Goal: Task Accomplishment & Management: Use online tool/utility

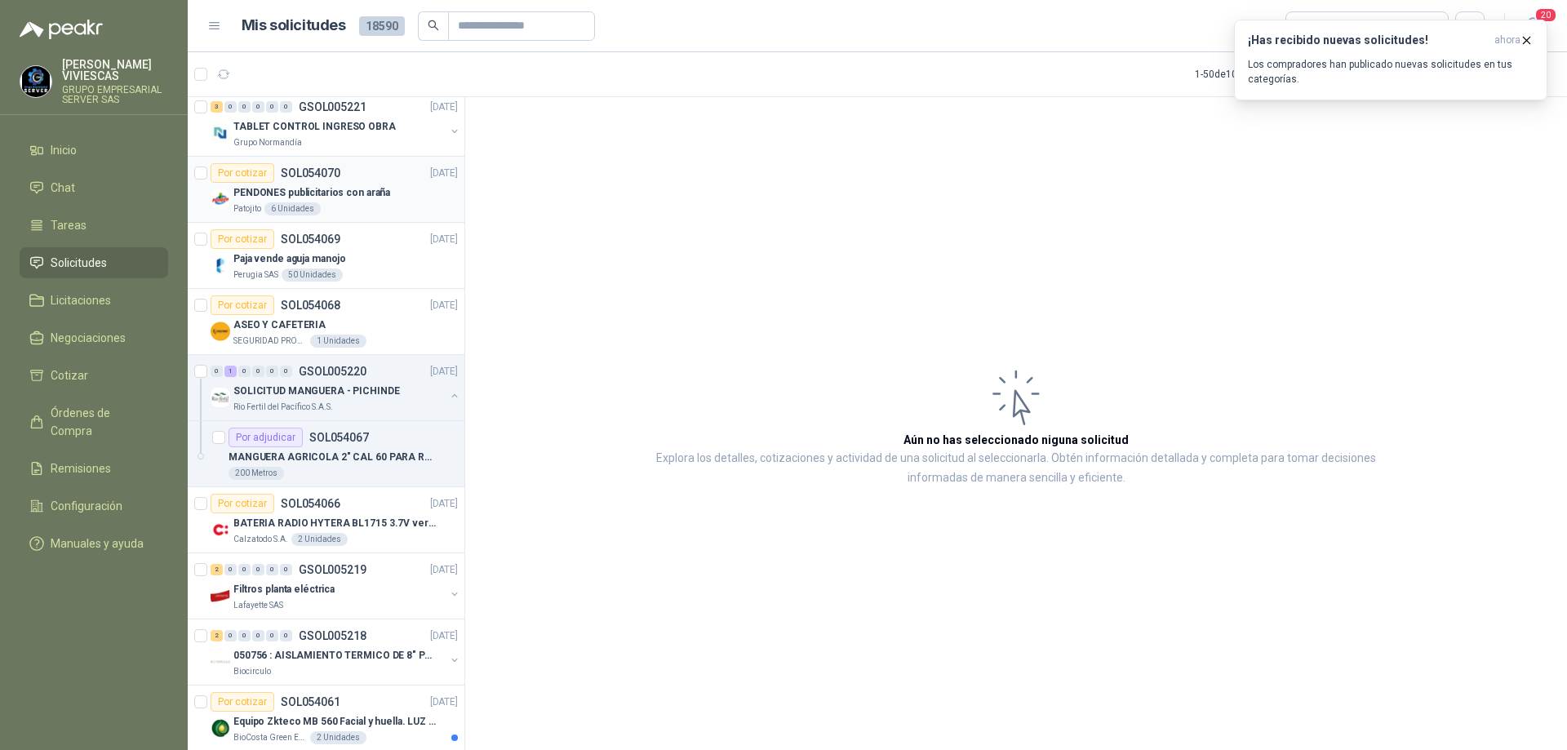
scroll to position [6, 0]
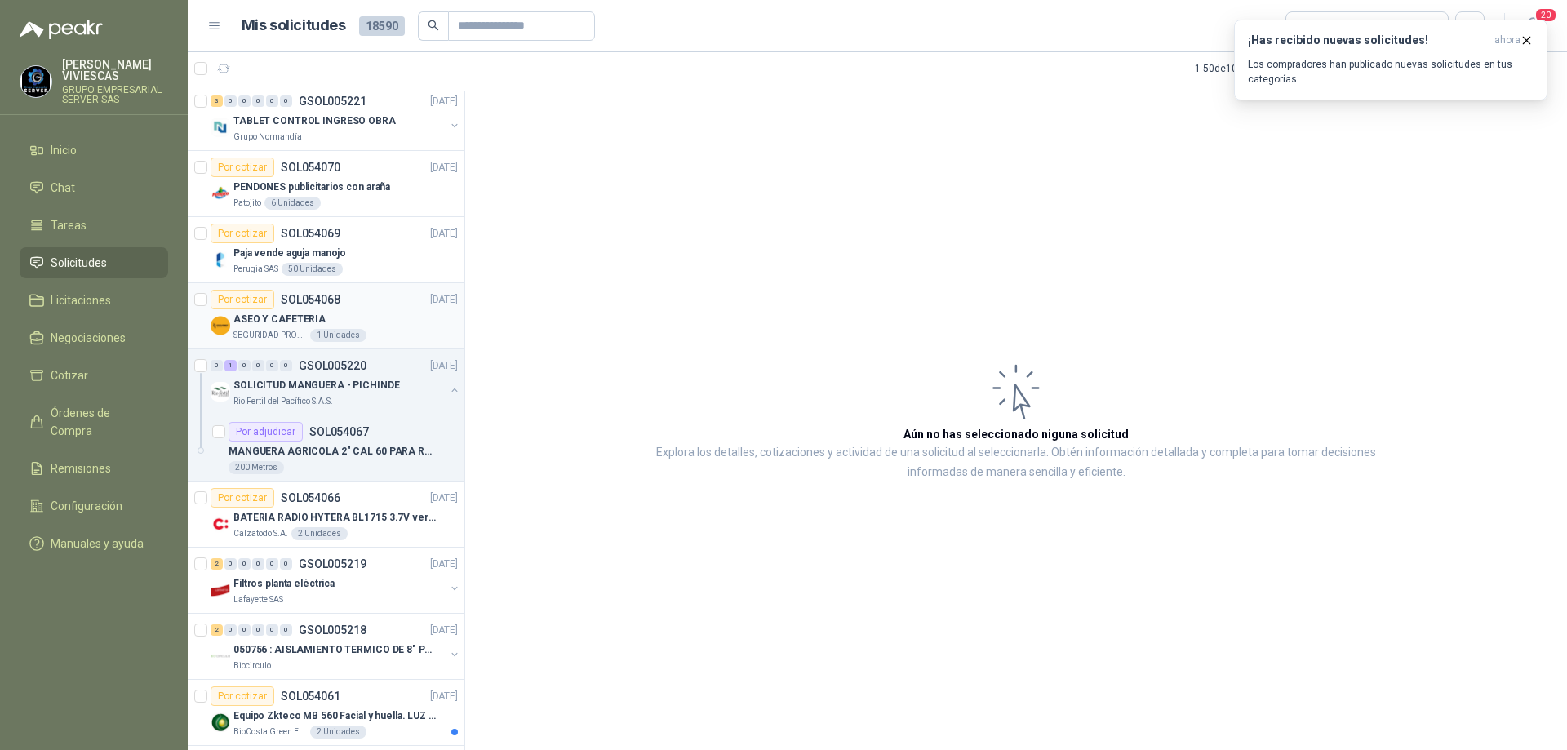
click at [382, 295] on div "Por cotizar SOL054068 [DATE]" at bounding box center [334, 300] width 247 height 20
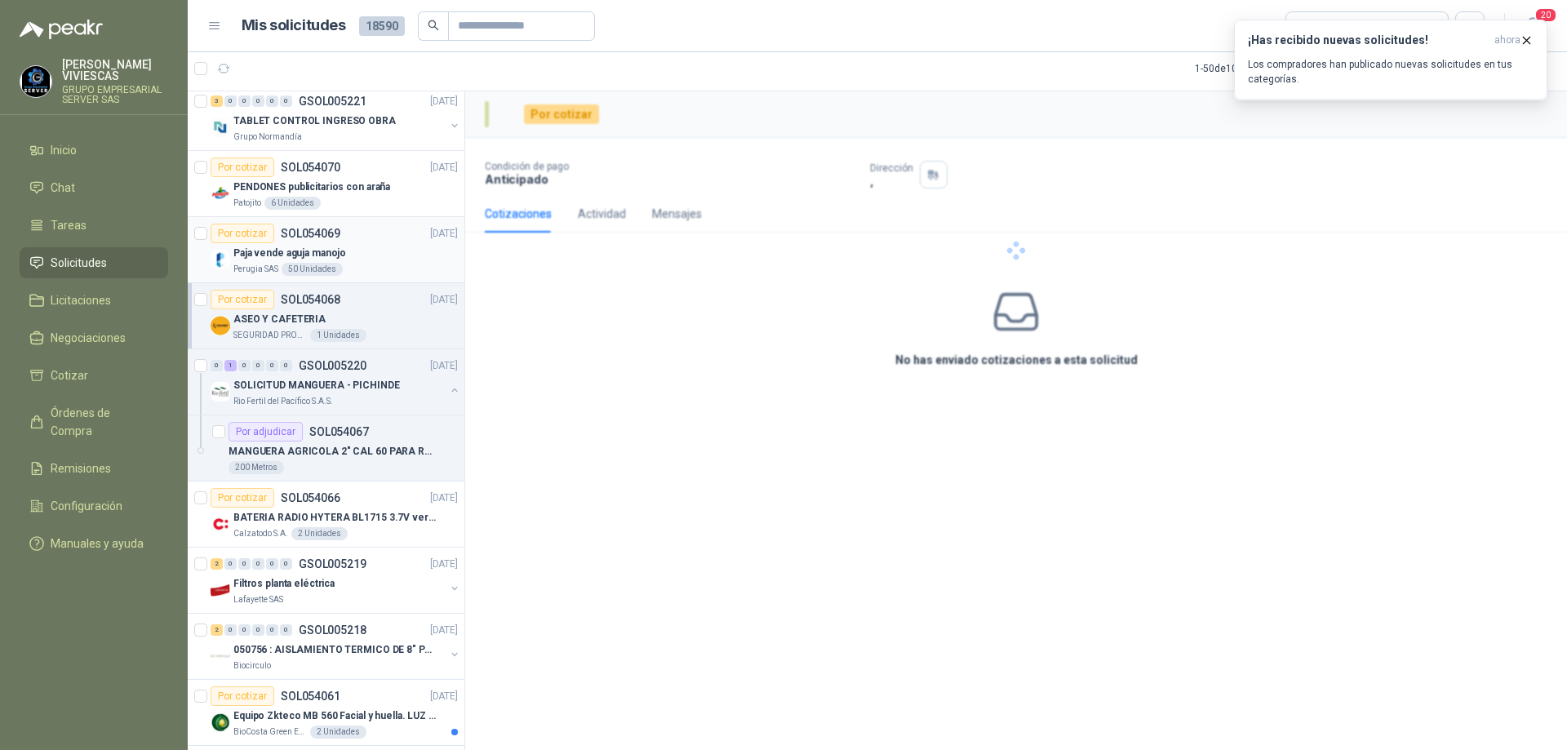
click at [377, 272] on div "Perugia SAS 50 Unidades" at bounding box center [345, 269] width 224 height 13
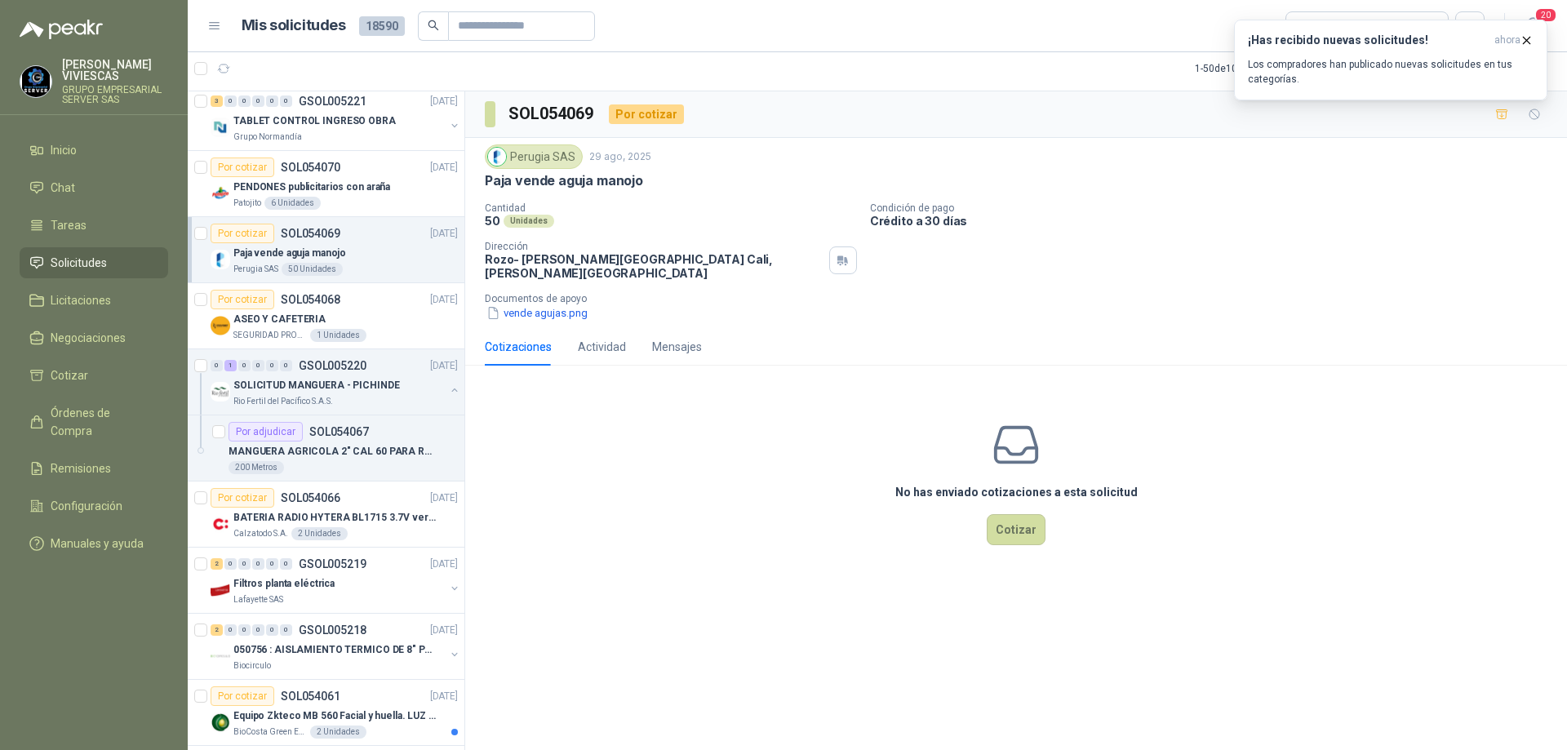
scroll to position [1959, 0]
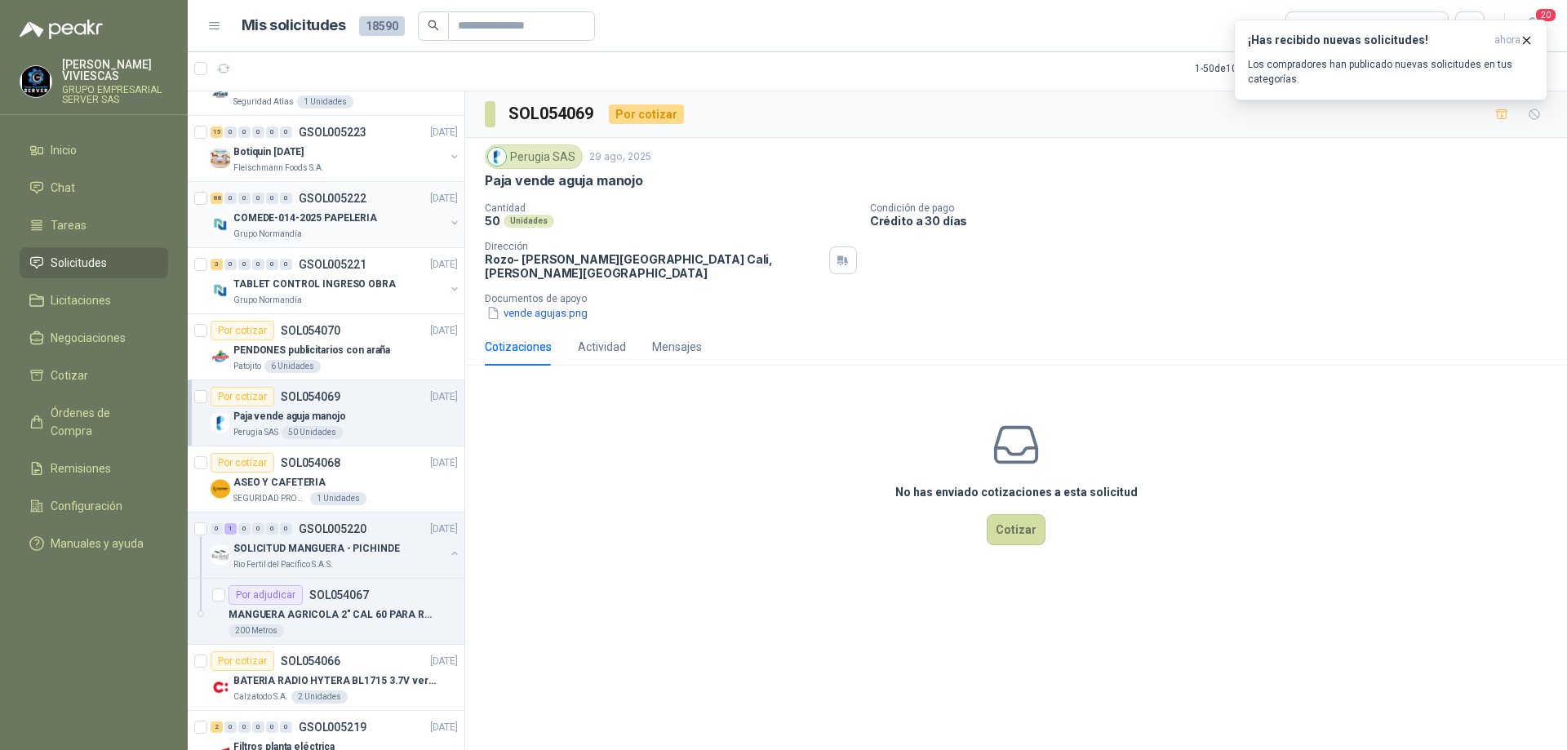
click at [358, 223] on p "COMEDE-014-2025 PAPELERIA" at bounding box center [305, 219] width 144 height 16
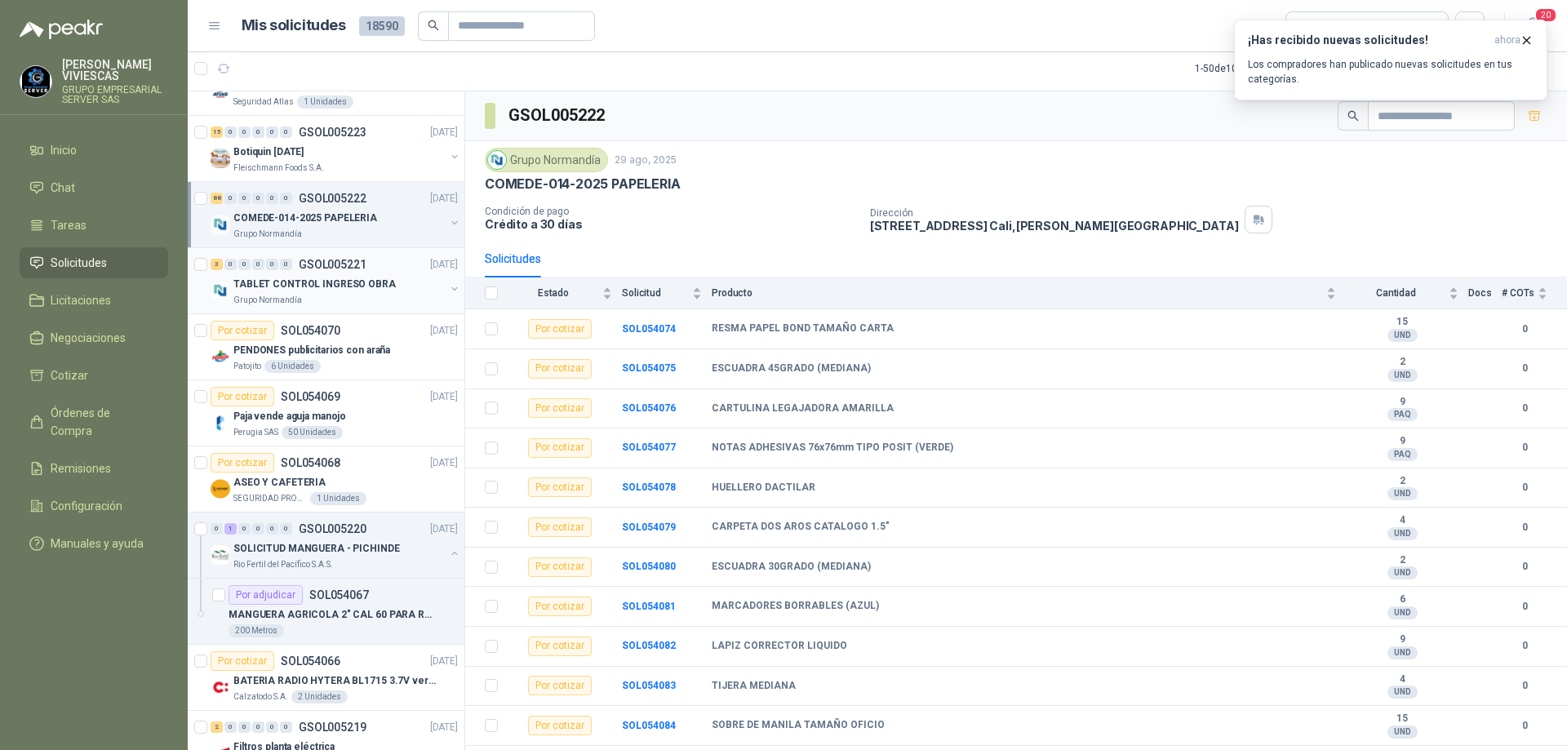
click at [371, 286] on p "TABLET CONTROL INGRESO OBRA" at bounding box center [314, 285] width 162 height 16
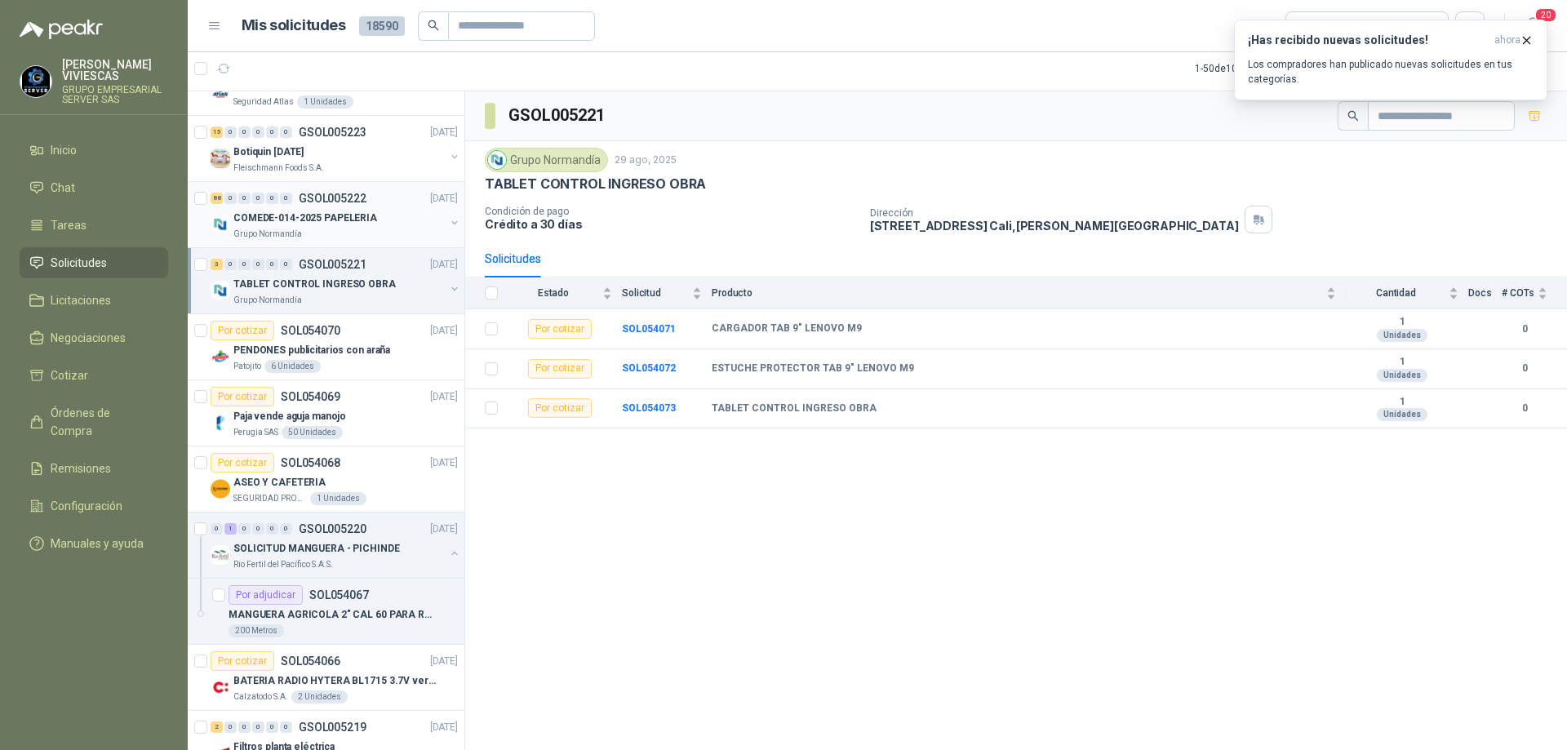
click at [371, 222] on div "COMEDE-014-2025 PAPELERIA" at bounding box center [338, 218] width 211 height 20
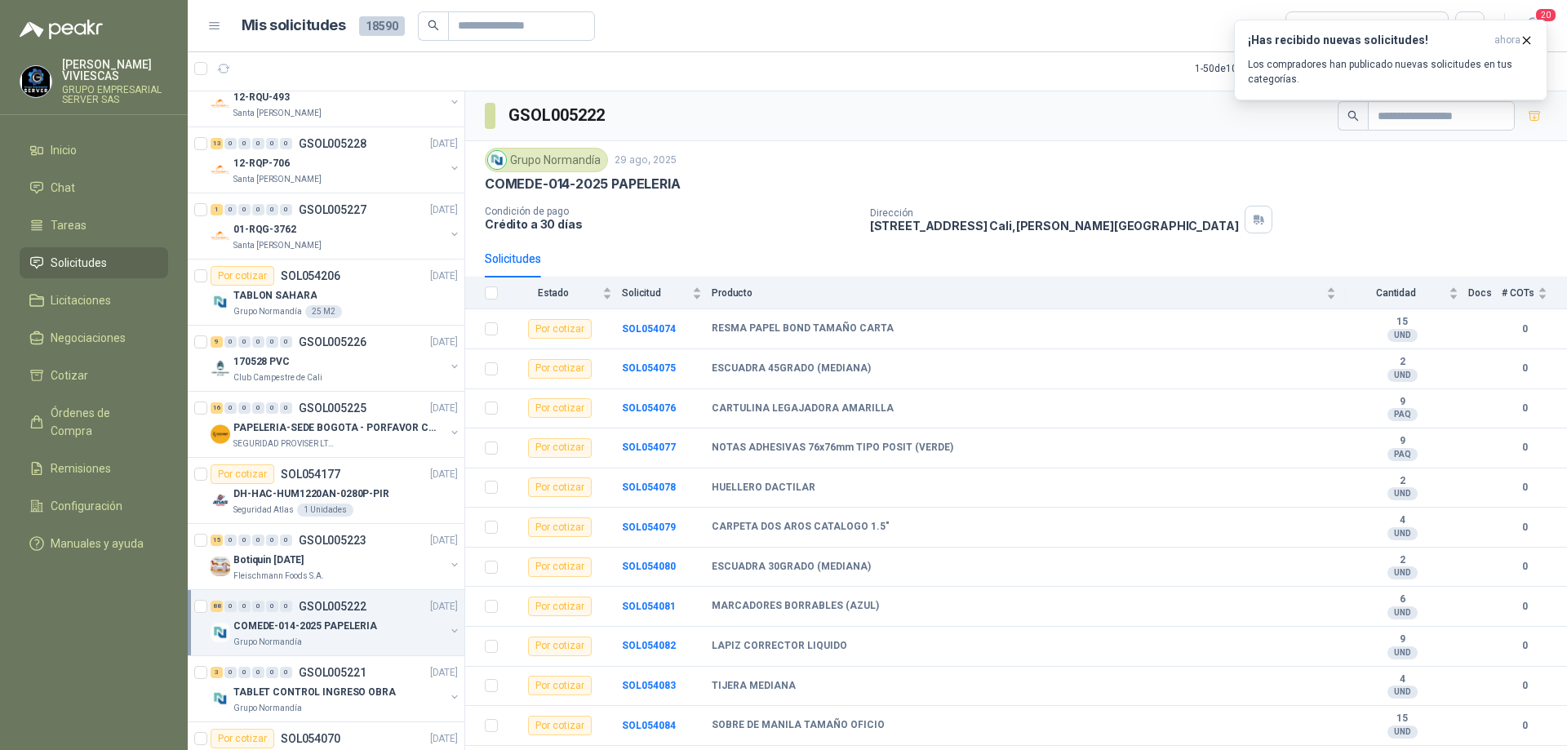
scroll to position [1796, 0]
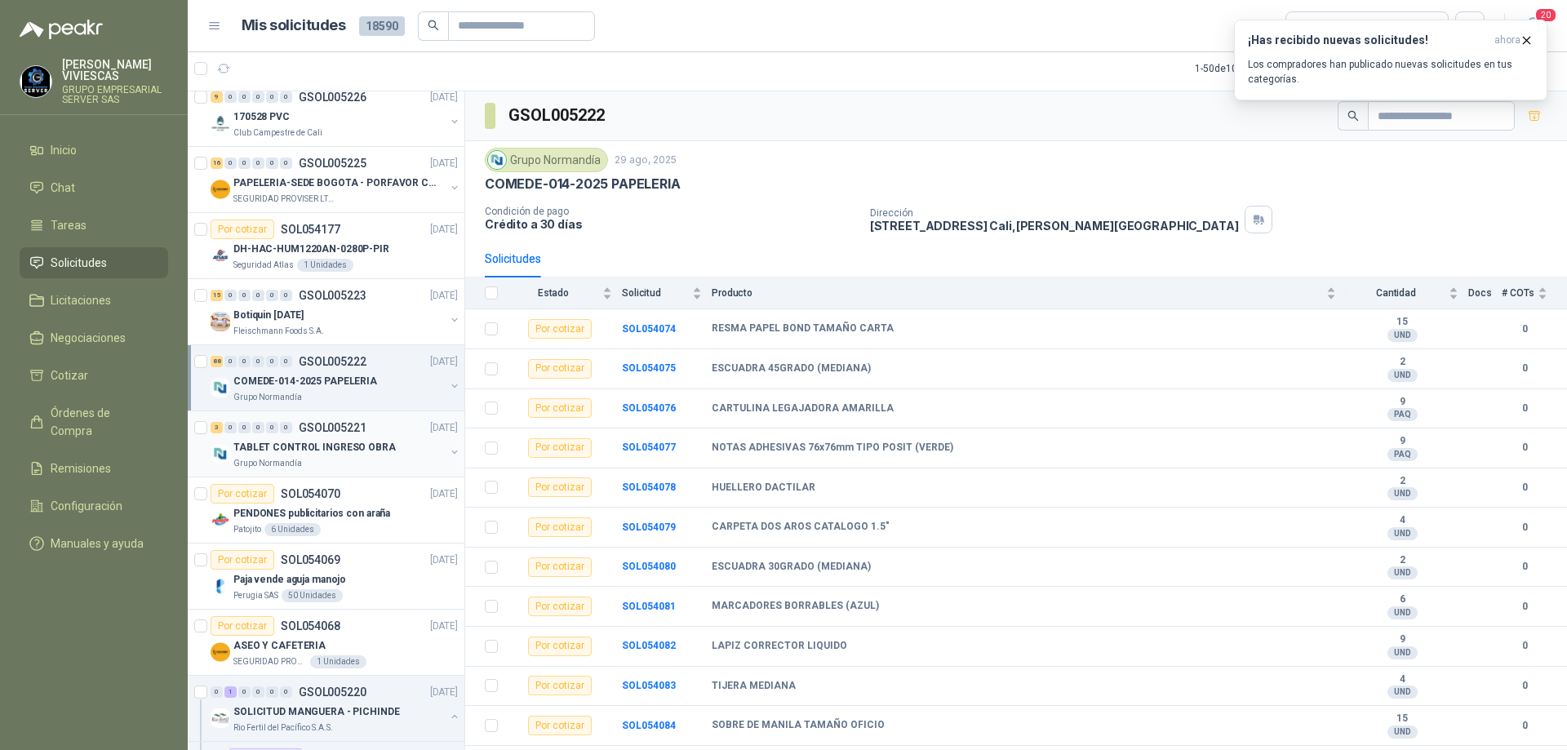
click at [331, 442] on p "TABLET CONTROL INGRESO OBRA" at bounding box center [314, 448] width 162 height 16
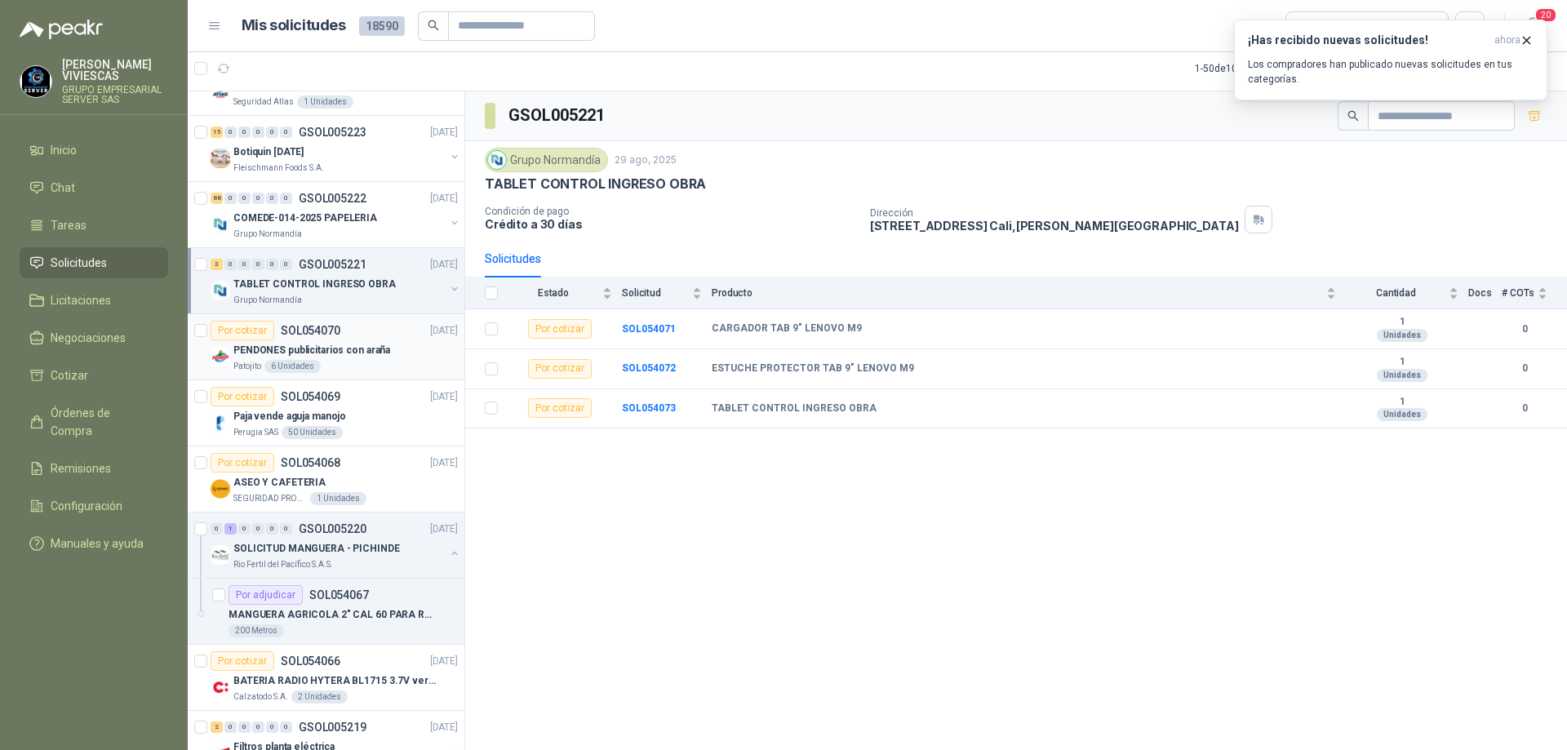
scroll to position [2122, 0]
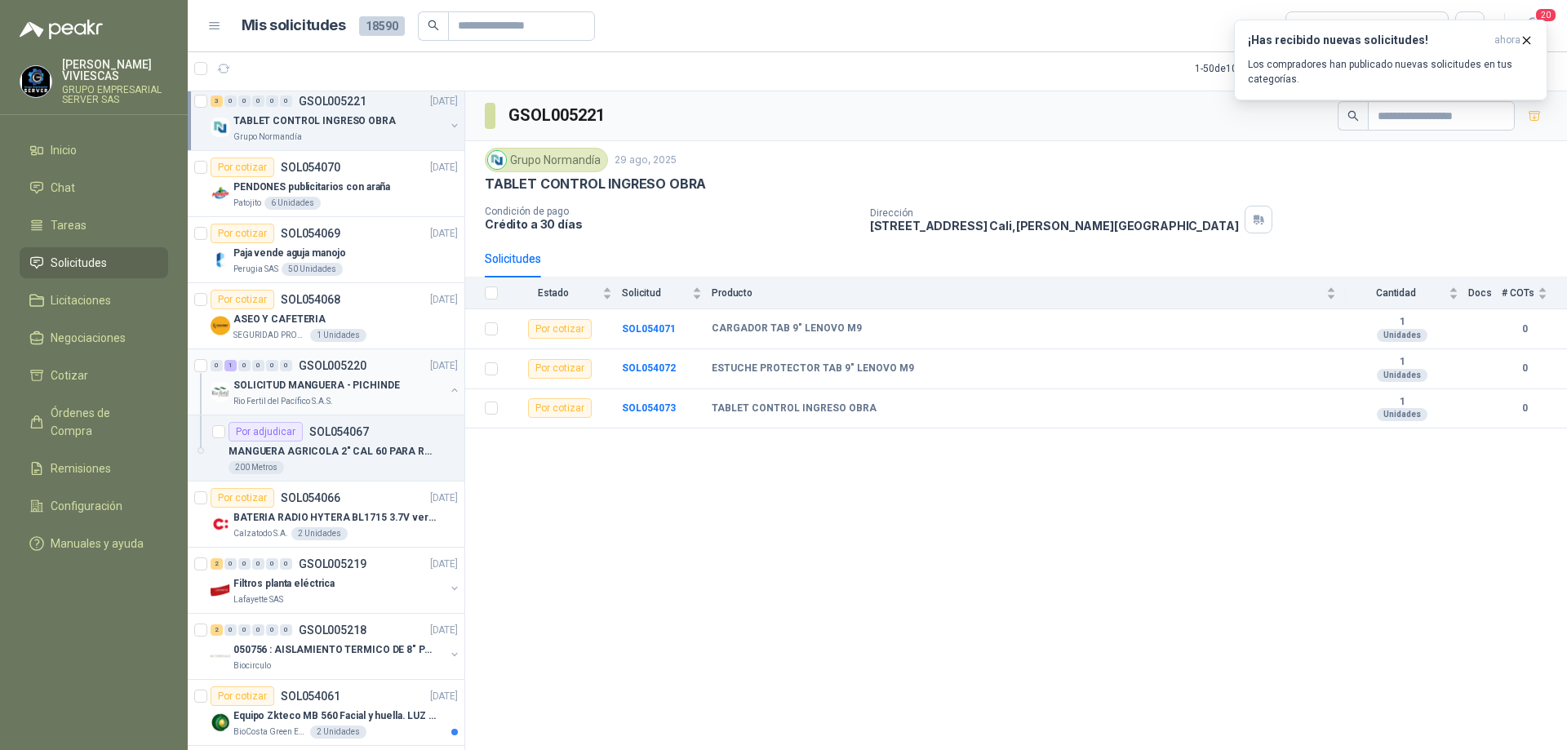
click at [354, 402] on div "Rio Fertil del Pacífico S.A.S." at bounding box center [338, 401] width 211 height 13
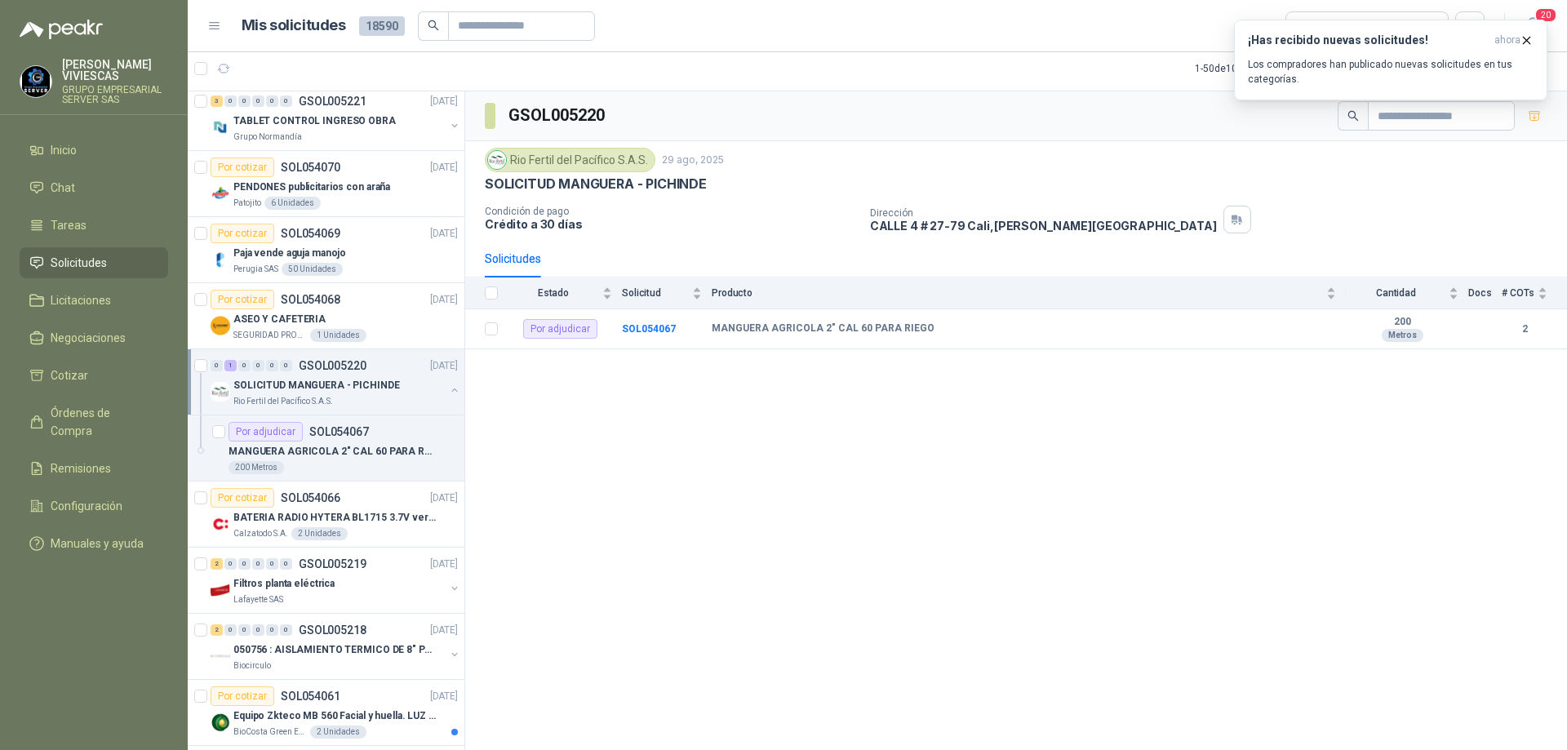
click at [354, 402] on div "Rio Fertil del Pacífico S.A.S." at bounding box center [338, 401] width 211 height 13
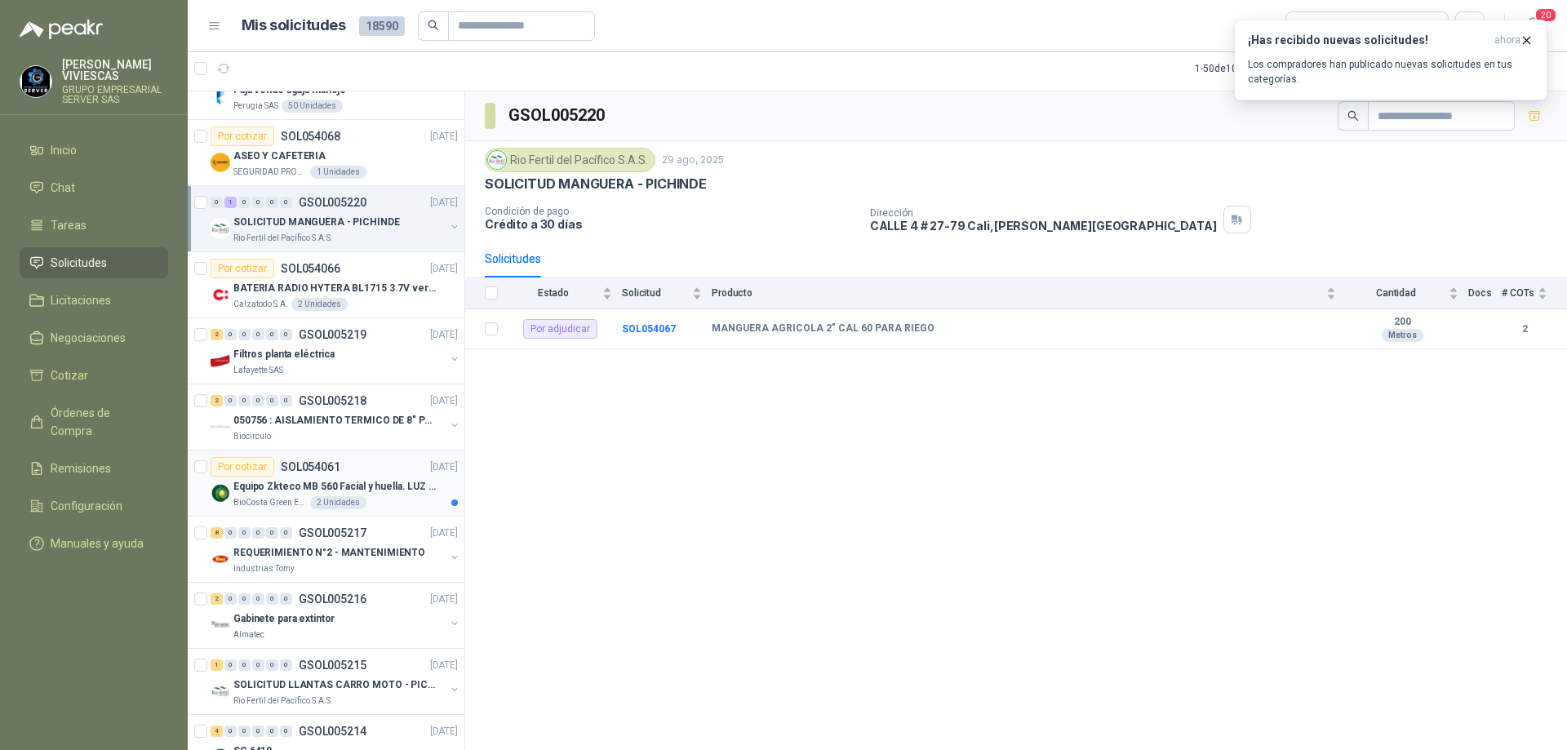
scroll to position [2367, 0]
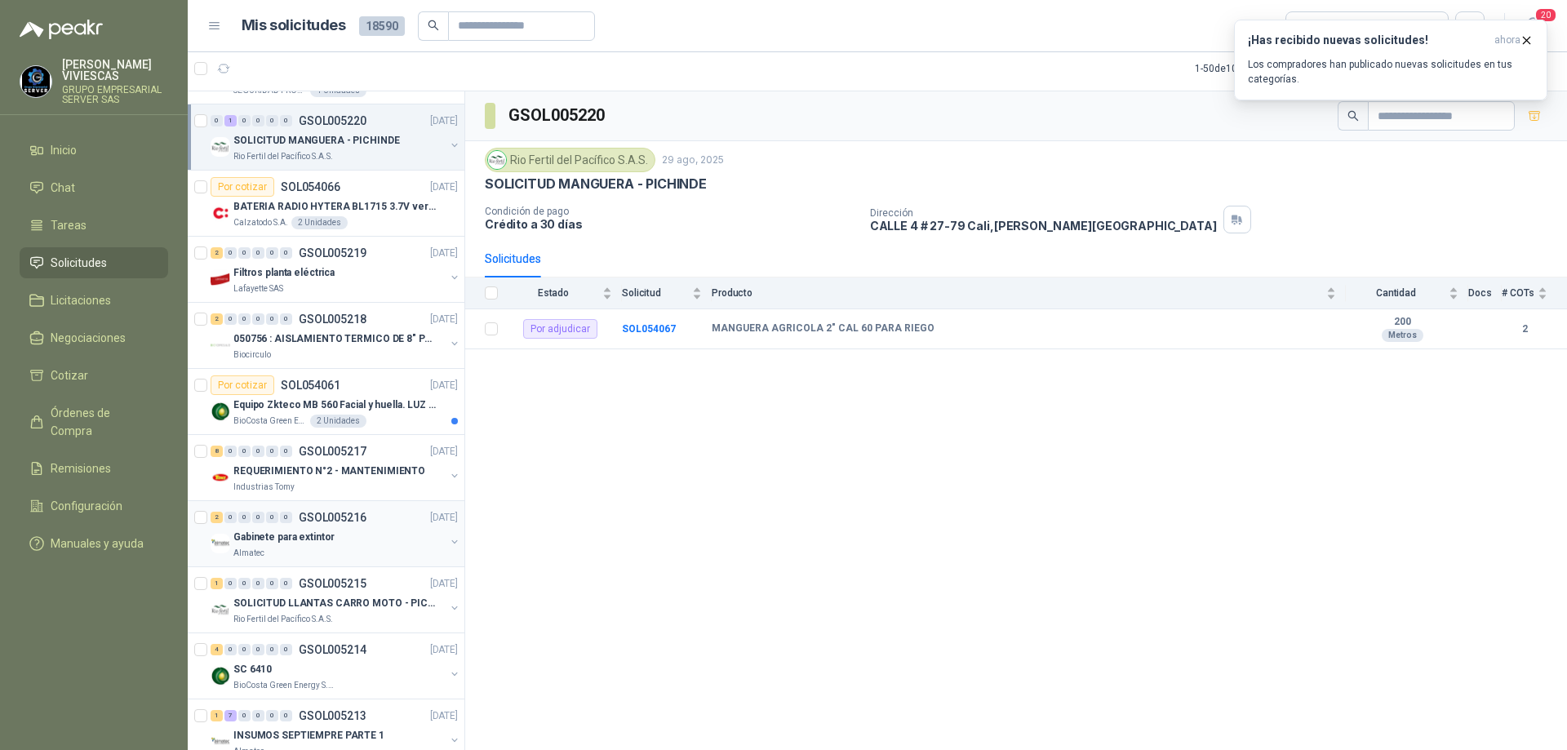
click at [362, 546] on div "Gabinete para extintor" at bounding box center [338, 537] width 211 height 20
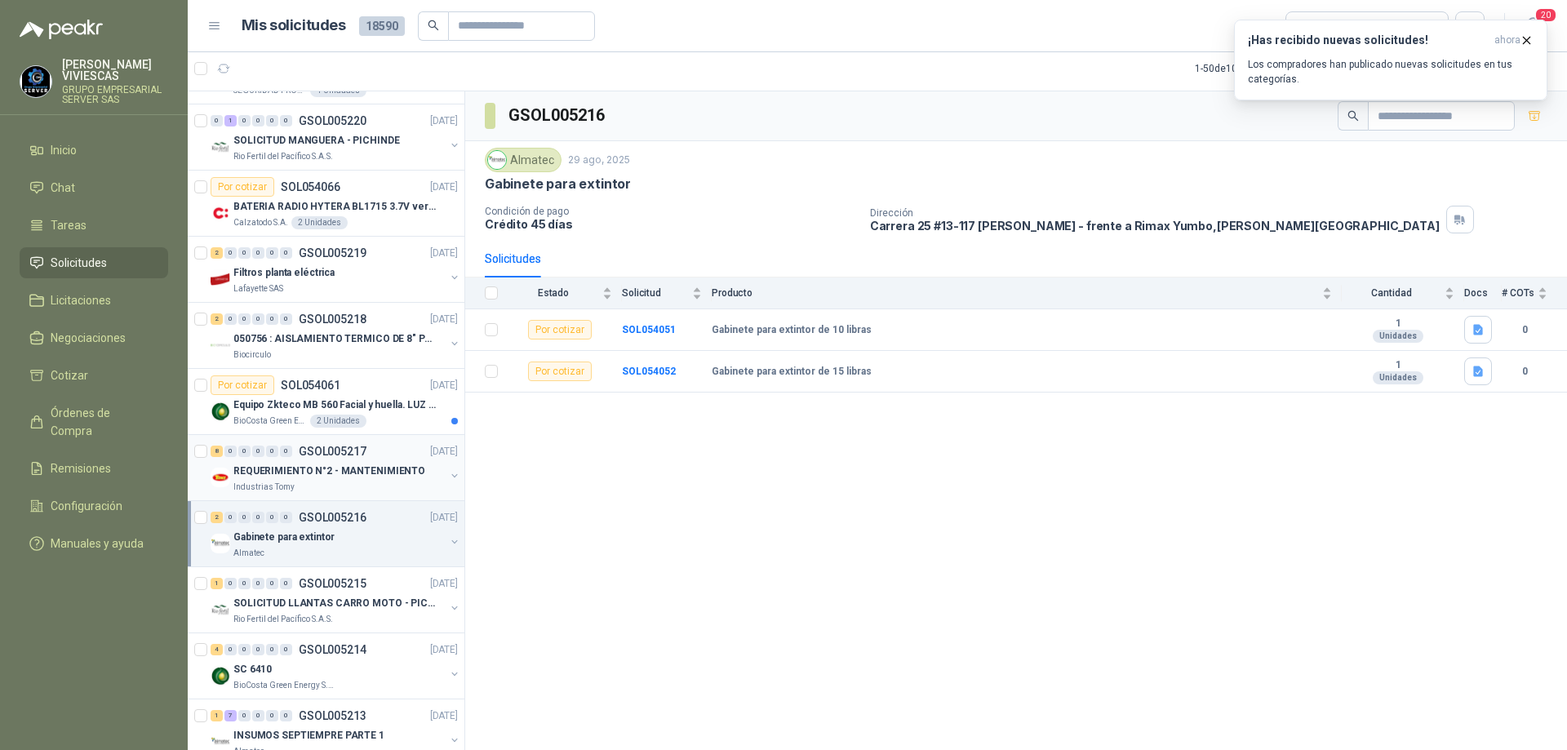
scroll to position [2530, 0]
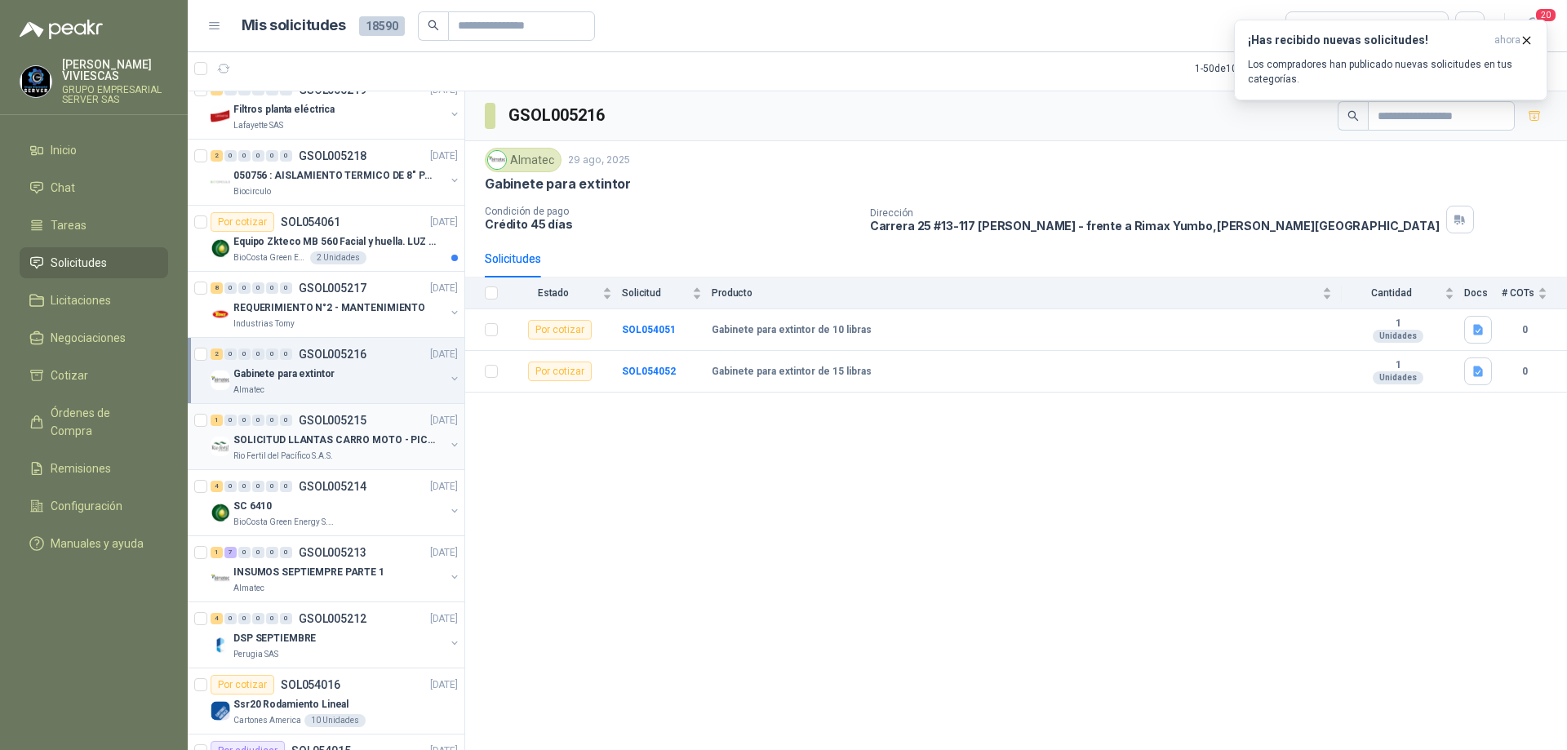
click at [371, 443] on p "SOLICITUD LLANTAS CARRO MOTO - PICHINDE" at bounding box center [334, 441] width 203 height 16
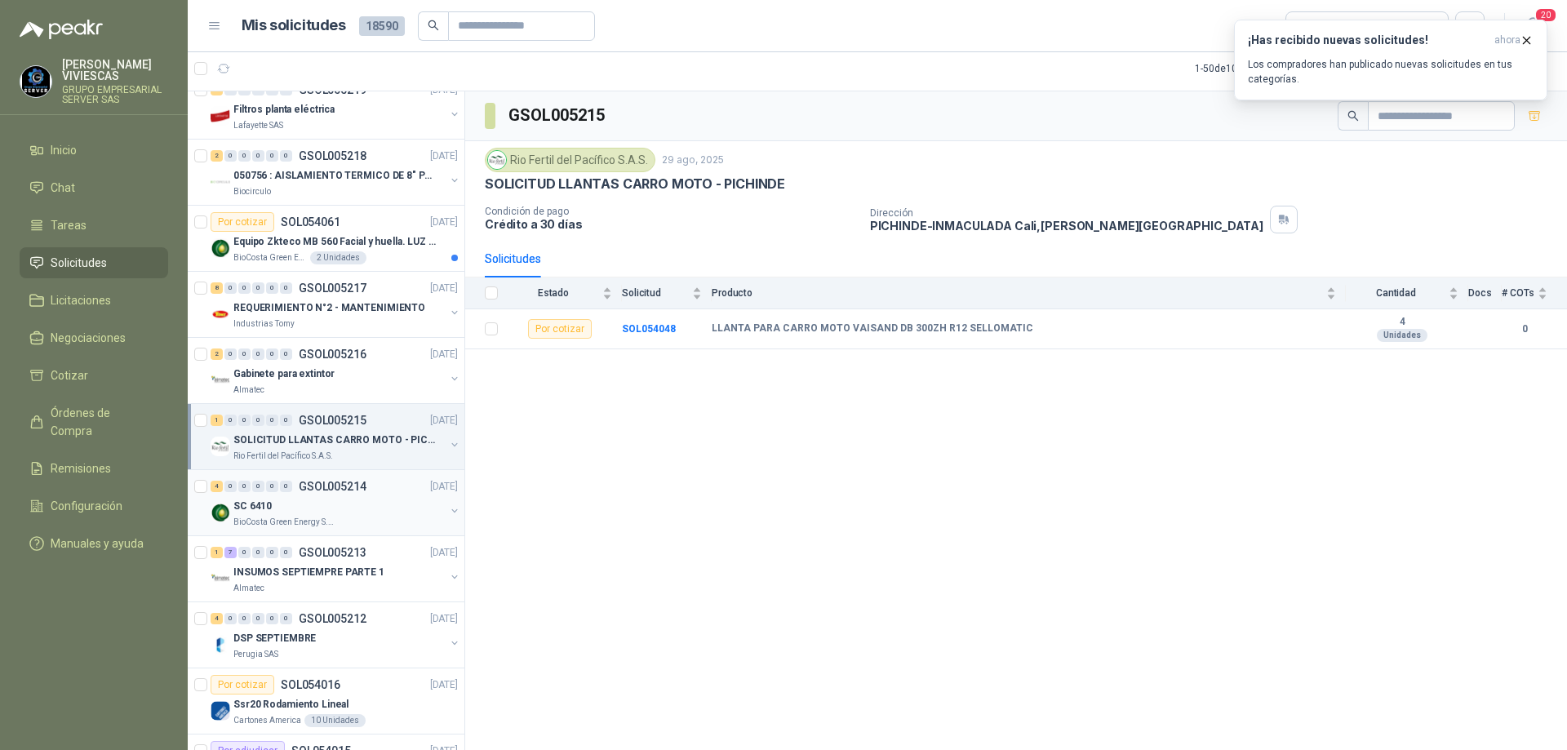
scroll to position [2612, 0]
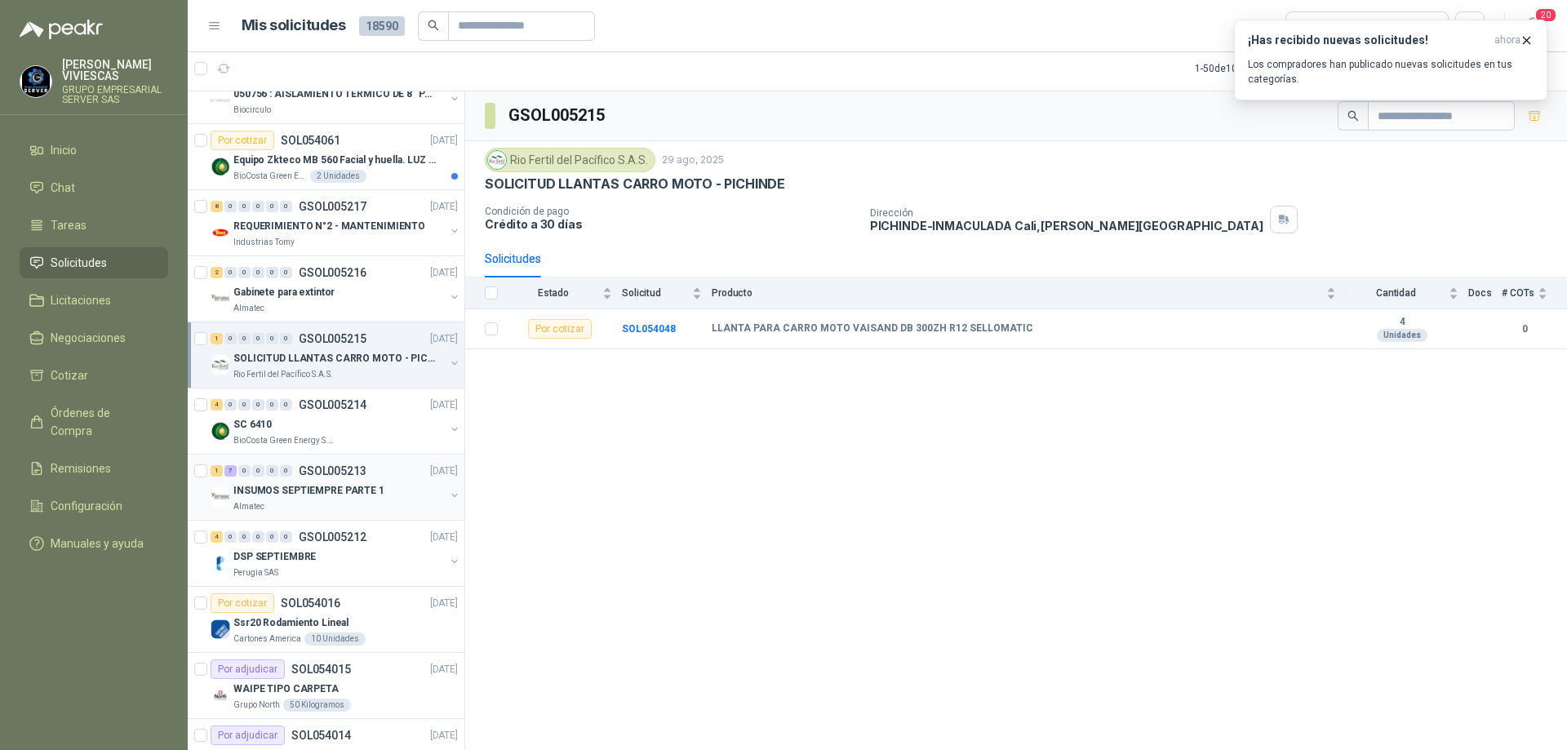
click at [393, 487] on div "INSUMOS SEPTIEMPRE PARTE 1" at bounding box center [338, 491] width 211 height 20
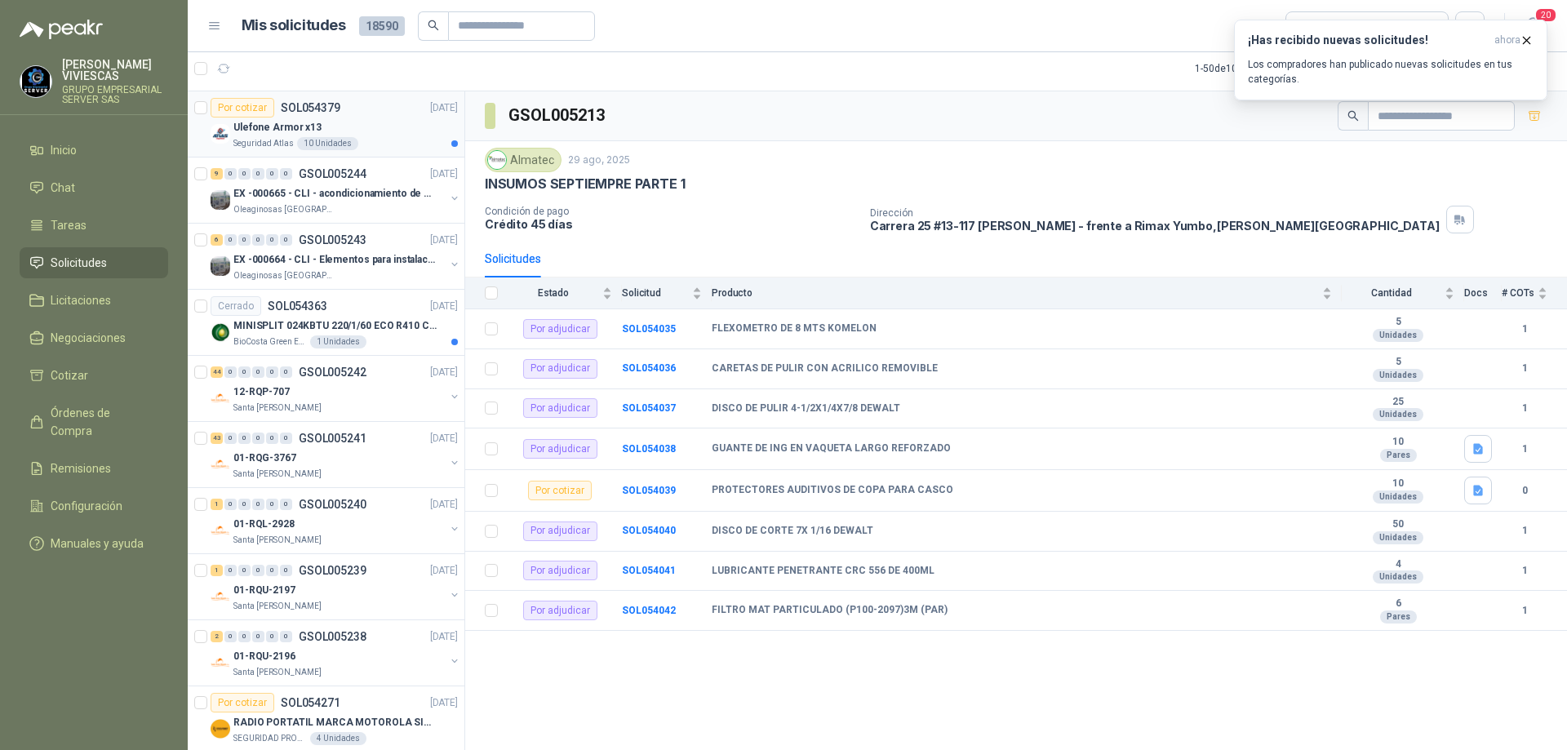
click at [325, 119] on div "Ulefone Armor x13" at bounding box center [345, 128] width 224 height 20
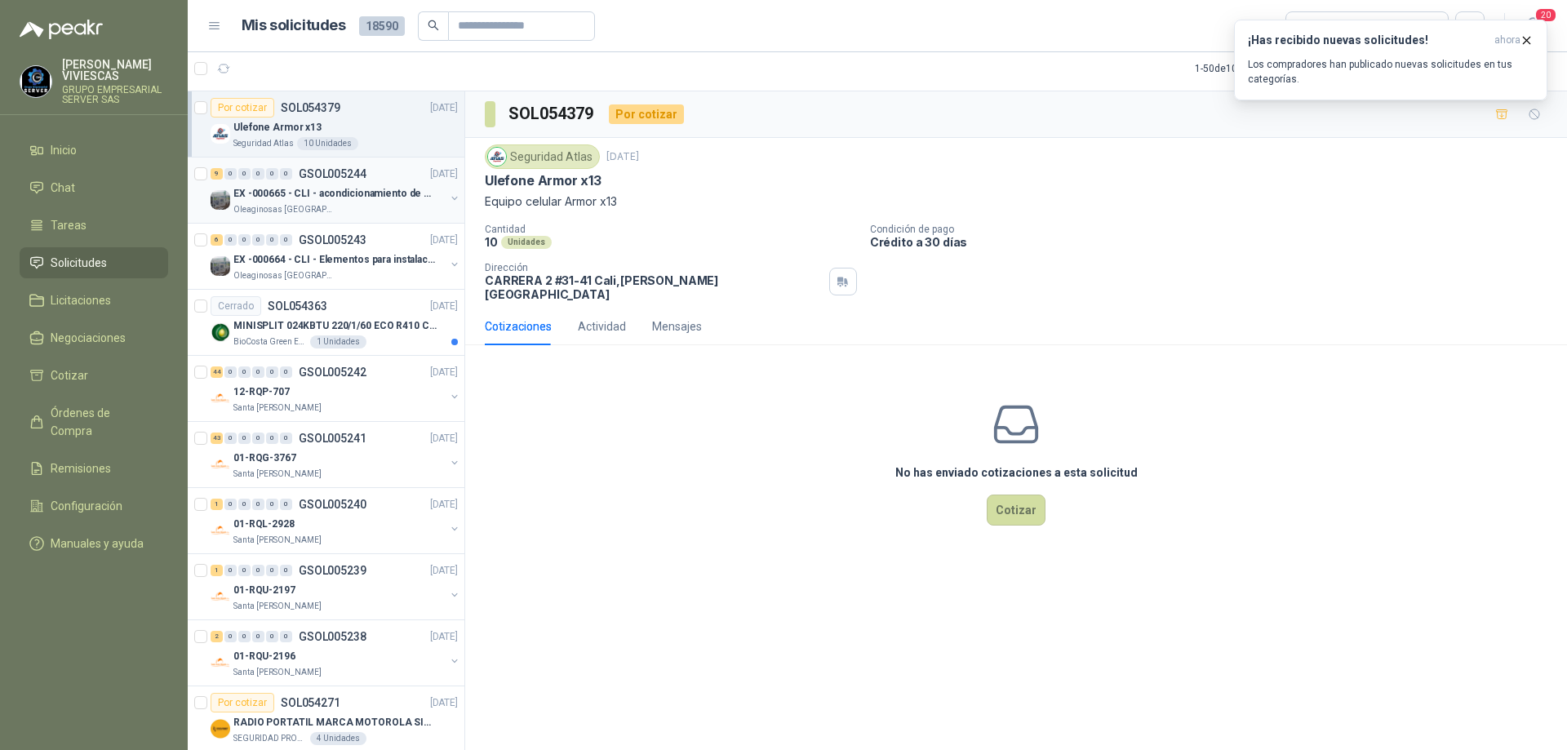
click at [338, 195] on p "EX -000665 - CLI - acondicionamiento de caja para" at bounding box center [334, 194] width 203 height 16
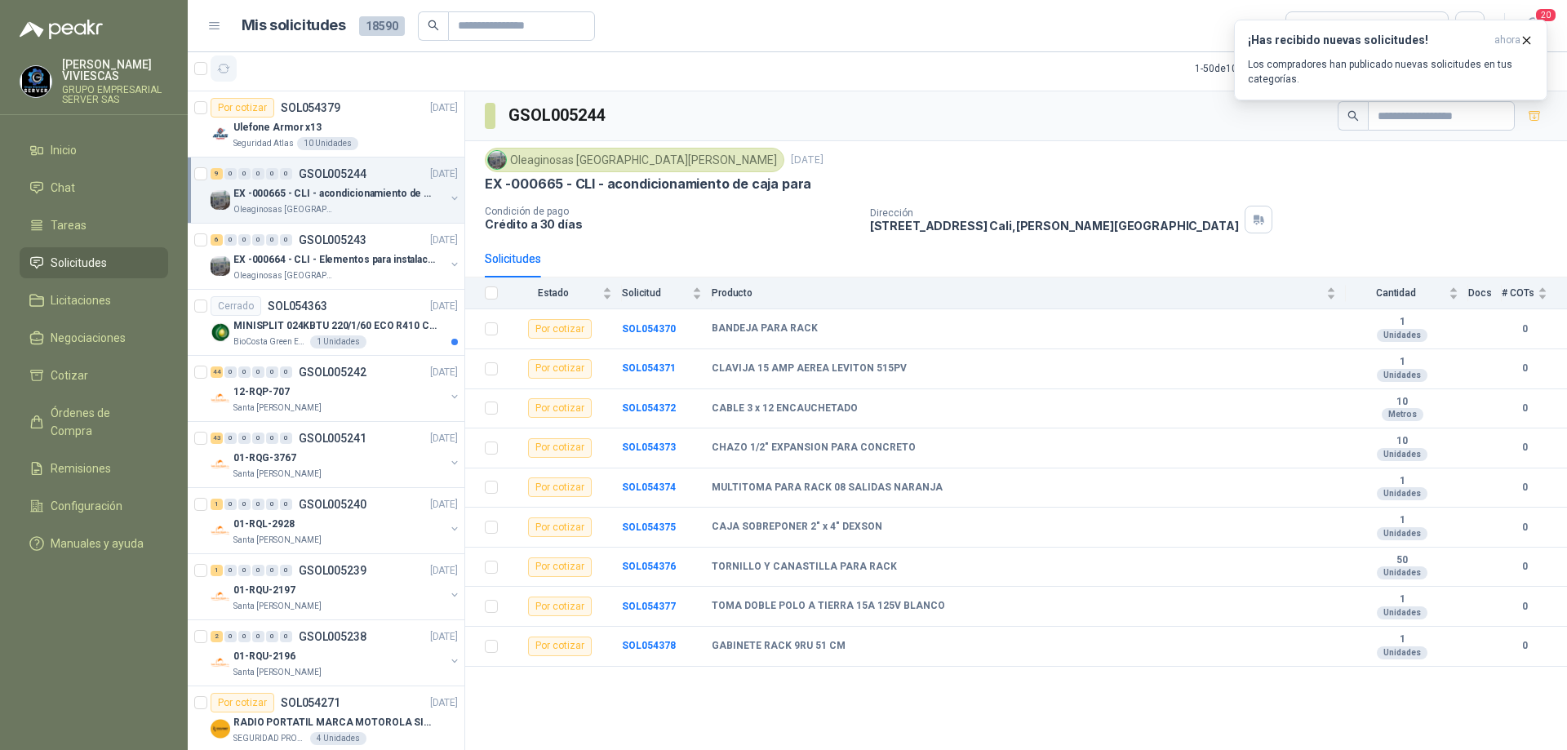
click at [220, 62] on icon "button" at bounding box center [224, 69] width 14 height 14
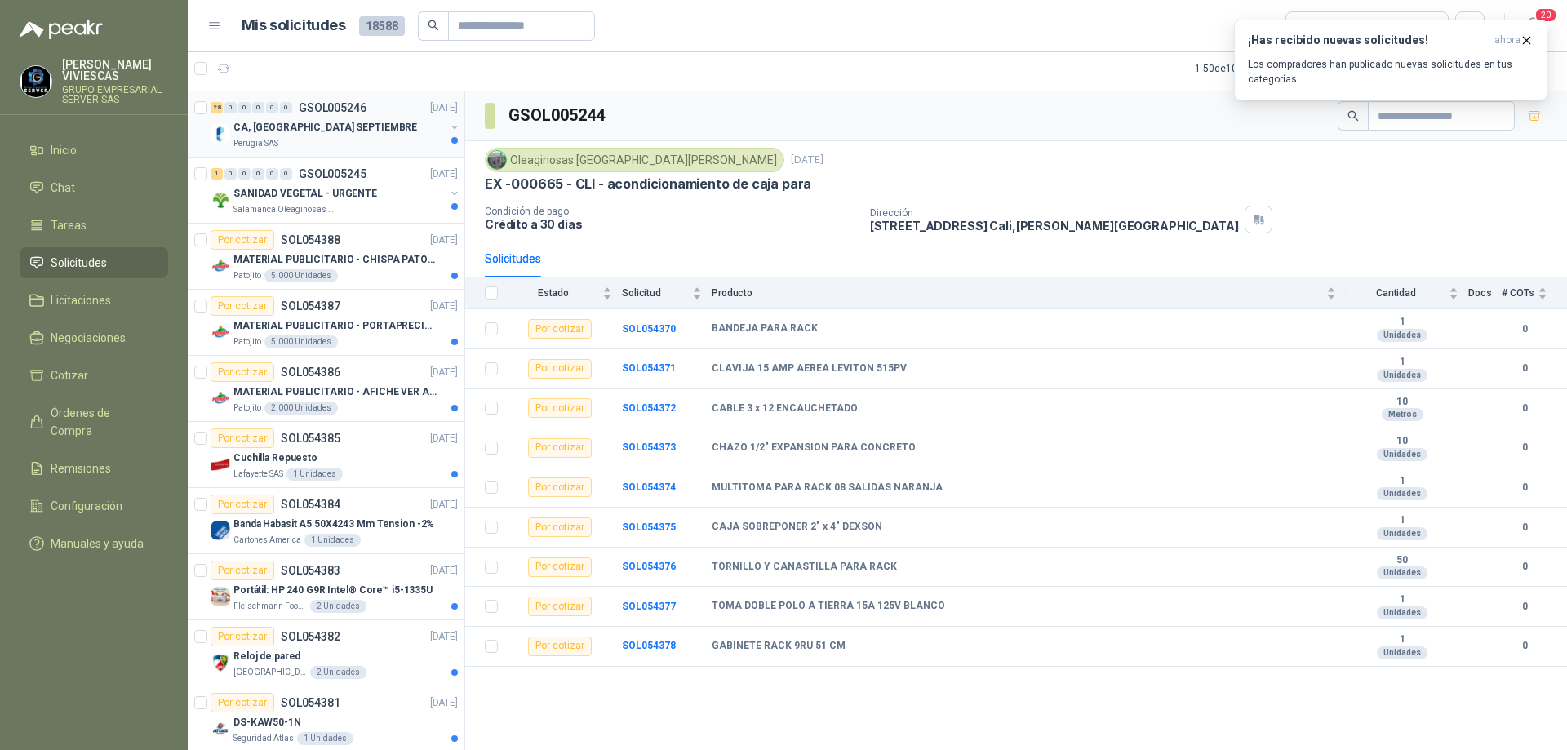
click at [333, 125] on div "CA, [GEOGRAPHIC_DATA] SEPTIEMBRE" at bounding box center [338, 128] width 211 height 20
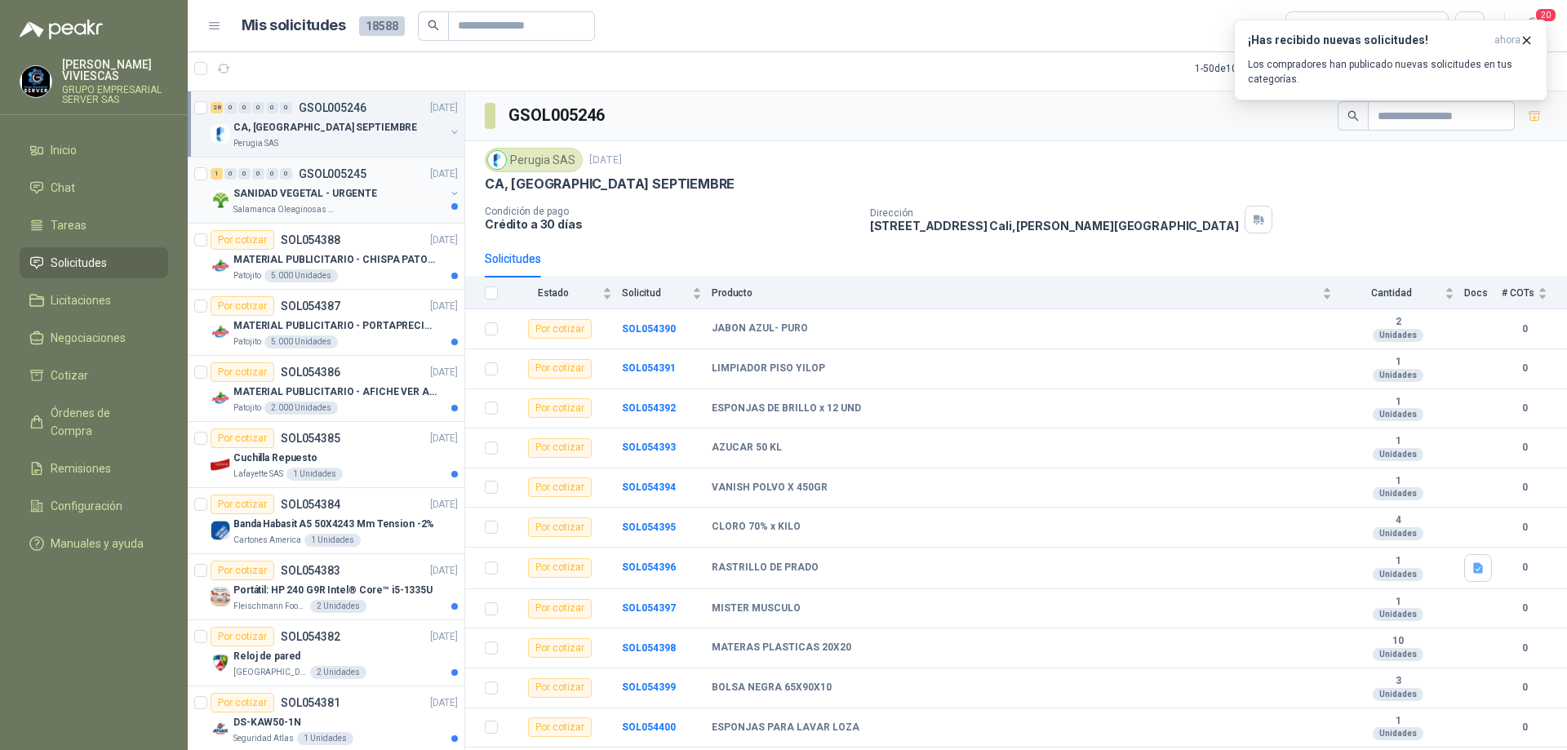
click at [346, 192] on p "SANIDAD VEGETAL - URGENTE" at bounding box center [305, 194] width 144 height 16
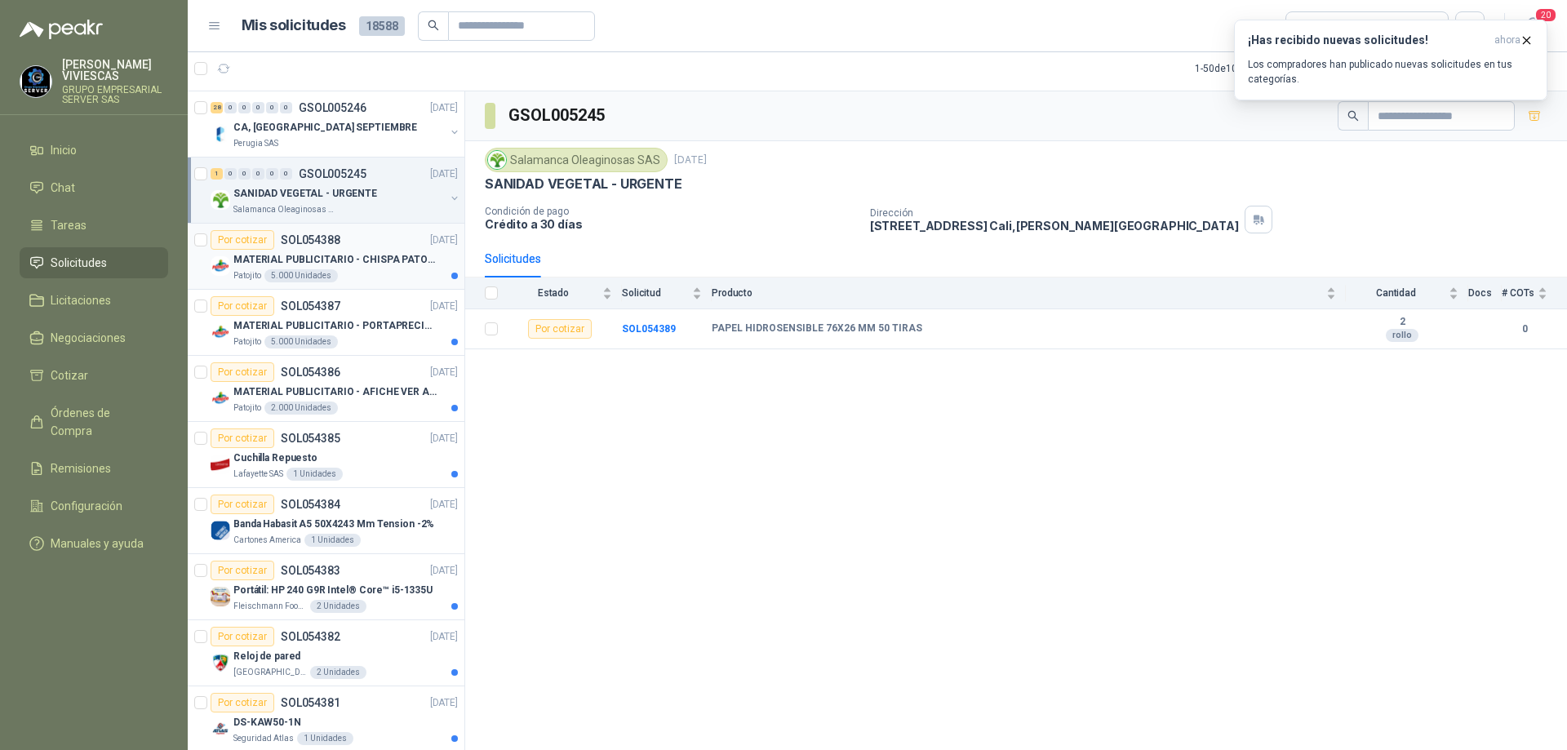
click at [344, 258] on p "MATERIAL PUBLICITARIO - CHISPA PATOJITO VER ADJUNTO" at bounding box center [334, 260] width 203 height 16
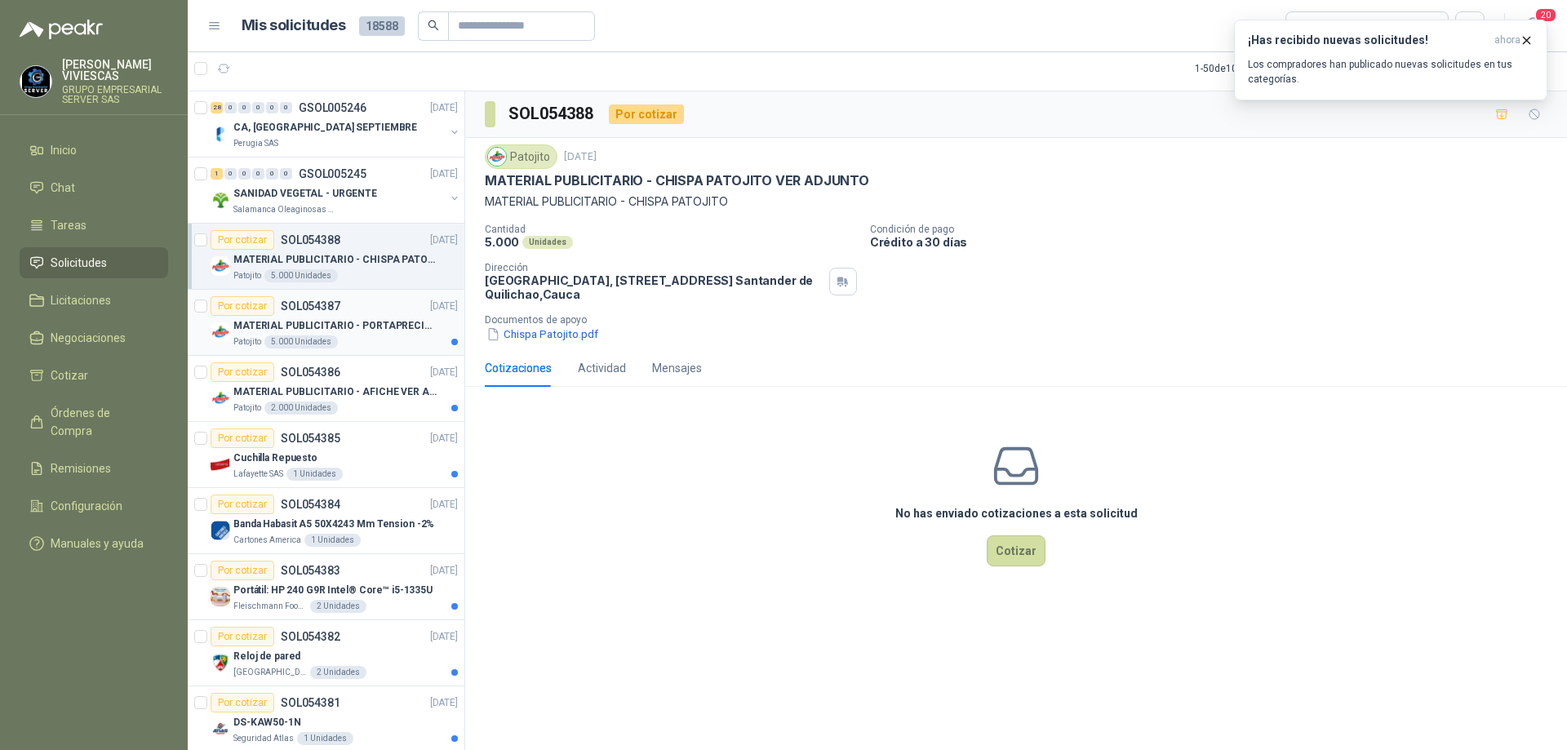
click at [389, 301] on div "Por cotizar SOL054387 [DATE]" at bounding box center [334, 306] width 247 height 20
click at [359, 379] on div "Por cotizar SOL054386 [DATE]" at bounding box center [334, 372] width 247 height 20
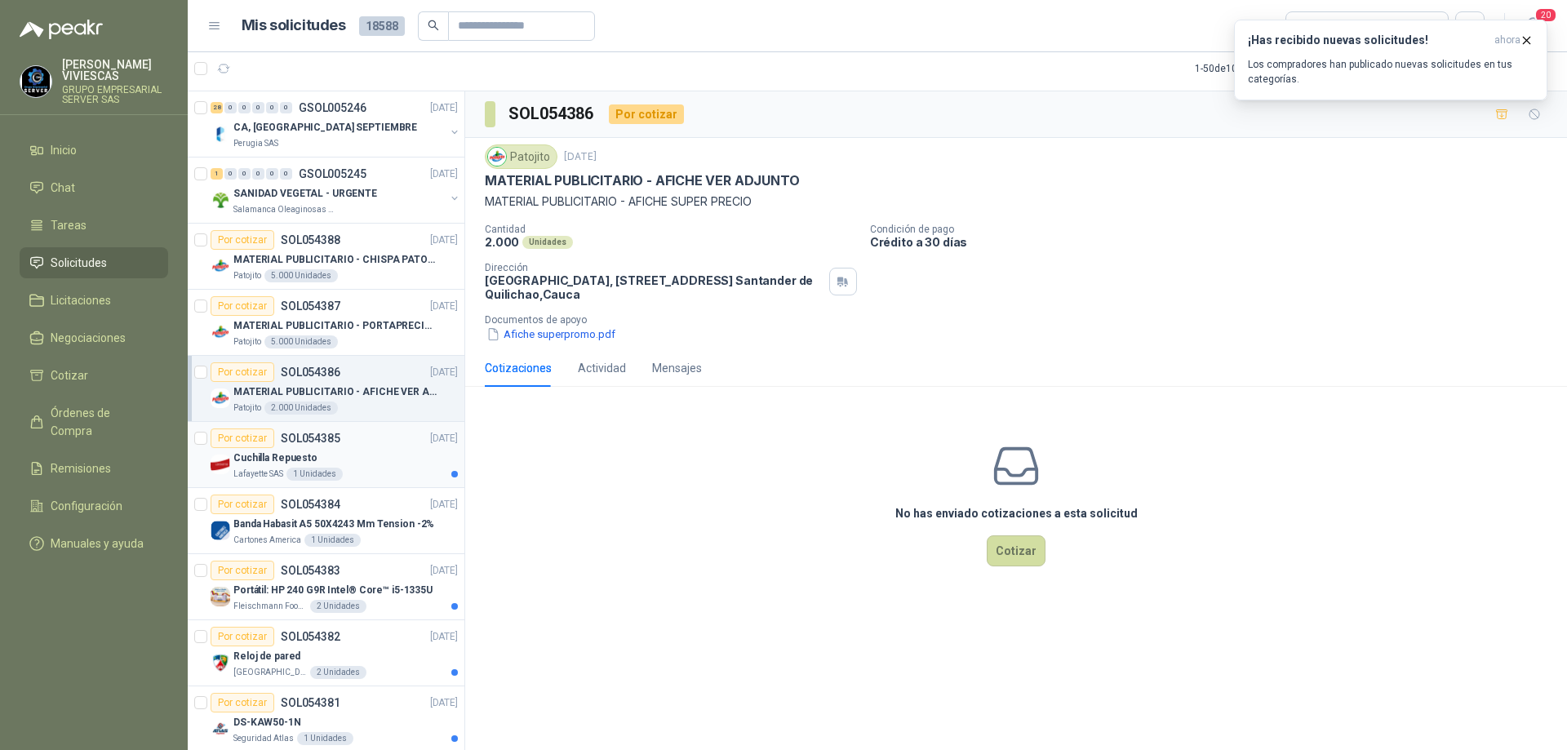
click at [340, 460] on div "Cuchilla Repuesto" at bounding box center [345, 458] width 224 height 20
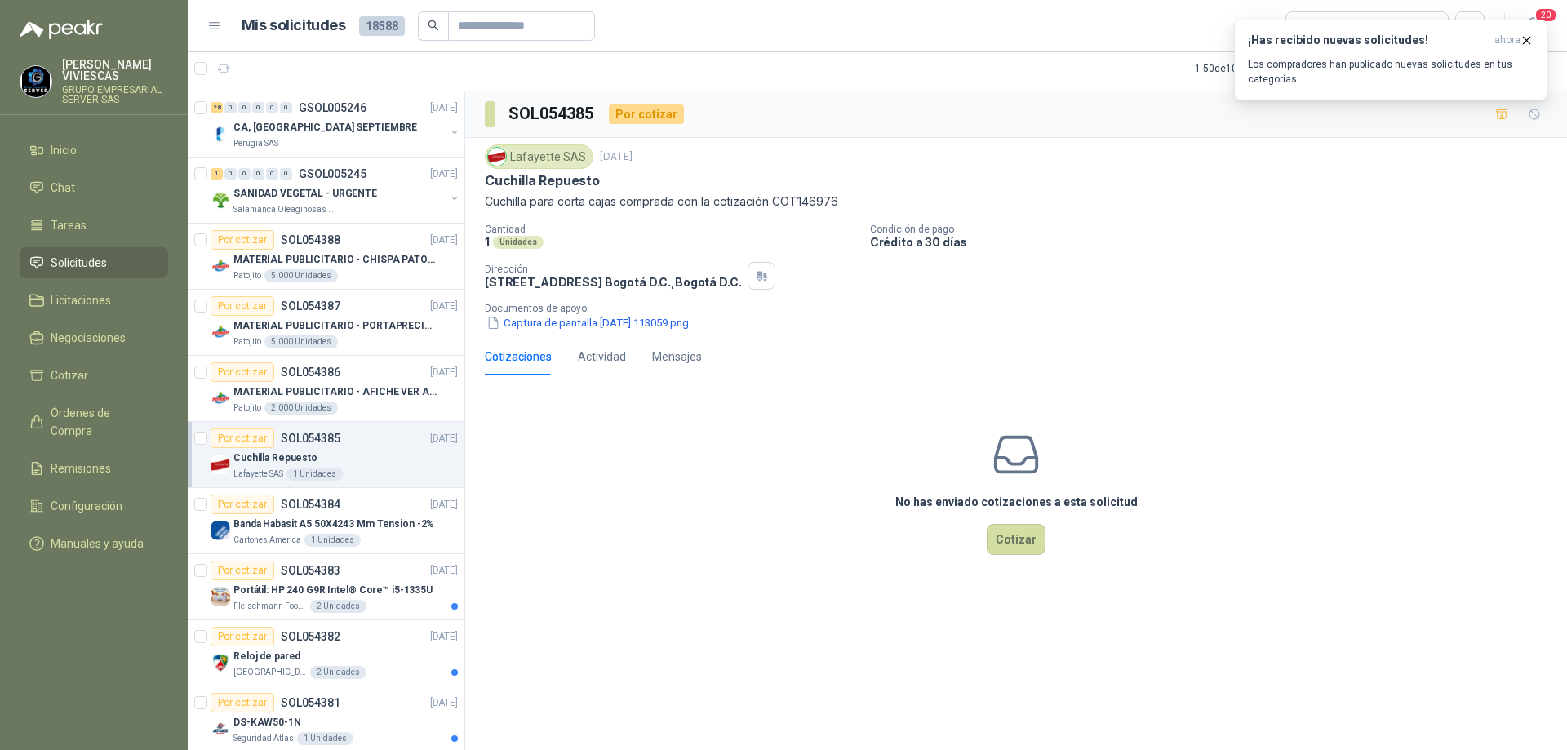
scroll to position [82, 0]
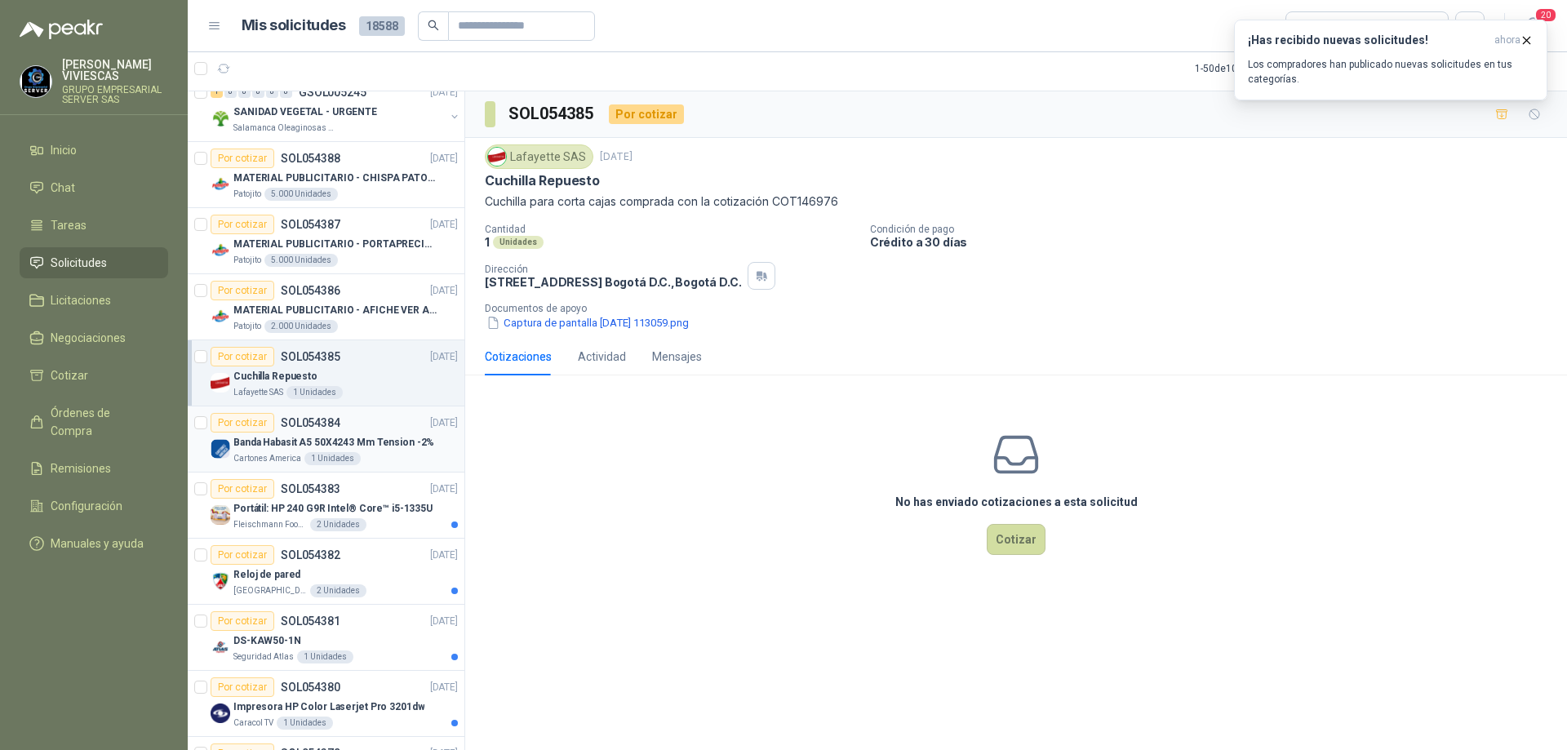
click at [370, 447] on p "Banda Habasit A5 50X4243 Mm Tension -2%" at bounding box center [333, 443] width 201 height 16
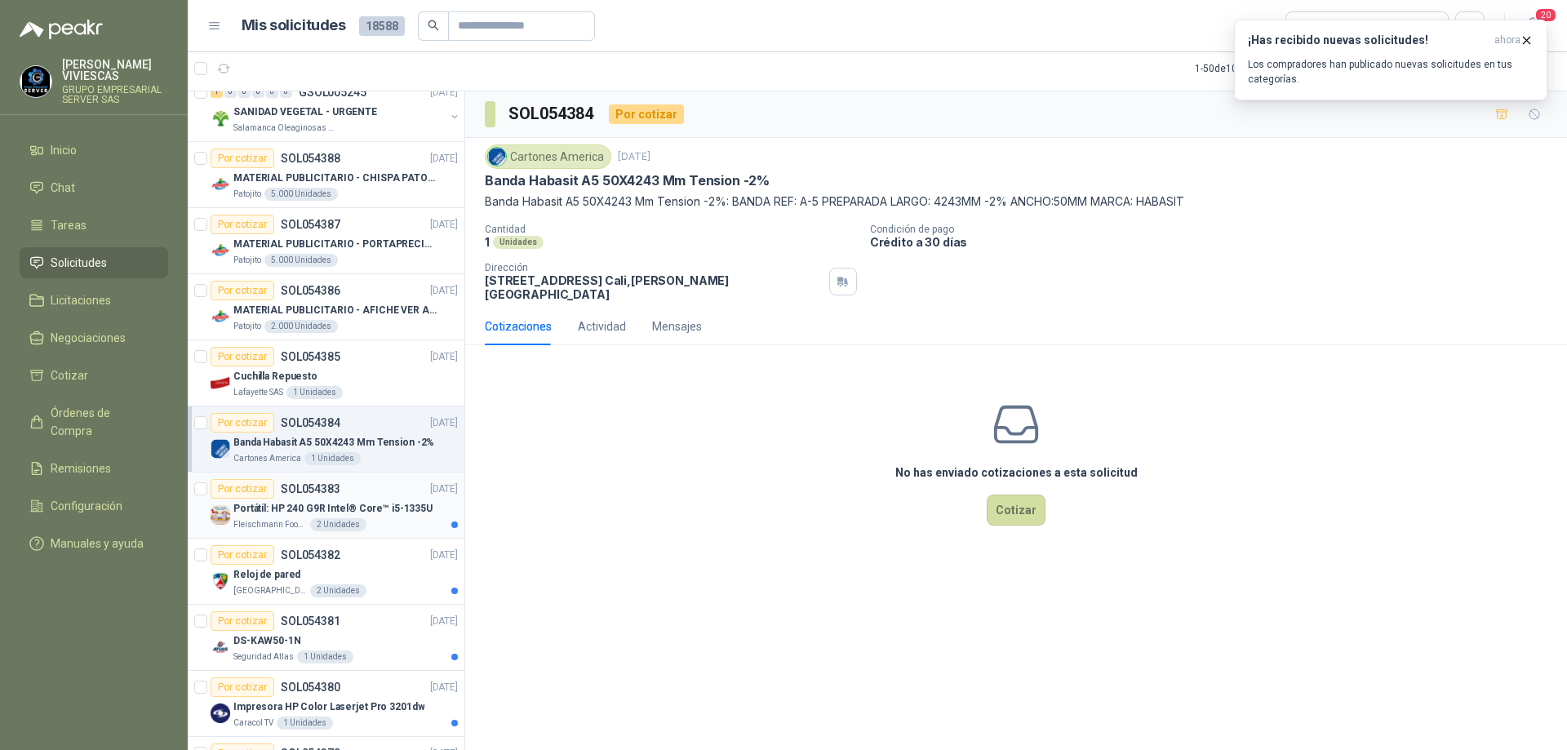
click at [356, 509] on p "Portátil: HP 240 G9R Intel® Core™ i5-1335U" at bounding box center [332, 509] width 199 height 16
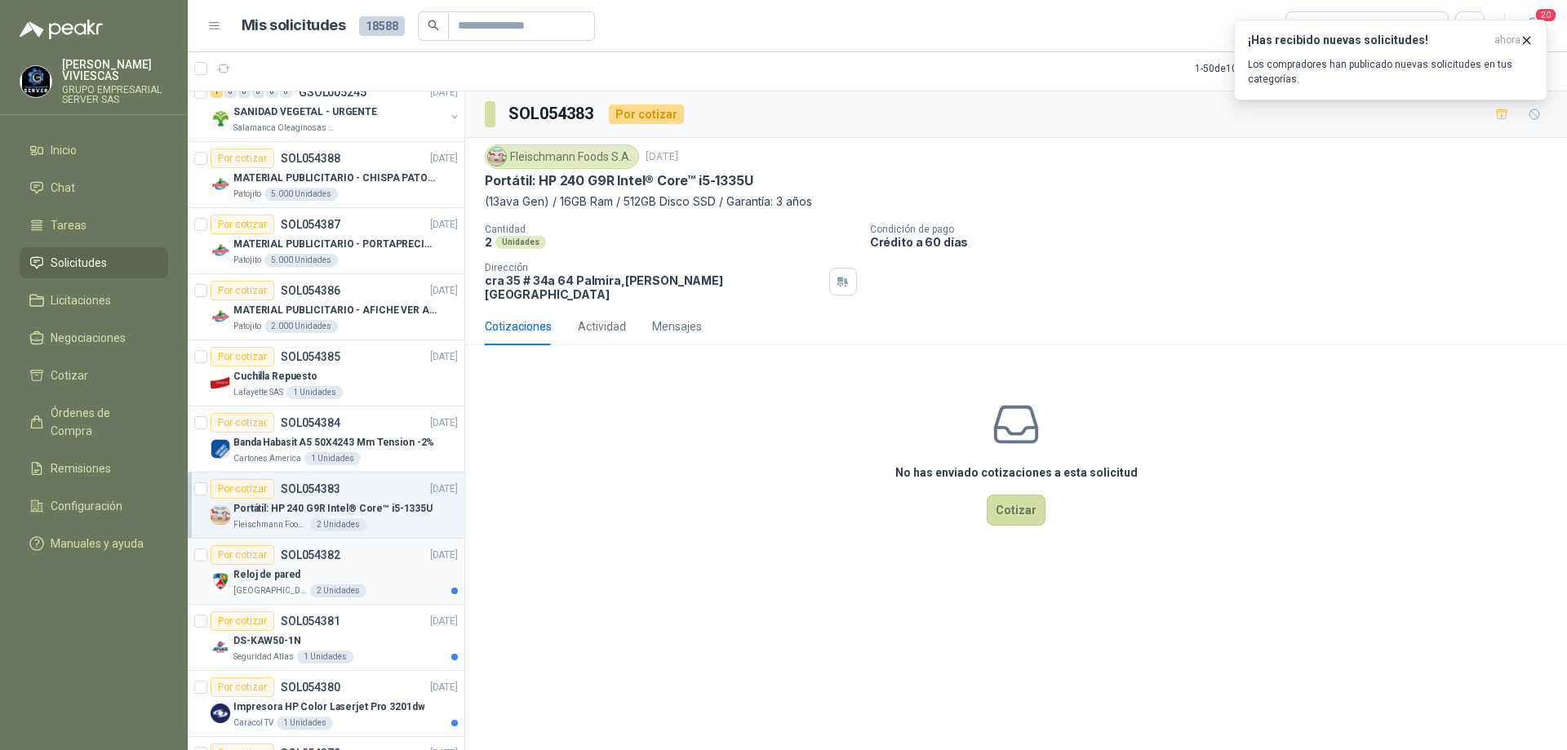
click at [348, 571] on div "Reloj de pared" at bounding box center [345, 575] width 224 height 20
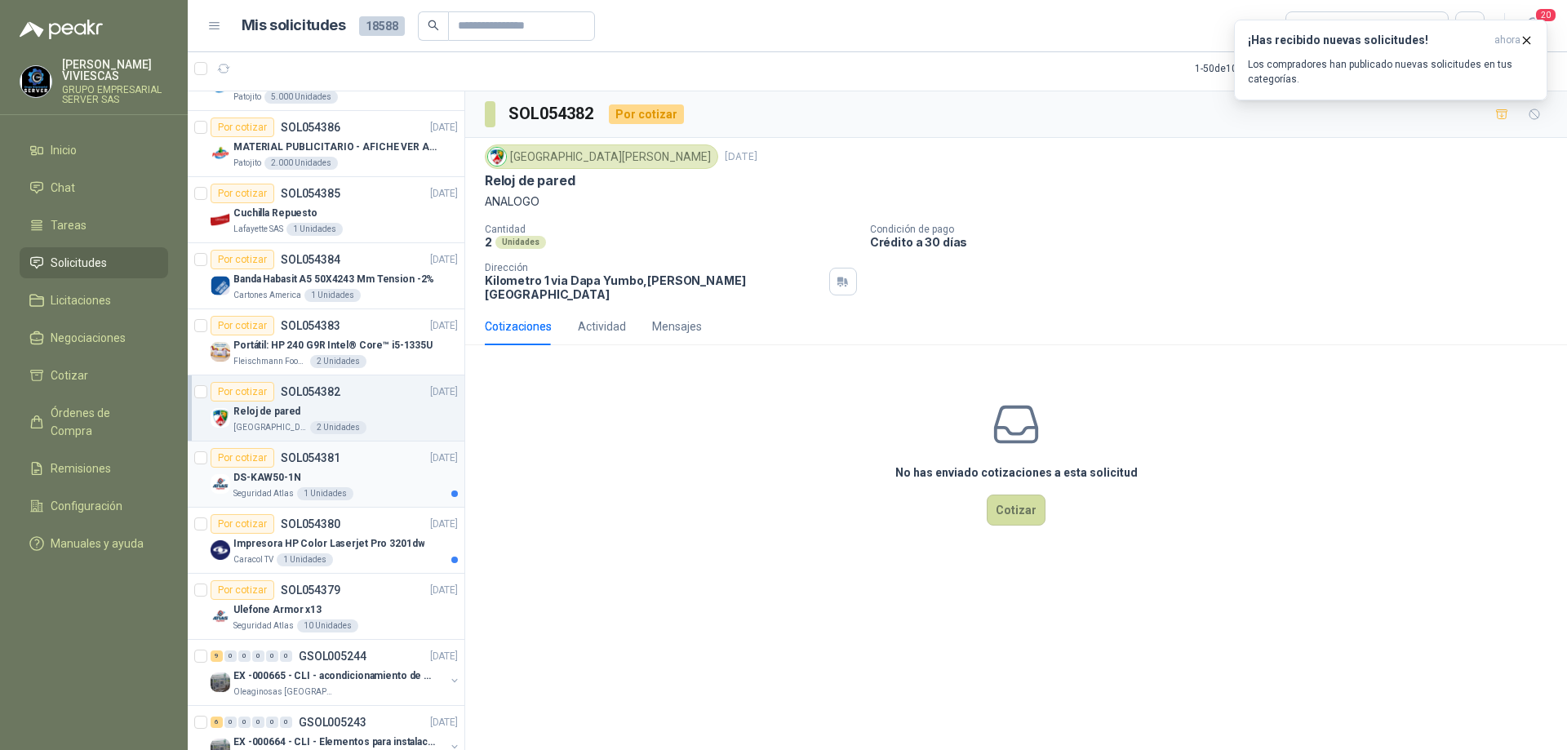
click at [380, 495] on div "Seguridad Atlas 1 Unidades" at bounding box center [345, 493] width 224 height 13
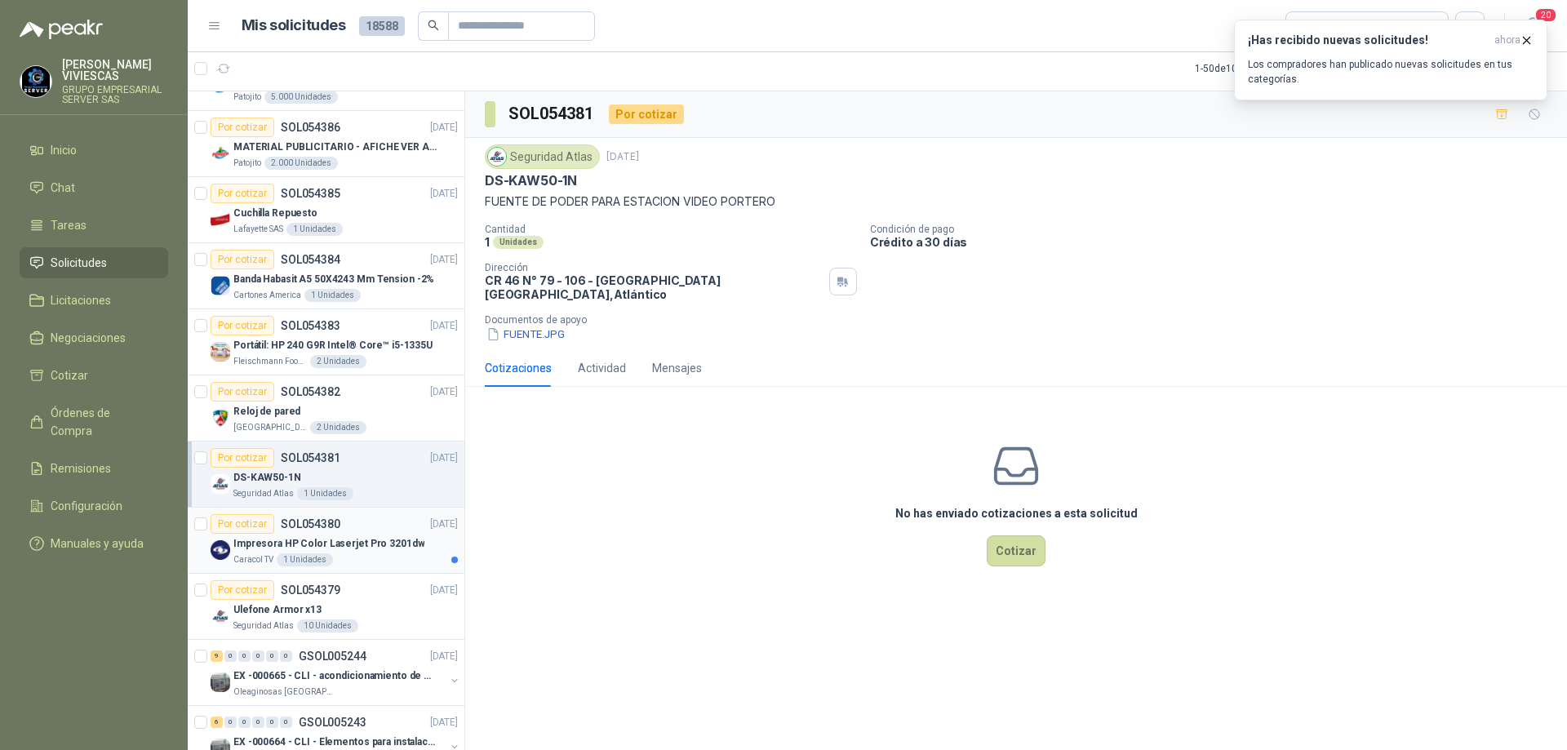
click at [393, 537] on p "Impresora HP Color Laserjet Pro 3201dw" at bounding box center [328, 544] width 191 height 16
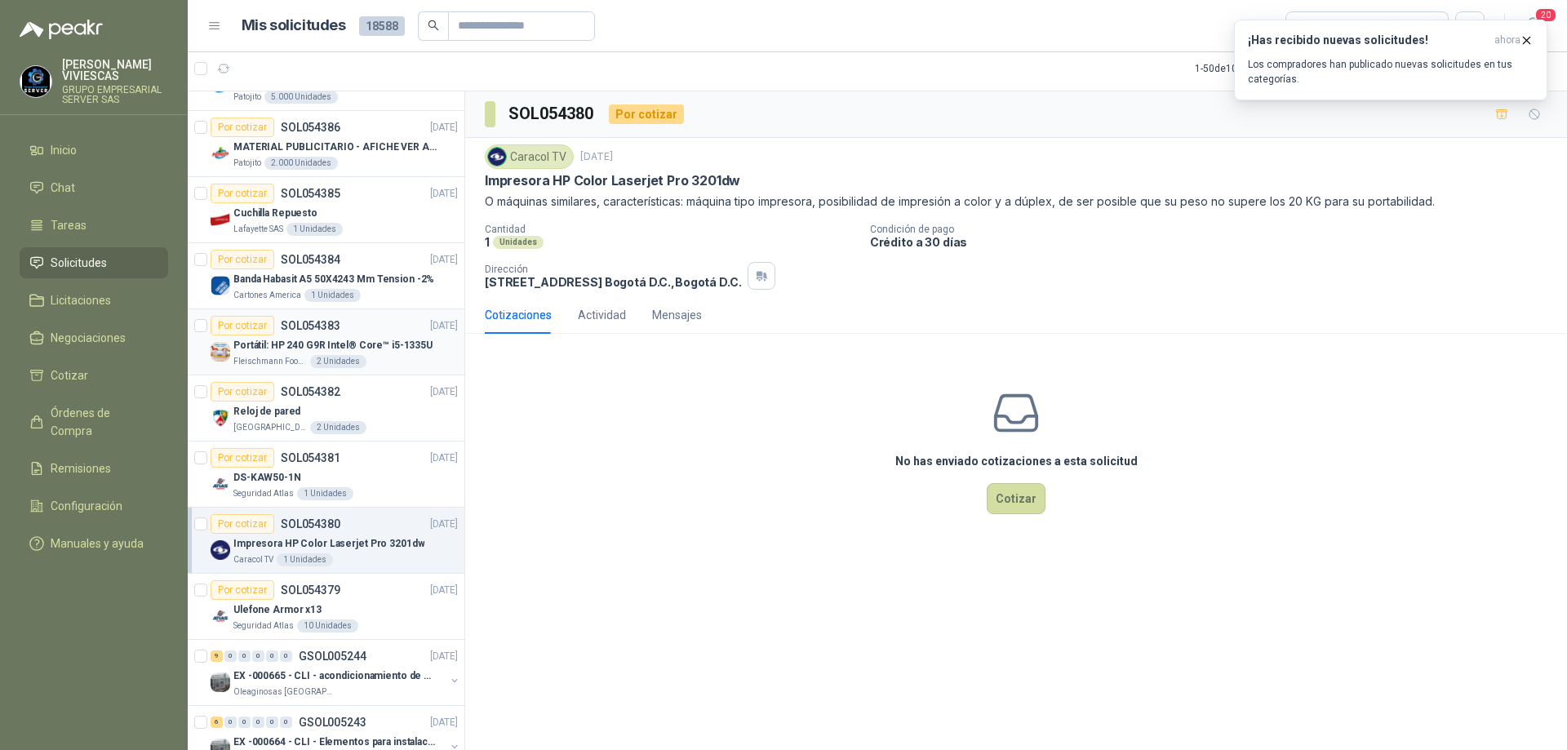
scroll to position [490, 0]
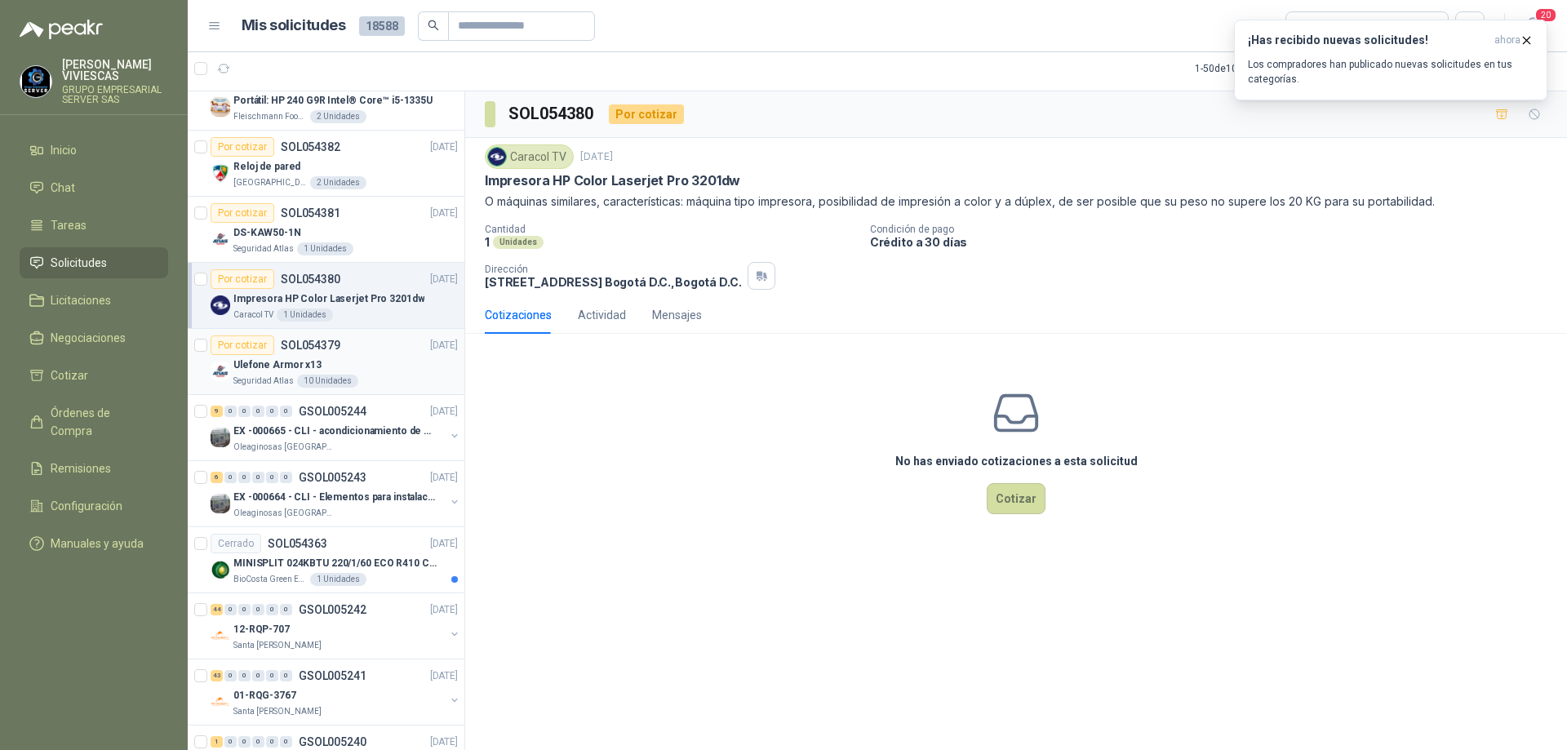
click at [391, 362] on div "Ulefone Armor x13" at bounding box center [345, 365] width 224 height 20
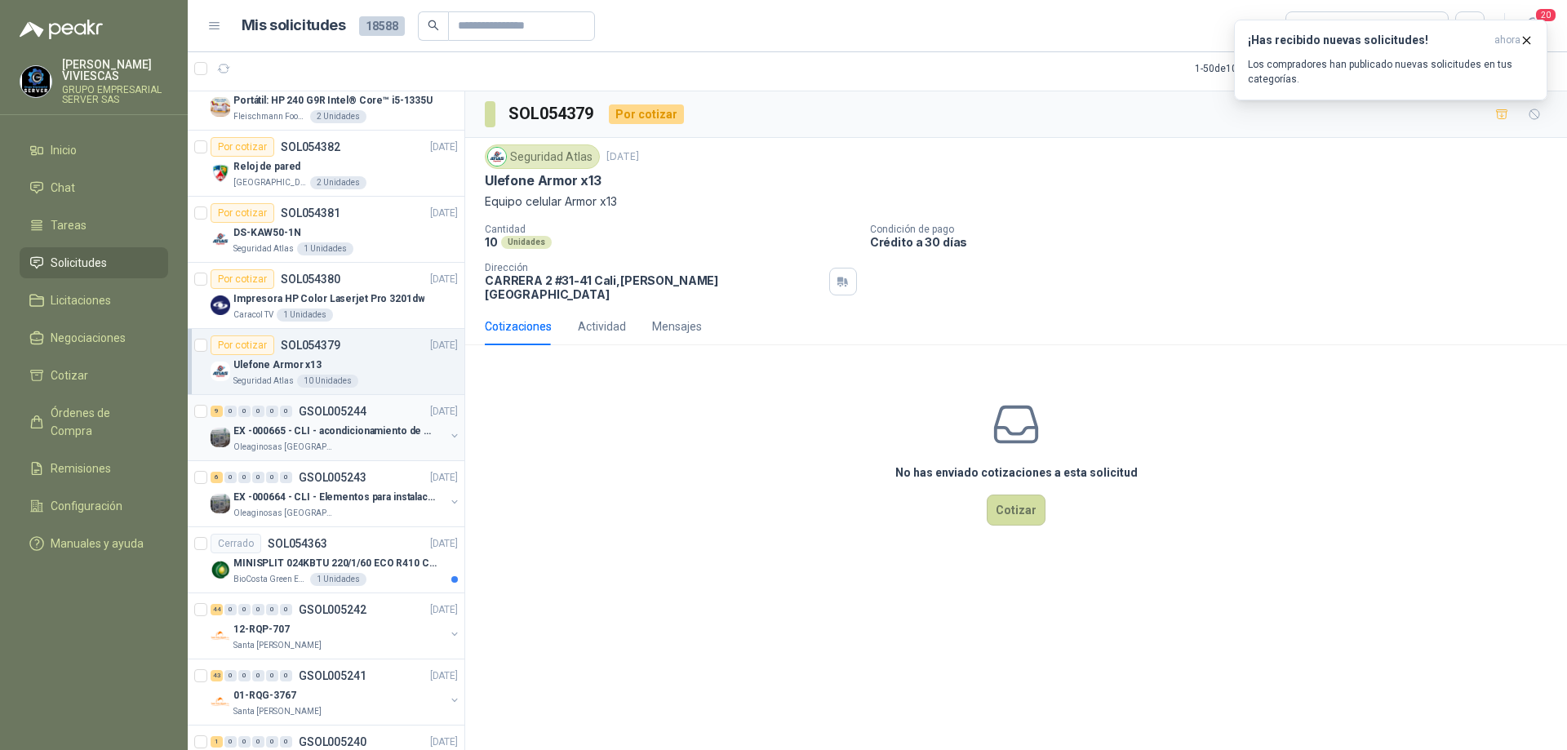
click at [363, 443] on div "Oleaginosas [GEOGRAPHIC_DATA][PERSON_NAME]" at bounding box center [338, 447] width 211 height 13
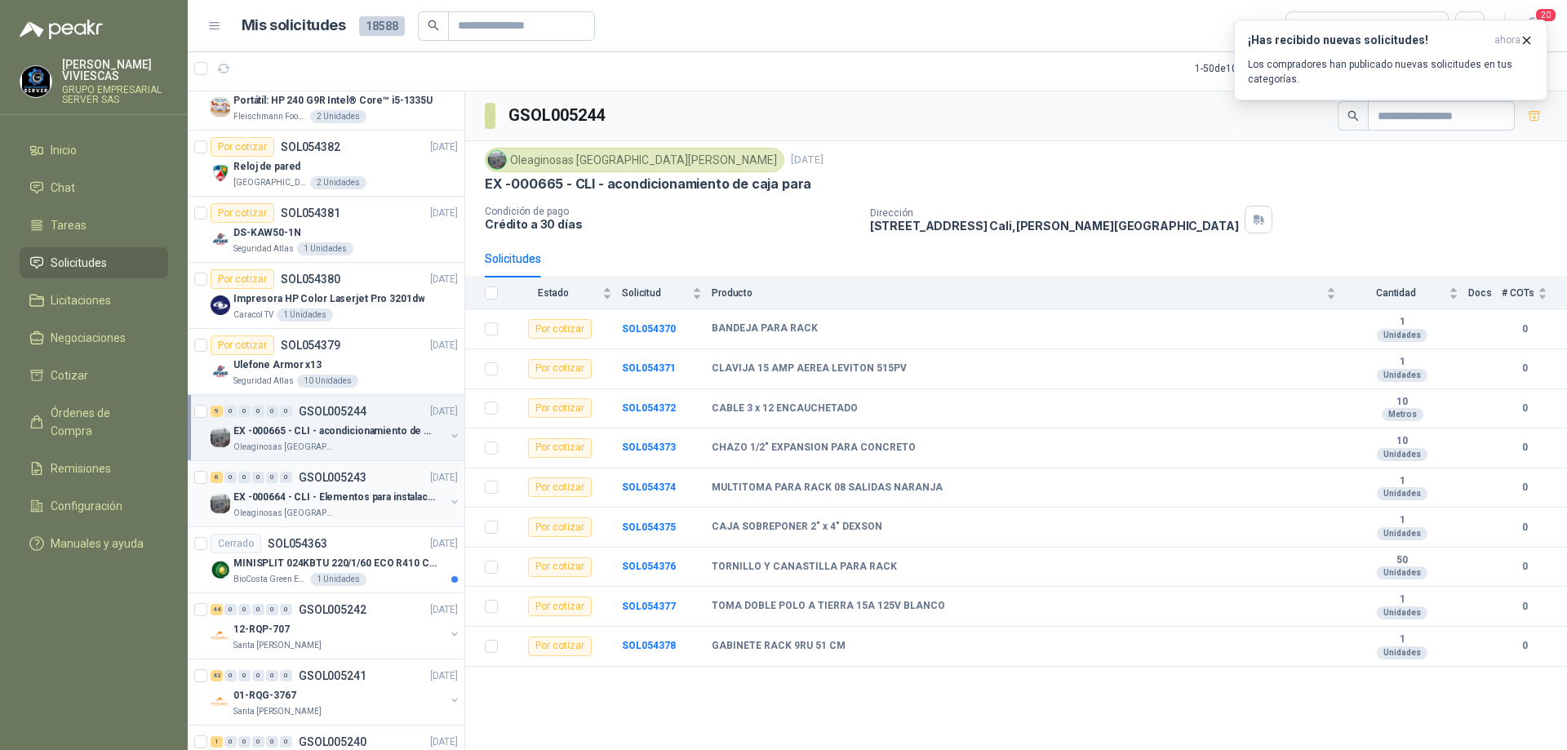
click at [378, 479] on div "6 0 0 0 0 0 GSOL005243 [DATE]" at bounding box center [336, 478] width 251 height 20
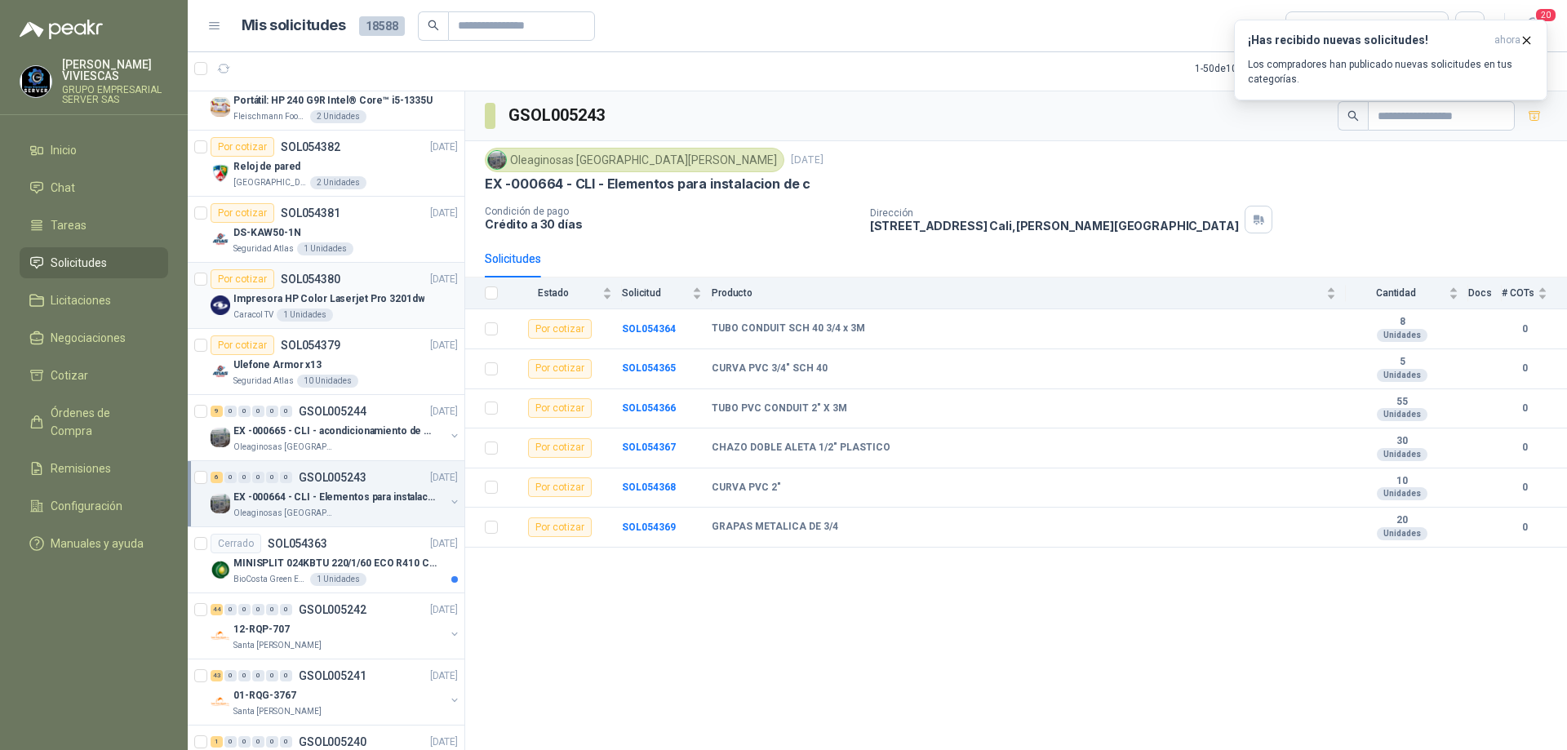
scroll to position [571, 0]
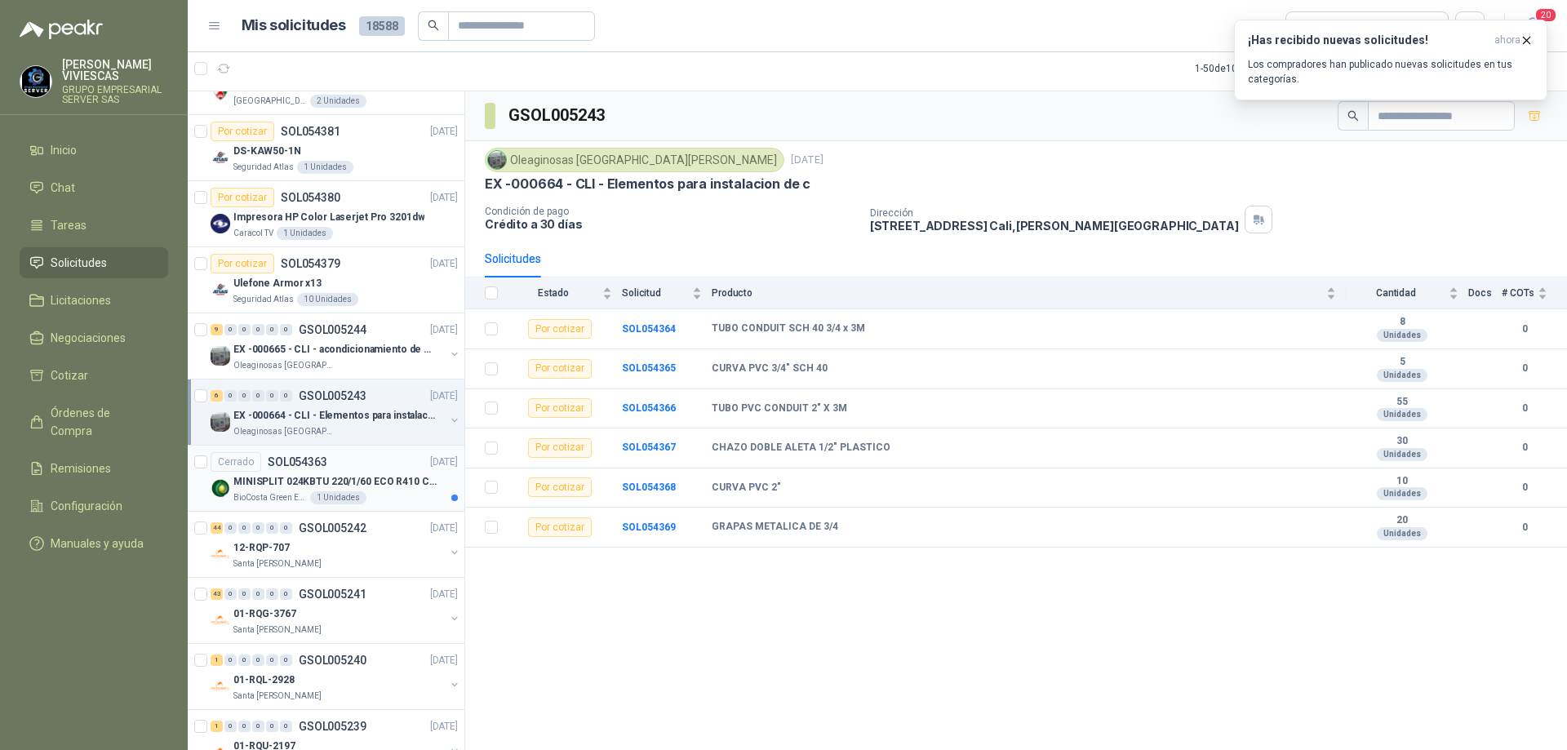
click at [367, 452] on div "Cerrado SOL054363 [DATE]" at bounding box center [334, 462] width 247 height 20
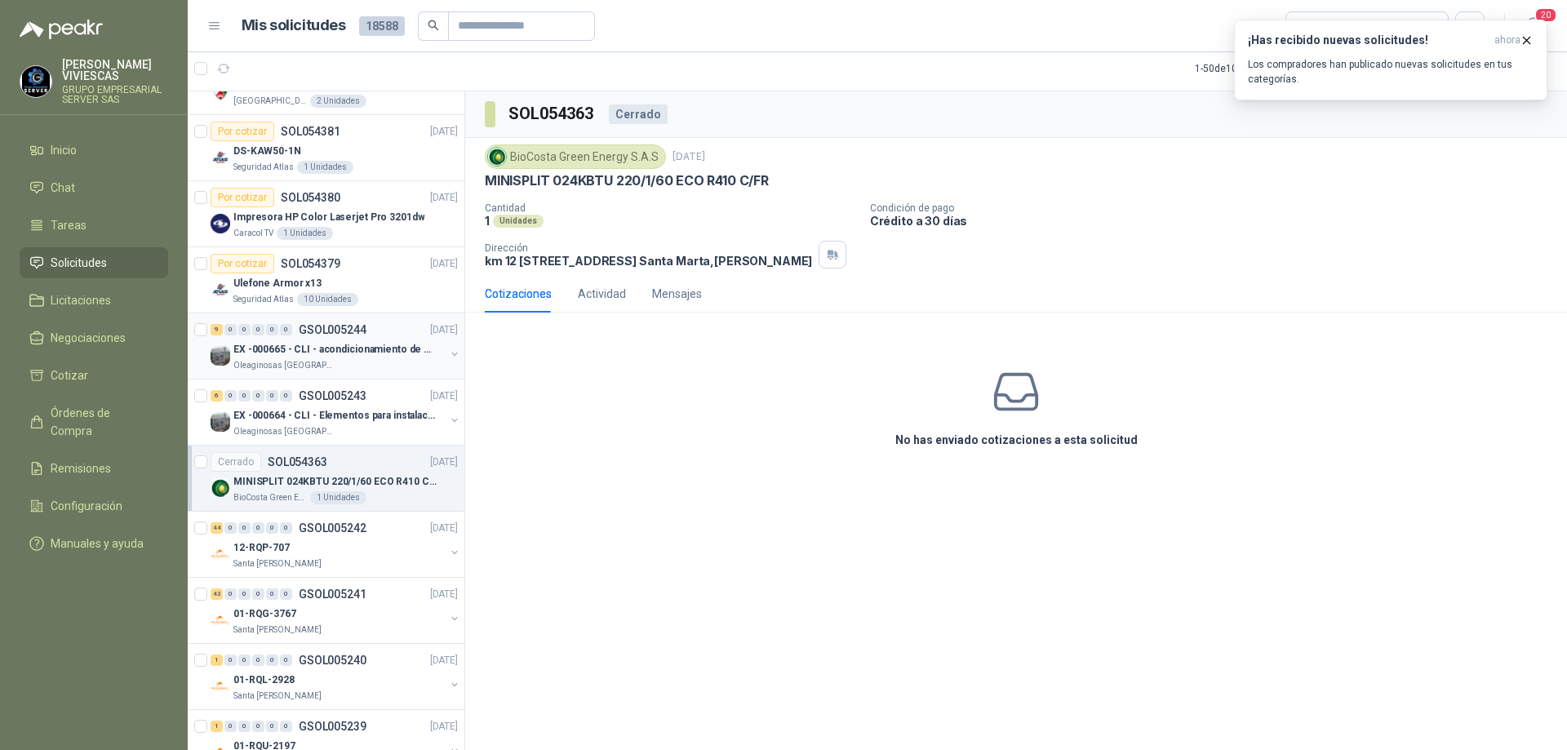
scroll to position [735, 0]
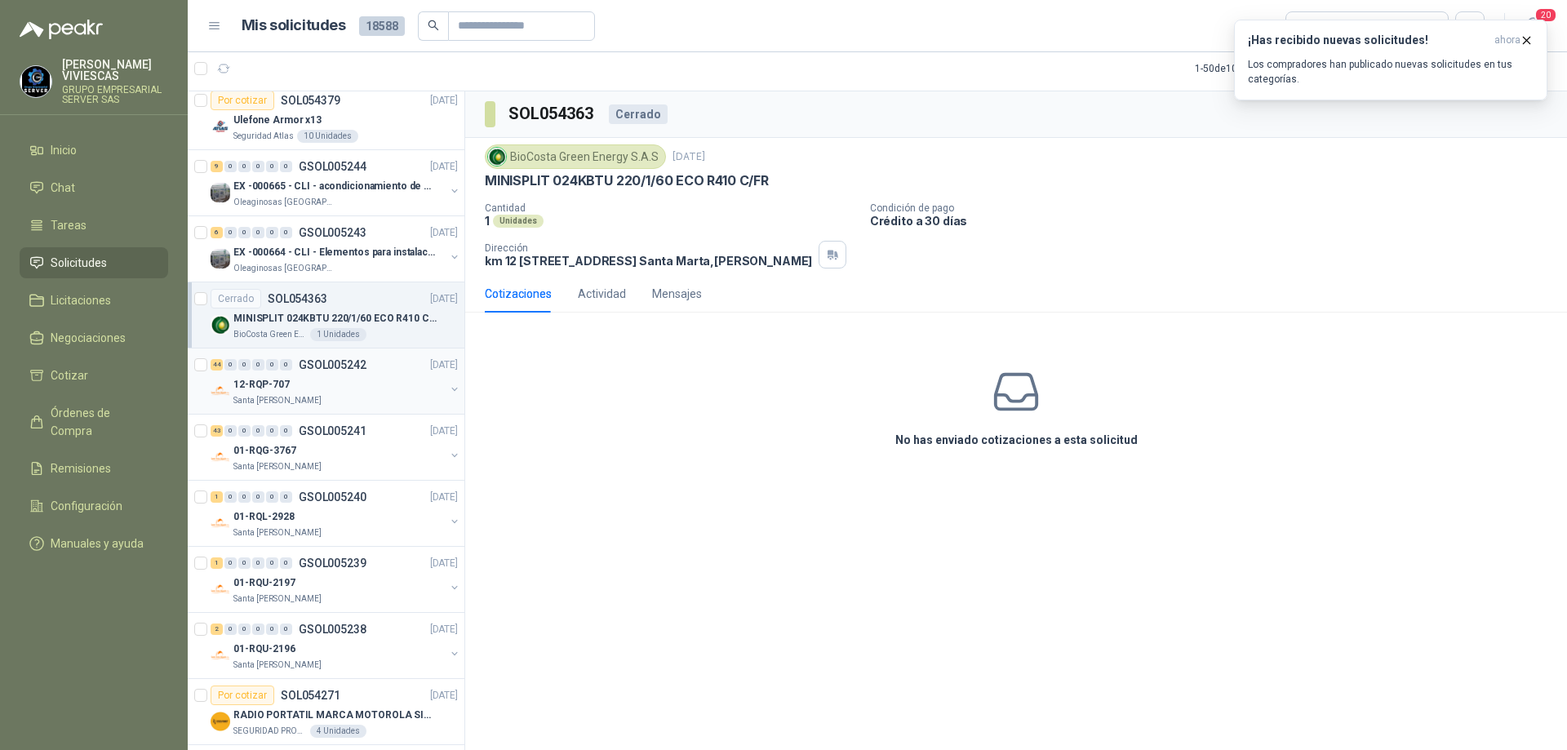
click at [430, 369] on p "[DATE]" at bounding box center [444, 366] width 28 height 16
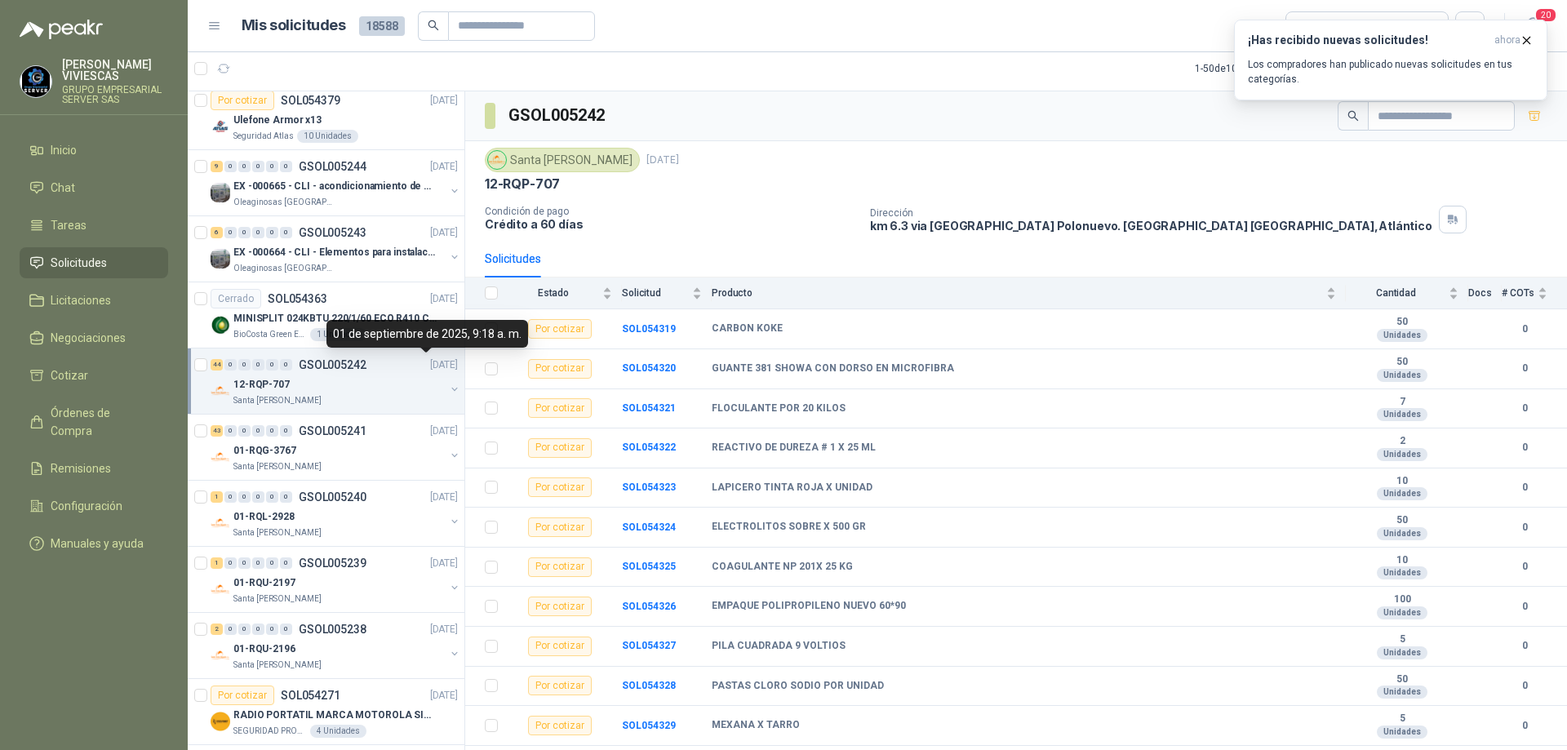
scroll to position [898, 0]
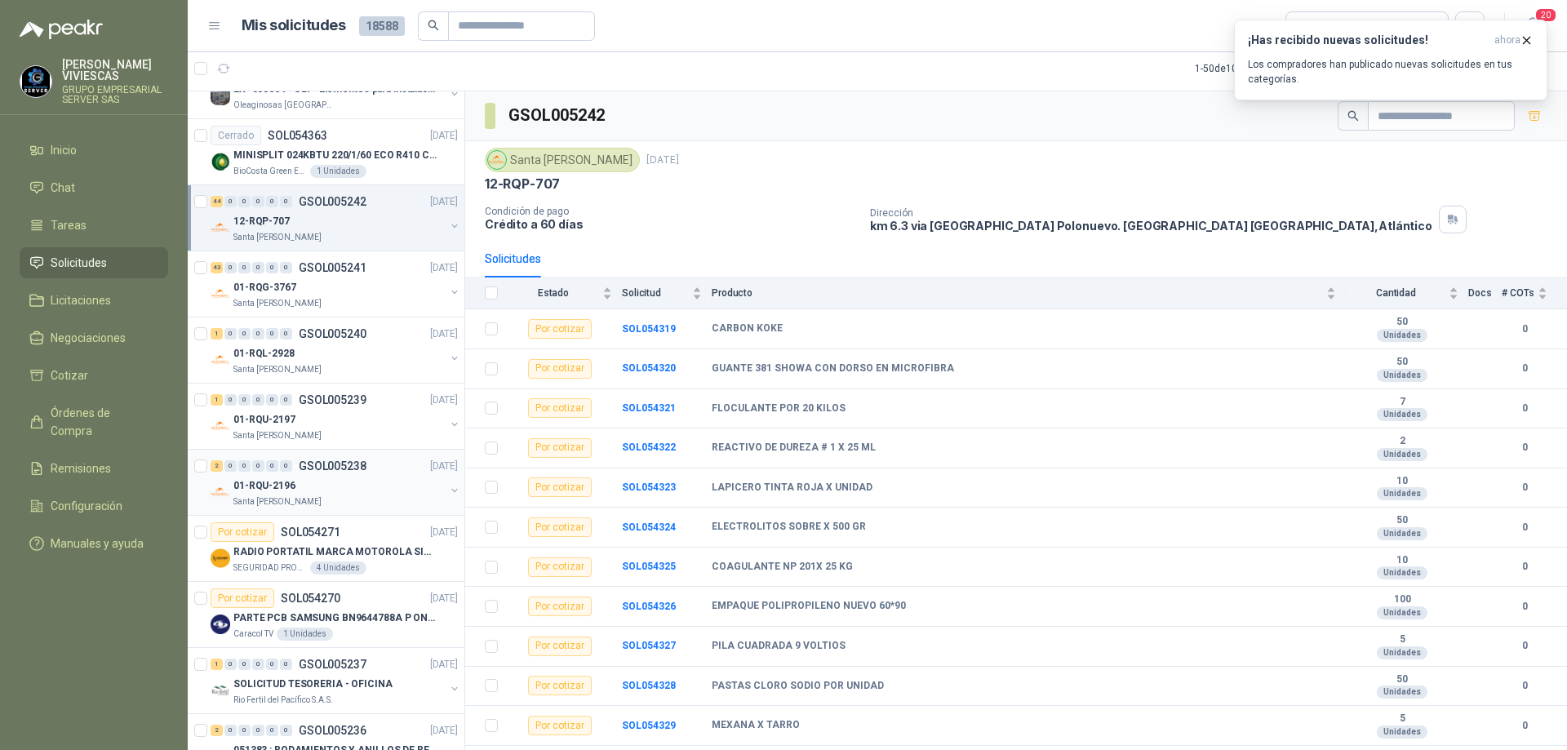
click at [367, 489] on div "01-RQU-2196" at bounding box center [338, 486] width 211 height 20
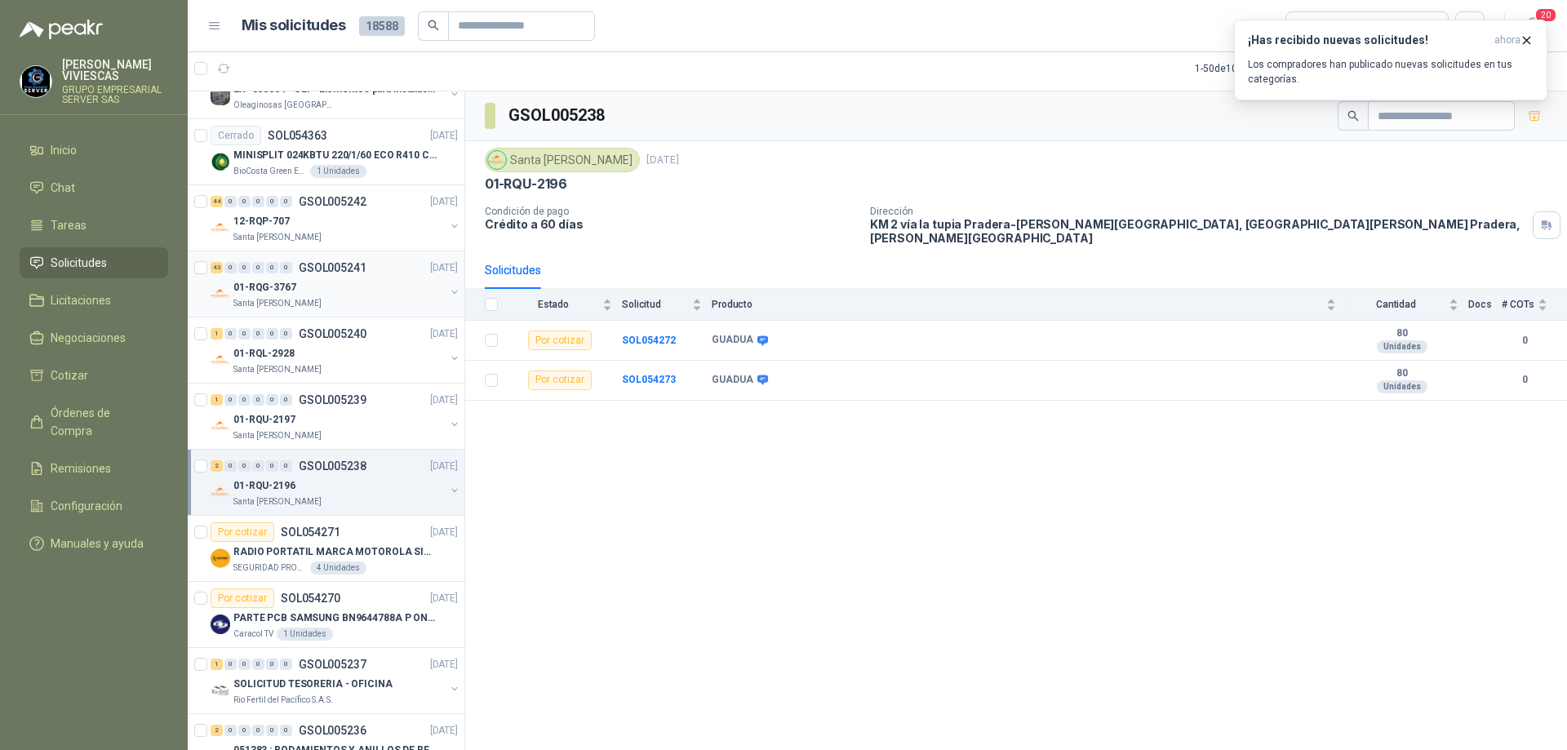
scroll to position [1061, 0]
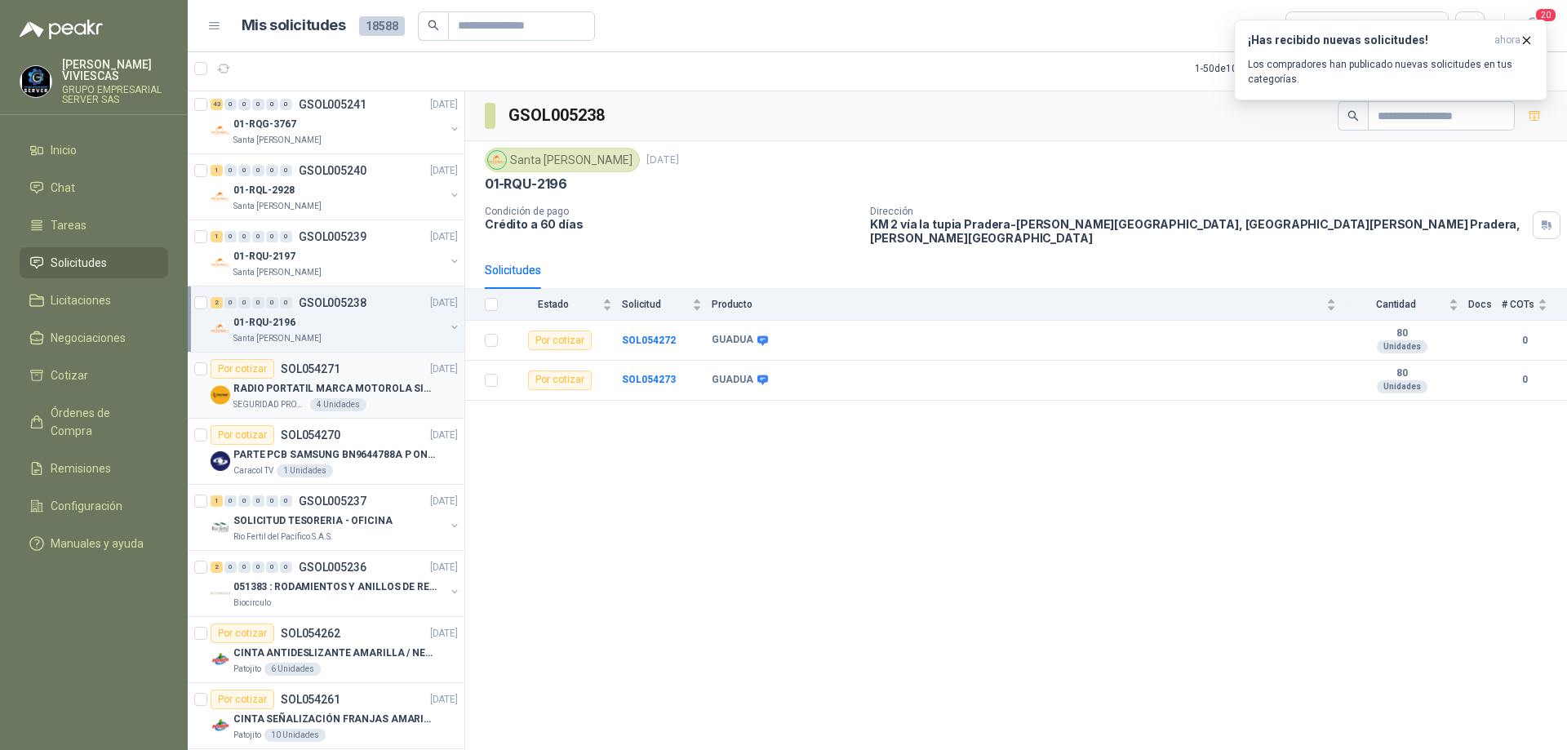
click at [378, 385] on p "RADIO PORTATIL MARCA MOTOROLA SIN PANTALLA CON GPS, INCLUYE: ANTENA, BATERIA, C…" at bounding box center [334, 389] width 203 height 16
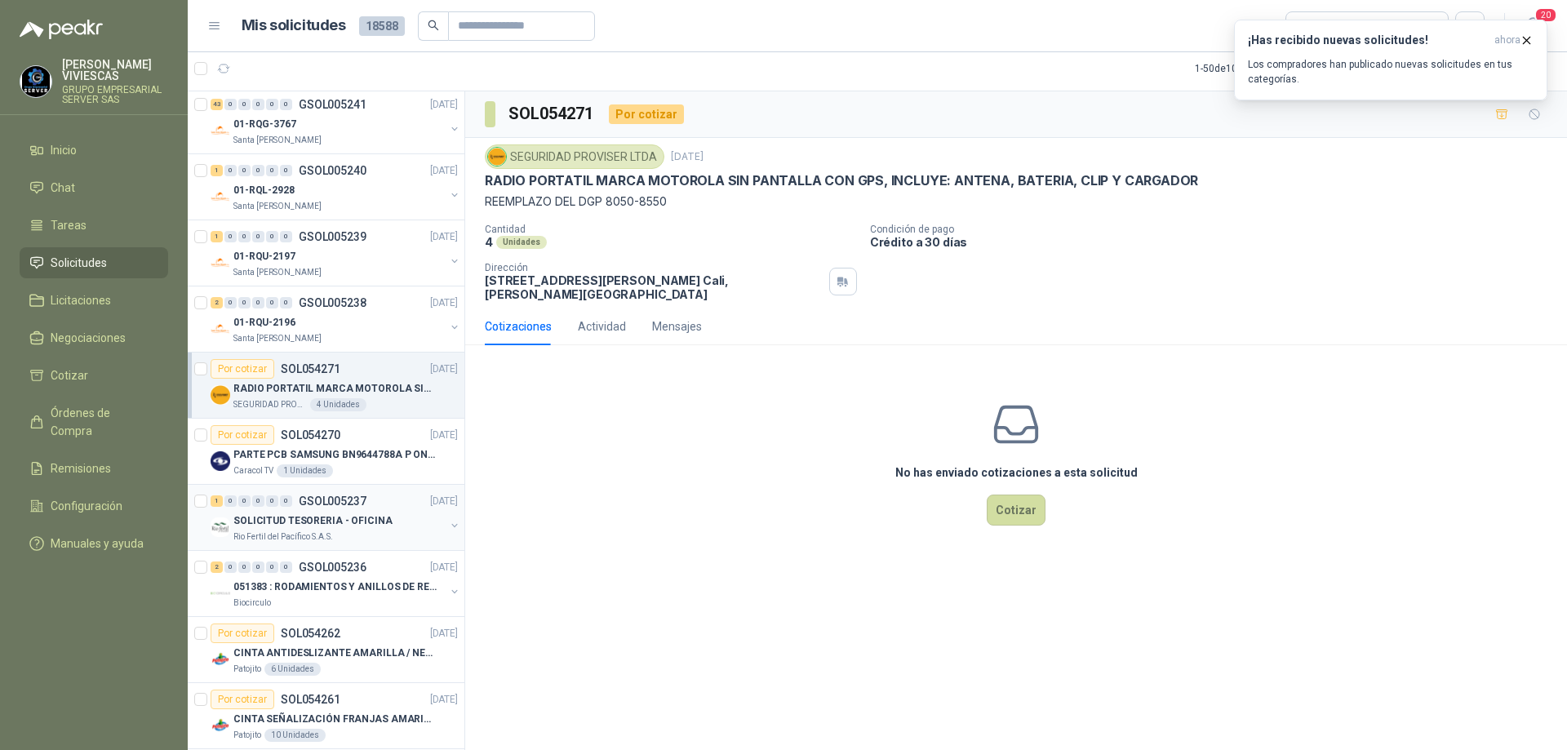
click at [380, 528] on p "SOLICITUD TESORERIA - OFICINA" at bounding box center [312, 521] width 159 height 16
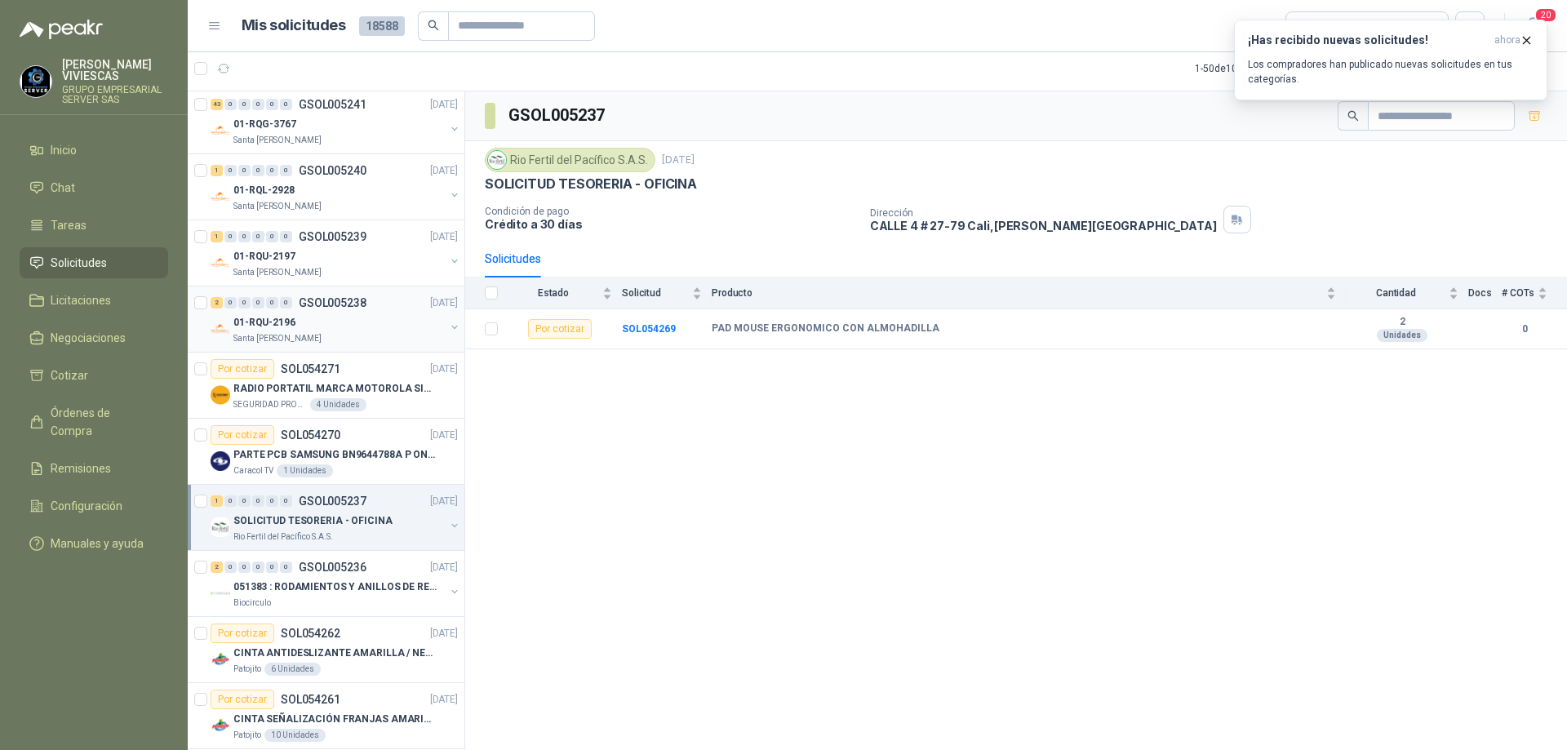
scroll to position [1306, 0]
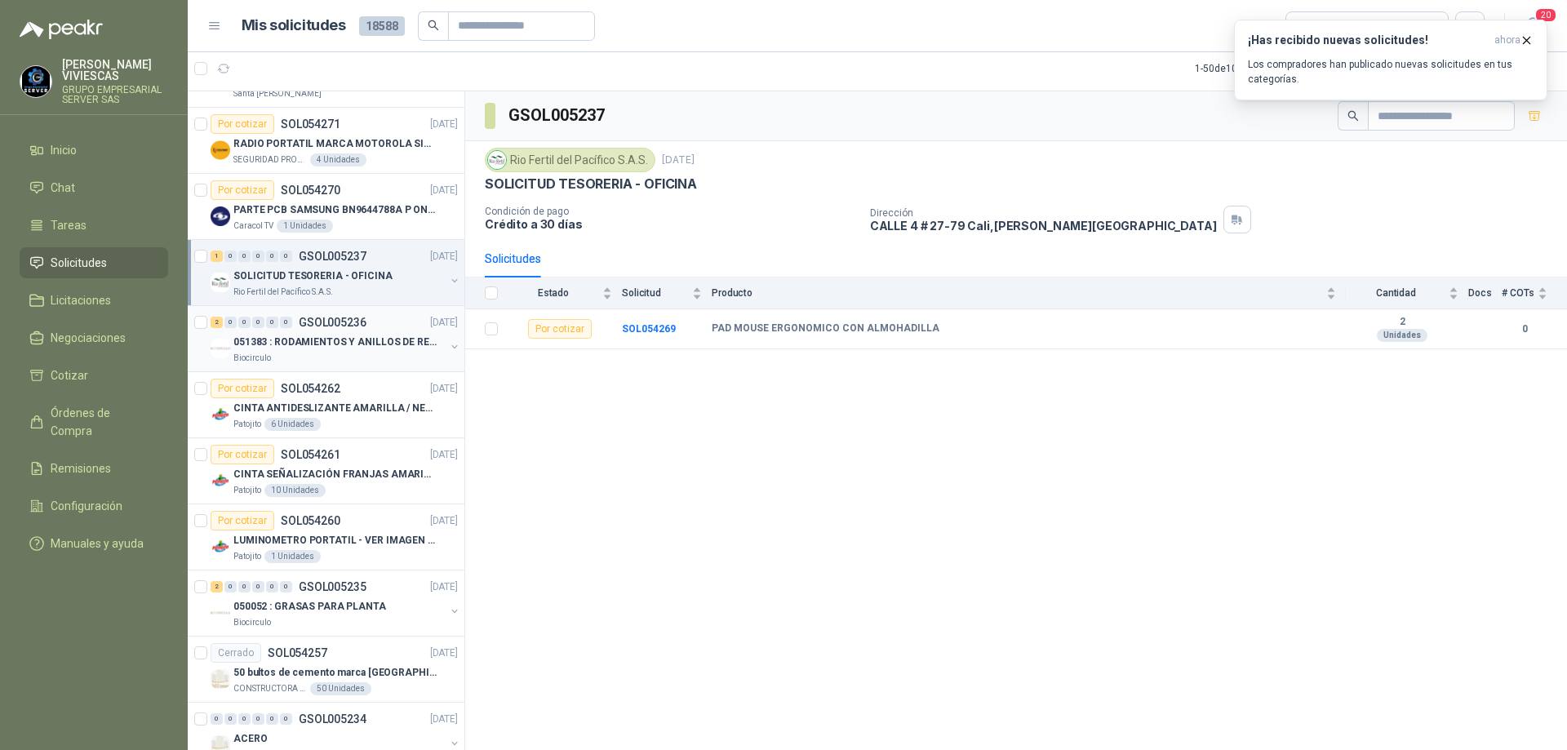
click at [370, 359] on div "Biocirculo" at bounding box center [338, 358] width 211 height 13
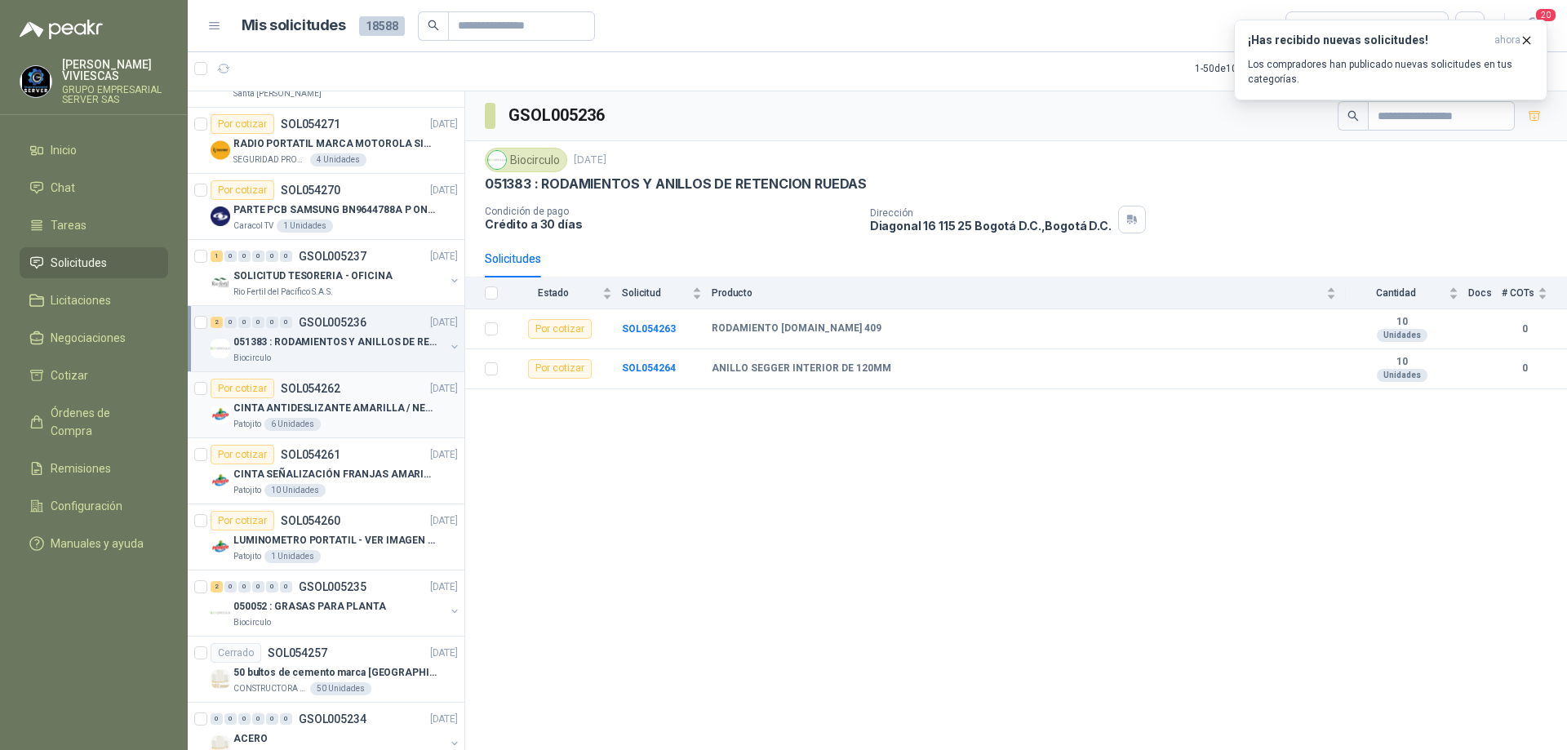
click at [355, 405] on p "CINTA ANTIDESLIZANTE AMARILLA / NEGRA" at bounding box center [334, 409] width 203 height 16
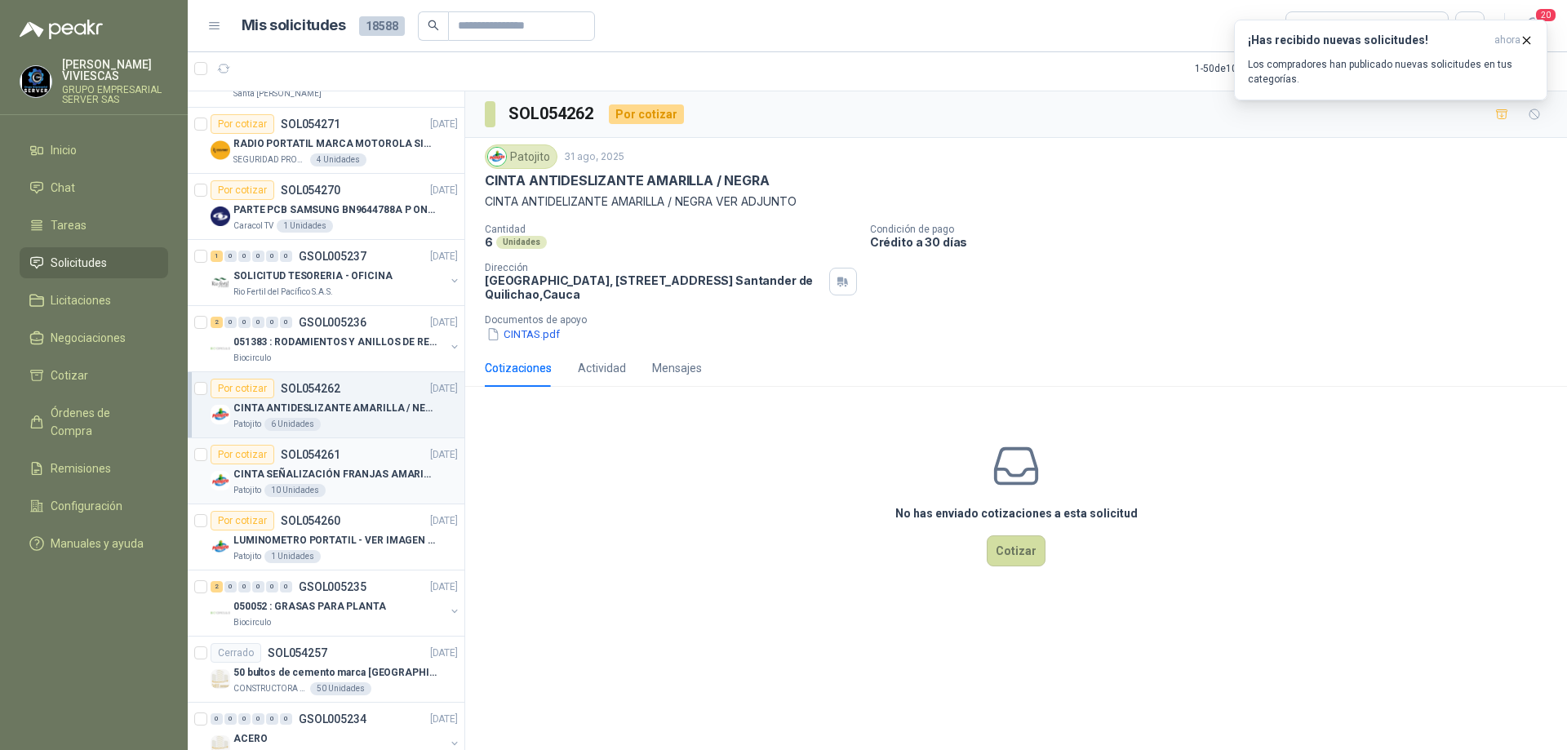
click at [395, 472] on p "CINTA SEÑALIZACIÓN FRANJAS AMARILLAS NEGRA" at bounding box center [334, 475] width 203 height 16
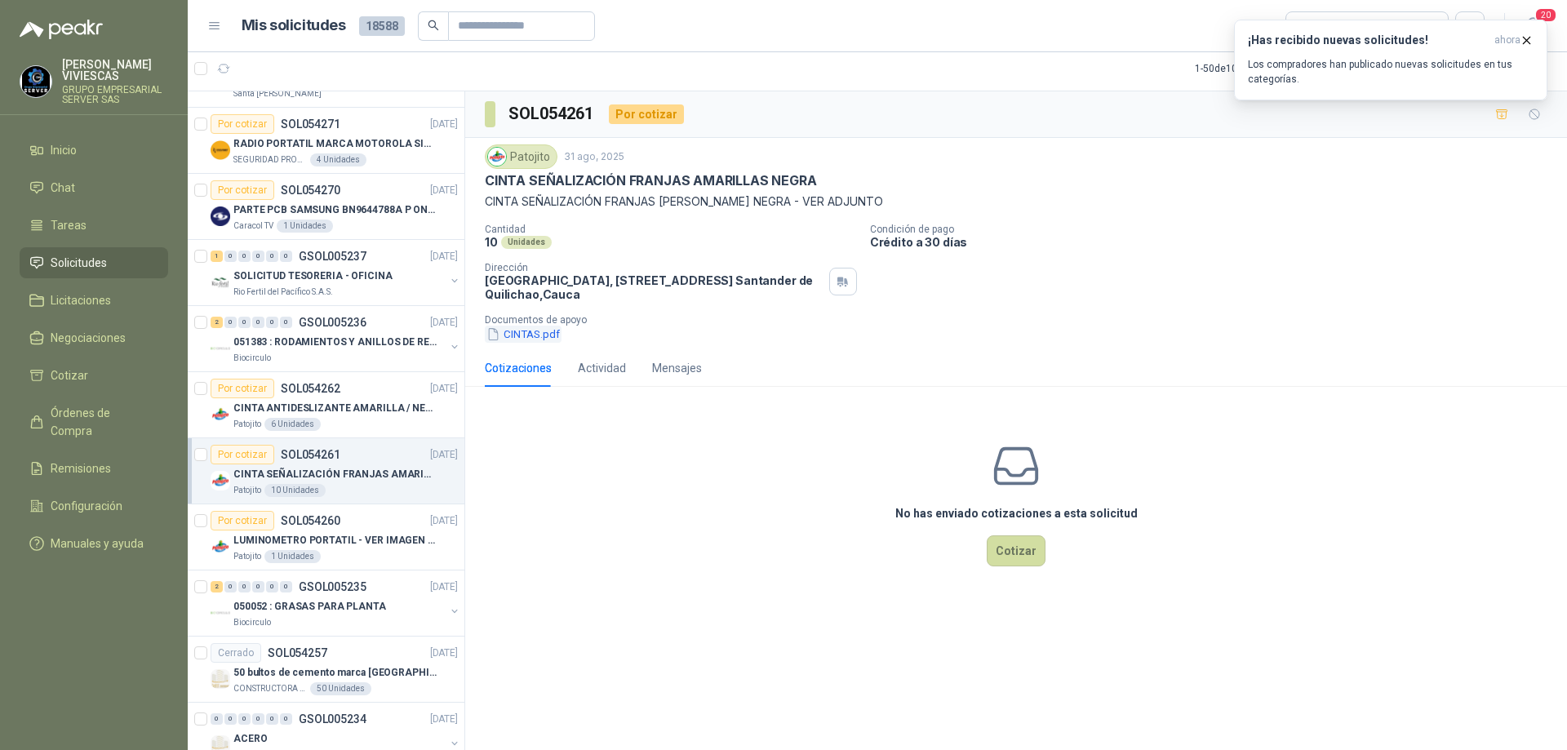
click at [552, 328] on button "CINTAS.pdf" at bounding box center [523, 334] width 77 height 17
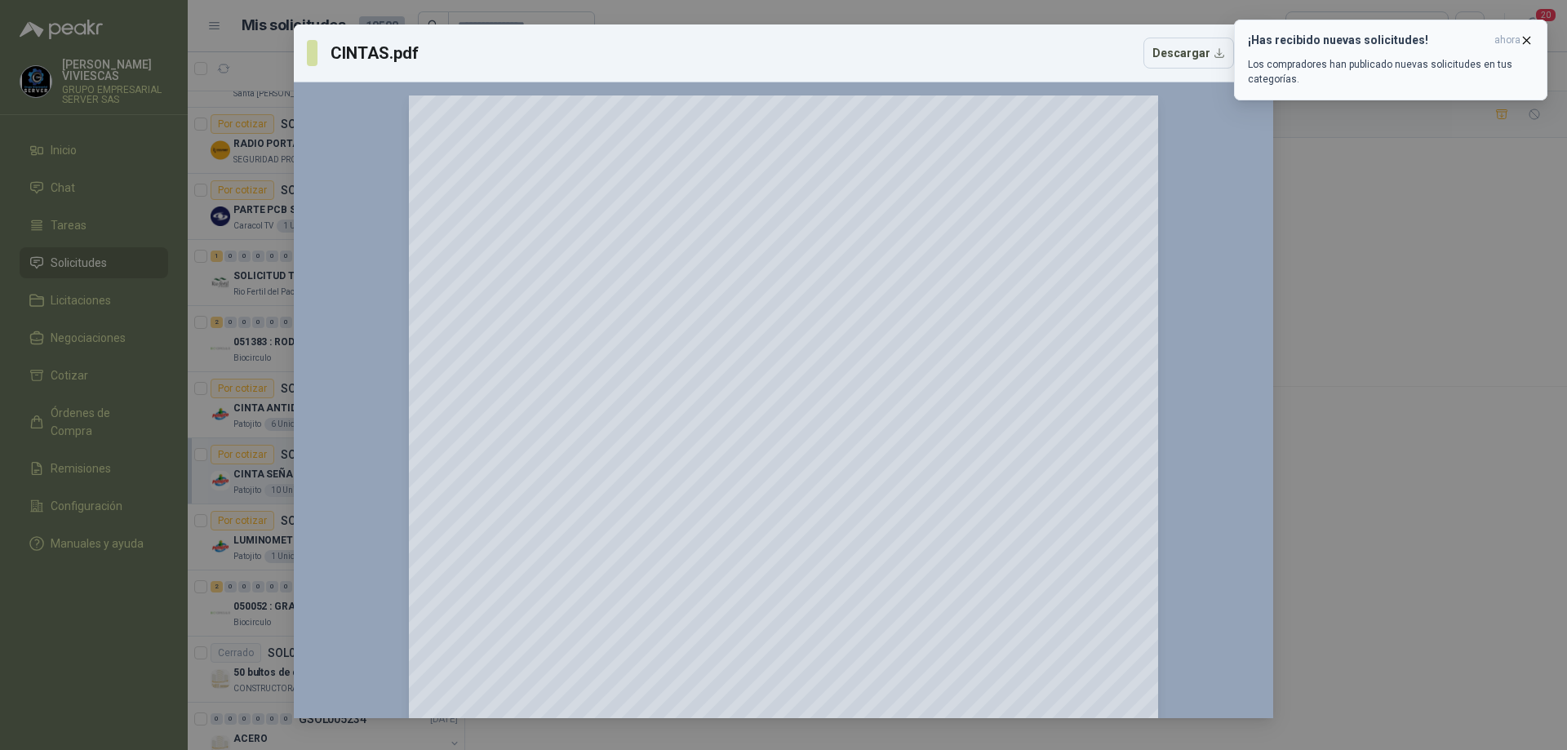
click at [1529, 41] on icon "button" at bounding box center [1527, 40] width 14 height 14
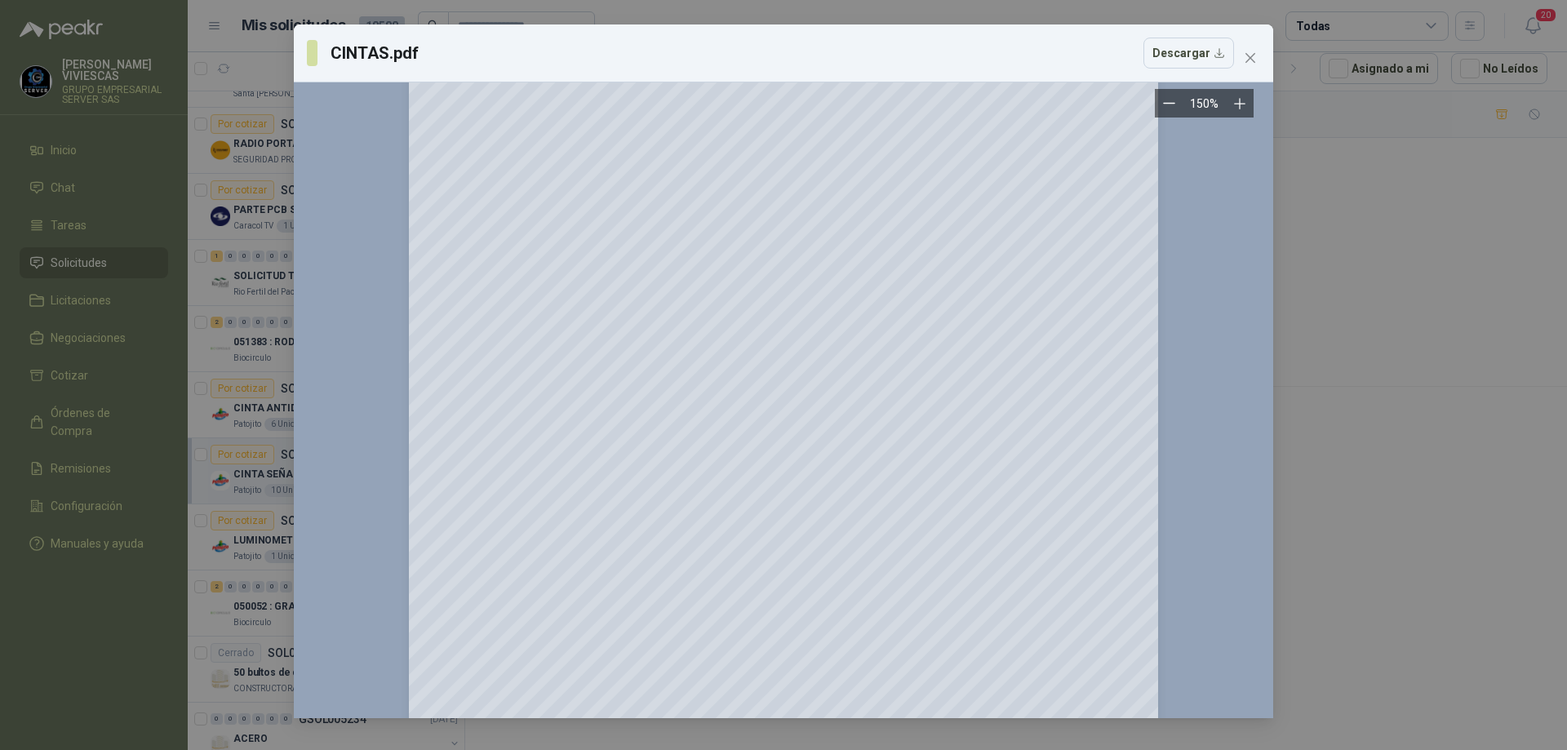
scroll to position [82, 0]
click at [1253, 56] on icon "close" at bounding box center [1251, 58] width 10 height 10
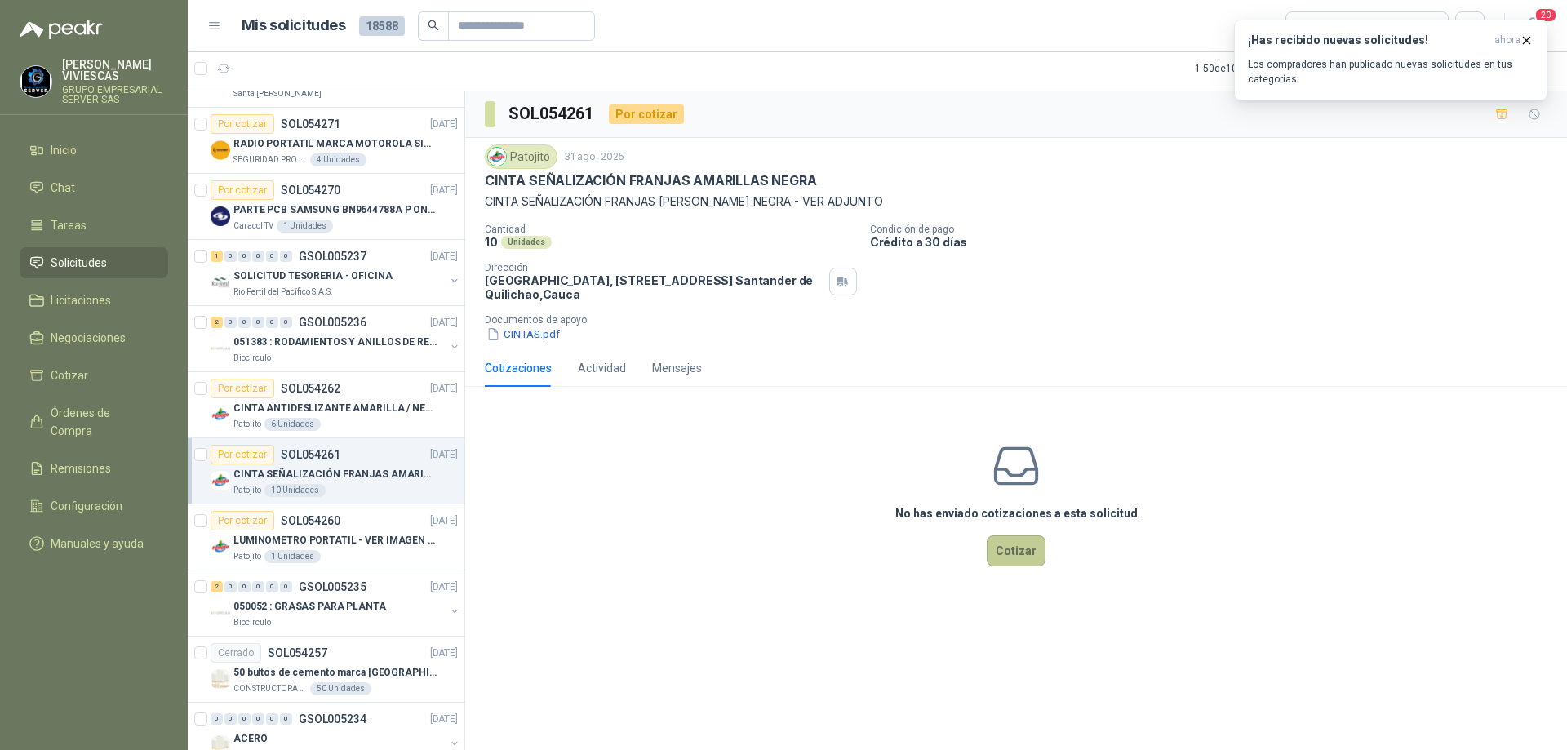
click at [1013, 541] on button "Cotizar" at bounding box center [1016, 550] width 59 height 31
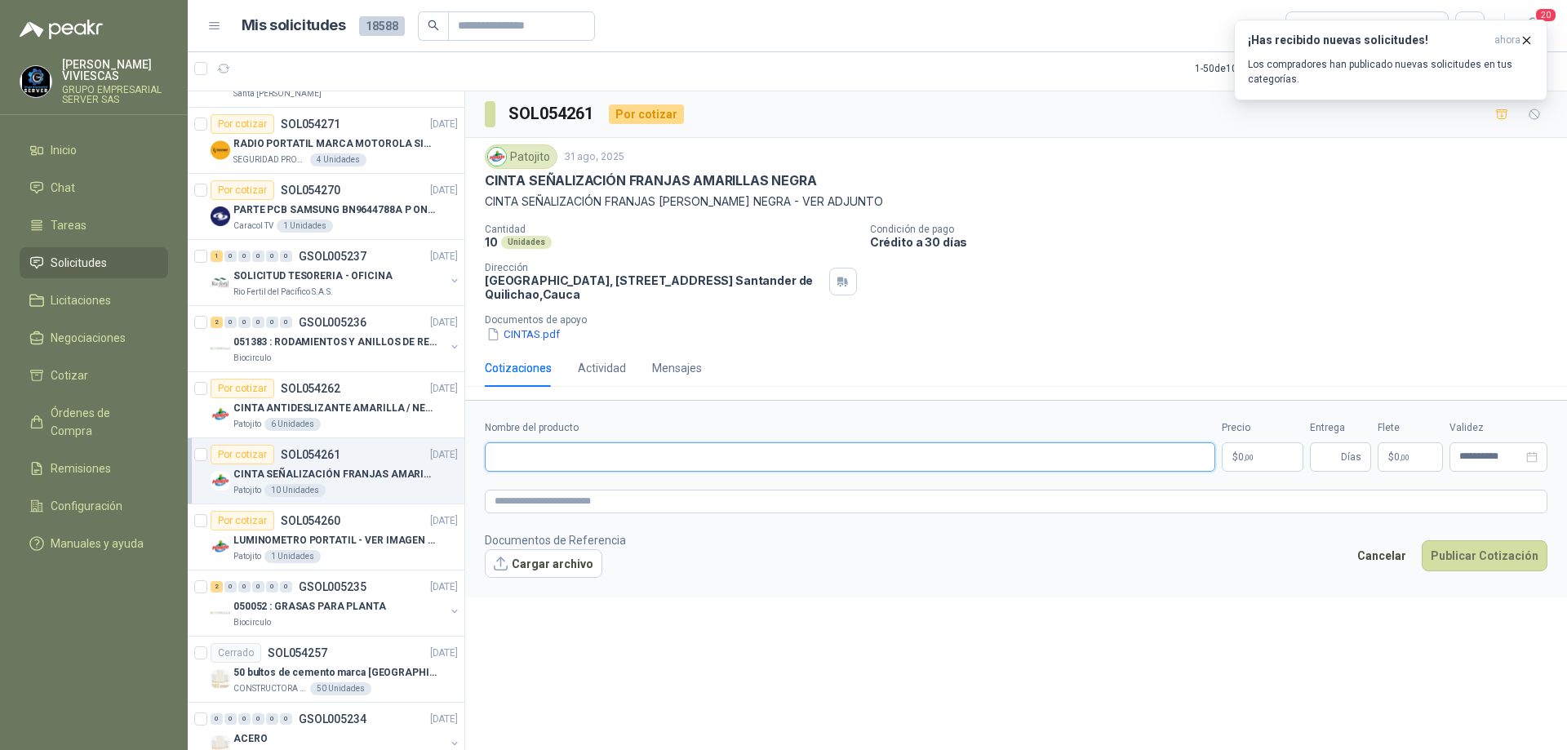
paste input "**********"
type input "**********"
click at [1249, 455] on span ",00" at bounding box center [1249, 457] width 10 height 9
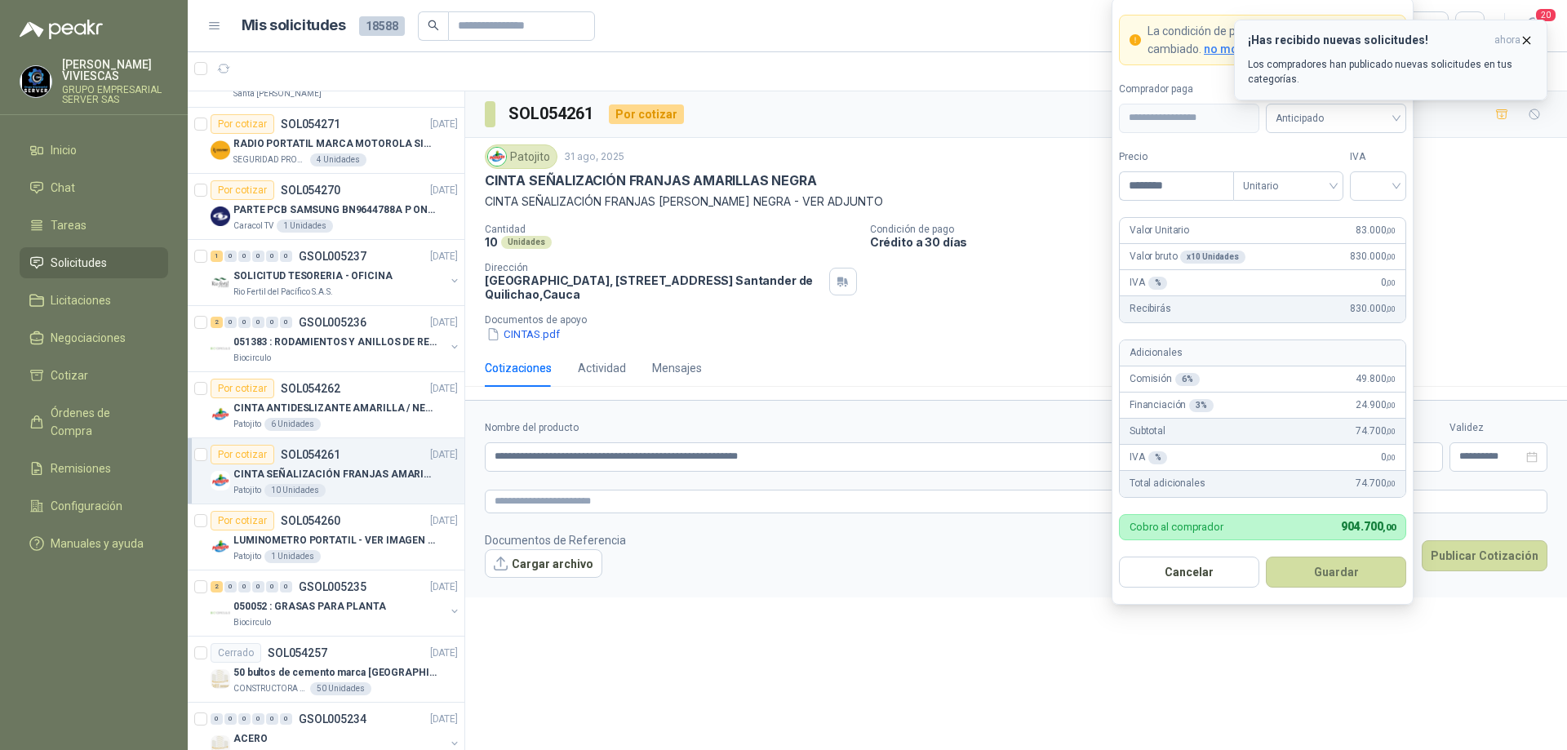
type input "********"
click at [1523, 40] on icon "button" at bounding box center [1527, 40] width 14 height 14
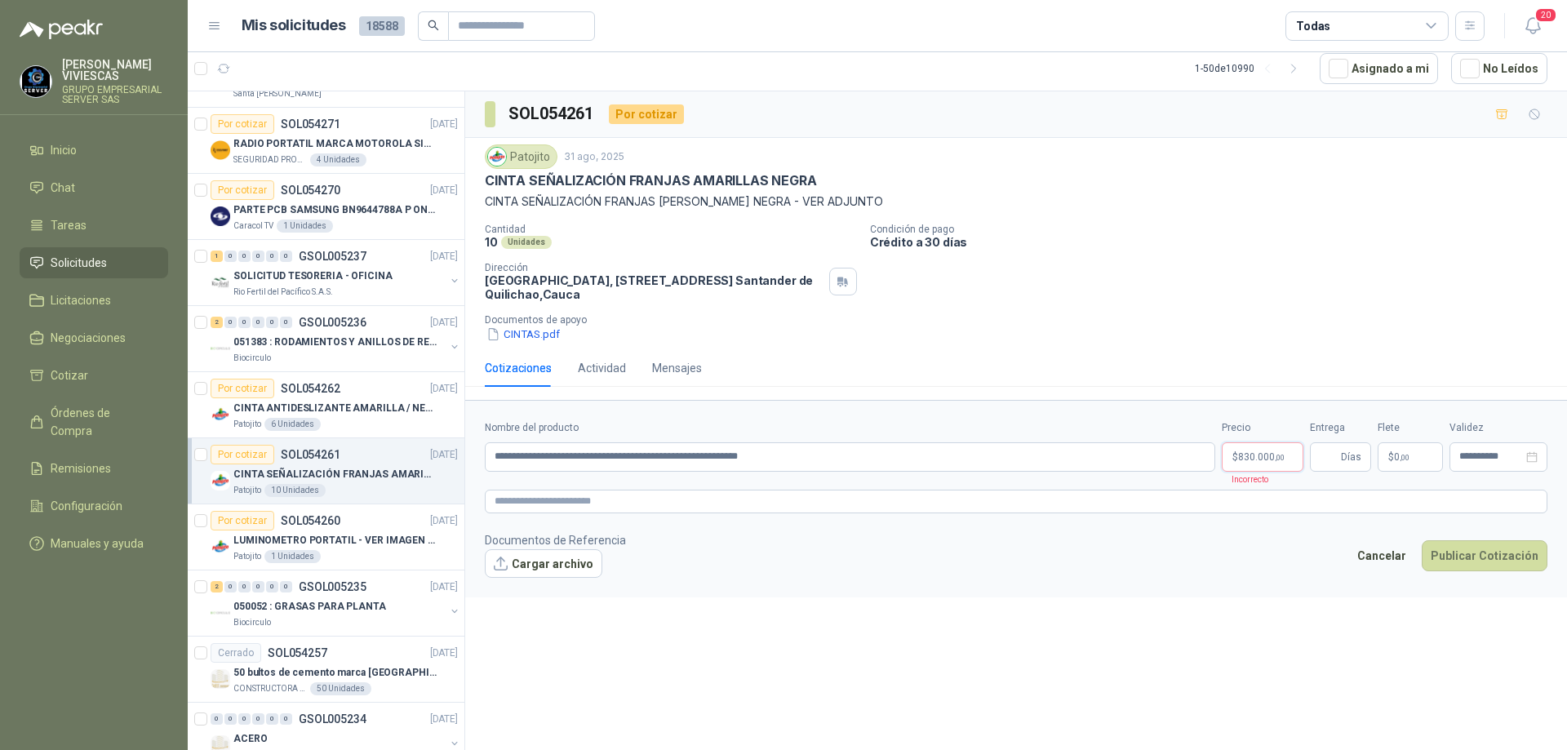
click at [1259, 458] on body "[PERSON_NAME] GRUPO EMPRESARIAL SERVER SAS Inicio Chat Tareas Solicitudes Licit…" at bounding box center [783, 375] width 1567 height 750
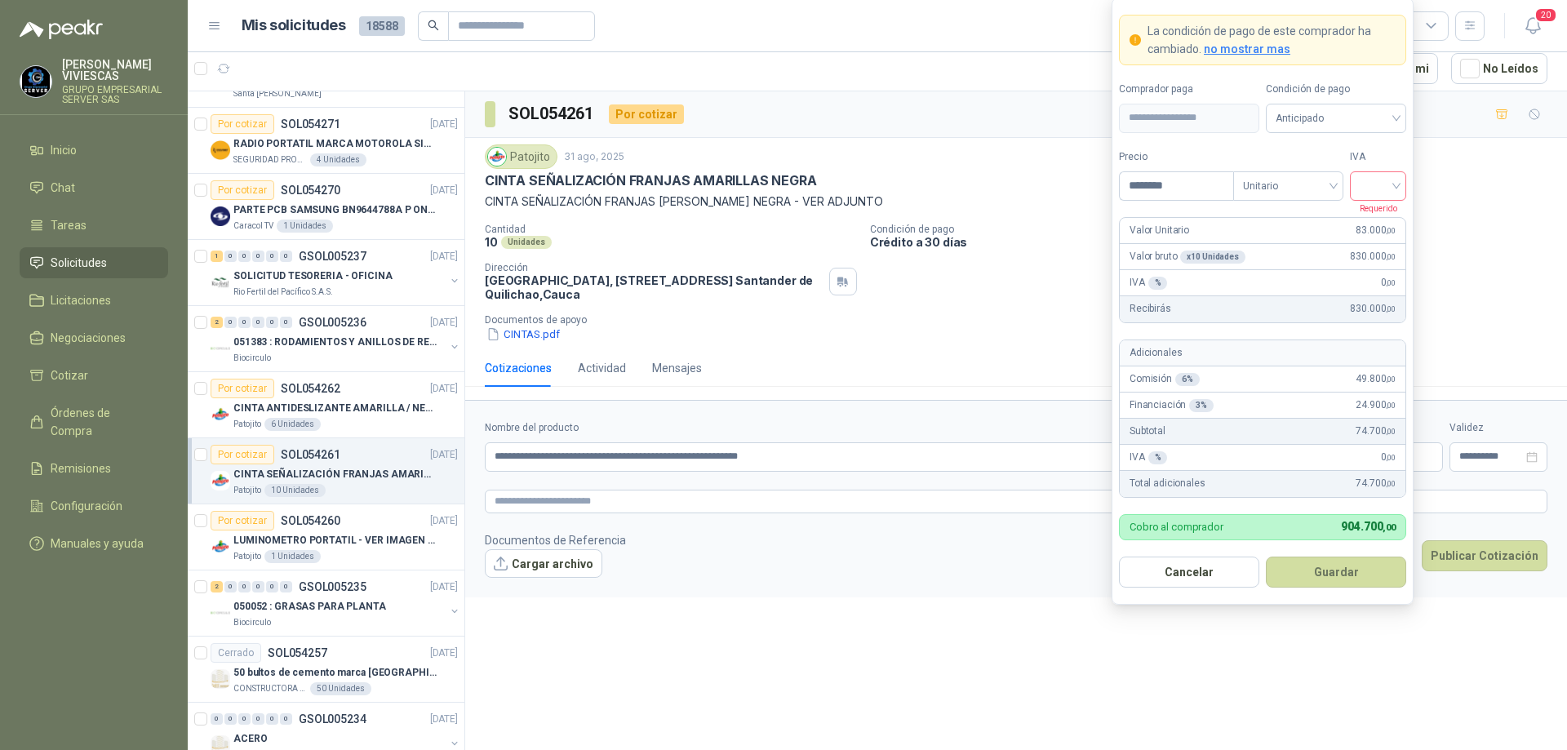
click at [1390, 180] on input "search" at bounding box center [1378, 184] width 37 height 24
click at [1388, 212] on div "19%" at bounding box center [1378, 220] width 30 height 18
click at [1383, 118] on span "Anticipado" at bounding box center [1336, 118] width 121 height 24
click at [1344, 177] on div "Crédito a 30 días" at bounding box center [1336, 178] width 114 height 18
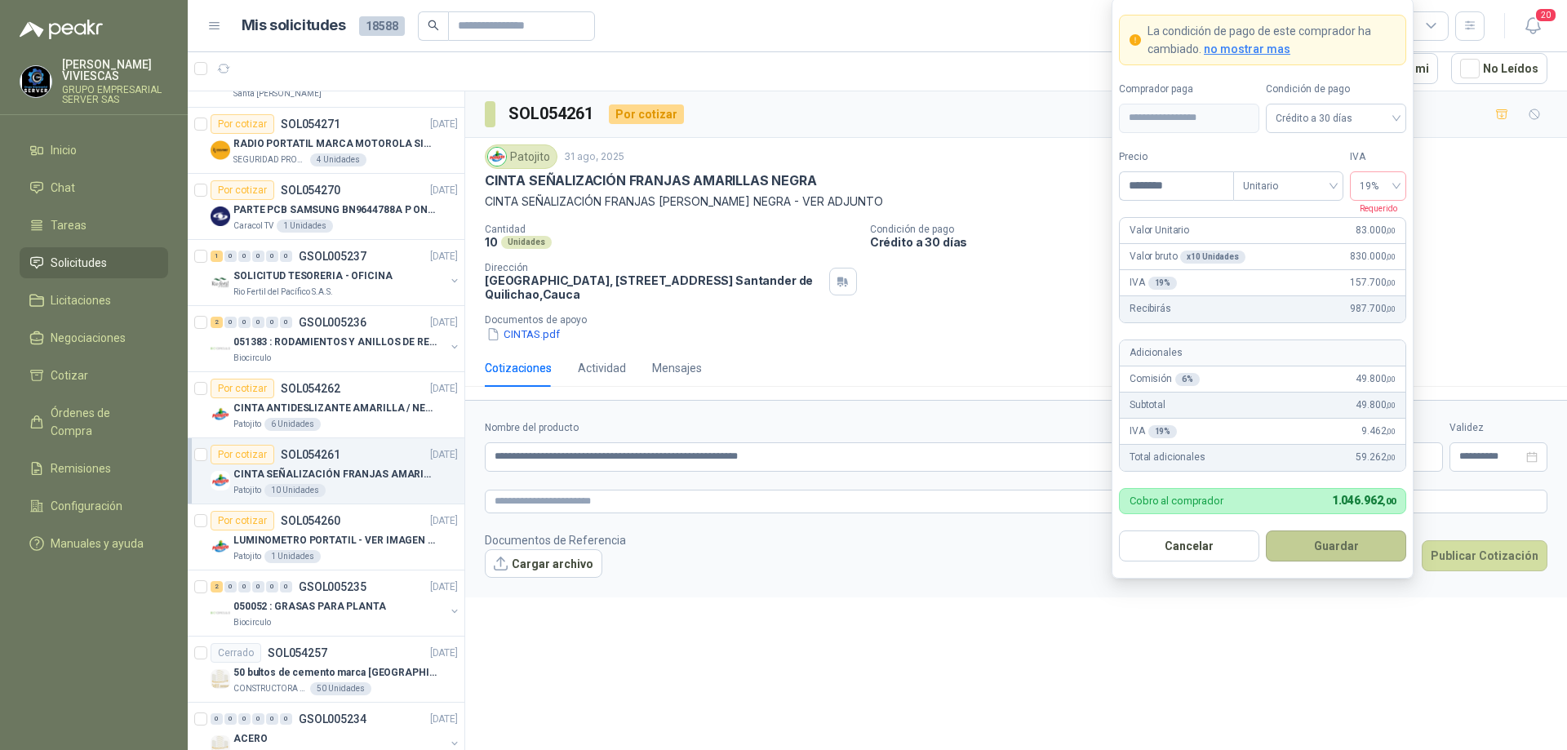
click at [1326, 542] on button "Guardar" at bounding box center [1336, 546] width 140 height 31
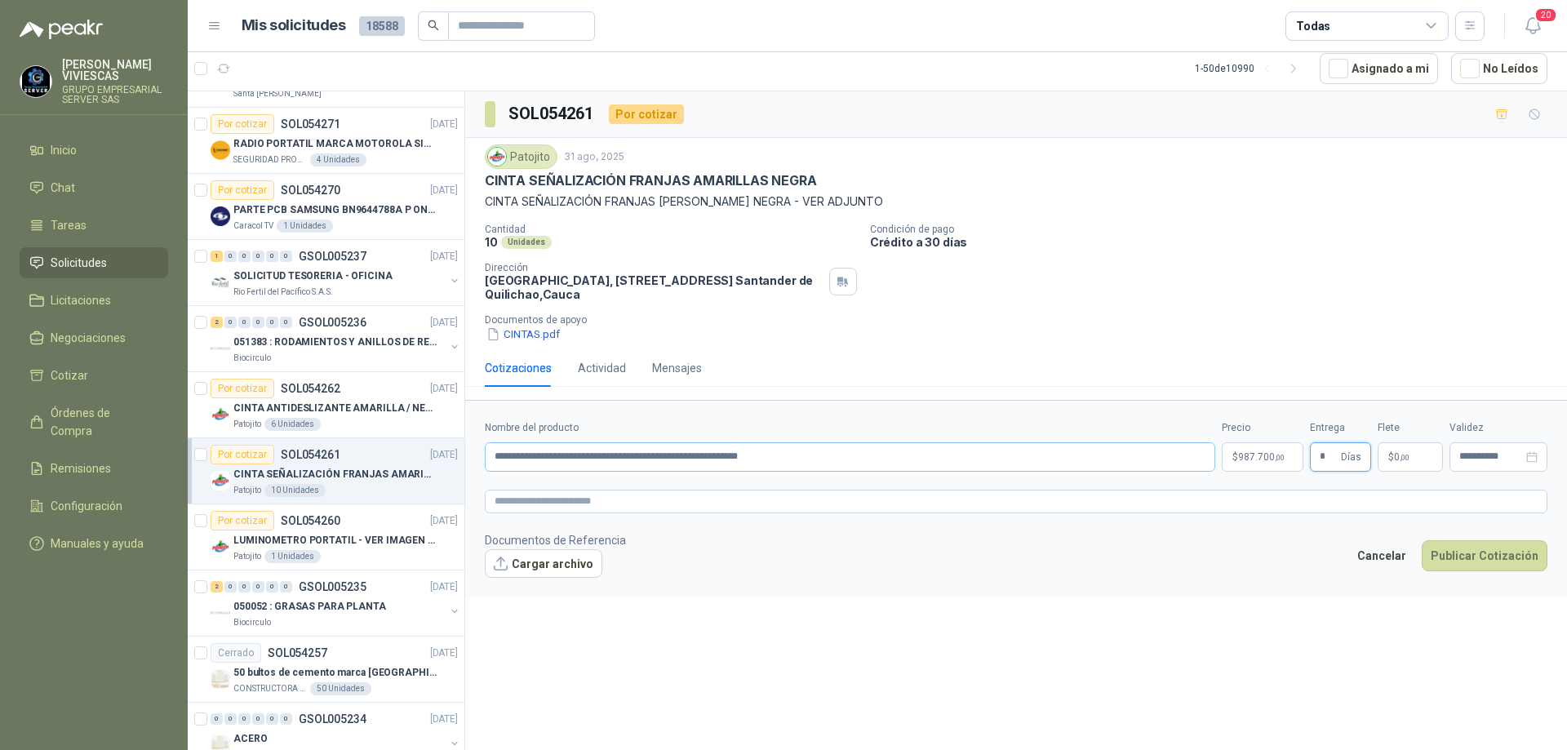
type input "*"
click at [810, 463] on input "**********" at bounding box center [850, 456] width 731 height 29
type input "**********"
click at [541, 557] on button "Cargar archivo" at bounding box center [544, 563] width 118 height 29
click at [516, 562] on button "Cargar archivo" at bounding box center [544, 563] width 118 height 29
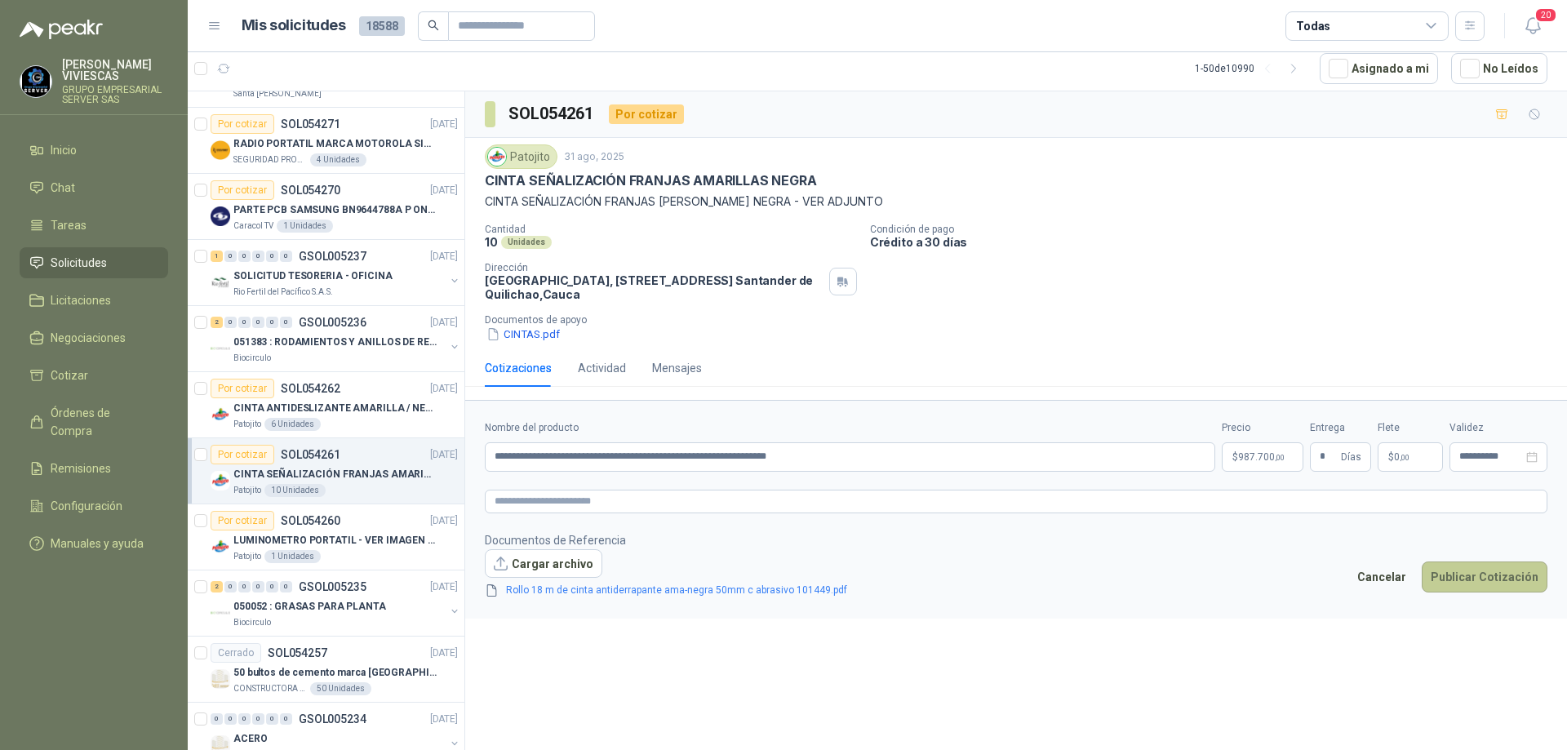
click at [1487, 574] on button "Publicar Cotización" at bounding box center [1485, 577] width 126 height 31
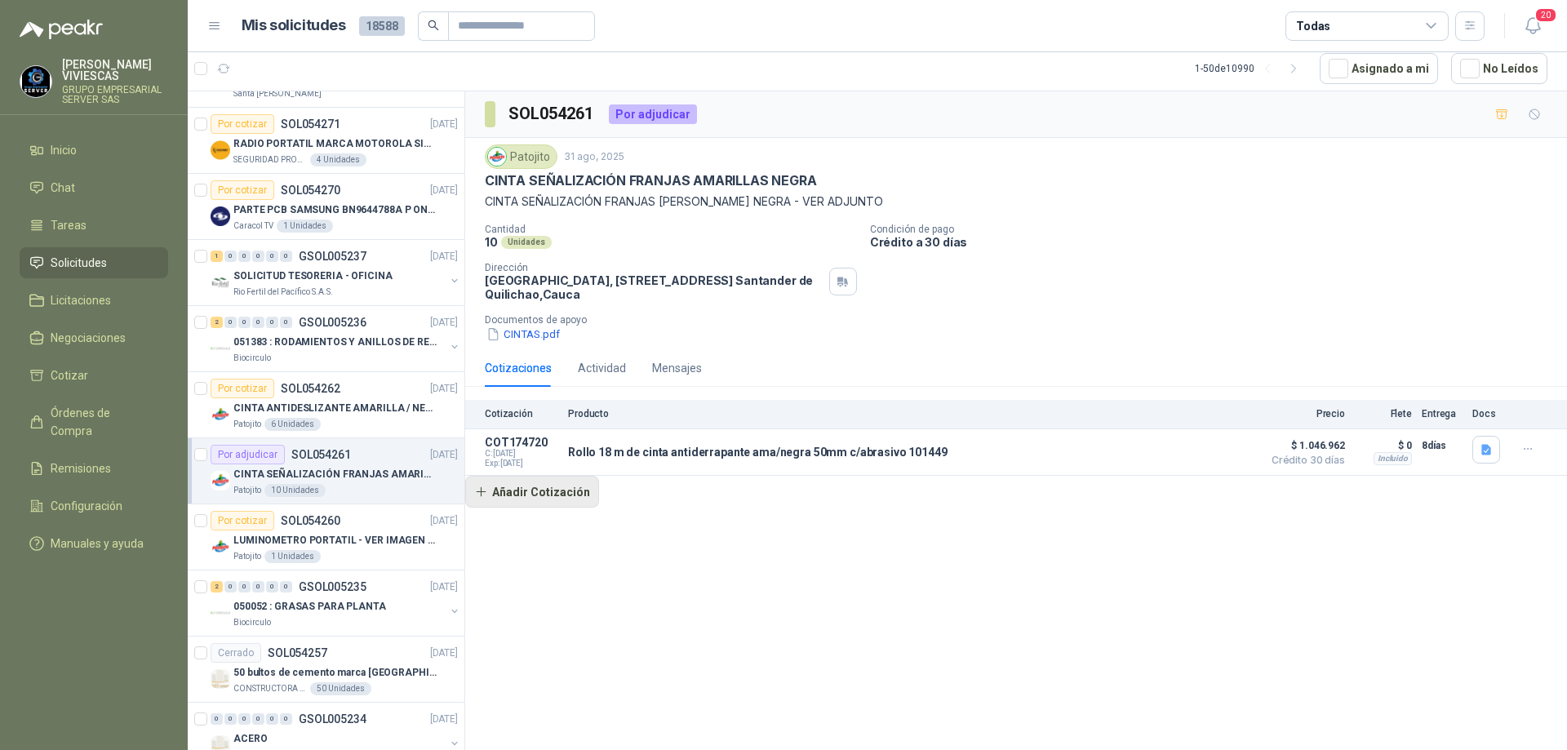
click at [562, 491] on button "Añadir Cotización" at bounding box center [532, 492] width 134 height 33
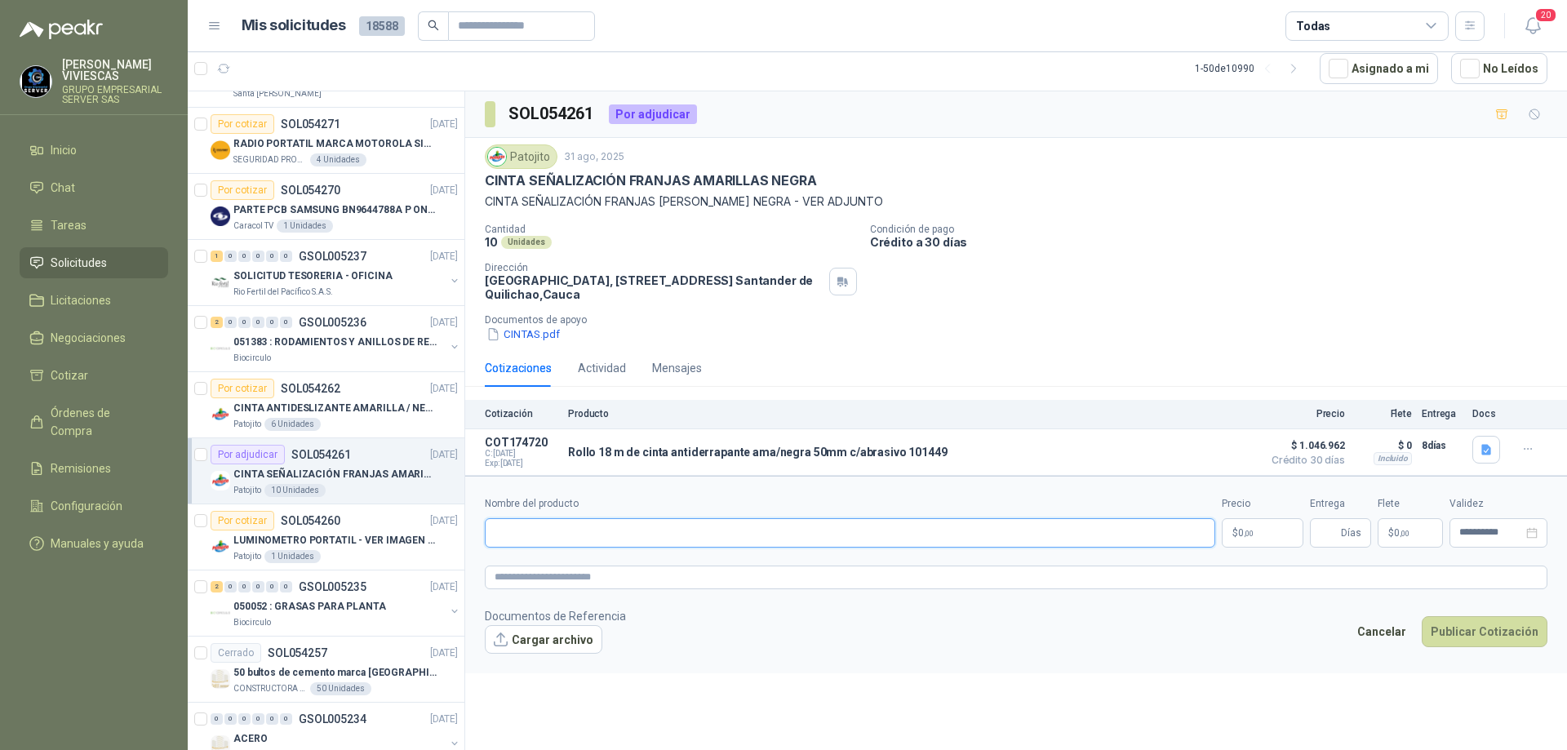
paste input "**********"
type input "**********"
click at [560, 629] on button "Cargar archivo" at bounding box center [544, 639] width 118 height 29
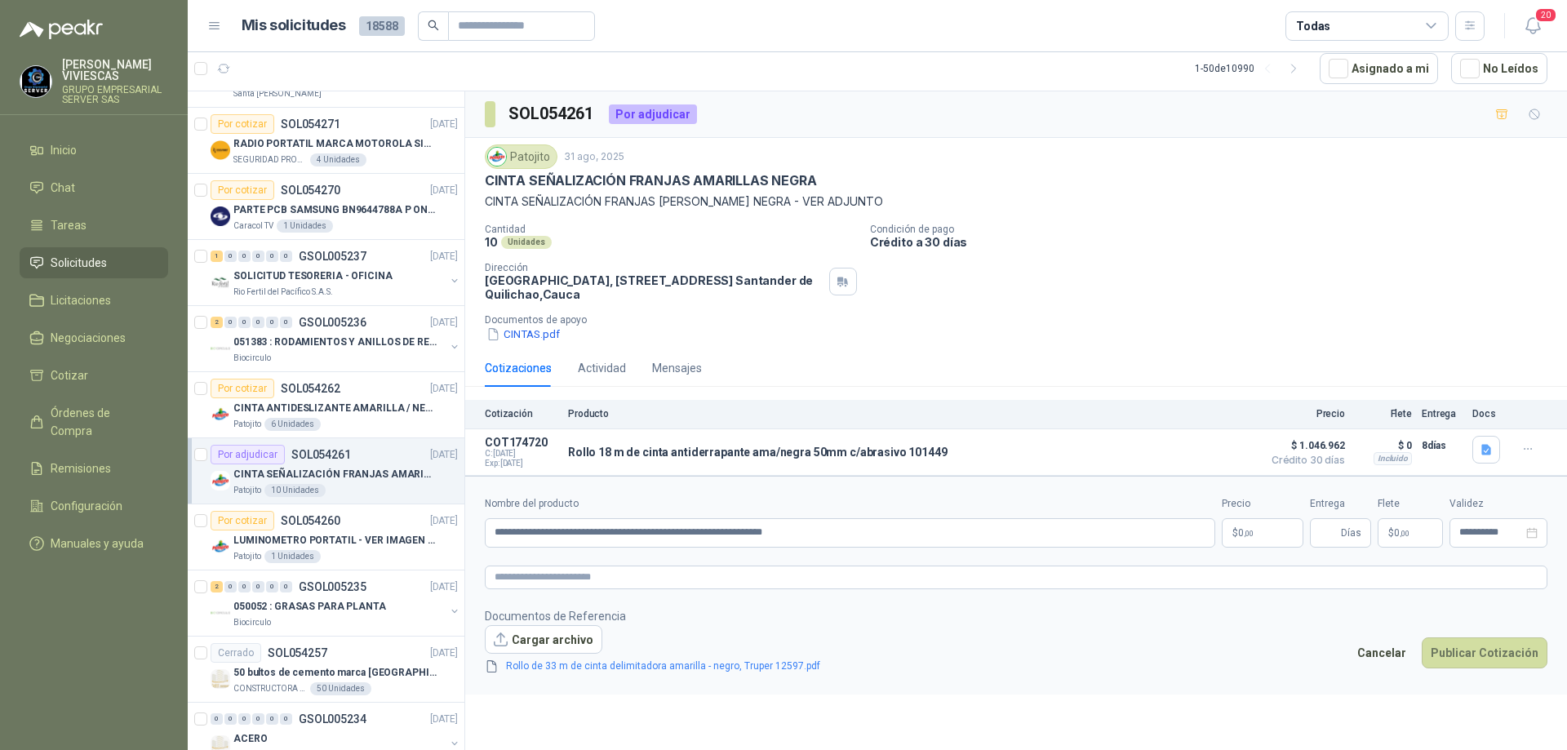
click at [1256, 535] on body "[PERSON_NAME] GRUPO EMPRESARIAL SERVER SAS Inicio Chat Tareas Solicitudes Licit…" at bounding box center [783, 375] width 1567 height 750
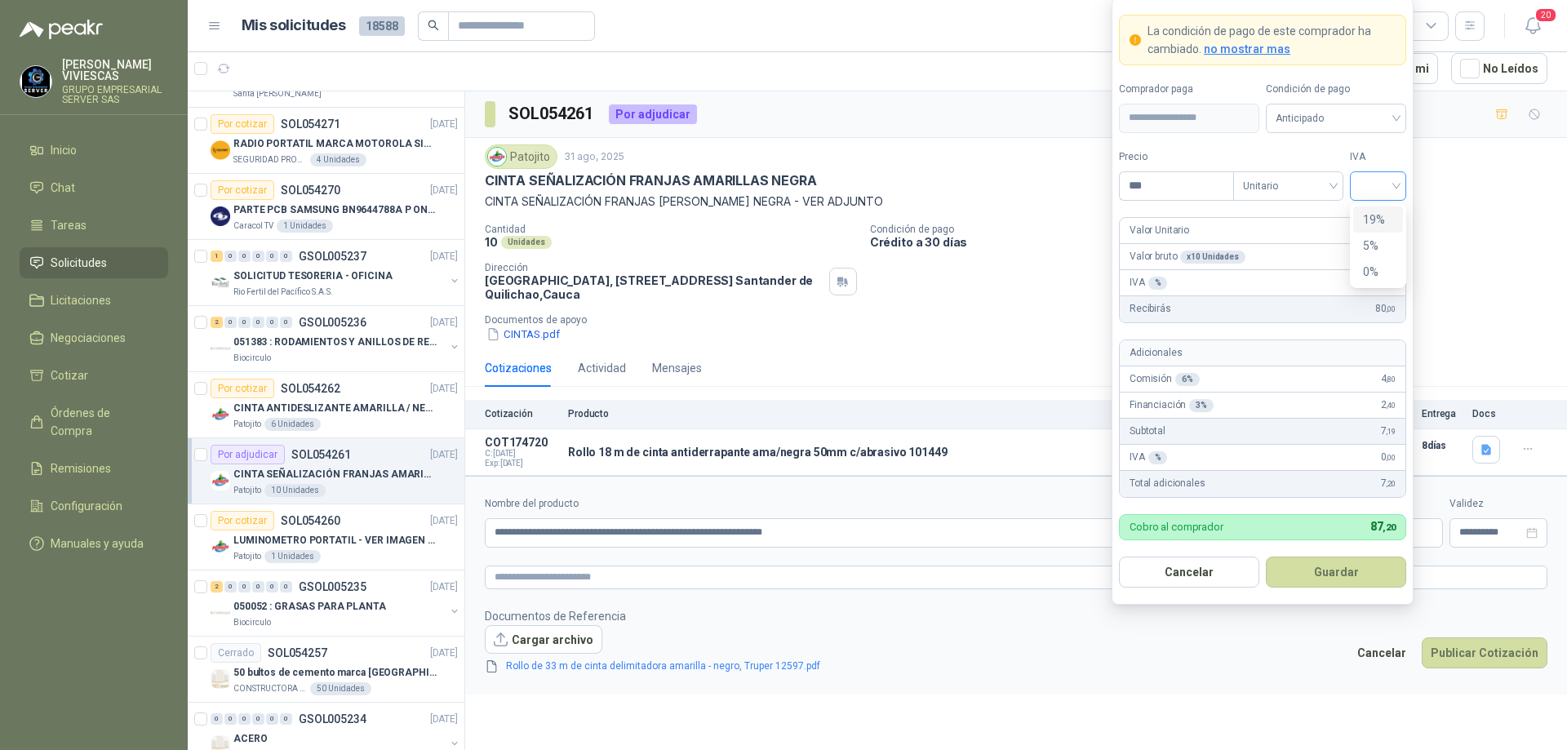
click at [1399, 184] on div at bounding box center [1378, 185] width 56 height 29
type input "***"
click at [1377, 224] on div "19%" at bounding box center [1378, 220] width 30 height 18
click at [1355, 122] on span "Anticipado" at bounding box center [1336, 118] width 121 height 24
click at [1344, 174] on div "Crédito a 30 días" at bounding box center [1336, 178] width 114 height 18
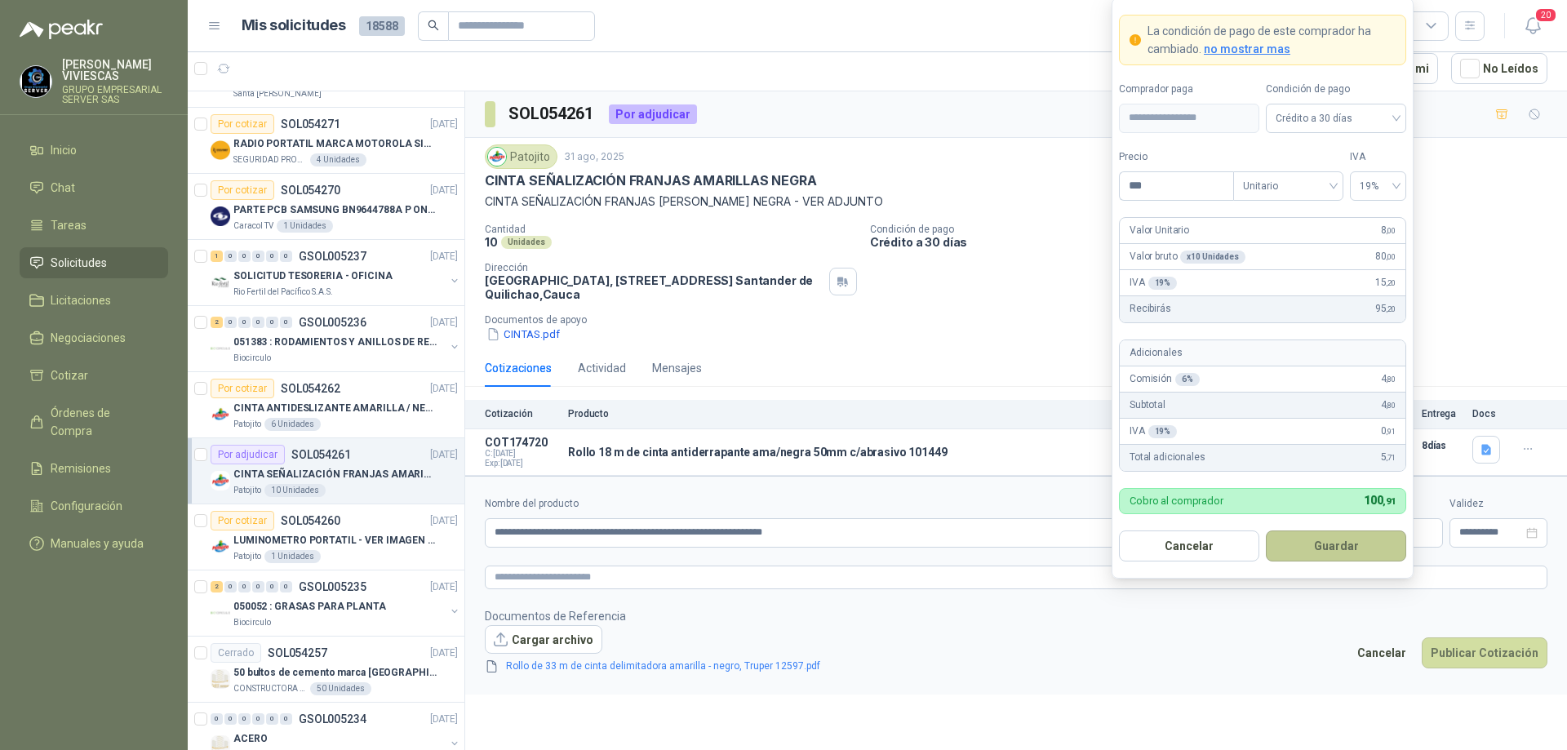
click at [1303, 550] on button "Guardar" at bounding box center [1336, 546] width 140 height 31
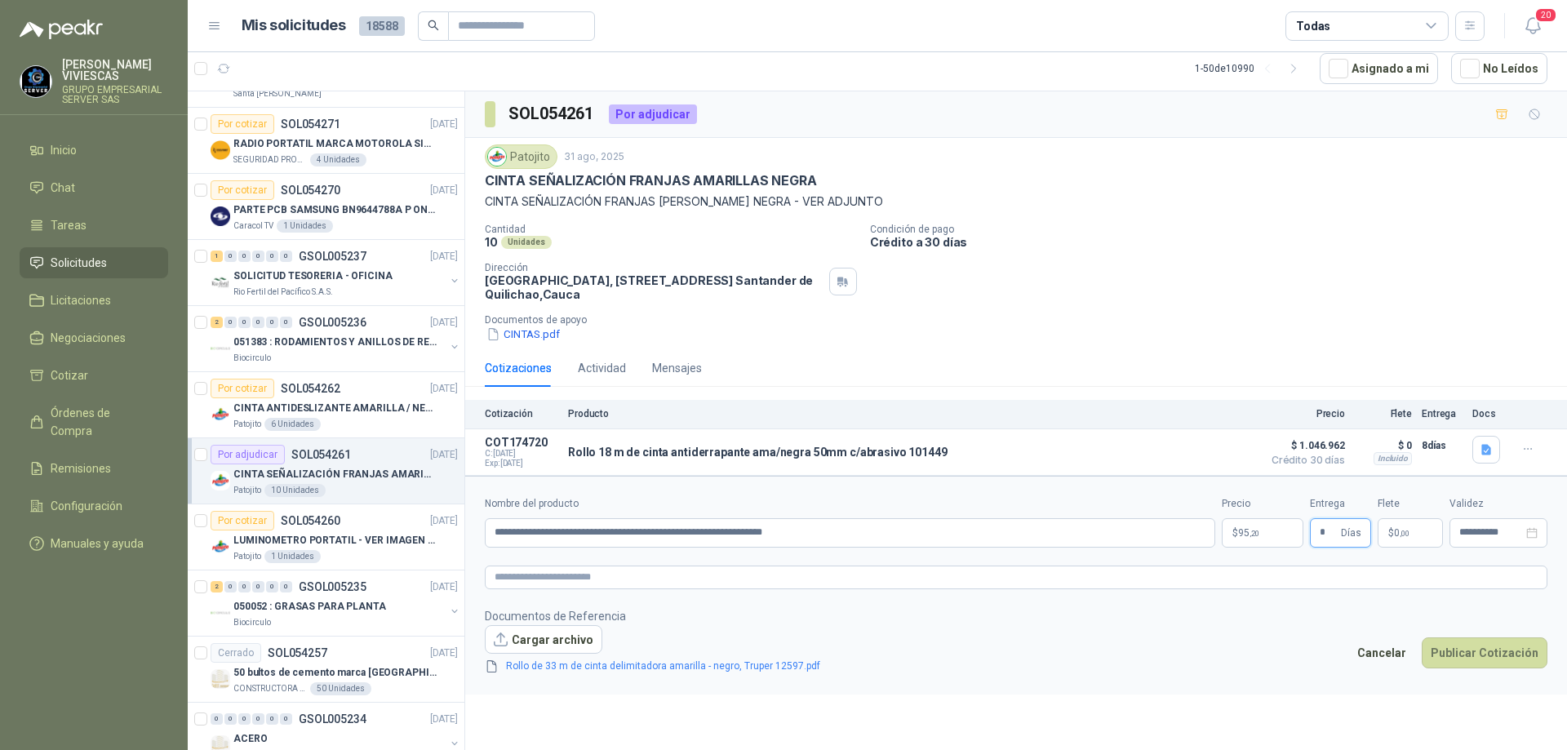
type input "*"
click at [1278, 531] on body "[PERSON_NAME] GRUPO EMPRESARIAL SERVER SAS Inicio Chat Tareas Solicitudes Licit…" at bounding box center [783, 375] width 1567 height 750
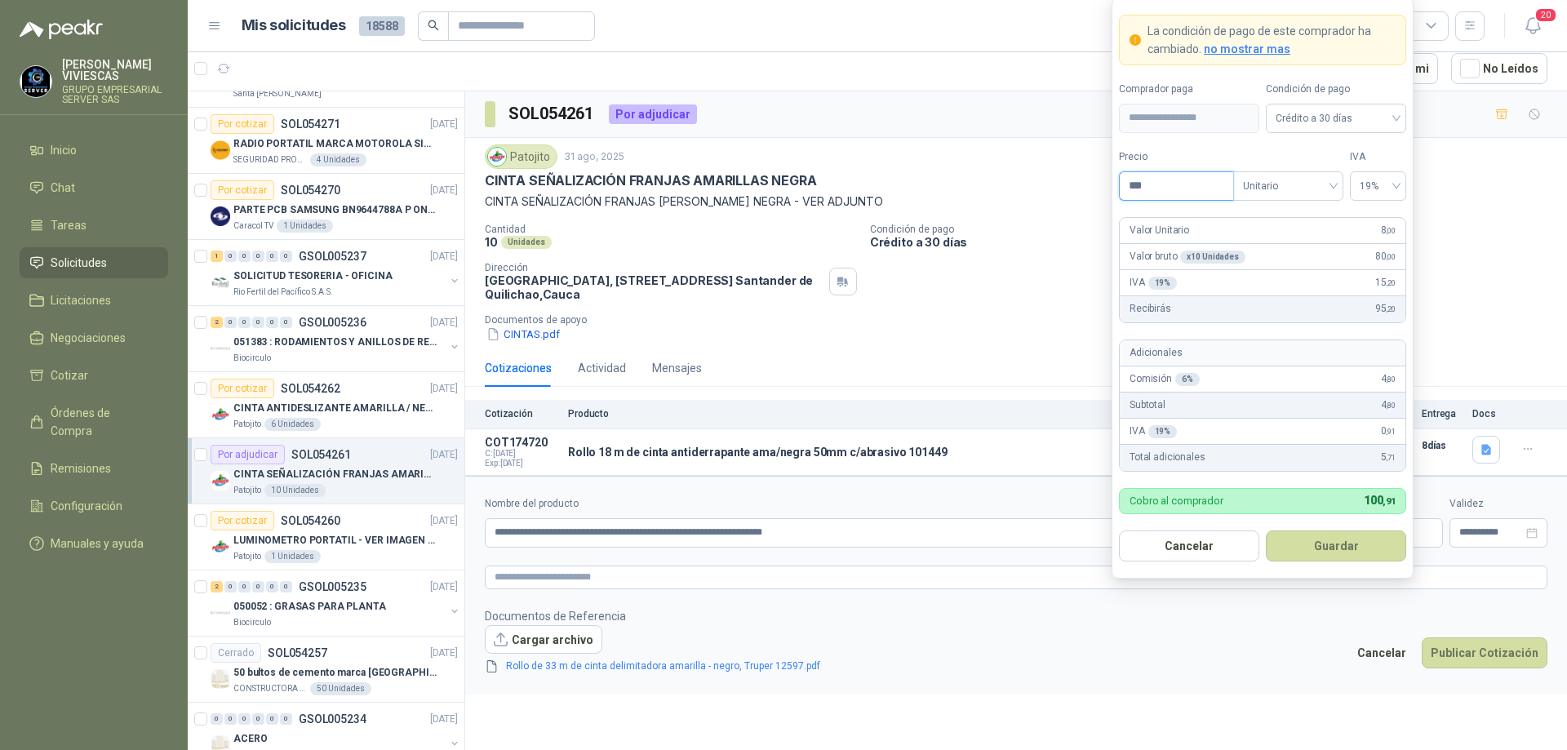
click at [1166, 192] on input "***" at bounding box center [1176, 186] width 113 height 28
type input "********"
click at [1323, 546] on button "Guardar" at bounding box center [1336, 546] width 140 height 31
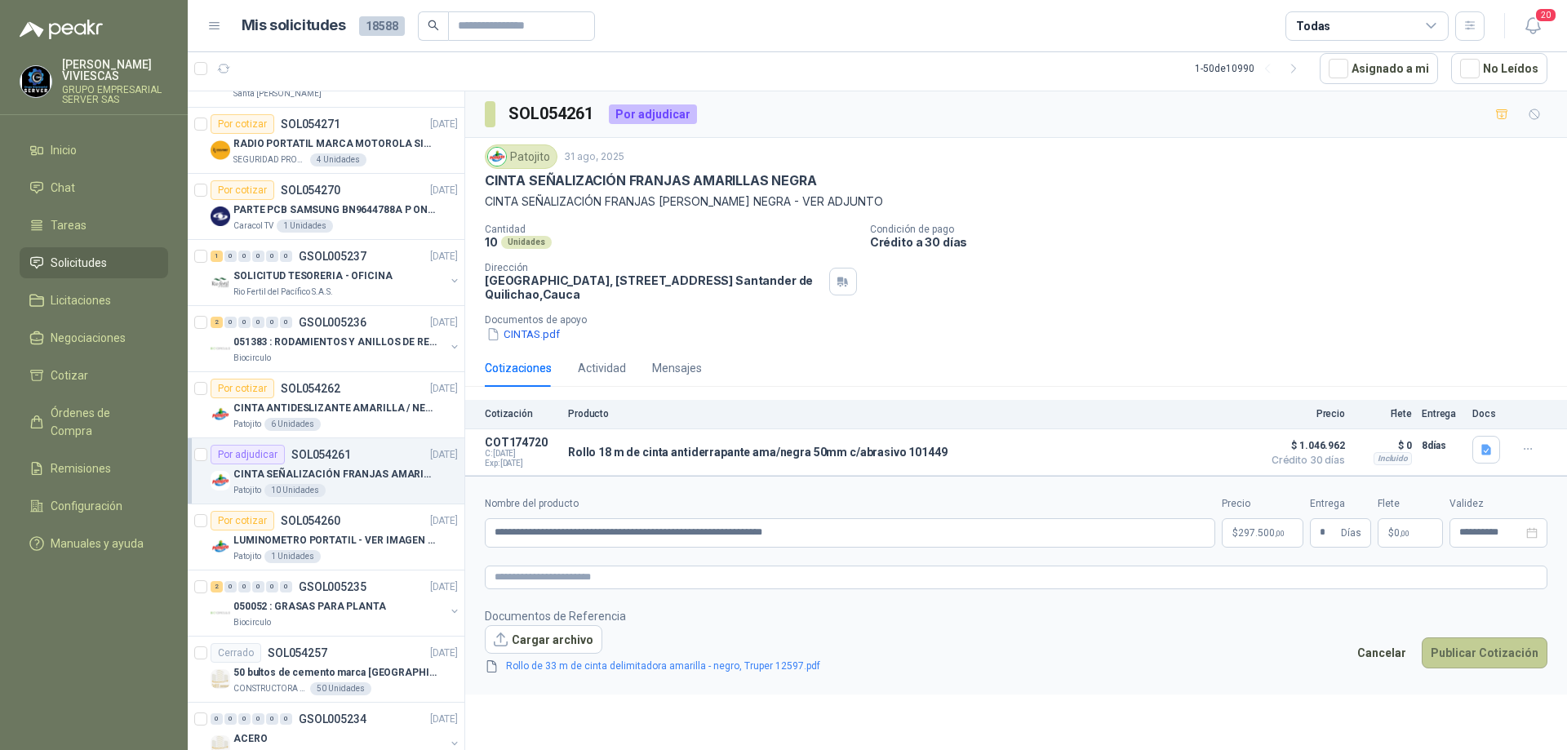
click at [1452, 656] on button "Publicar Cotización" at bounding box center [1485, 653] width 126 height 31
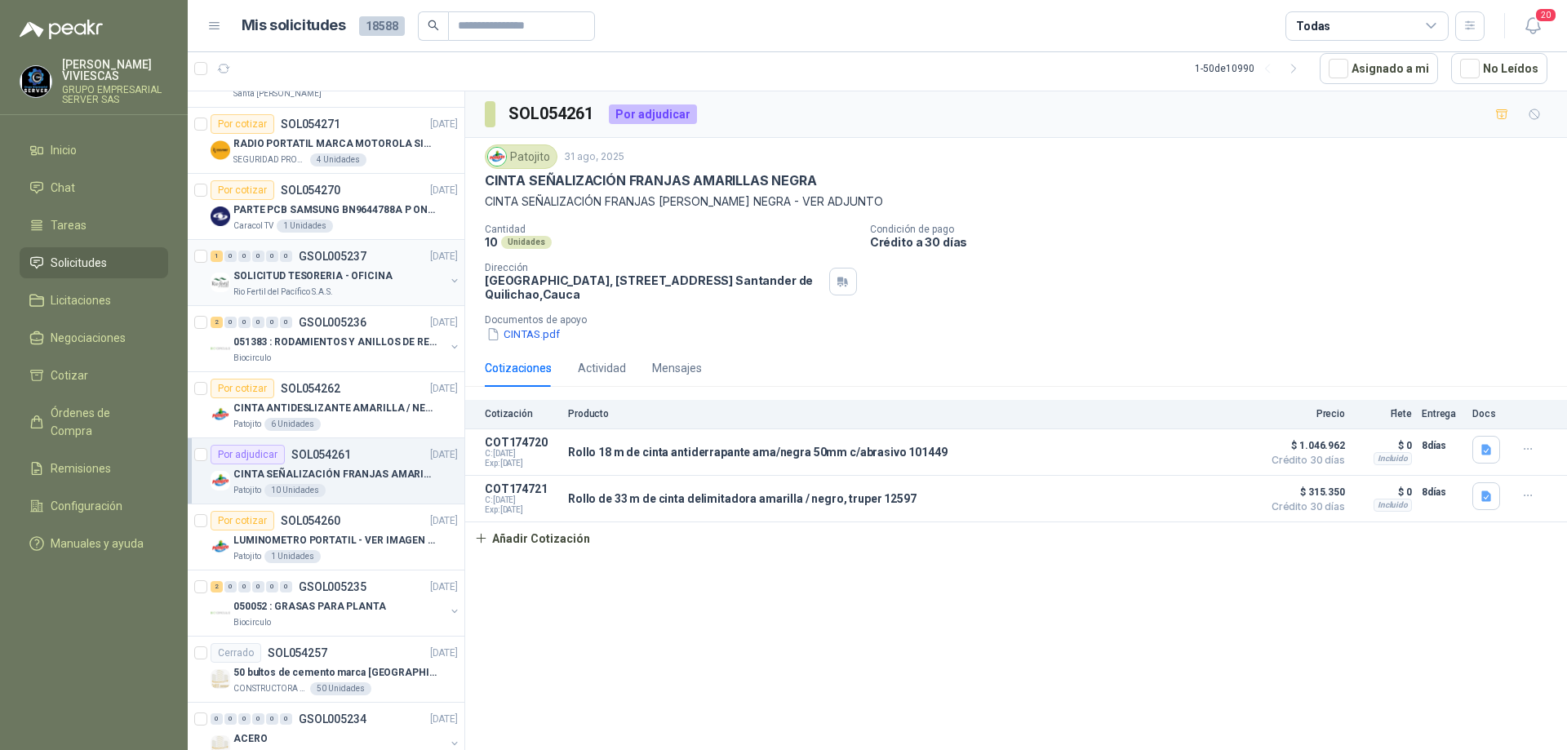
scroll to position [1388, 0]
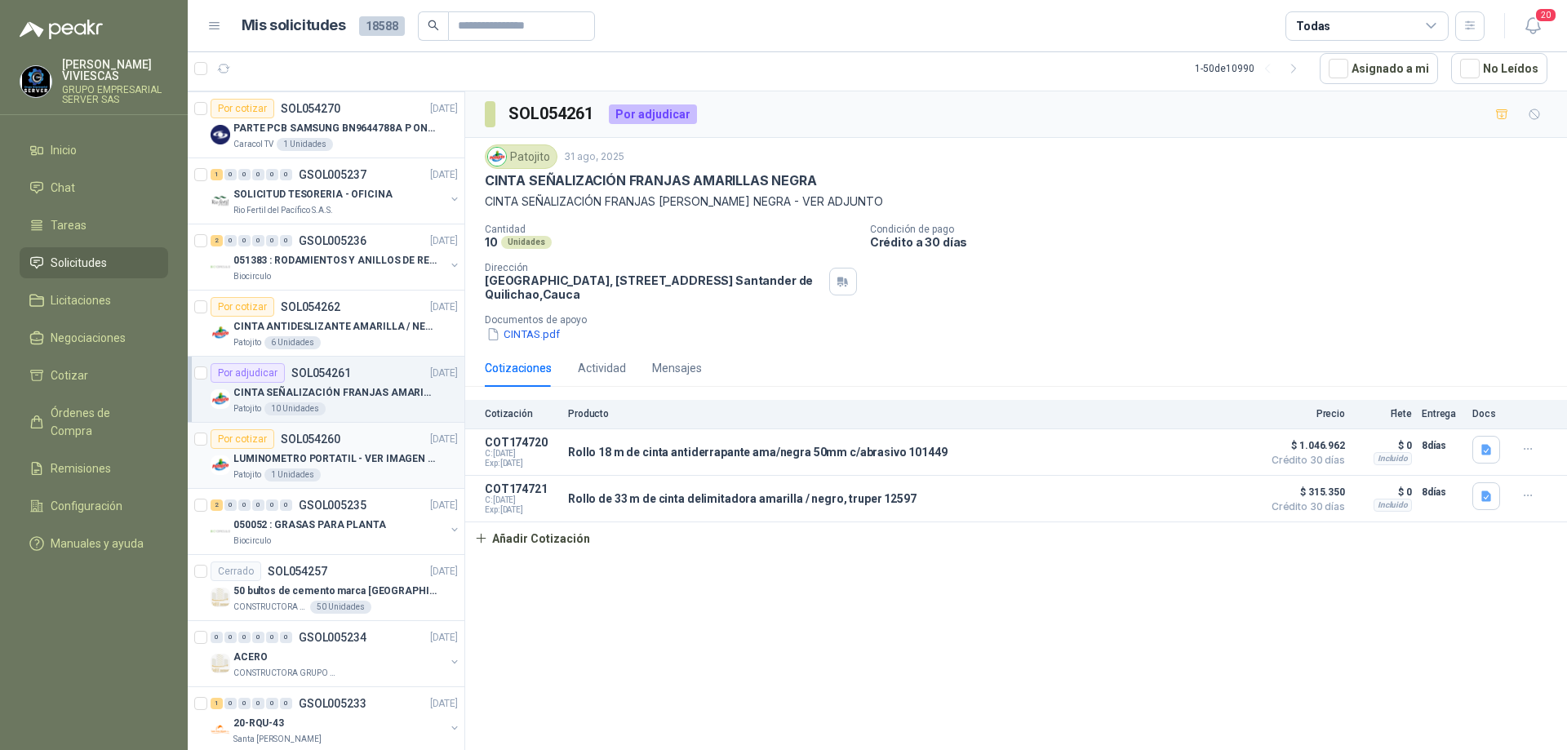
click at [341, 446] on div "Por cotizar SOL054260 [DATE]" at bounding box center [334, 439] width 247 height 20
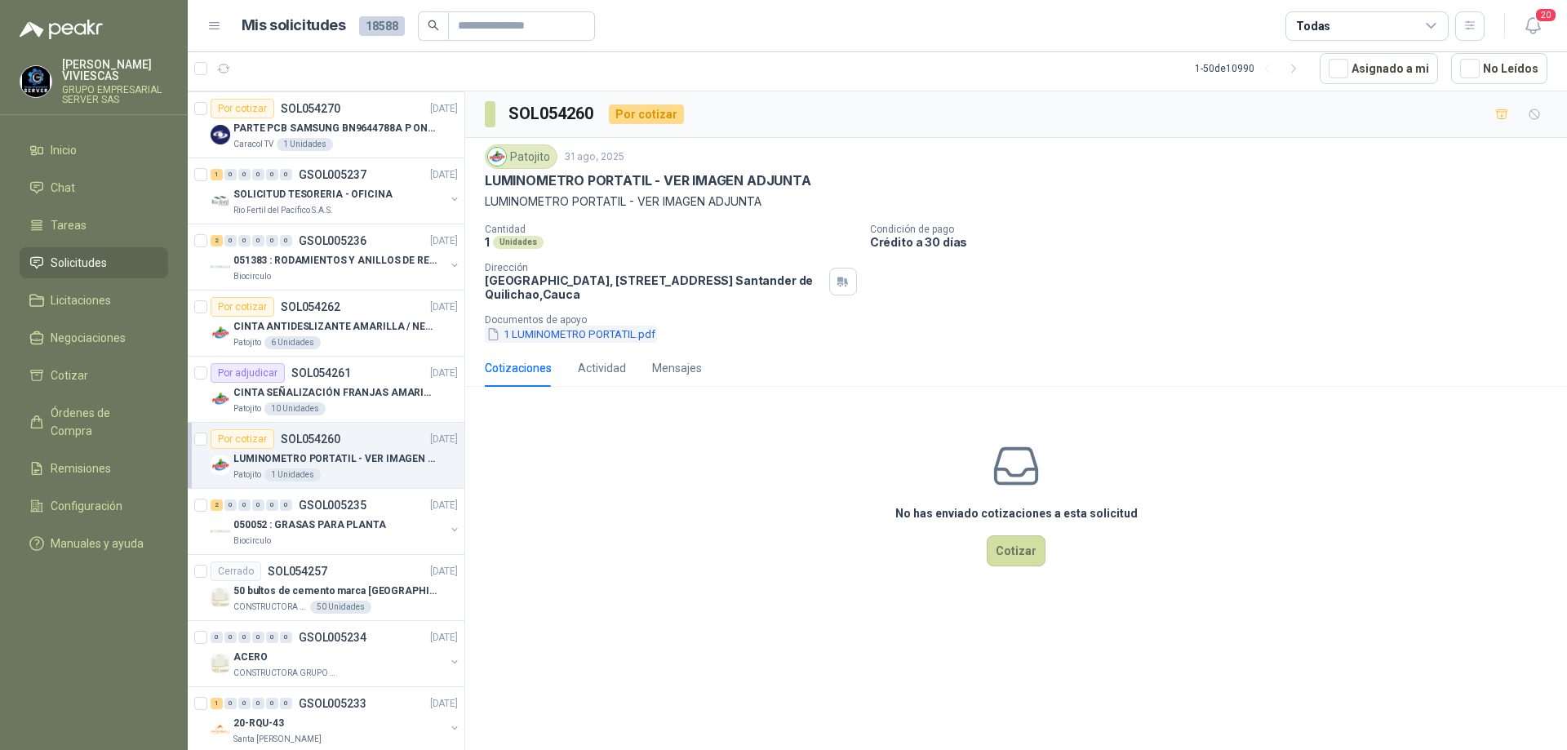
click at [606, 337] on button "1 LUMINOMETRO PORTATIL.pdf" at bounding box center [571, 334] width 172 height 17
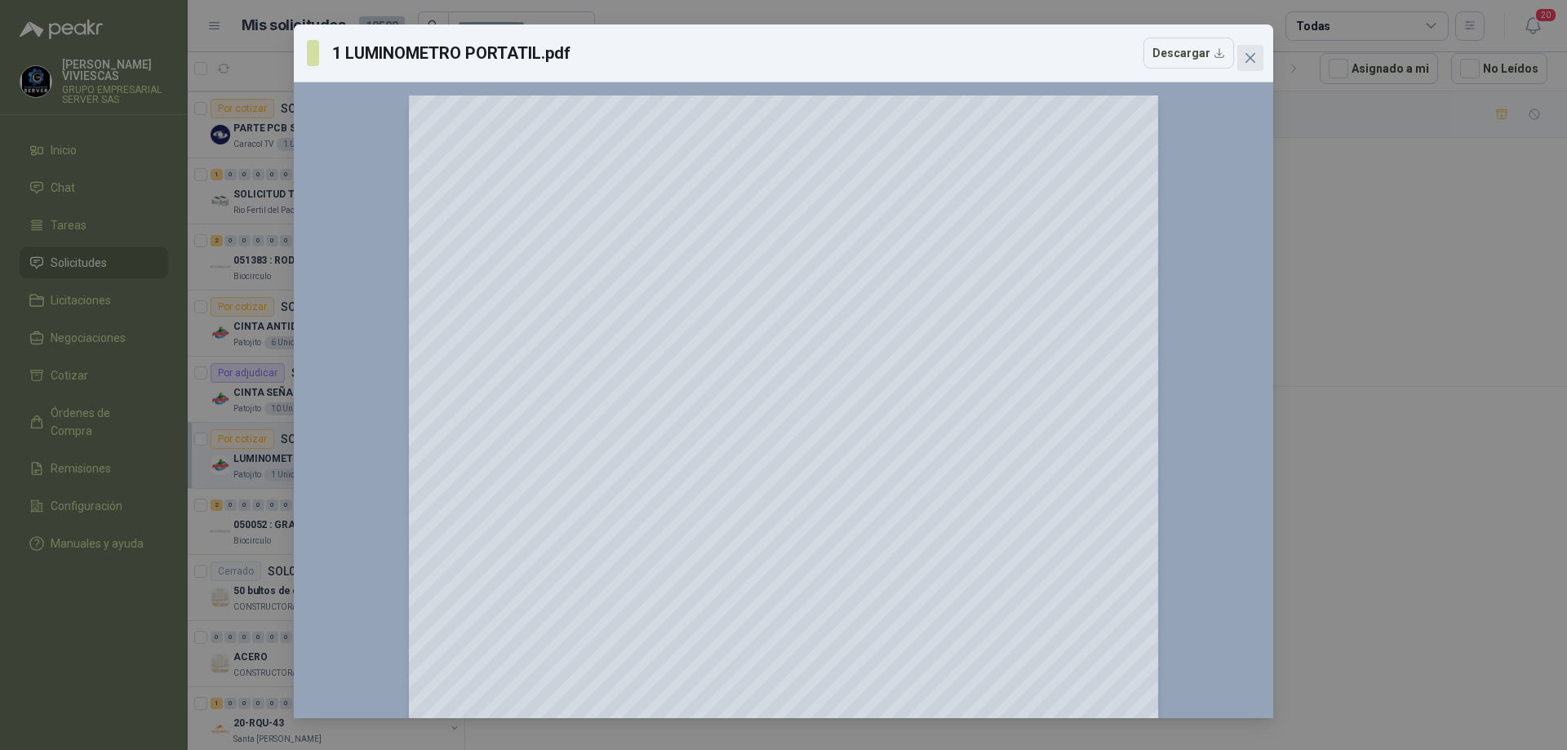
click at [1258, 57] on span "Close" at bounding box center [1250, 57] width 26 height 13
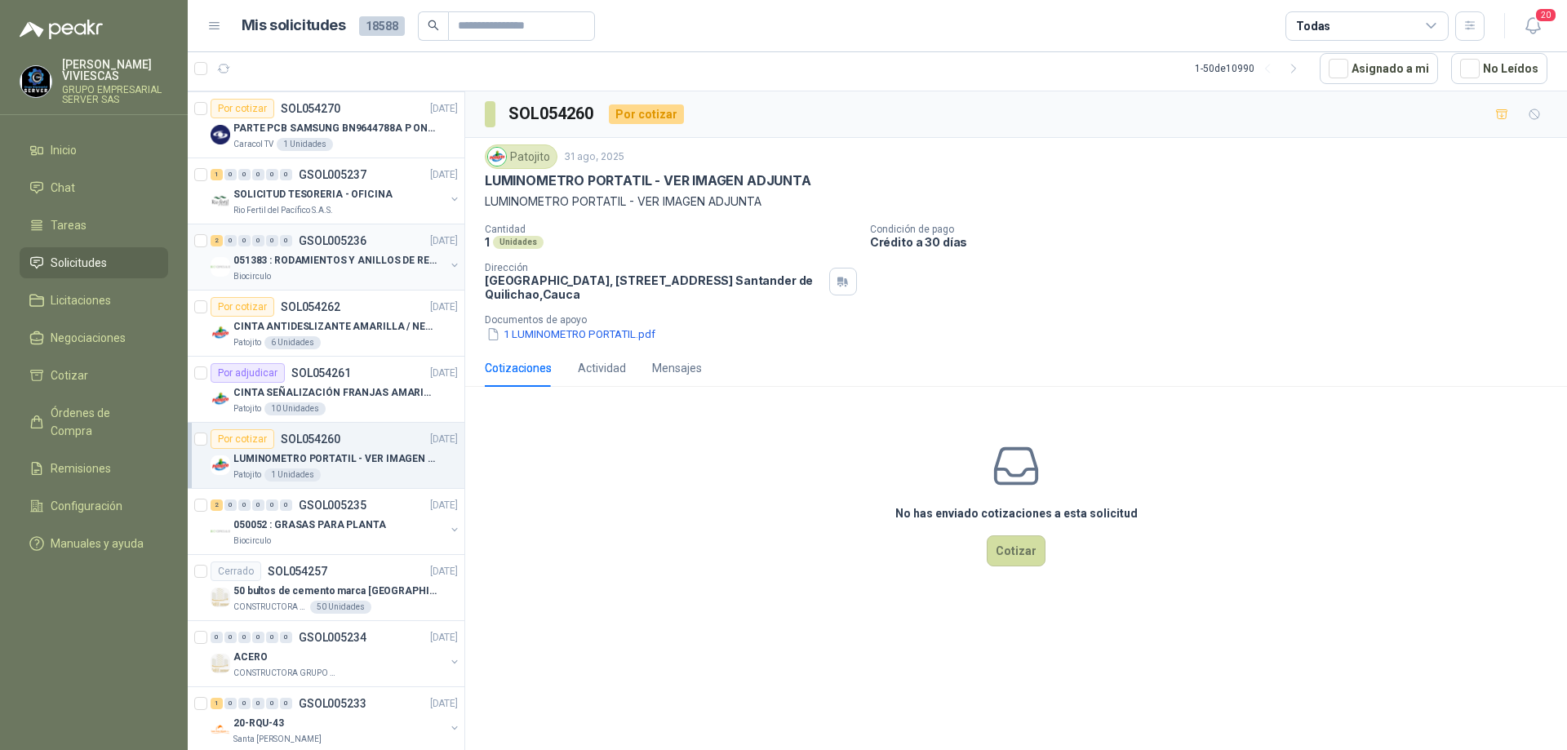
scroll to position [1551, 0]
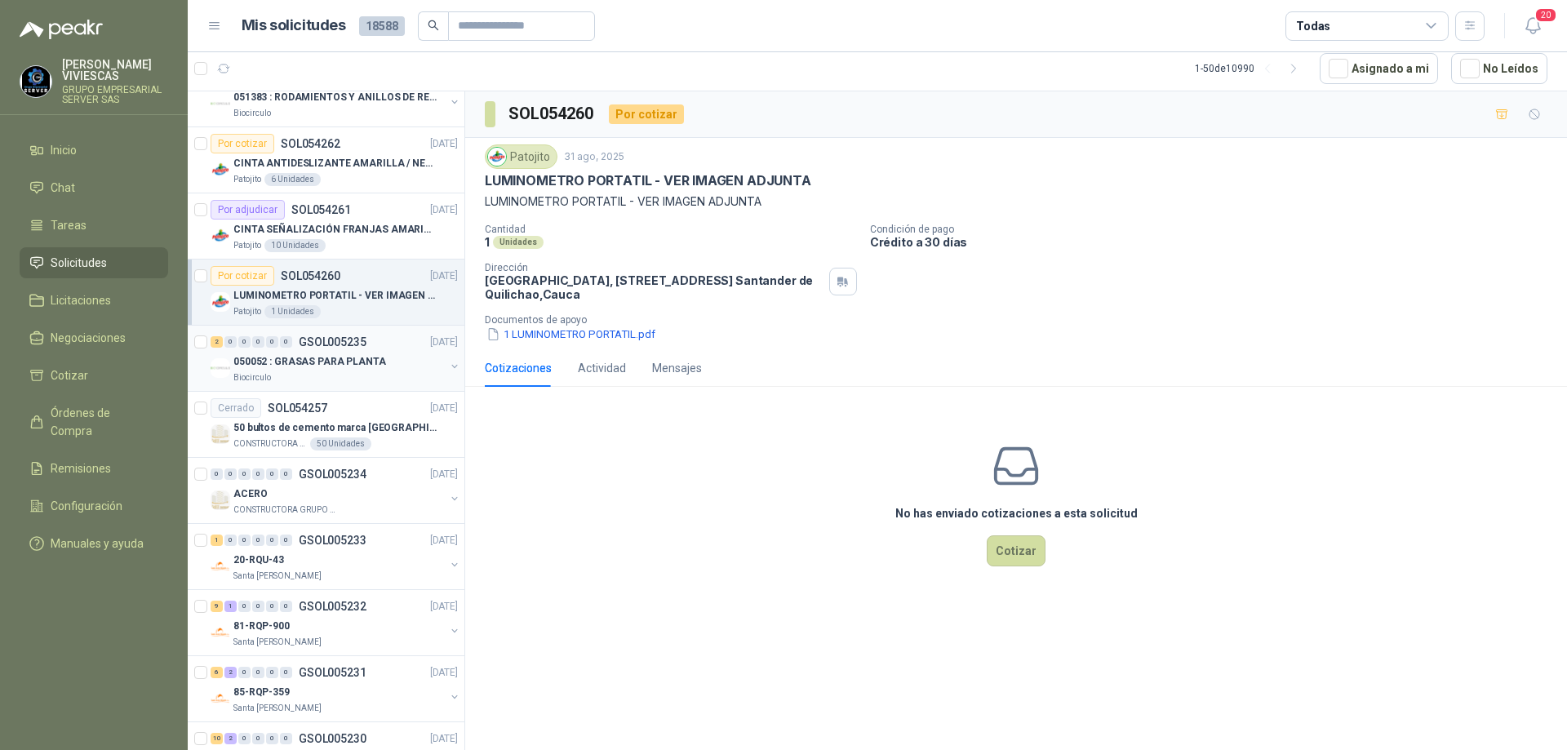
click at [324, 371] on div "Biocirculo" at bounding box center [338, 377] width 211 height 13
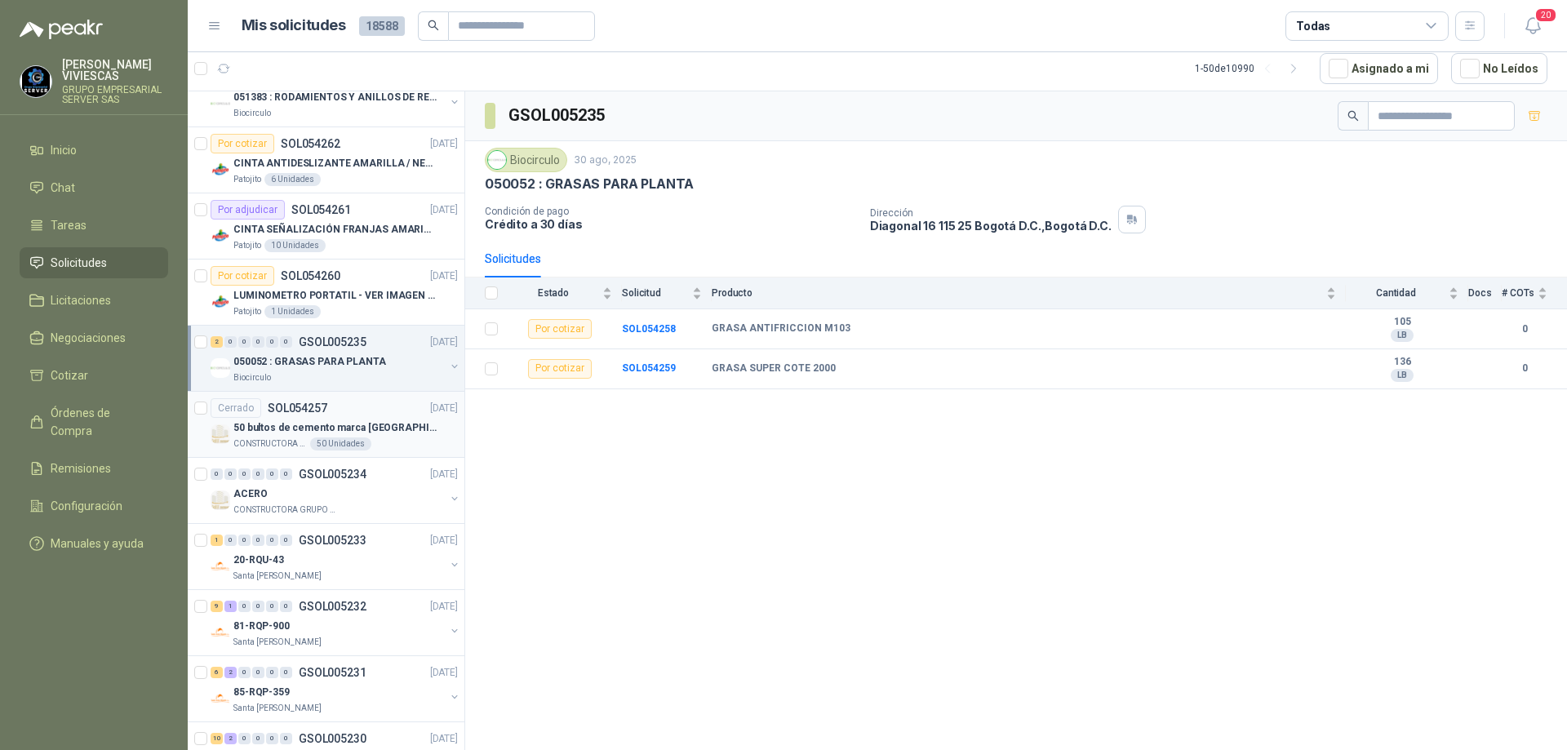
click at [317, 425] on p "50 bultos de cemento marca [GEOGRAPHIC_DATA][PERSON_NAME]" at bounding box center [334, 428] width 203 height 16
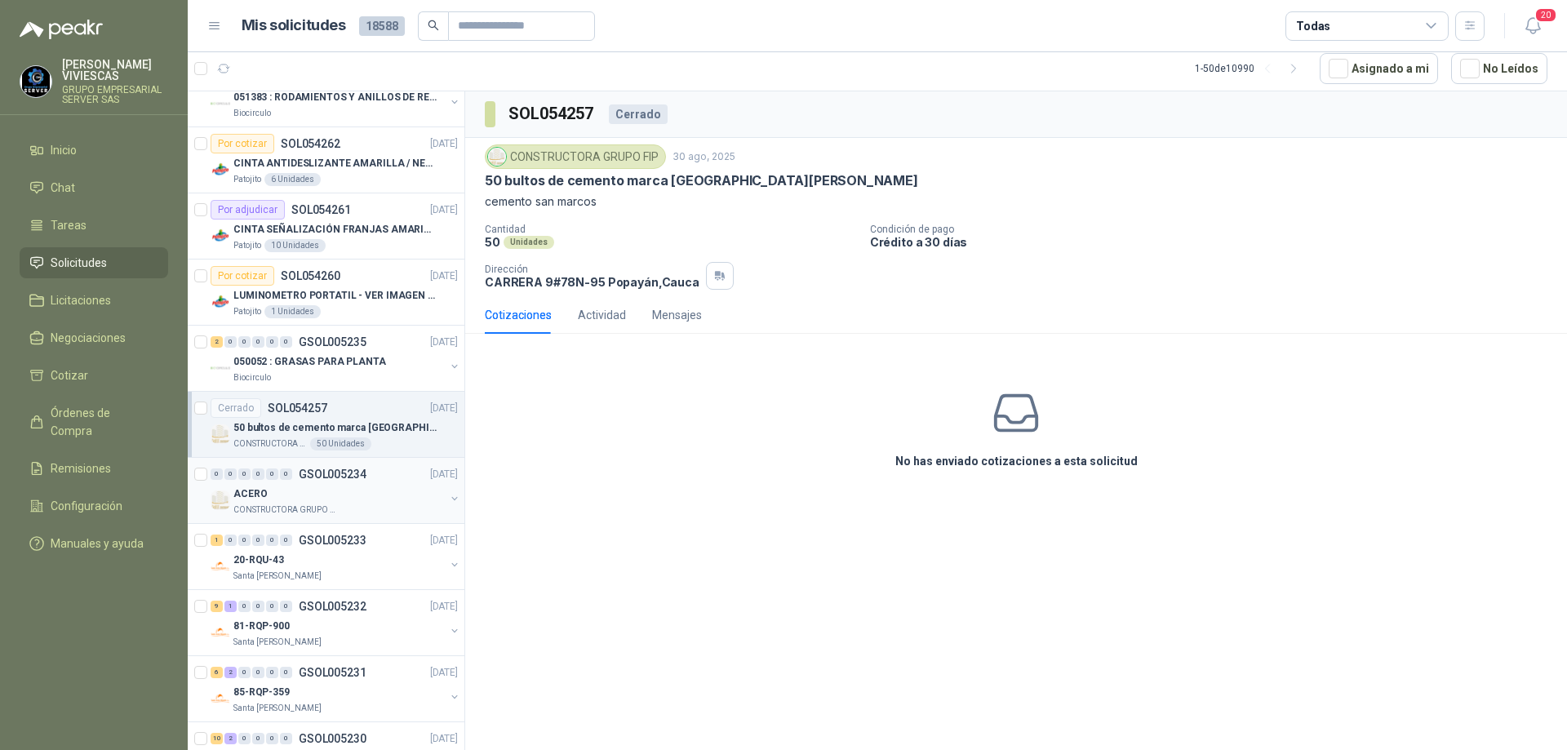
click at [350, 508] on div "CONSTRUCTORA GRUPO FIP" at bounding box center [338, 510] width 211 height 13
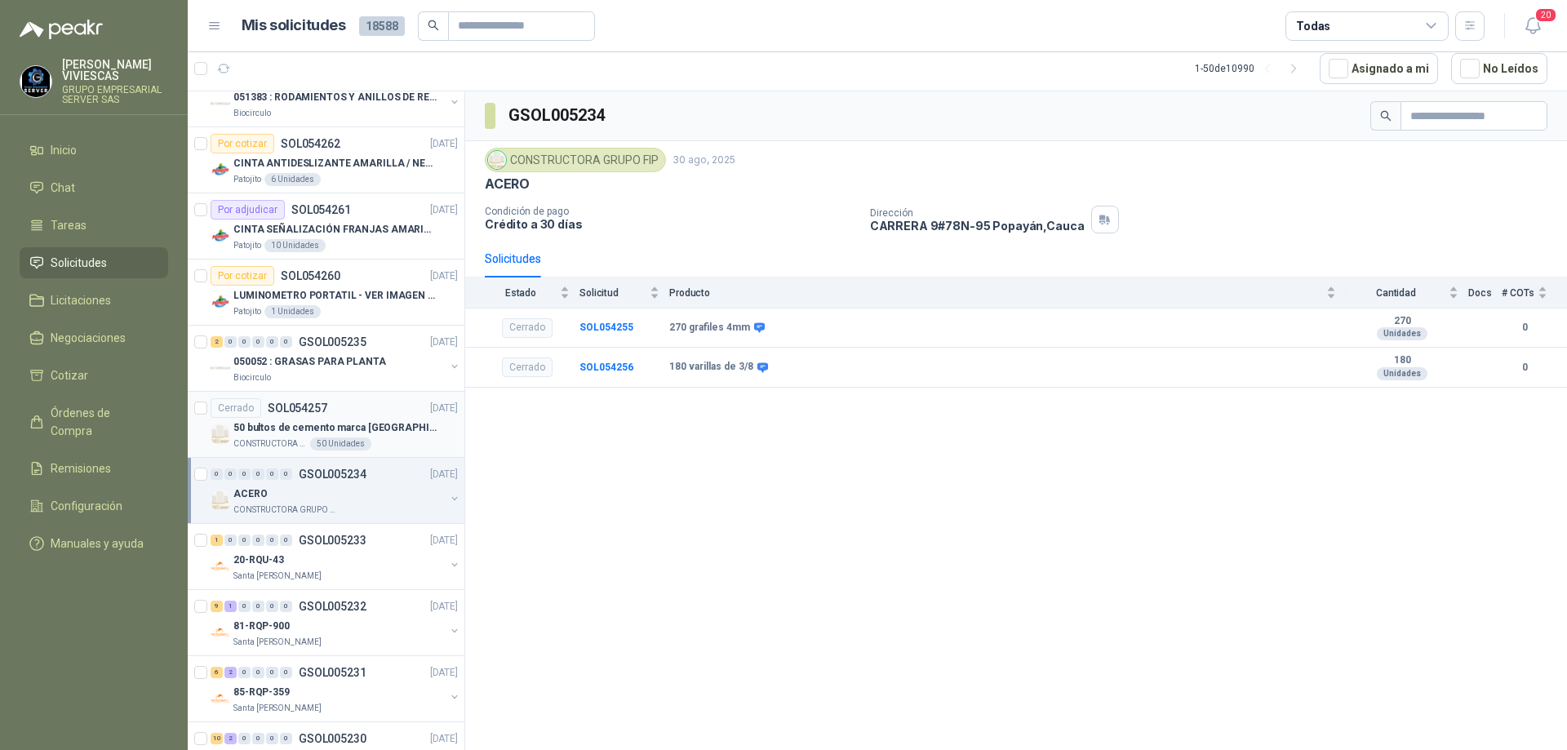
scroll to position [1633, 0]
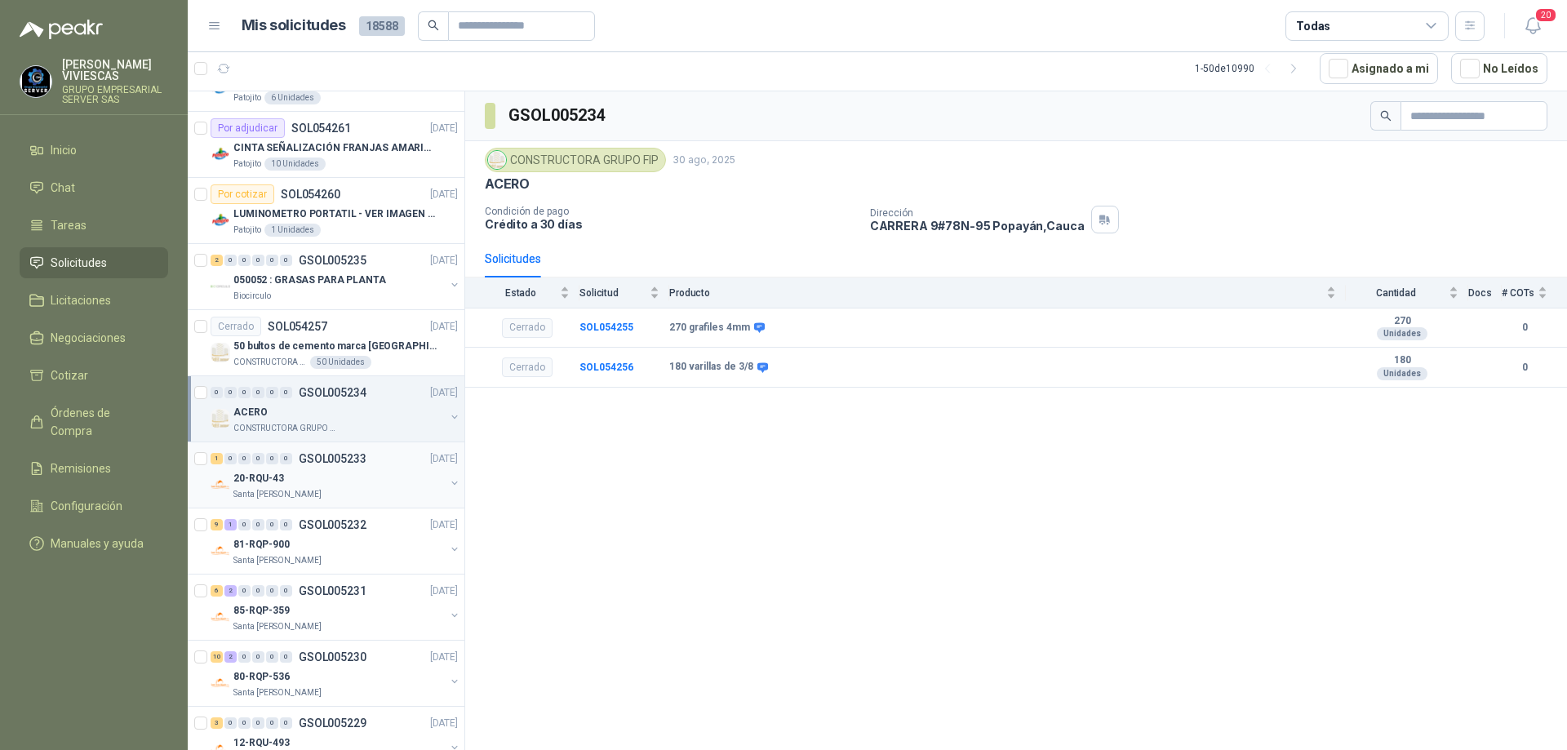
click at [347, 469] on div "20-RQU-43" at bounding box center [338, 479] width 211 height 20
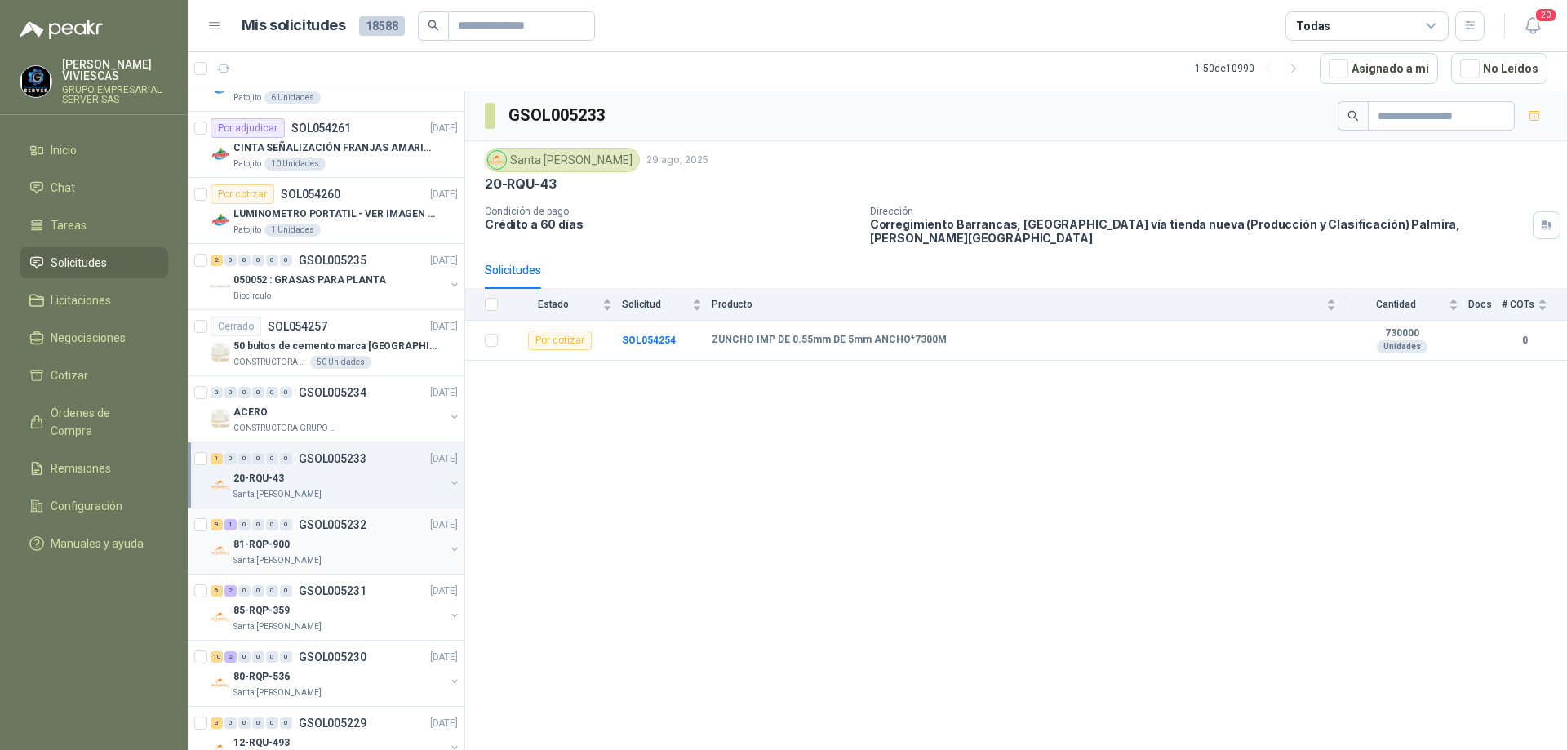
click at [307, 570] on div "9 1 0 0 0 0 GSOL005232 [DATE] 81-RQP-900 [GEOGRAPHIC_DATA][PERSON_NAME]" at bounding box center [326, 542] width 277 height 66
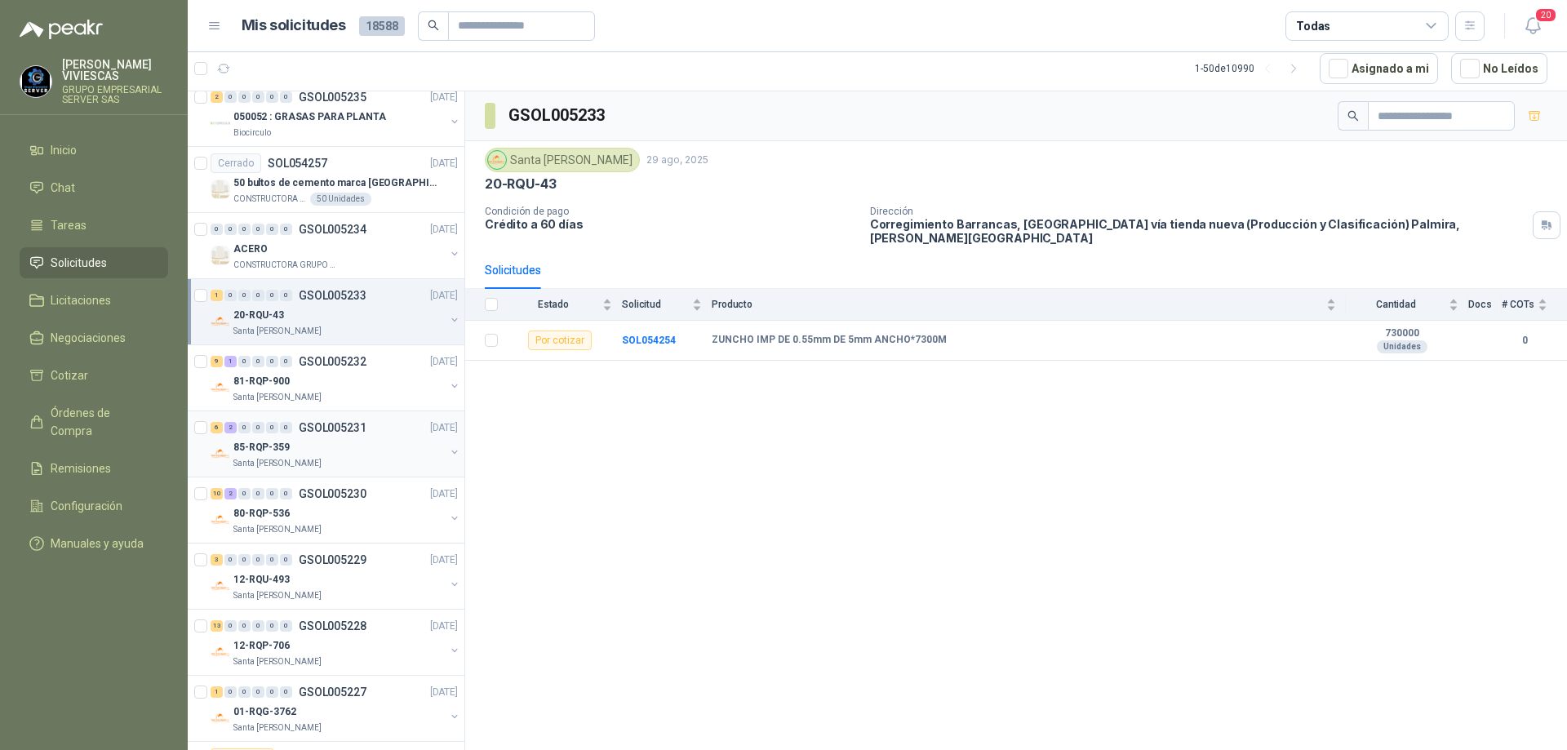
scroll to position [1959, 0]
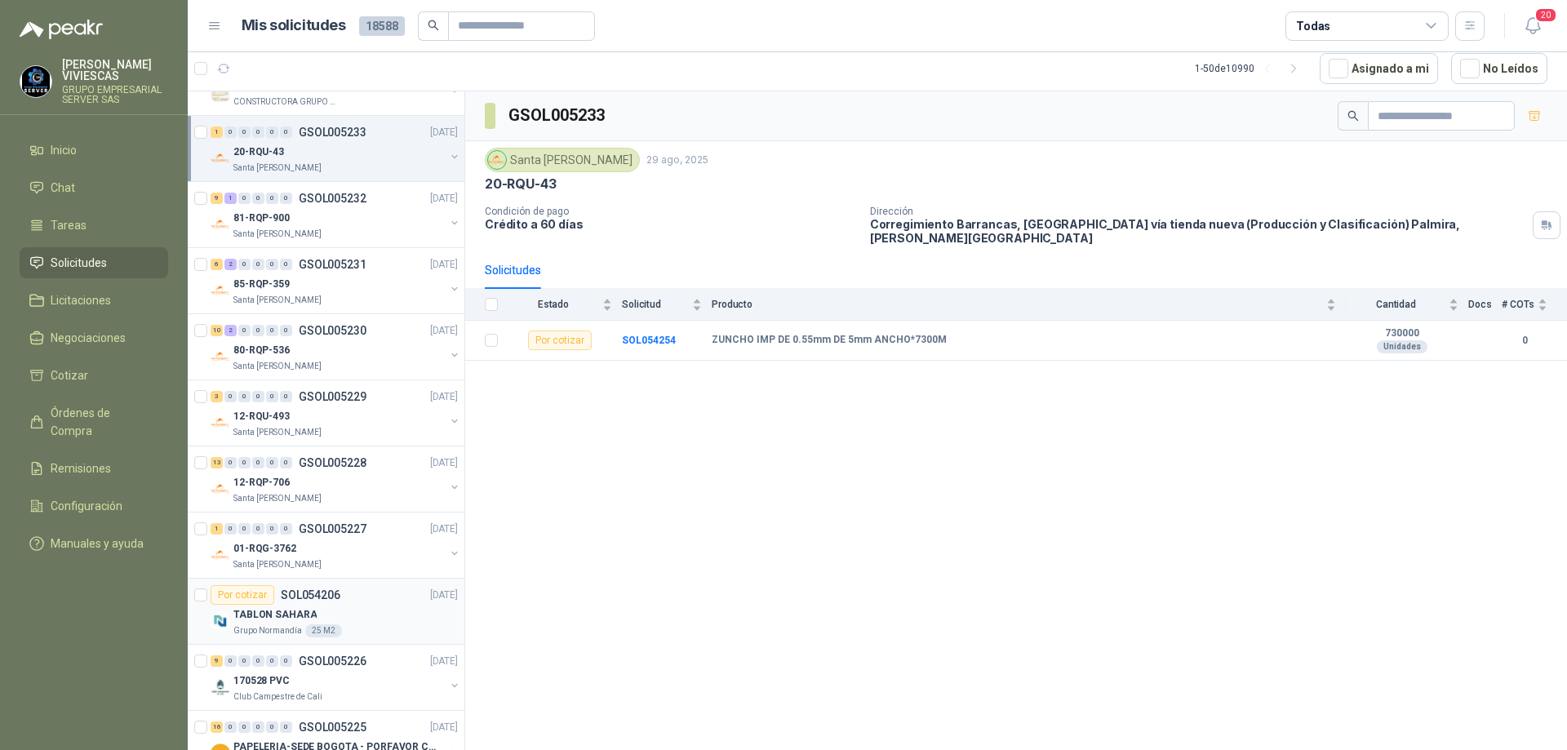
click at [376, 604] on div "Por cotizar SOL054206 [DATE]" at bounding box center [334, 595] width 247 height 20
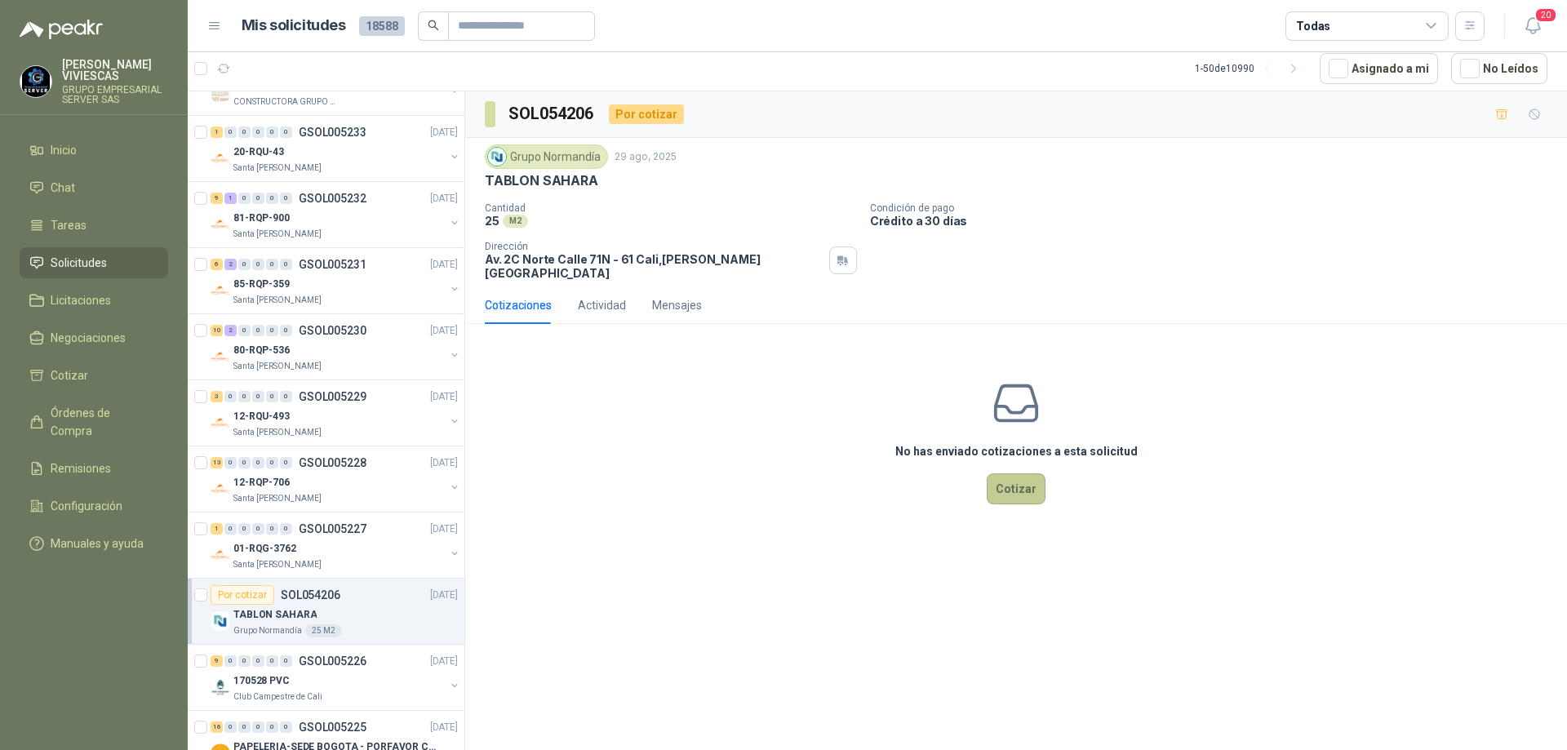
click at [1033, 481] on button "Cotizar" at bounding box center [1016, 488] width 59 height 31
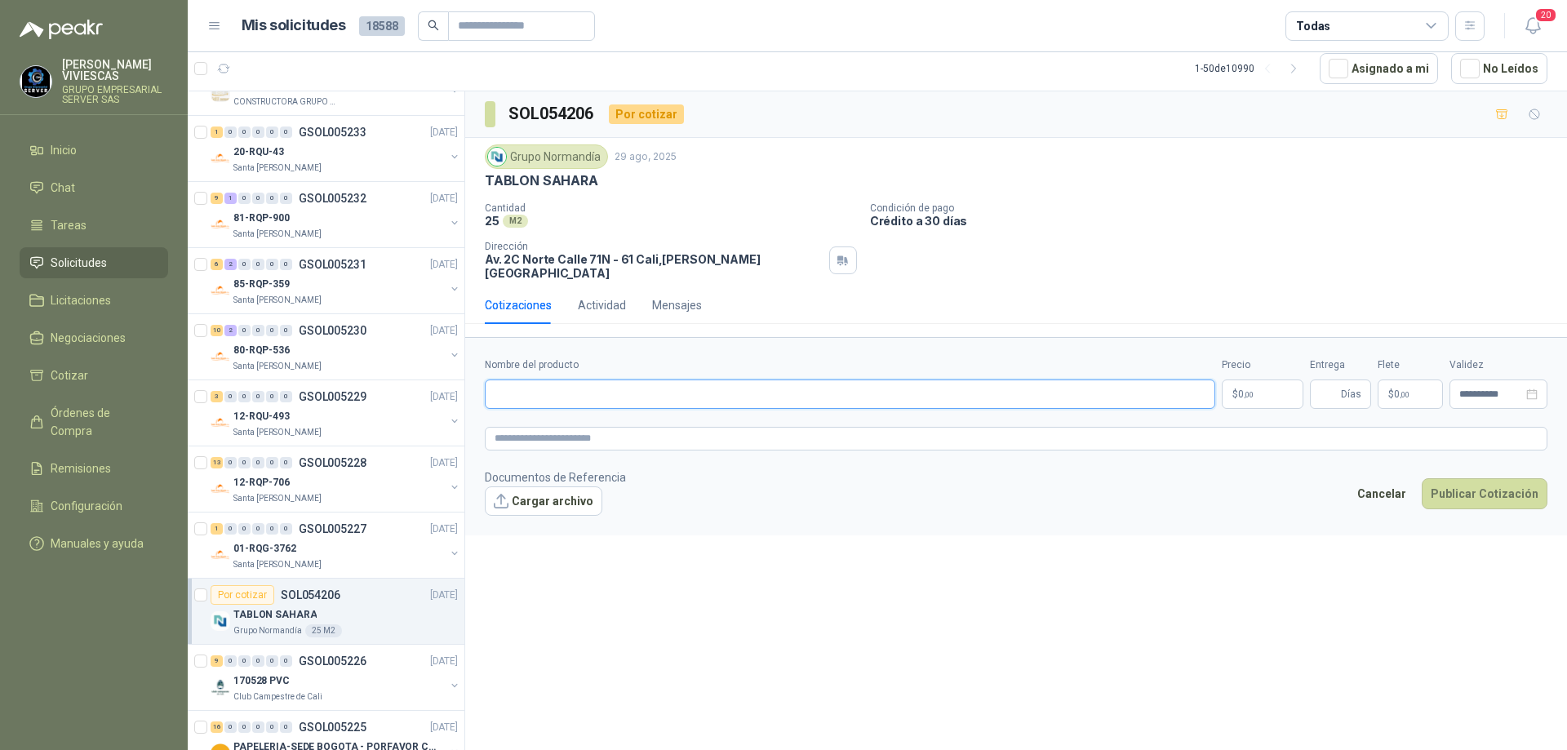
paste input "**********"
type input "**********"
click at [1257, 380] on p "$ 0 ,00" at bounding box center [1263, 394] width 82 height 29
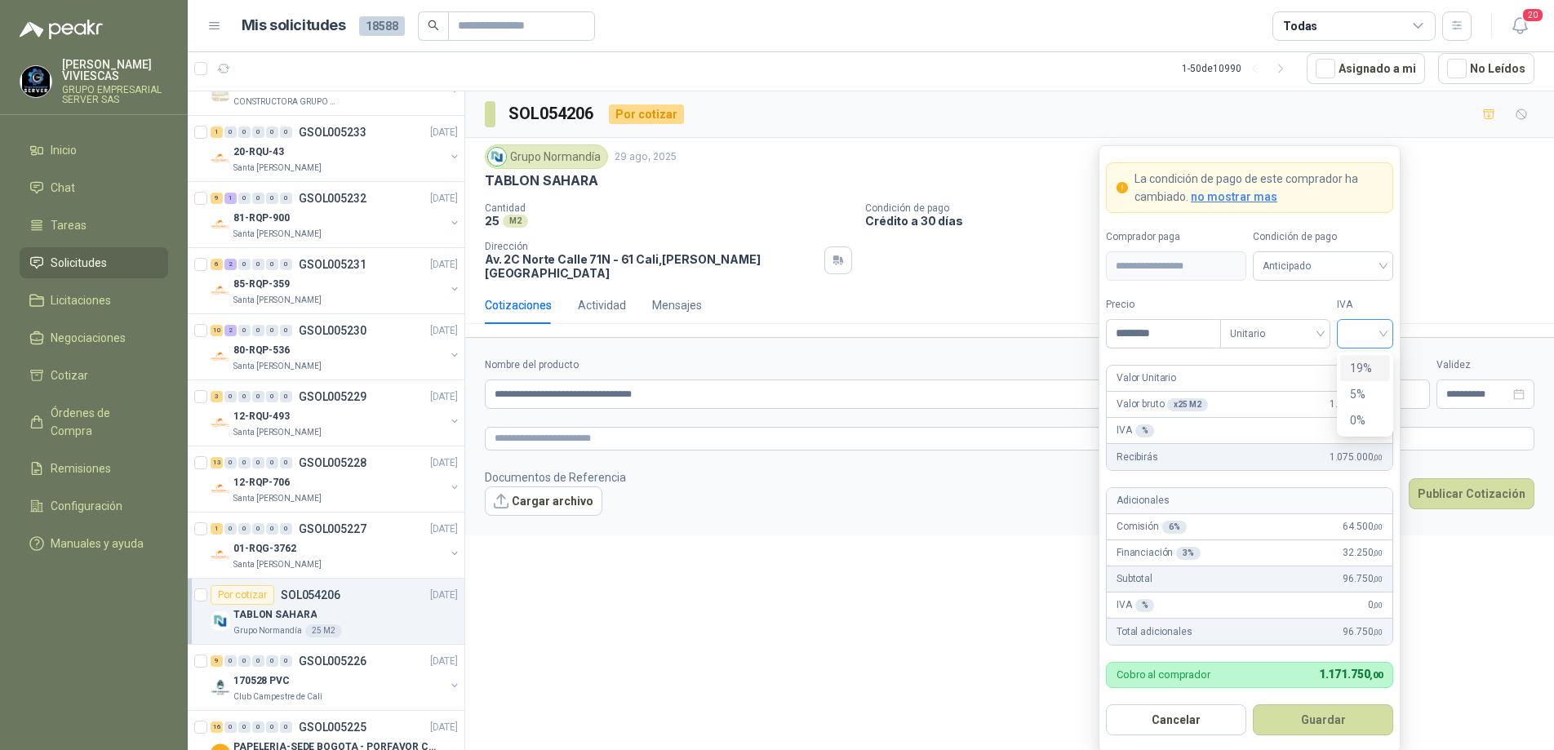
drag, startPoint x: 1386, startPoint y: 332, endPoint x: 1379, endPoint y: 354, distance: 23.0
click at [1385, 335] on div at bounding box center [1365, 333] width 56 height 29
type input "********"
click at [1371, 364] on div "19%" at bounding box center [1365, 368] width 30 height 18
click at [1365, 265] on span "Anticipado" at bounding box center [1323, 266] width 121 height 24
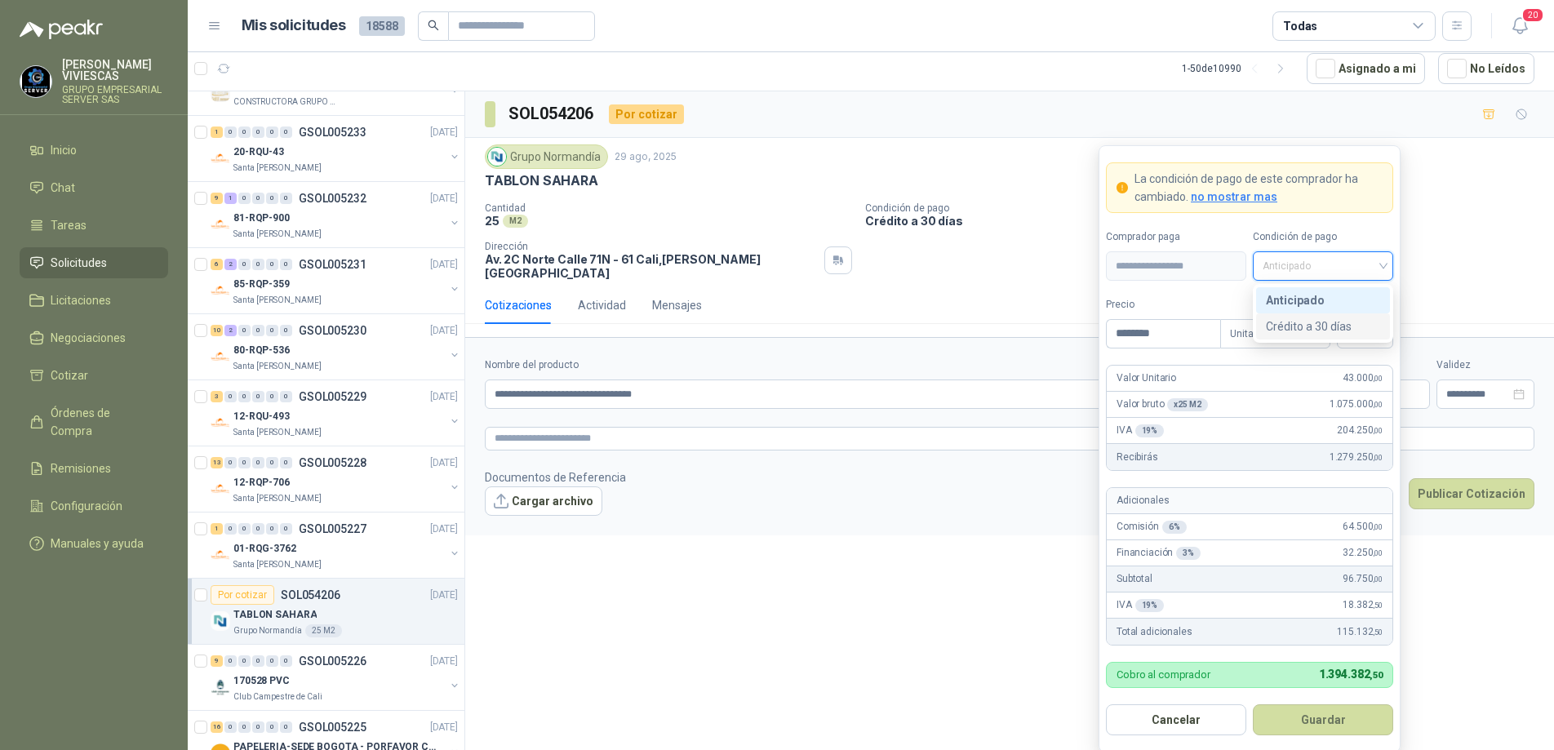
click at [1326, 326] on div "Crédito a 30 días" at bounding box center [1323, 327] width 114 height 18
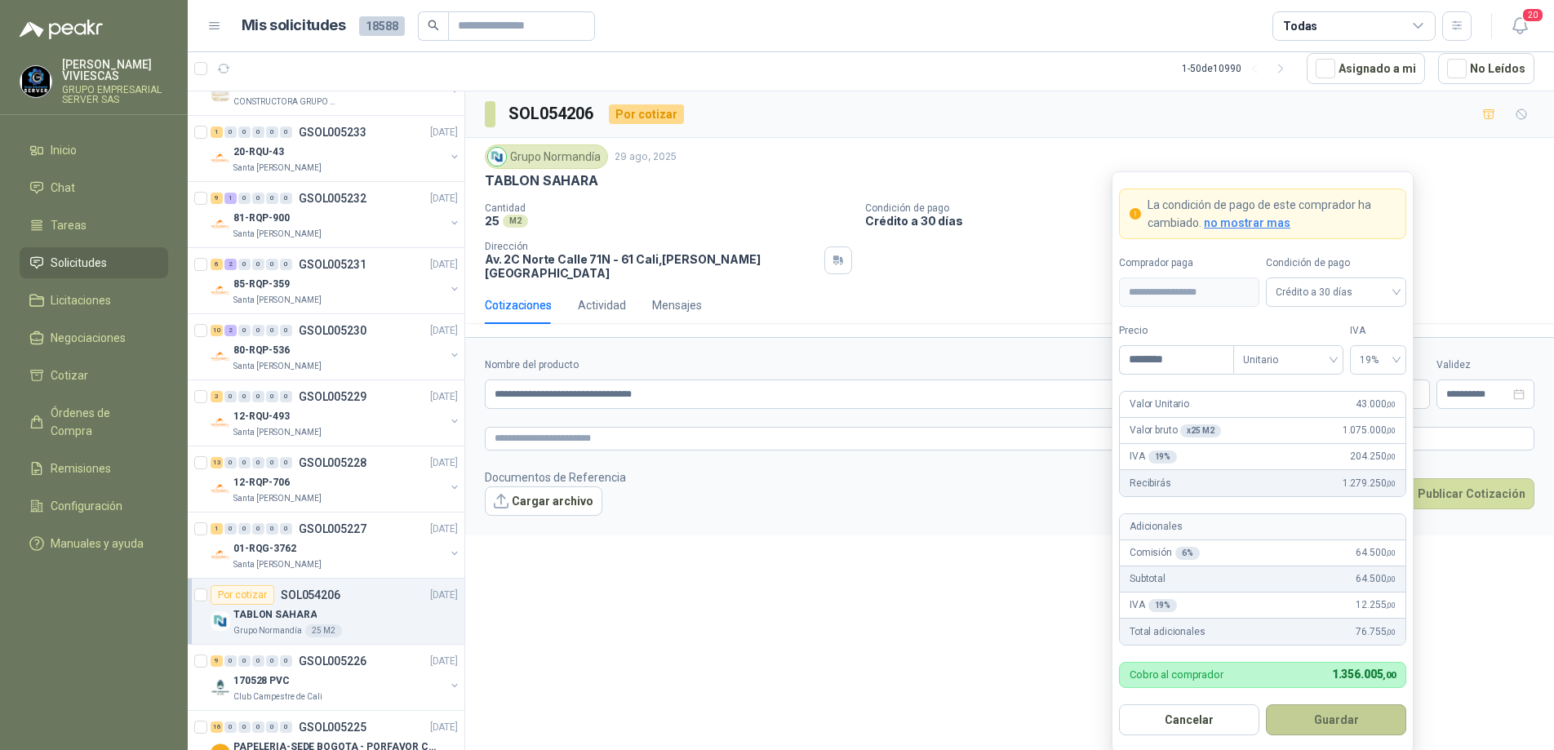
click at [1338, 721] on button "Guardar" at bounding box center [1336, 719] width 140 height 31
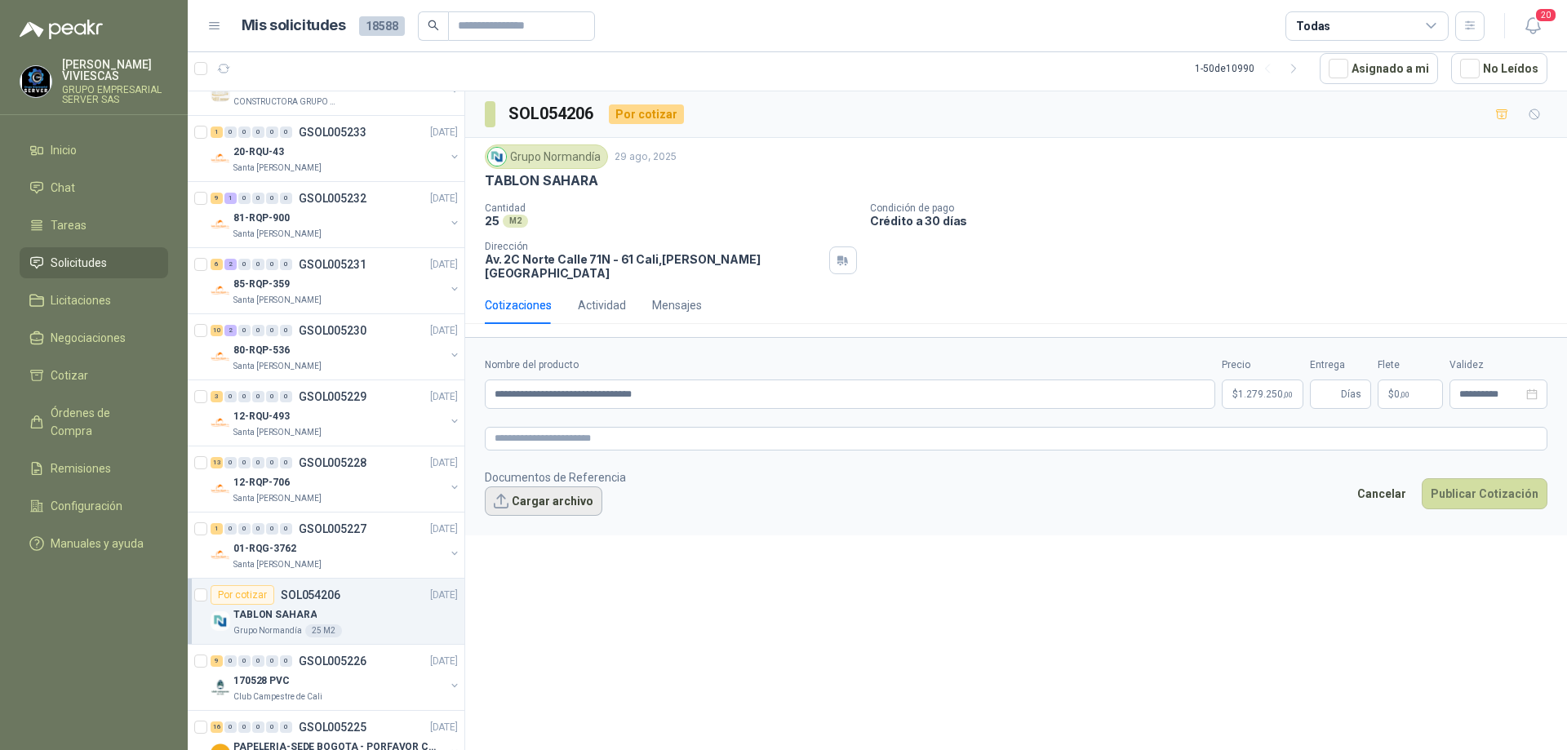
click at [543, 486] on button "Cargar archivo" at bounding box center [544, 500] width 118 height 29
click at [552, 491] on button "Cargar archivo" at bounding box center [544, 500] width 118 height 29
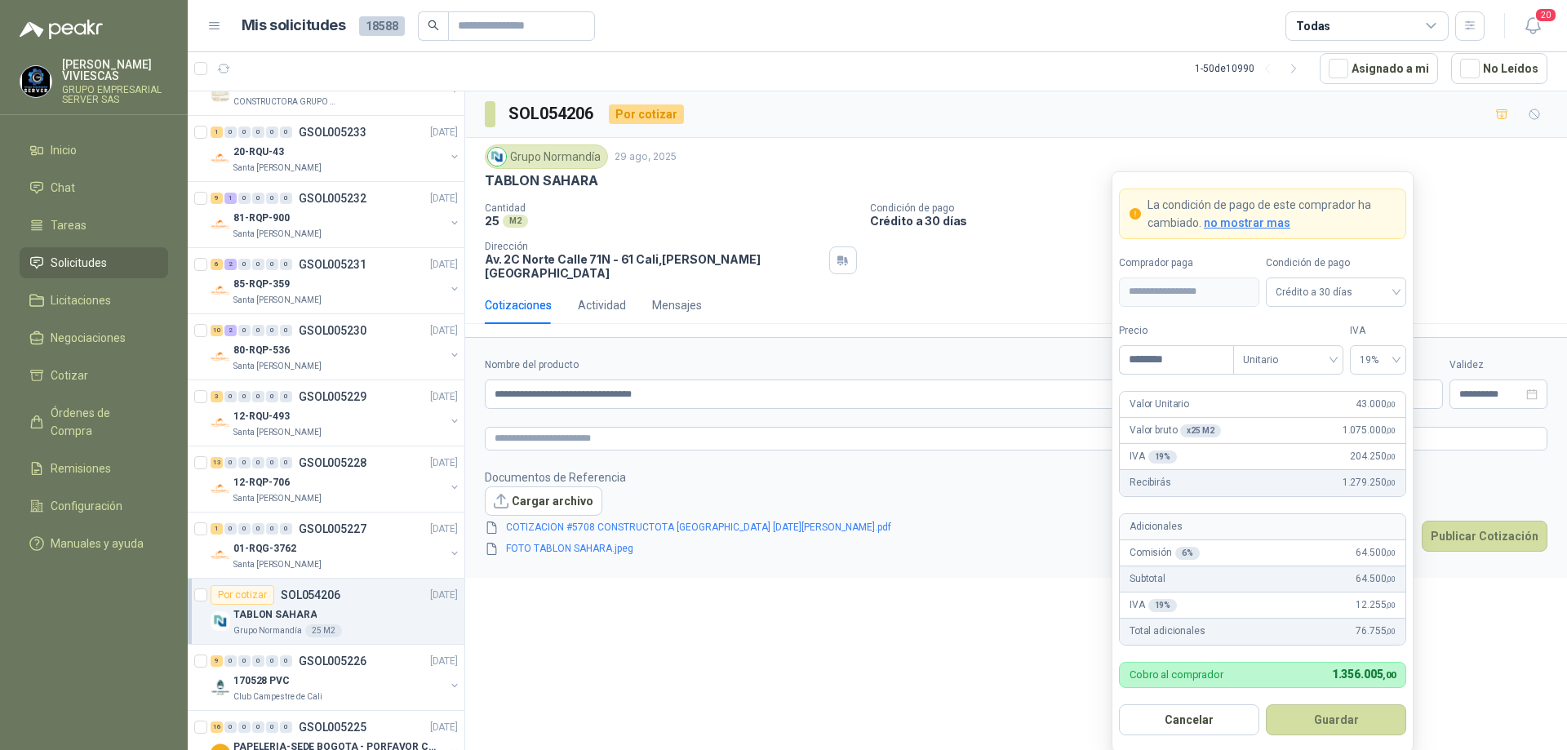
click at [1265, 389] on body "[PERSON_NAME] GRUPO EMPRESARIAL SERVER SAS Inicio Chat Tareas Solicitudes Licit…" at bounding box center [783, 375] width 1567 height 750
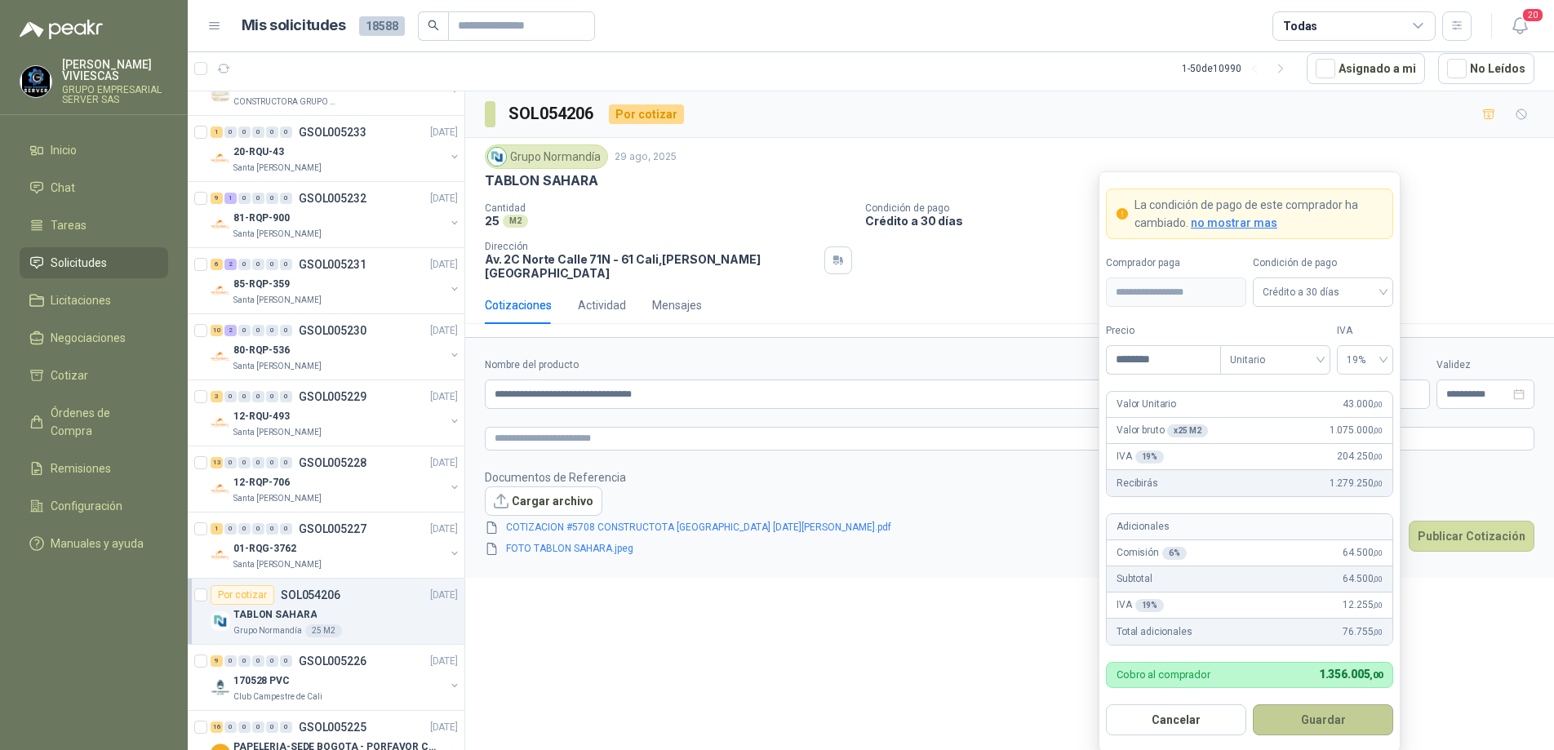
click at [1327, 713] on button "Guardar" at bounding box center [1323, 719] width 140 height 31
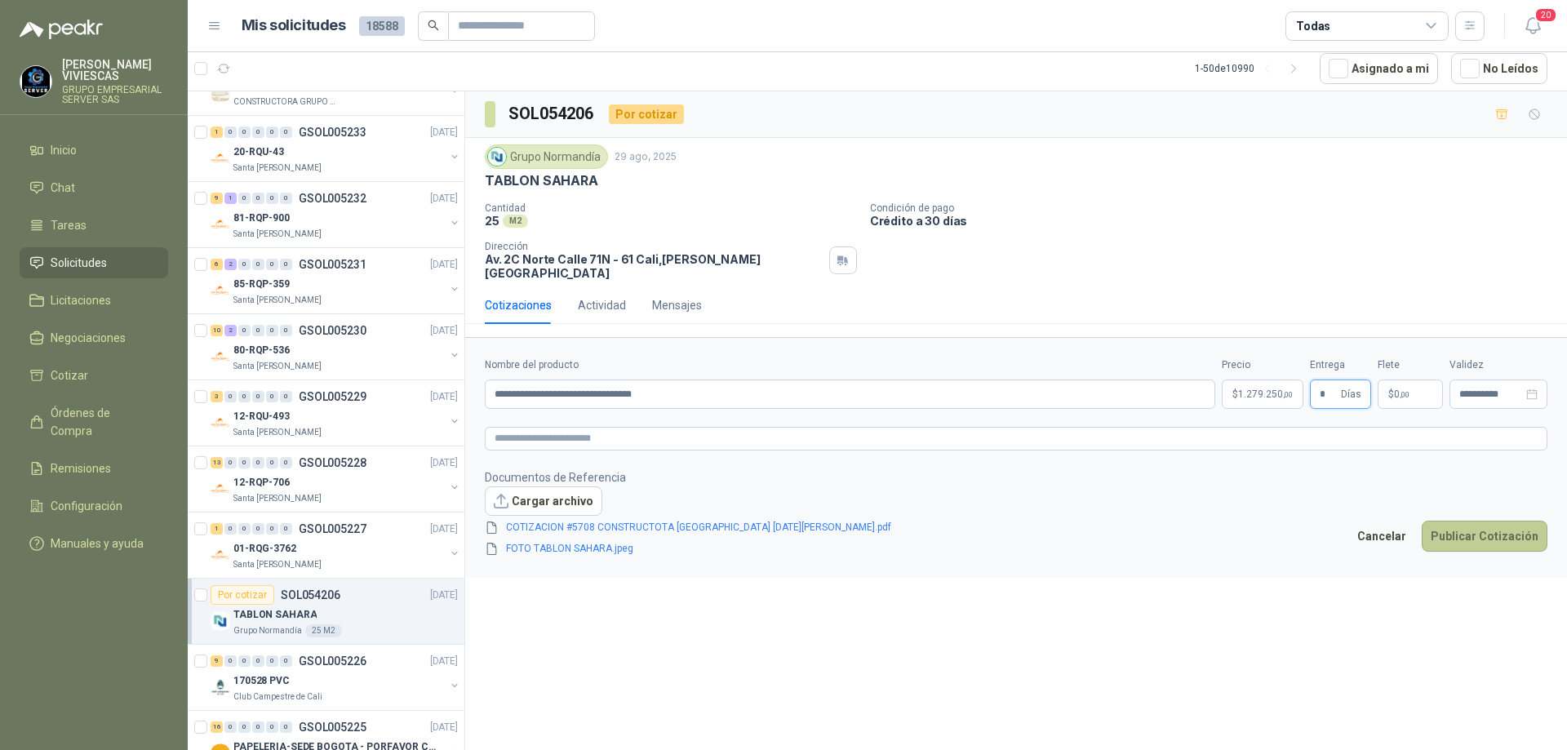
type input "*"
click at [1463, 523] on button "Publicar Cotización" at bounding box center [1485, 536] width 126 height 31
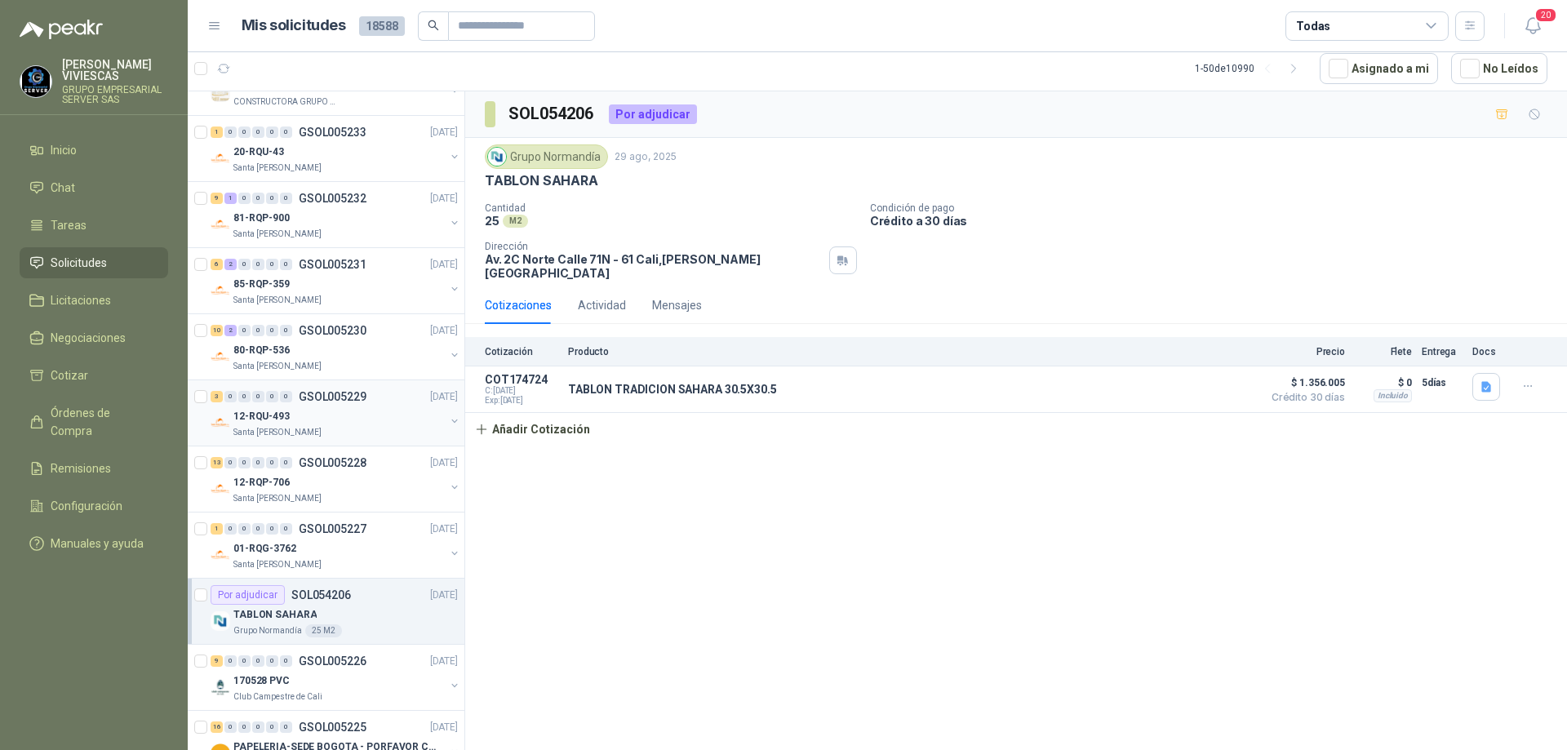
scroll to position [2204, 0]
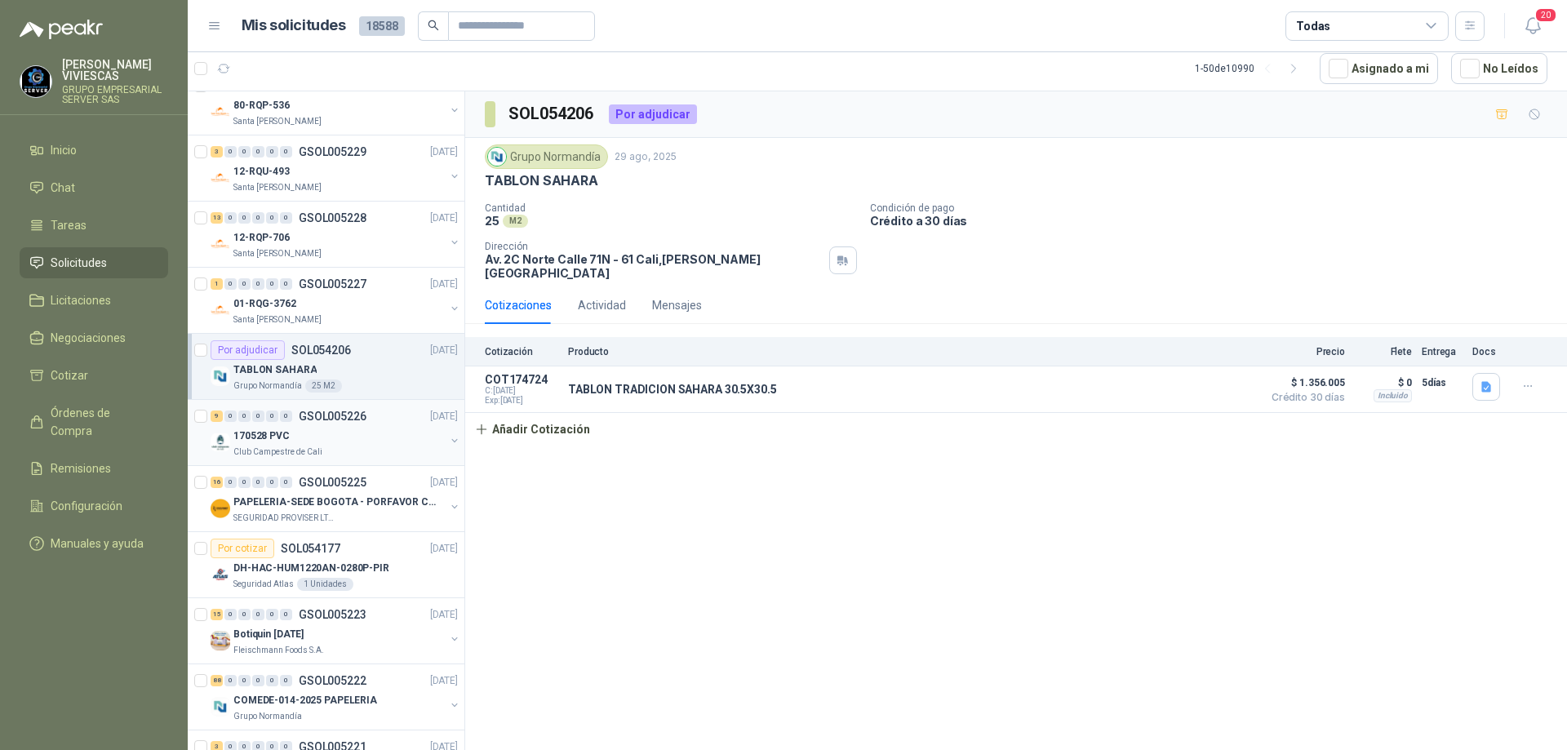
click at [364, 446] on div "Club Campestre de Cali" at bounding box center [338, 452] width 211 height 13
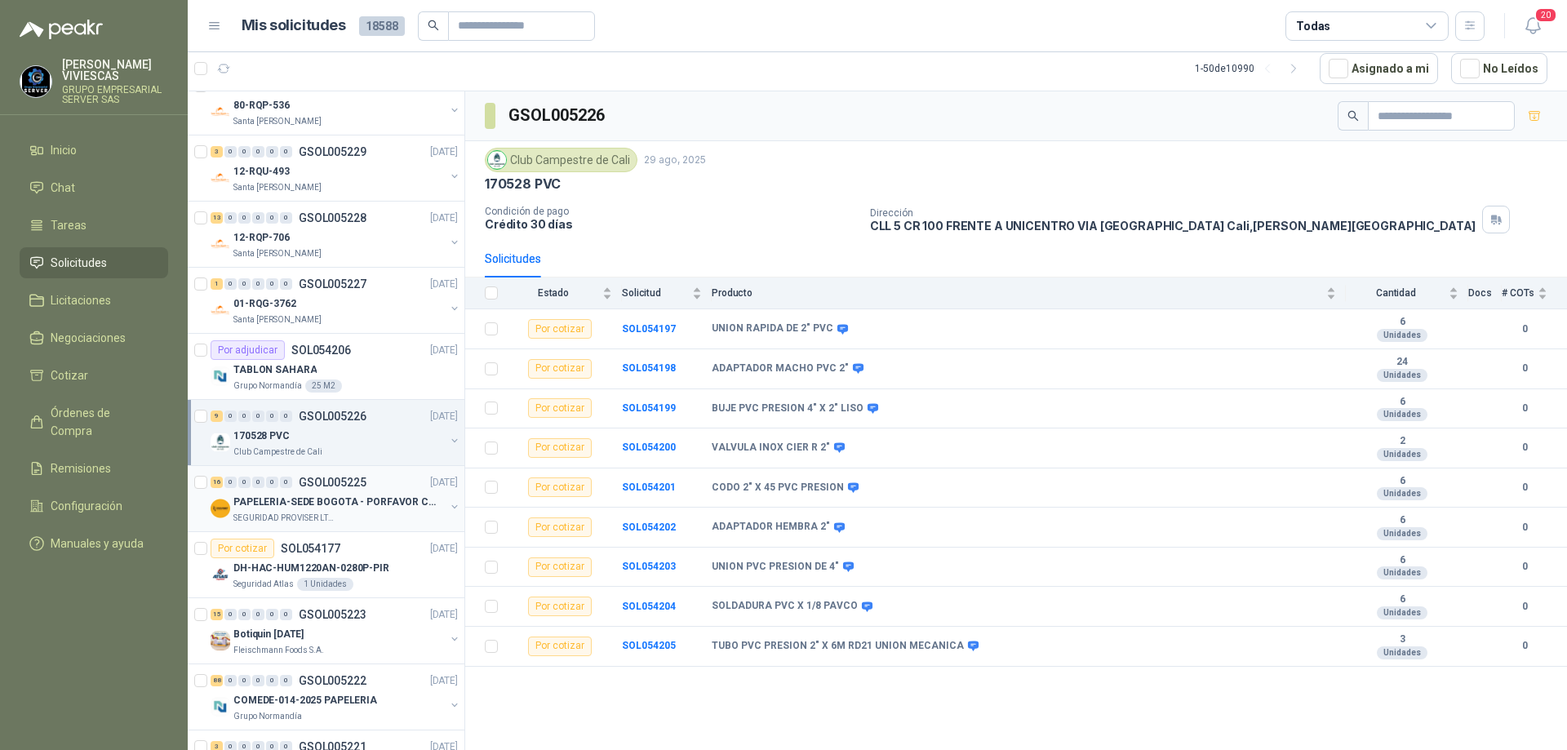
click at [353, 491] on div "16 0 0 0 0 0 GSOL005225 [DATE]" at bounding box center [336, 483] width 251 height 20
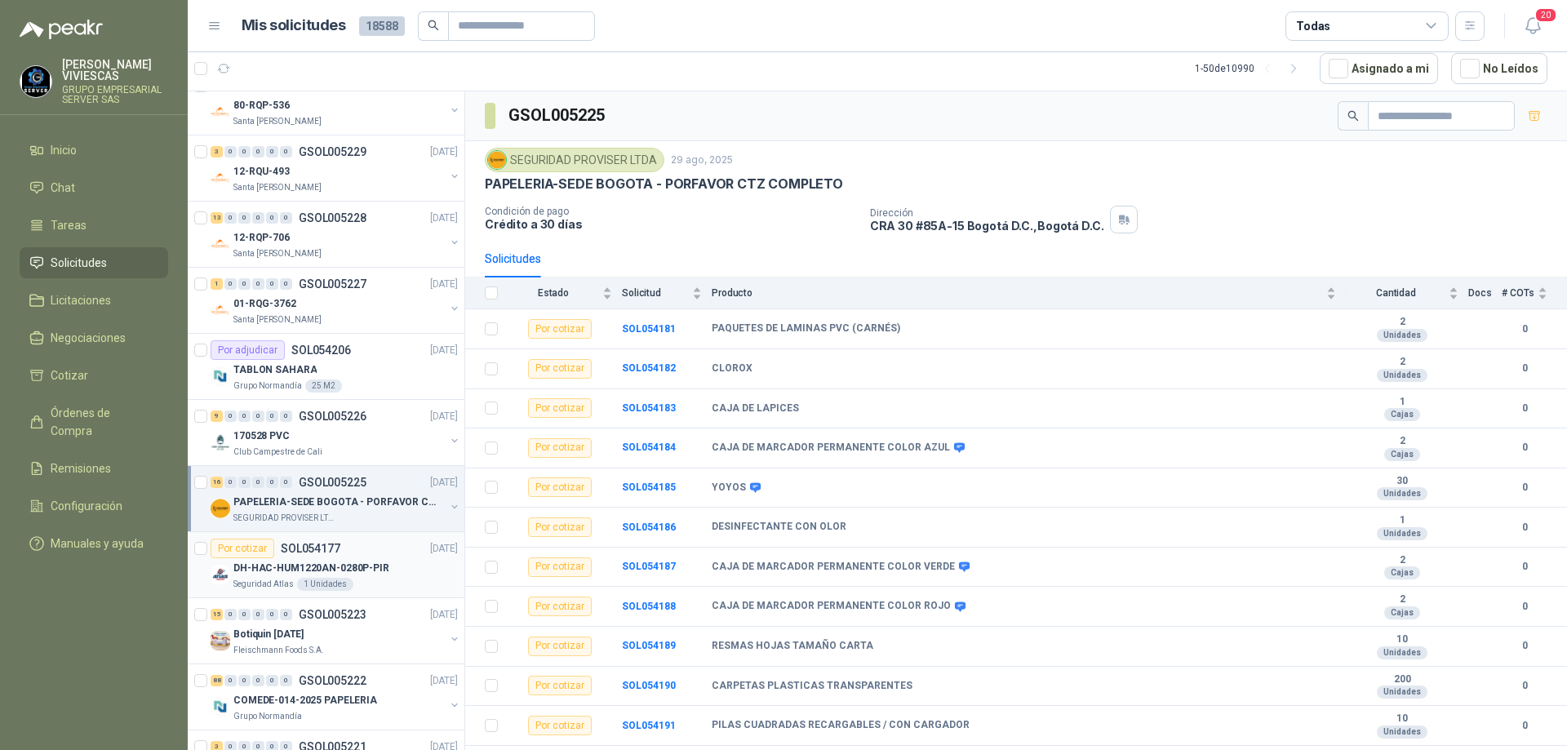
click at [343, 570] on p "DH-HAC-HUM1220AN-0280P-PIR" at bounding box center [311, 569] width 156 height 16
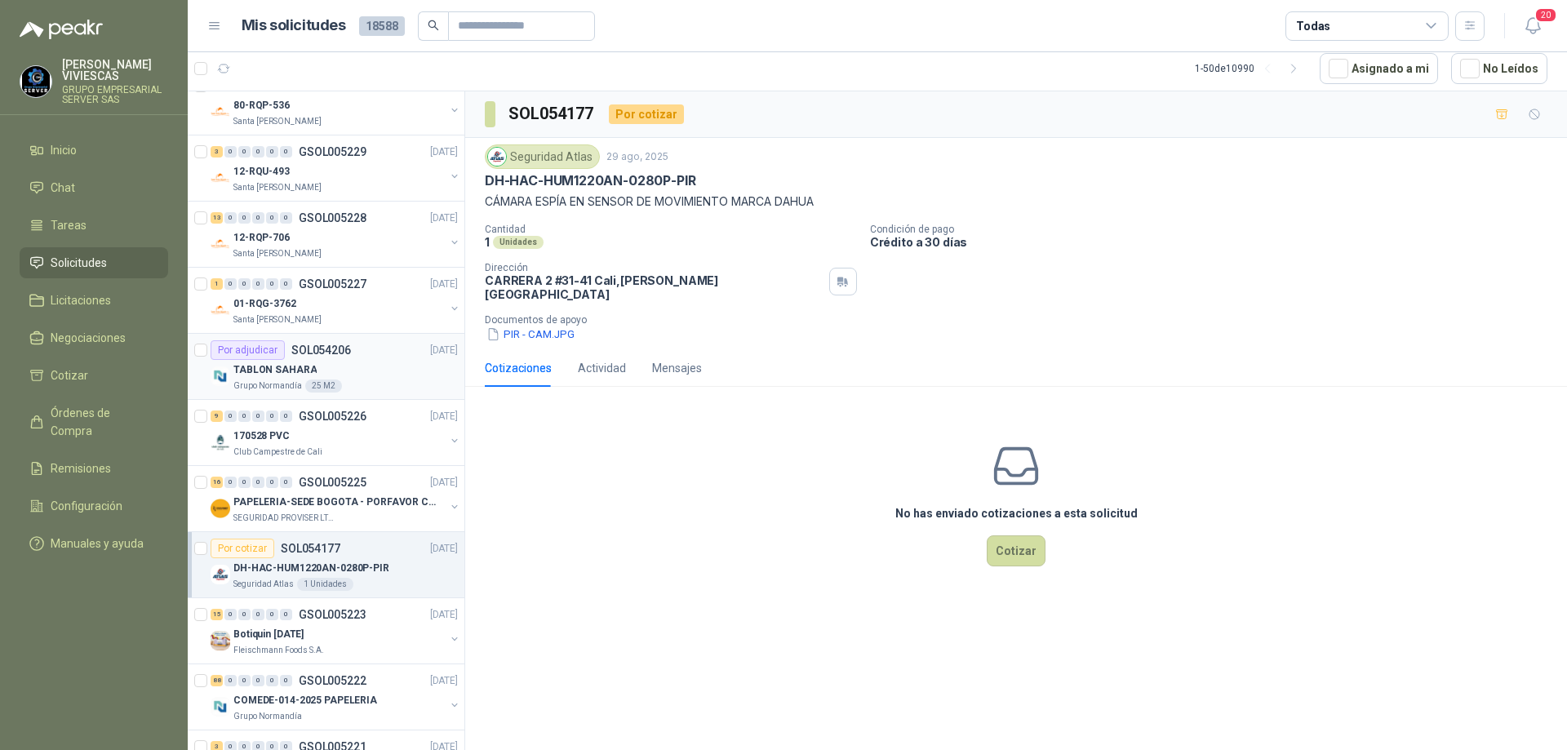
scroll to position [2449, 0]
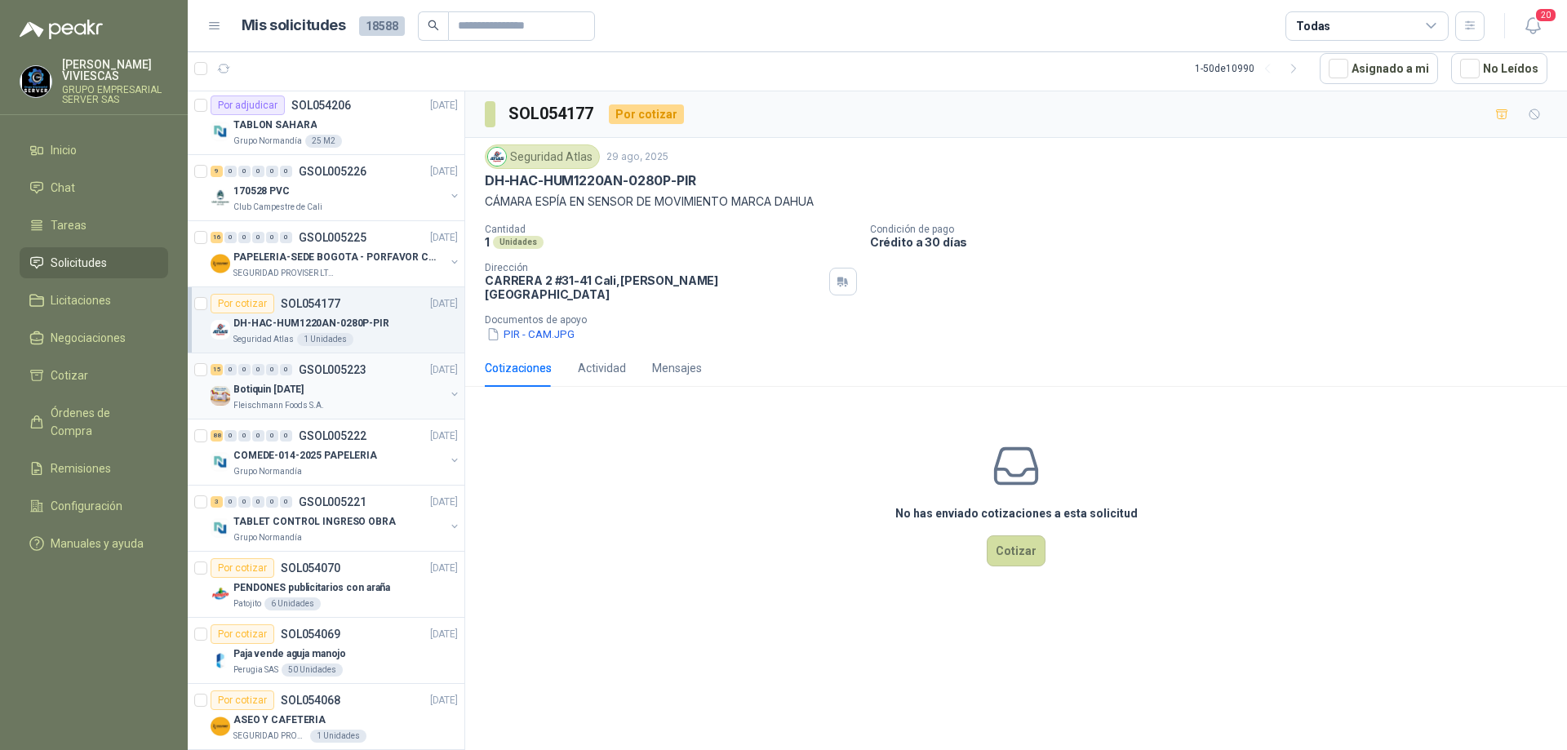
click at [362, 390] on div "Botiquin [DATE]" at bounding box center [338, 390] width 211 height 20
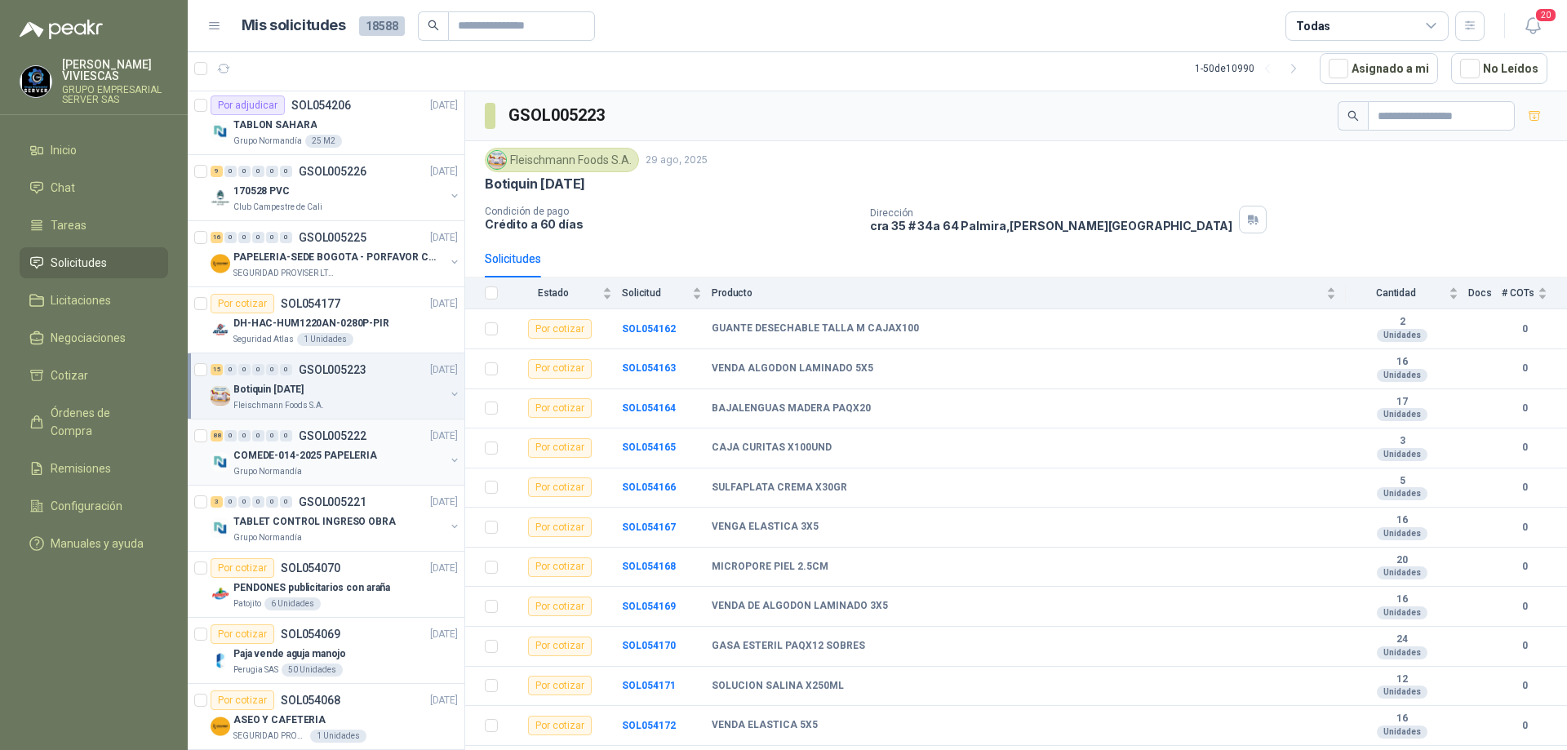
click at [368, 461] on p "COMEDE-014-2025 PAPELERIA" at bounding box center [305, 456] width 144 height 16
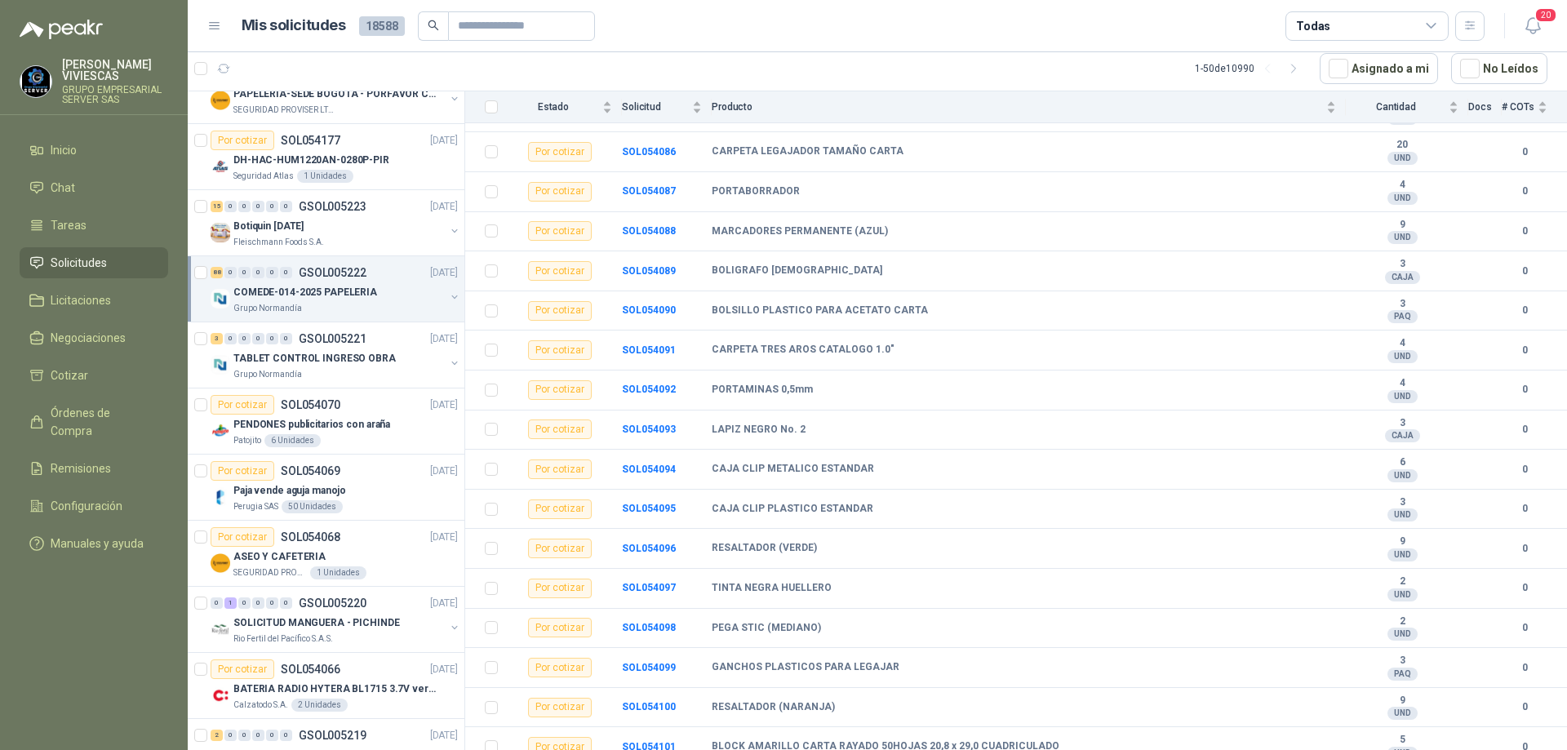
scroll to position [735, 0]
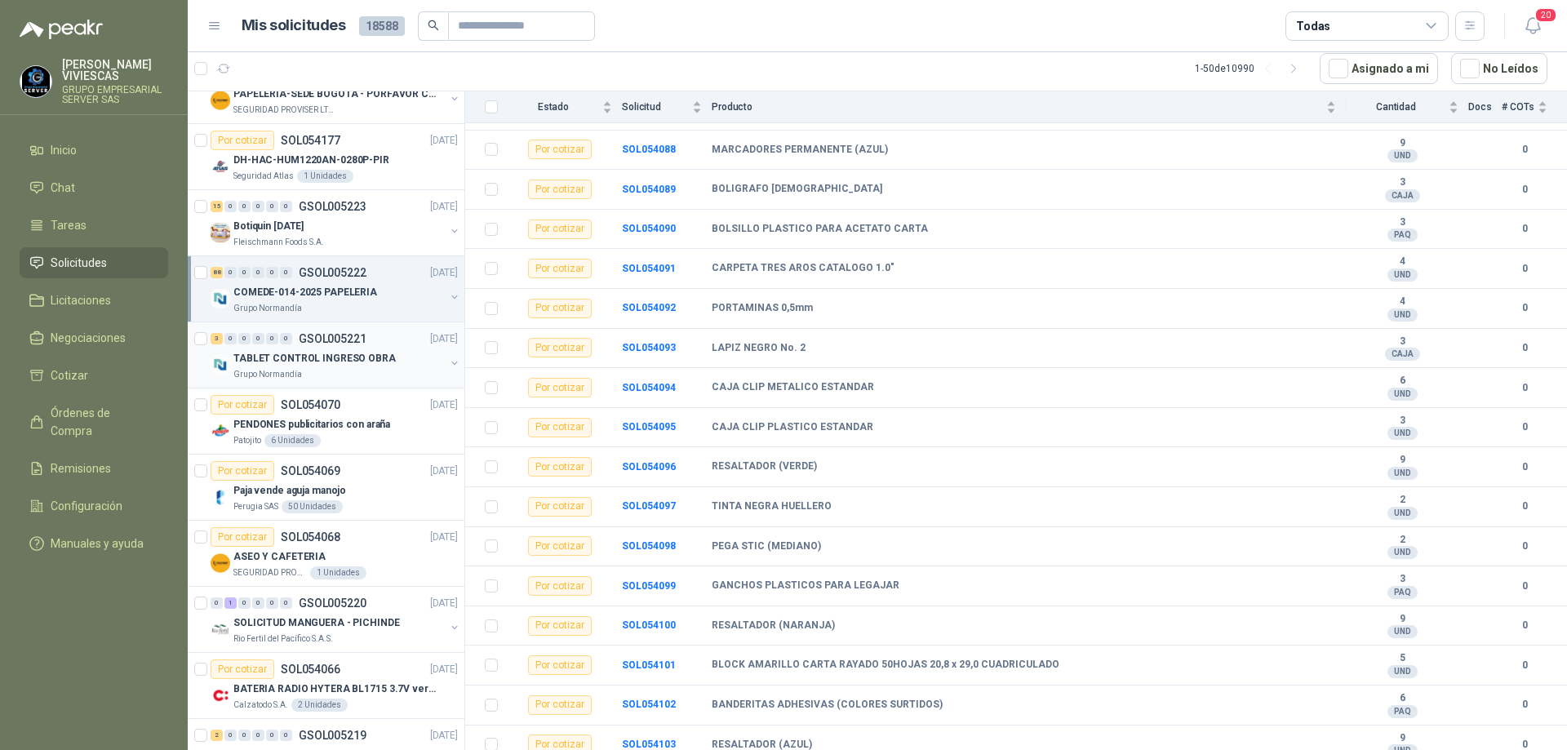
click at [384, 371] on div "Grupo Normandía" at bounding box center [338, 374] width 211 height 13
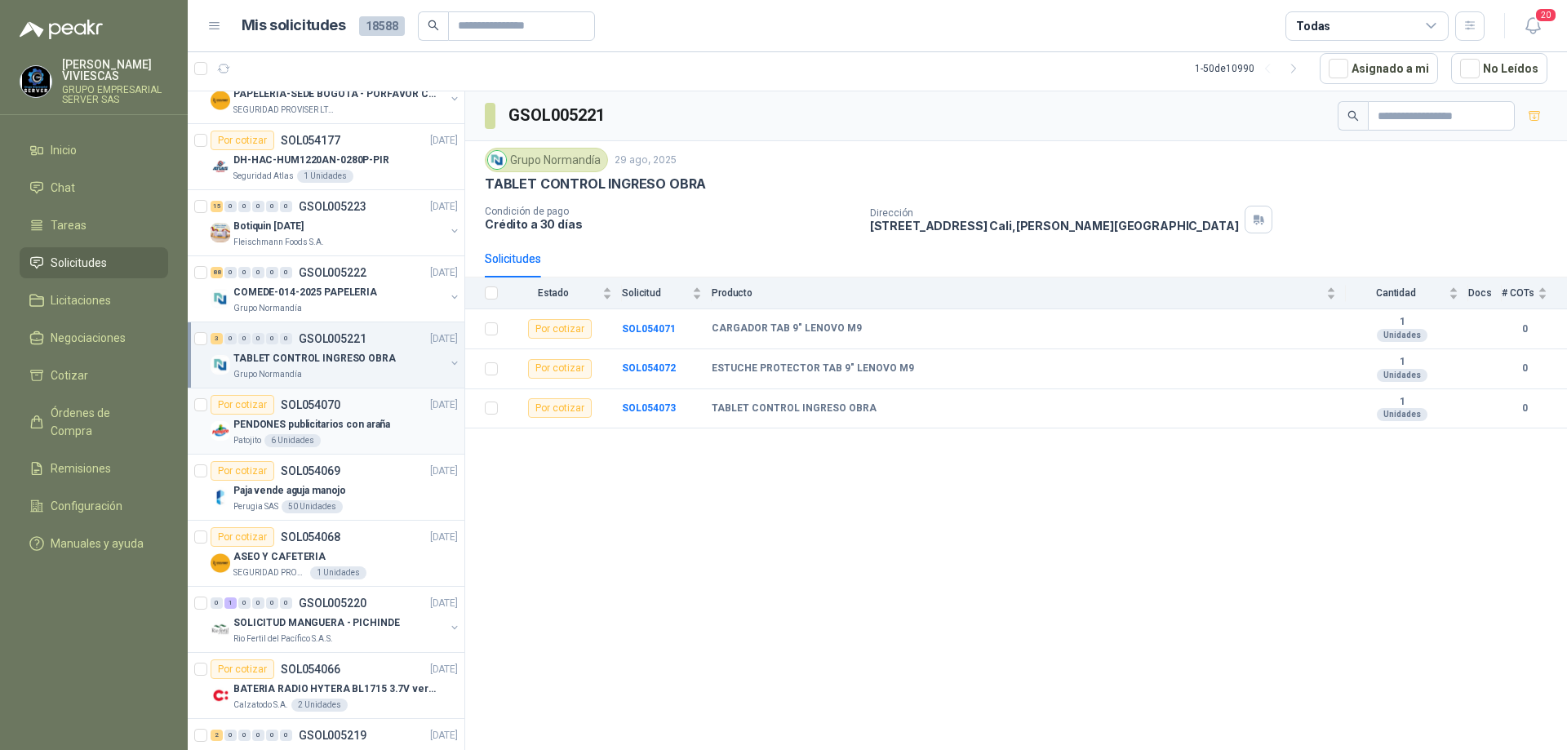
click at [378, 411] on div "Por cotizar SOL054070 [DATE]" at bounding box center [334, 405] width 247 height 20
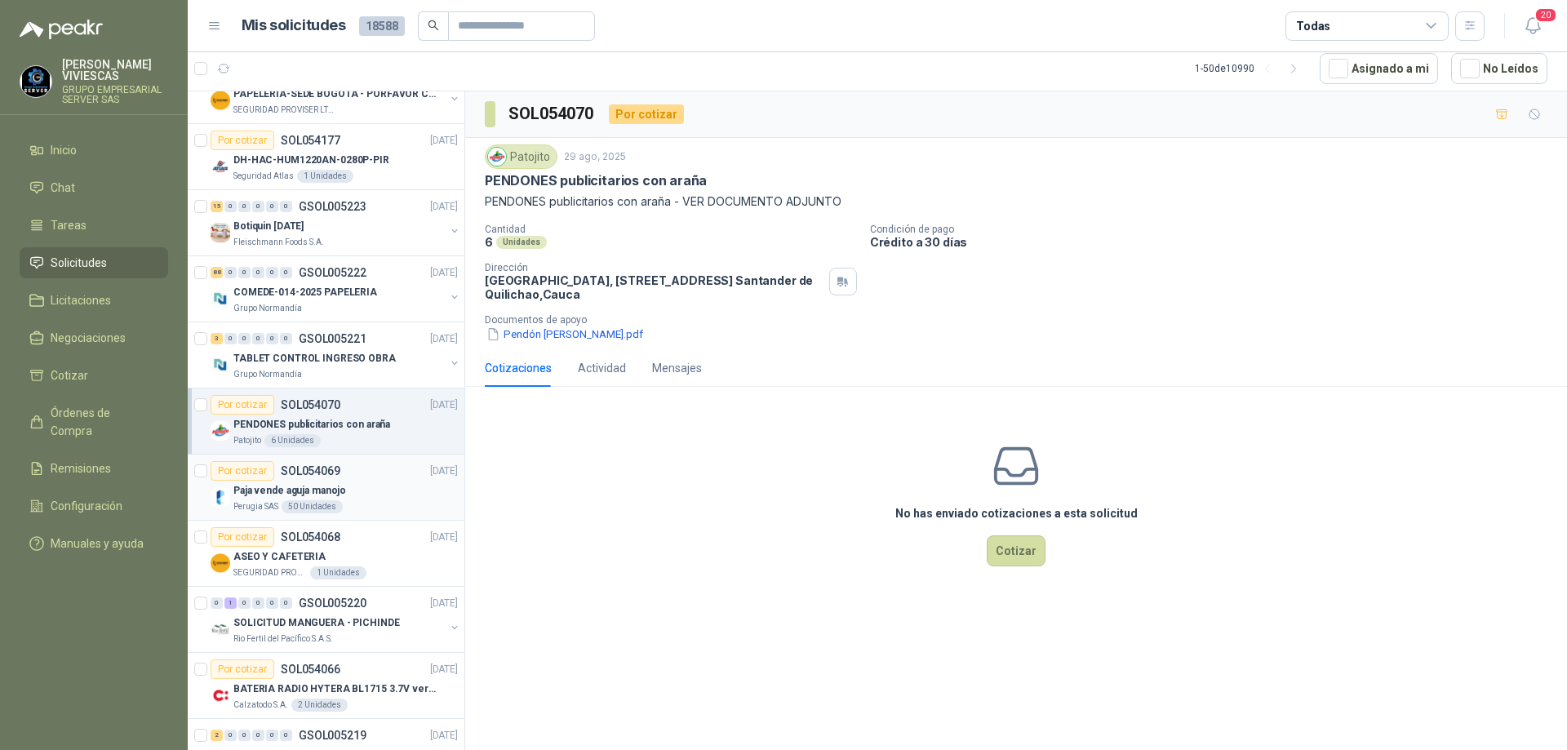
click at [368, 485] on div "Paja vende aguja manojo" at bounding box center [345, 491] width 224 height 20
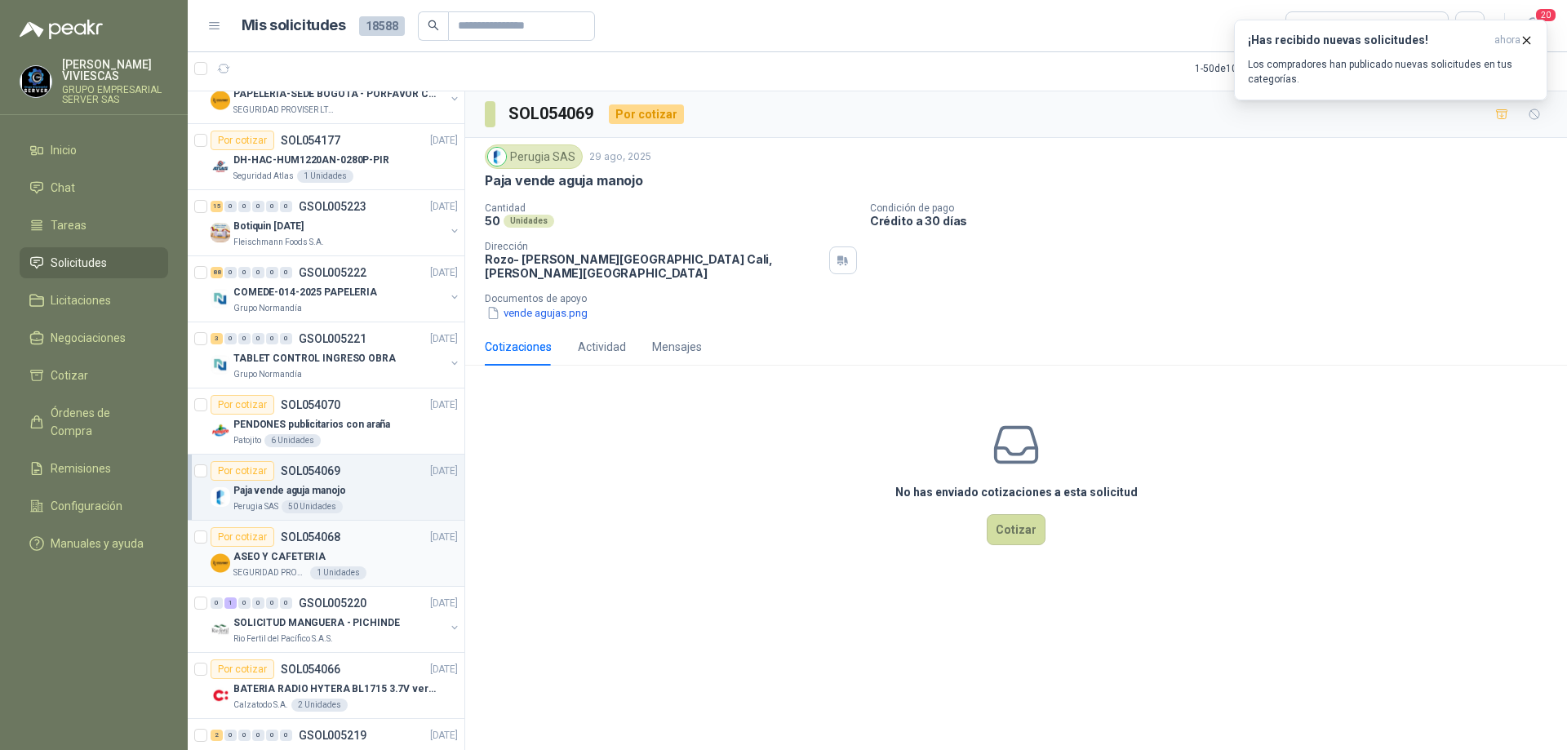
click at [375, 555] on div "ASEO Y CAFETERIA" at bounding box center [345, 557] width 224 height 20
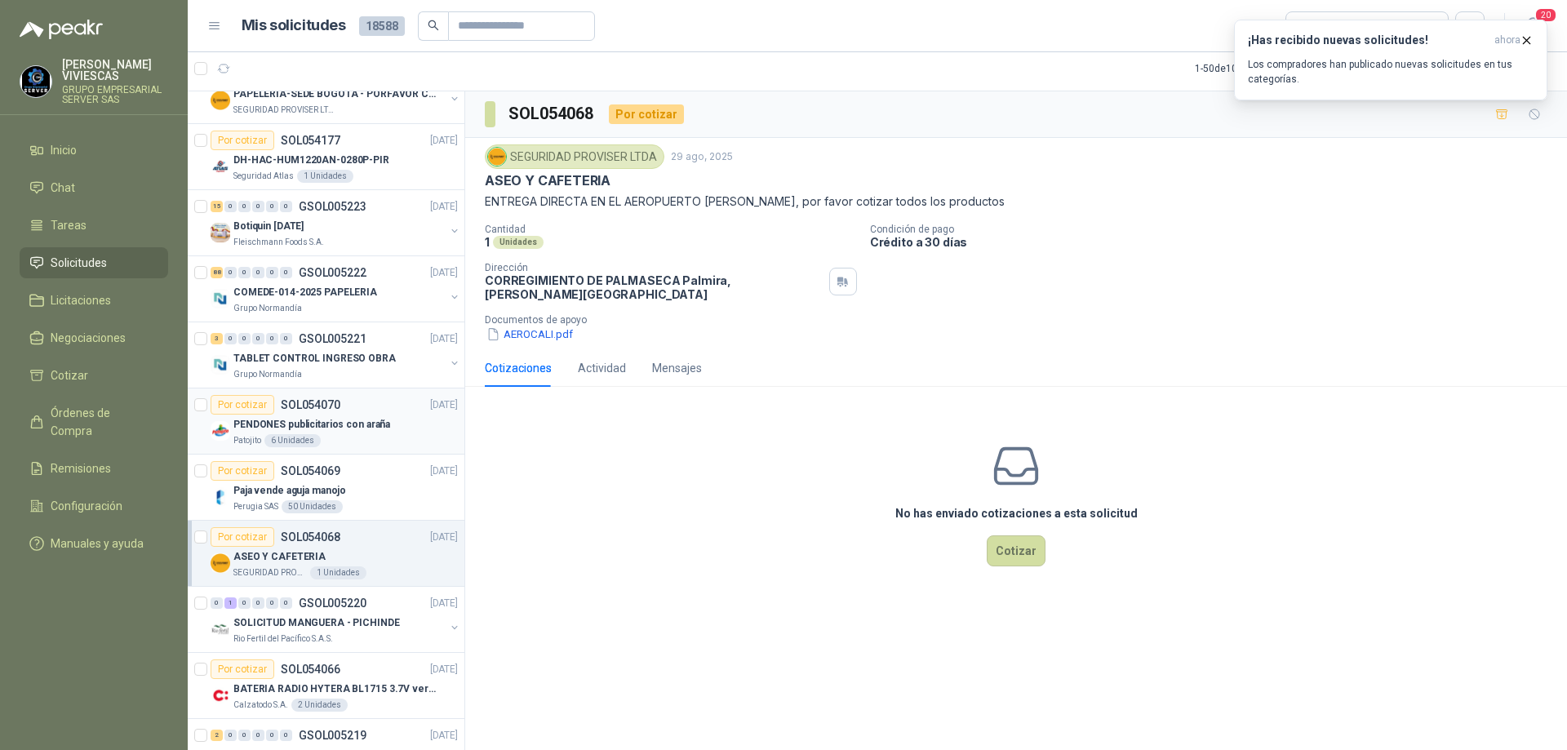
scroll to position [2683, 0]
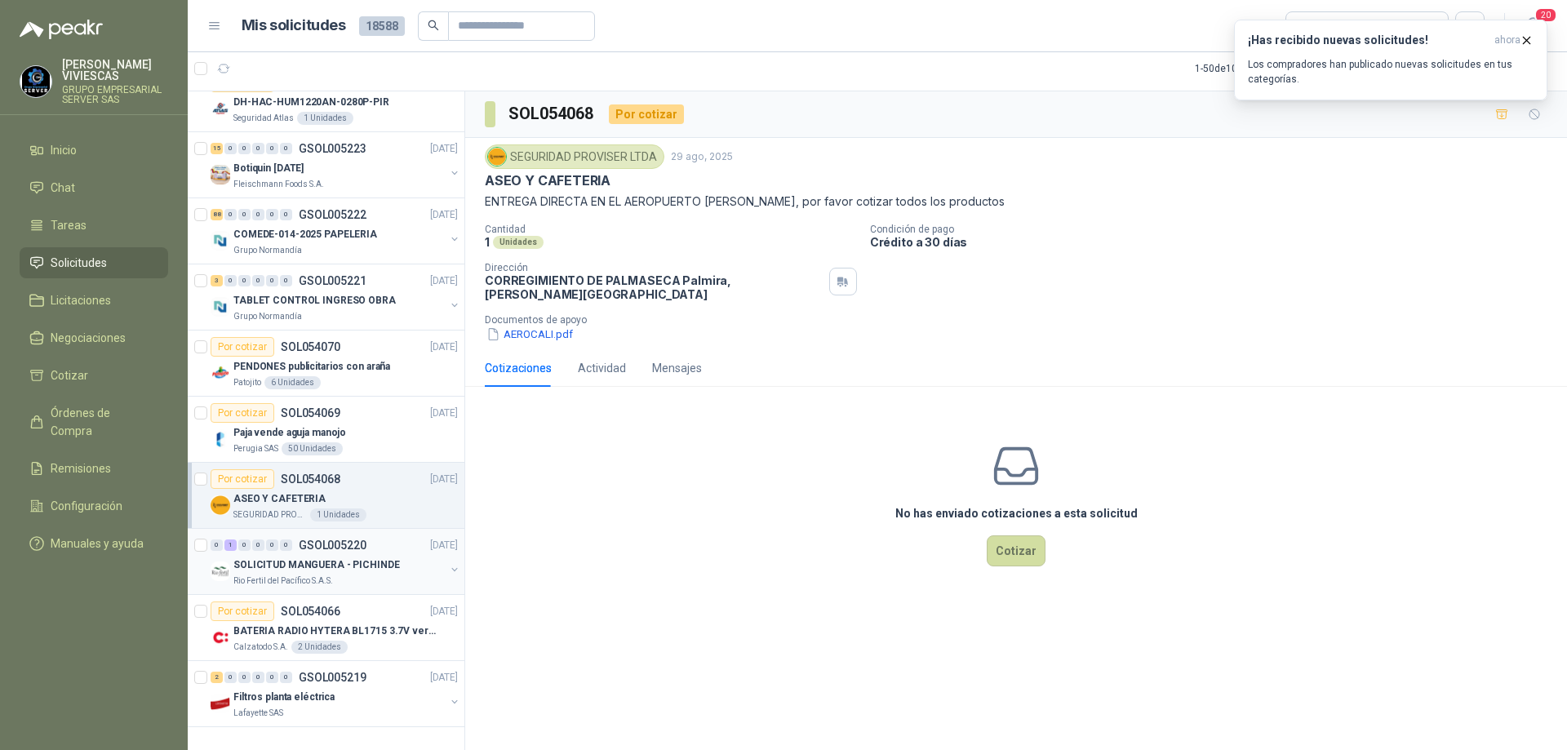
click at [385, 558] on p "SOLICITUD MANGUERA - PICHINDE" at bounding box center [316, 566] width 167 height 16
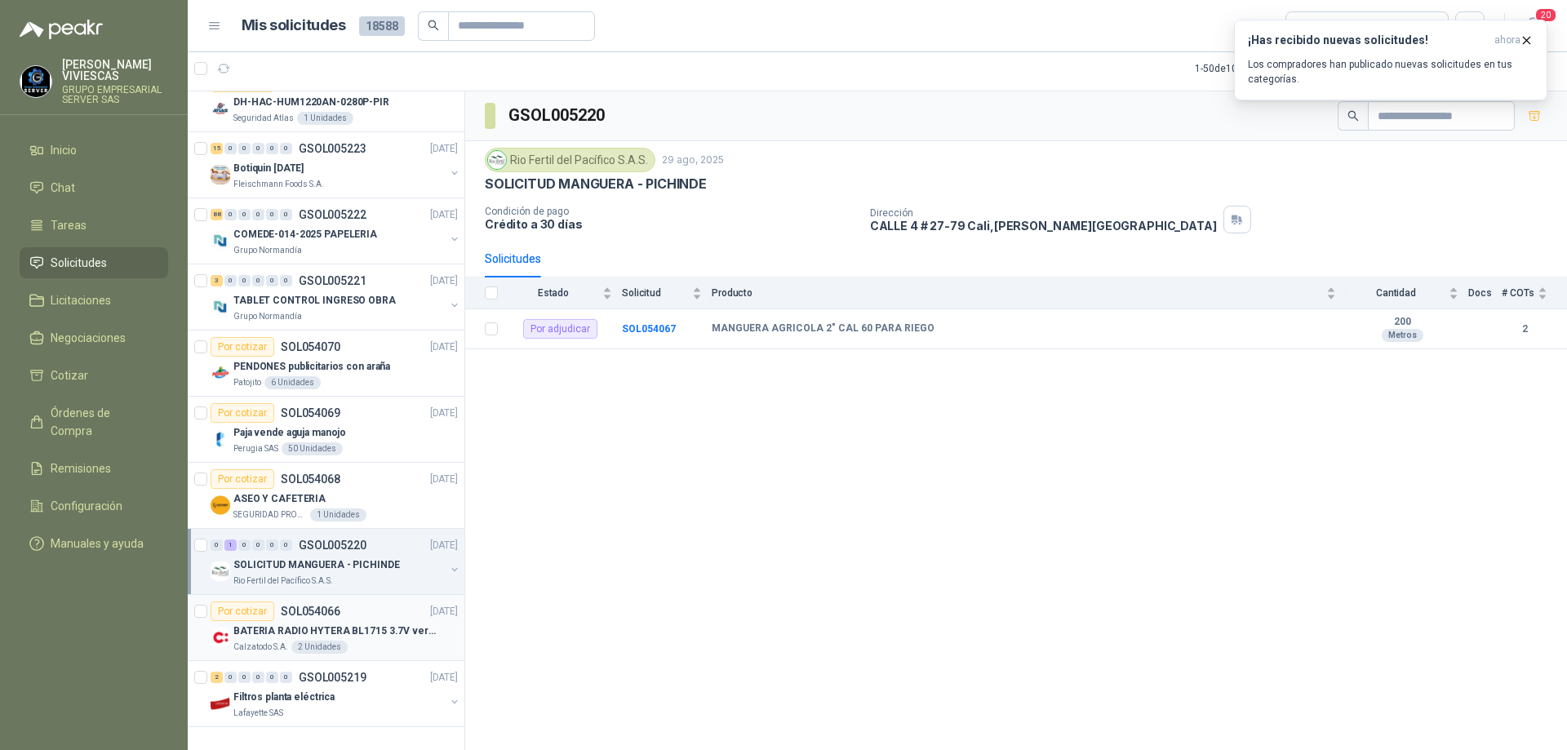
click at [354, 602] on div "Por cotizar SOL054066 [DATE]" at bounding box center [334, 612] width 247 height 20
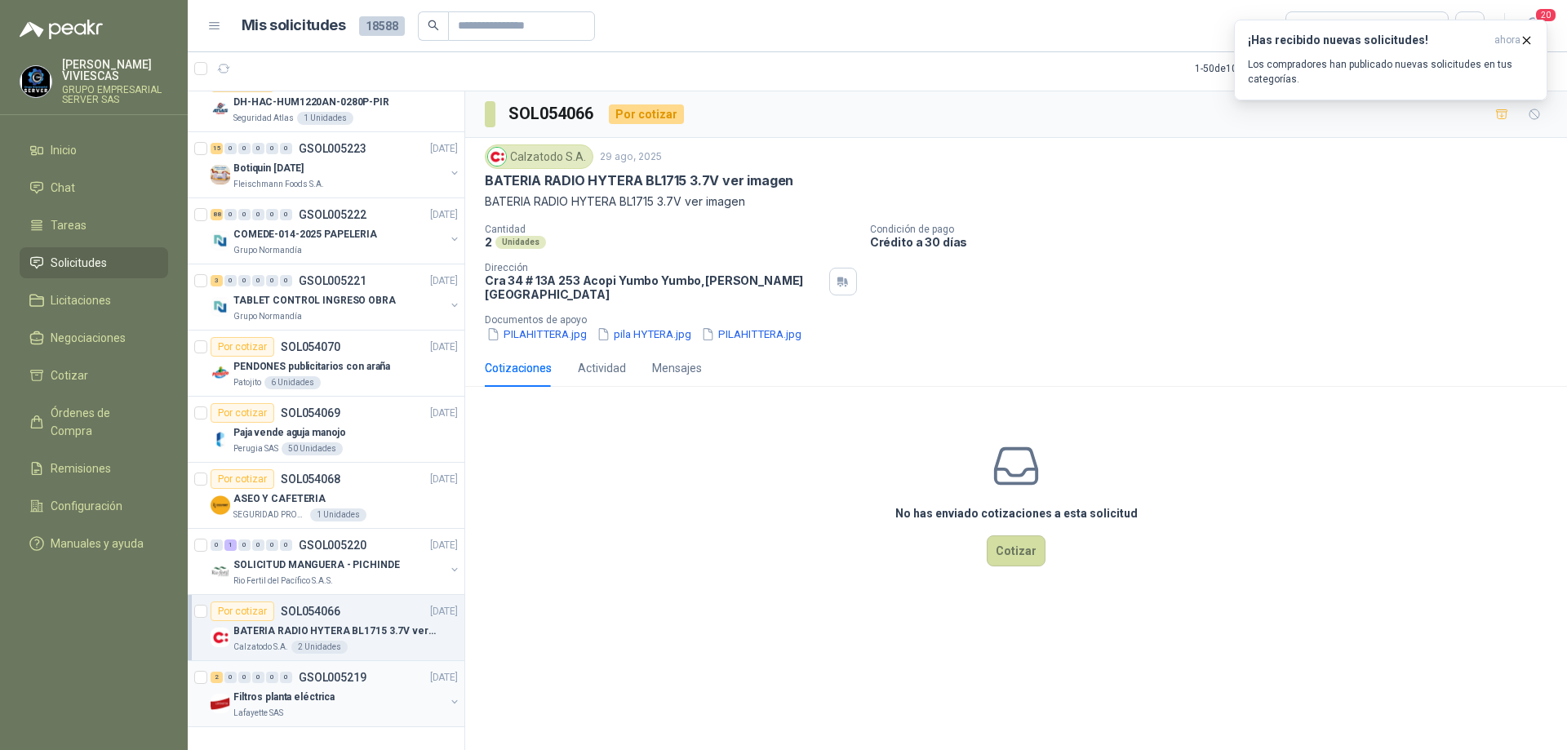
click at [392, 687] on div "Filtros planta eléctrica" at bounding box center [338, 697] width 211 height 20
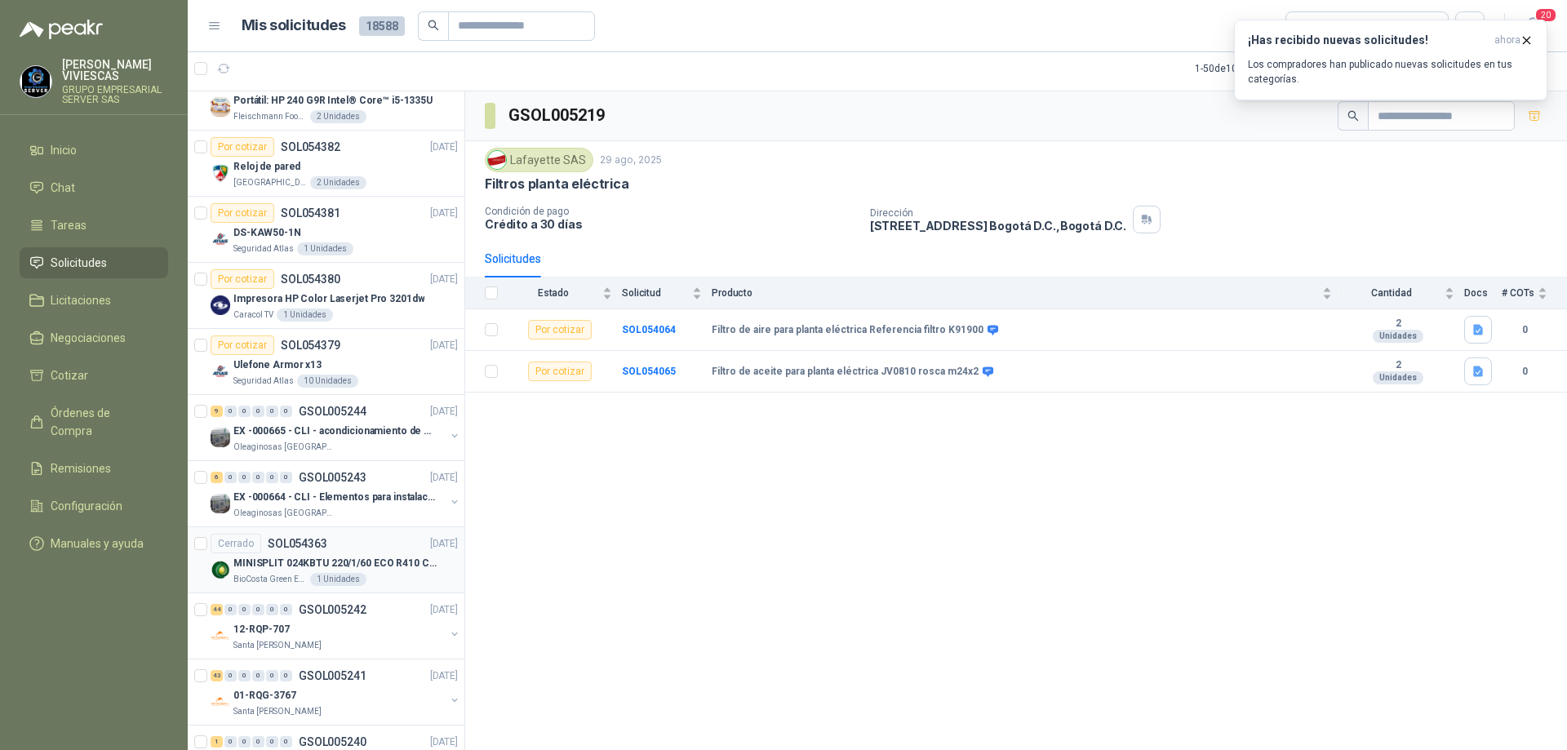
scroll to position [653, 0]
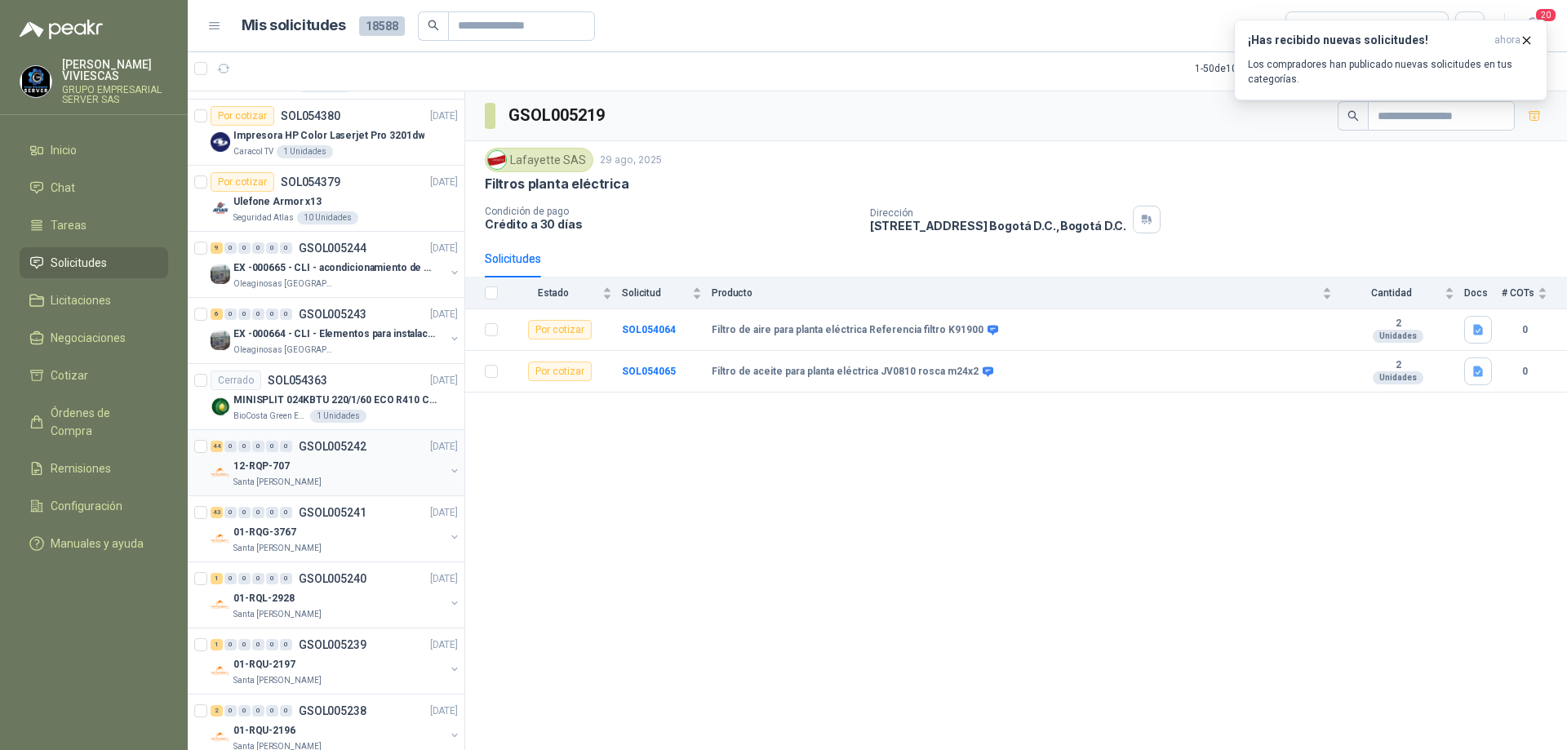
click at [352, 461] on div "12-RQP-707" at bounding box center [338, 466] width 211 height 20
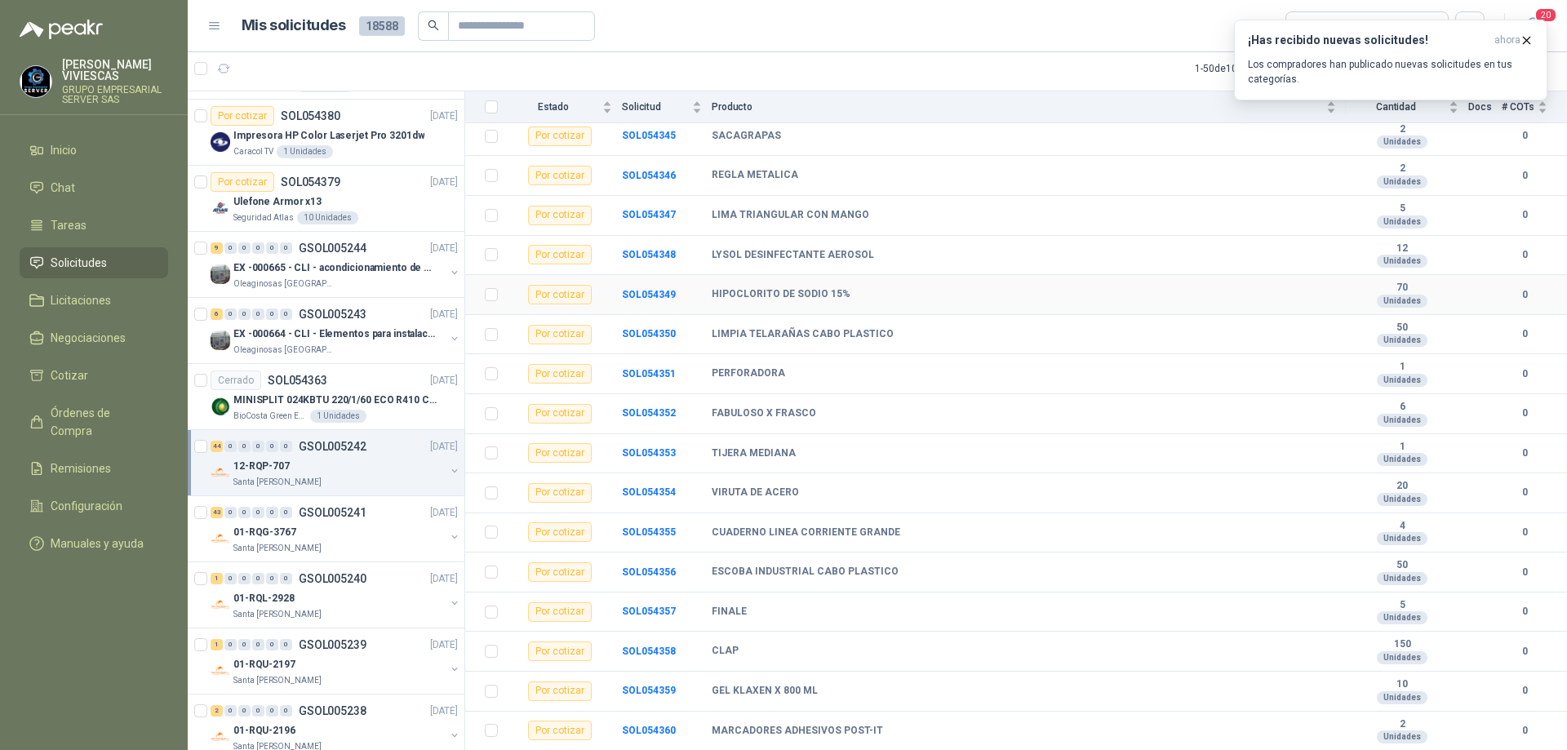
scroll to position [1304, 0]
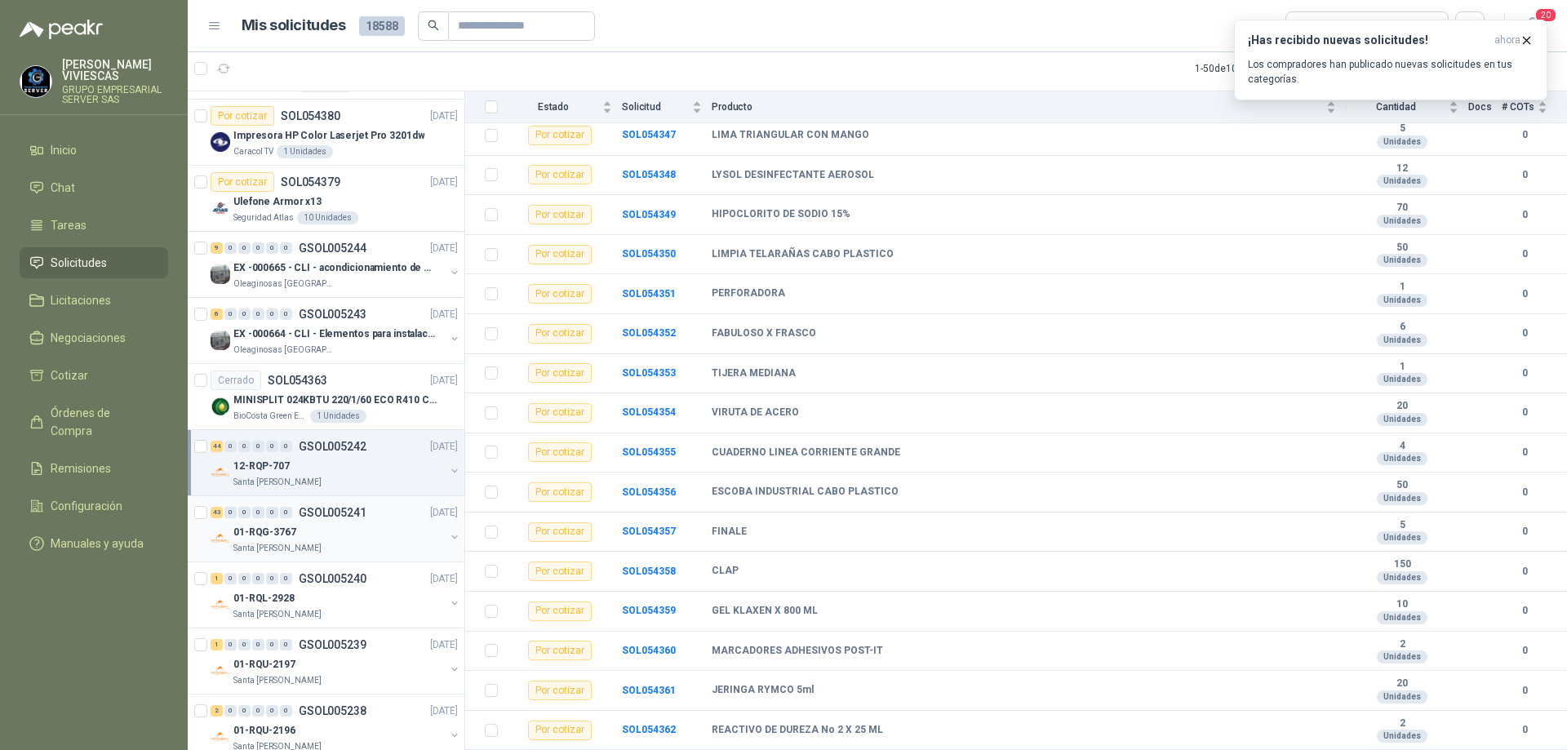
click at [302, 544] on p "Santa [PERSON_NAME]" at bounding box center [277, 548] width 88 height 13
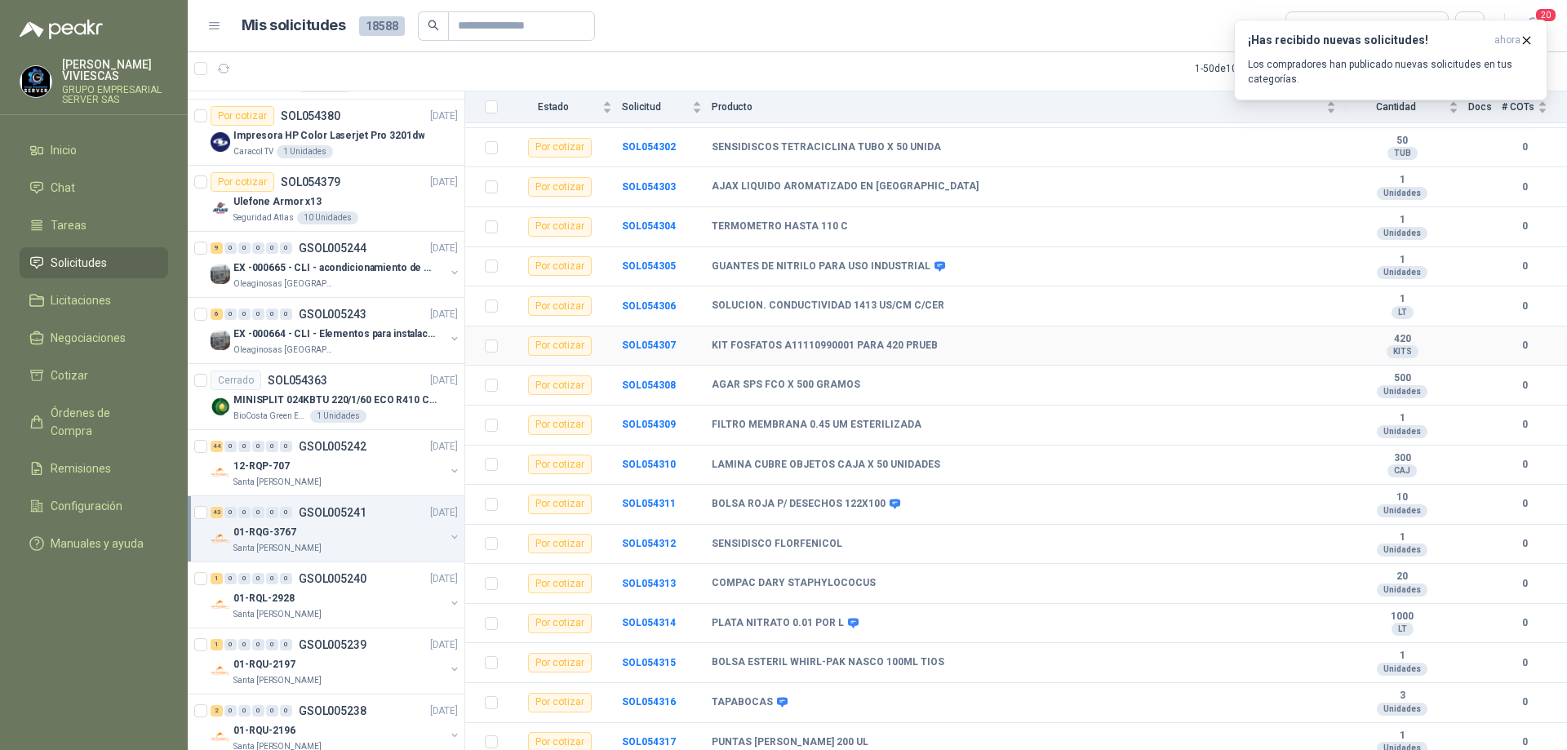
scroll to position [1265, 0]
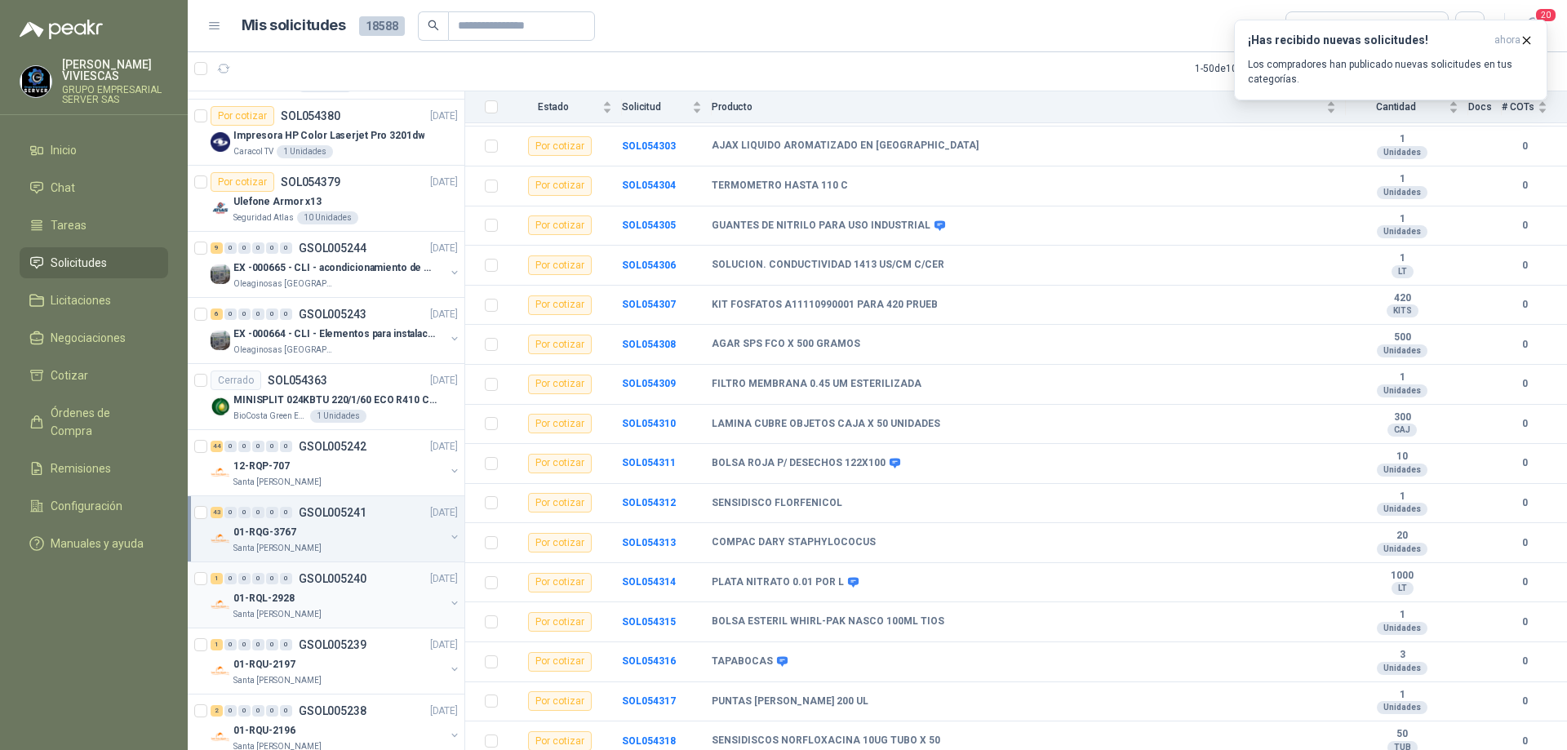
click at [347, 599] on div "01-RQL-2928" at bounding box center [338, 599] width 211 height 20
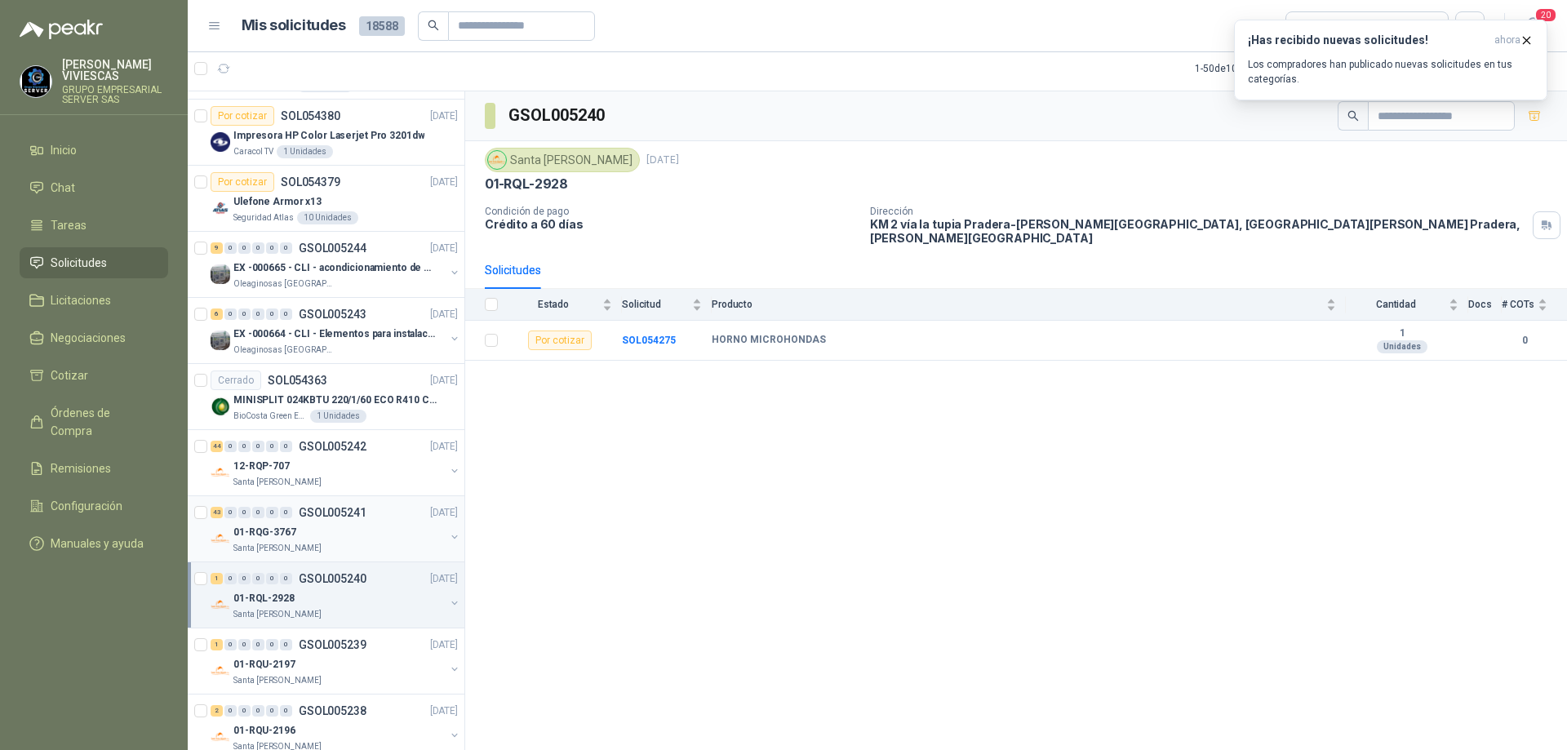
scroll to position [816, 0]
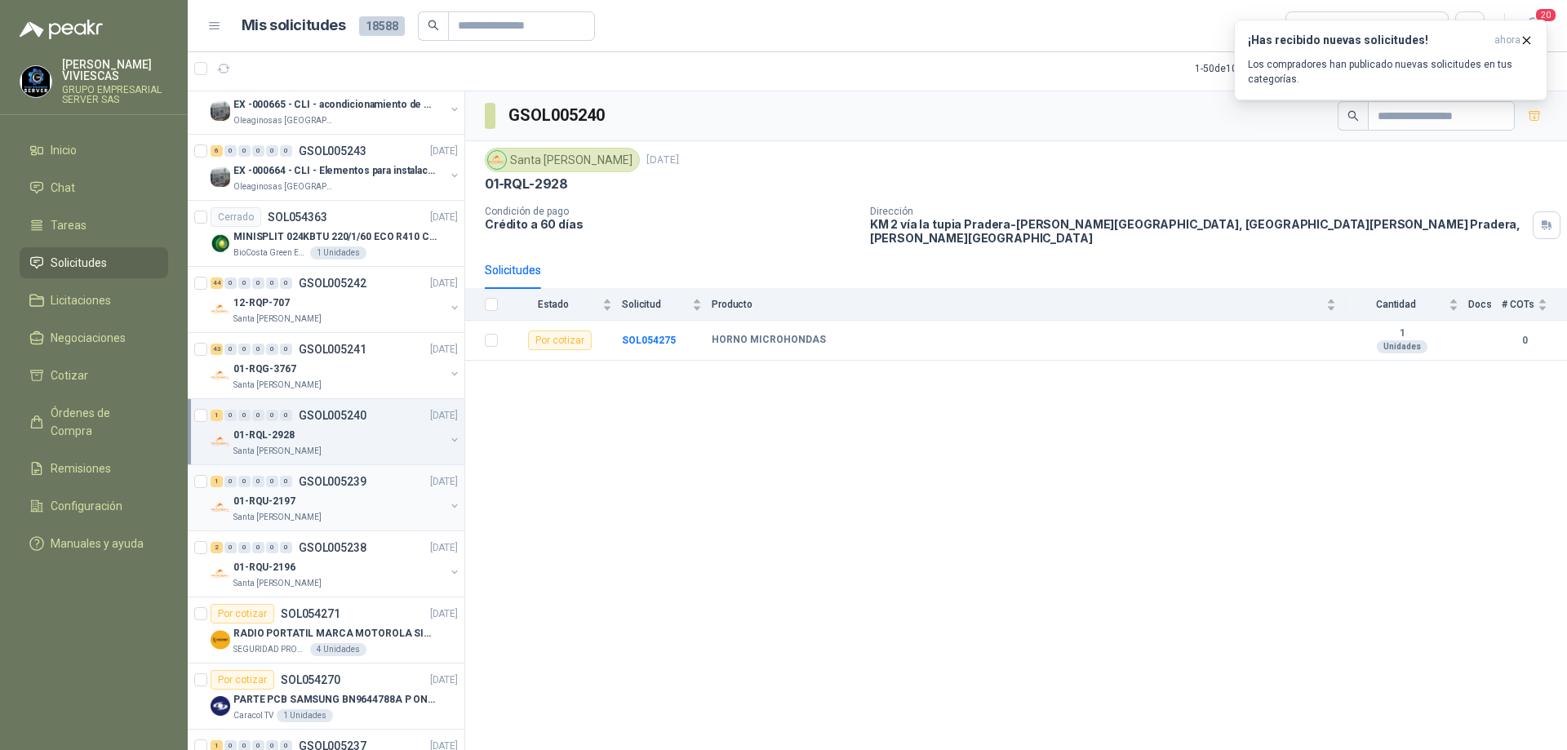
click at [334, 506] on div "01-RQU-2197" at bounding box center [338, 501] width 211 height 20
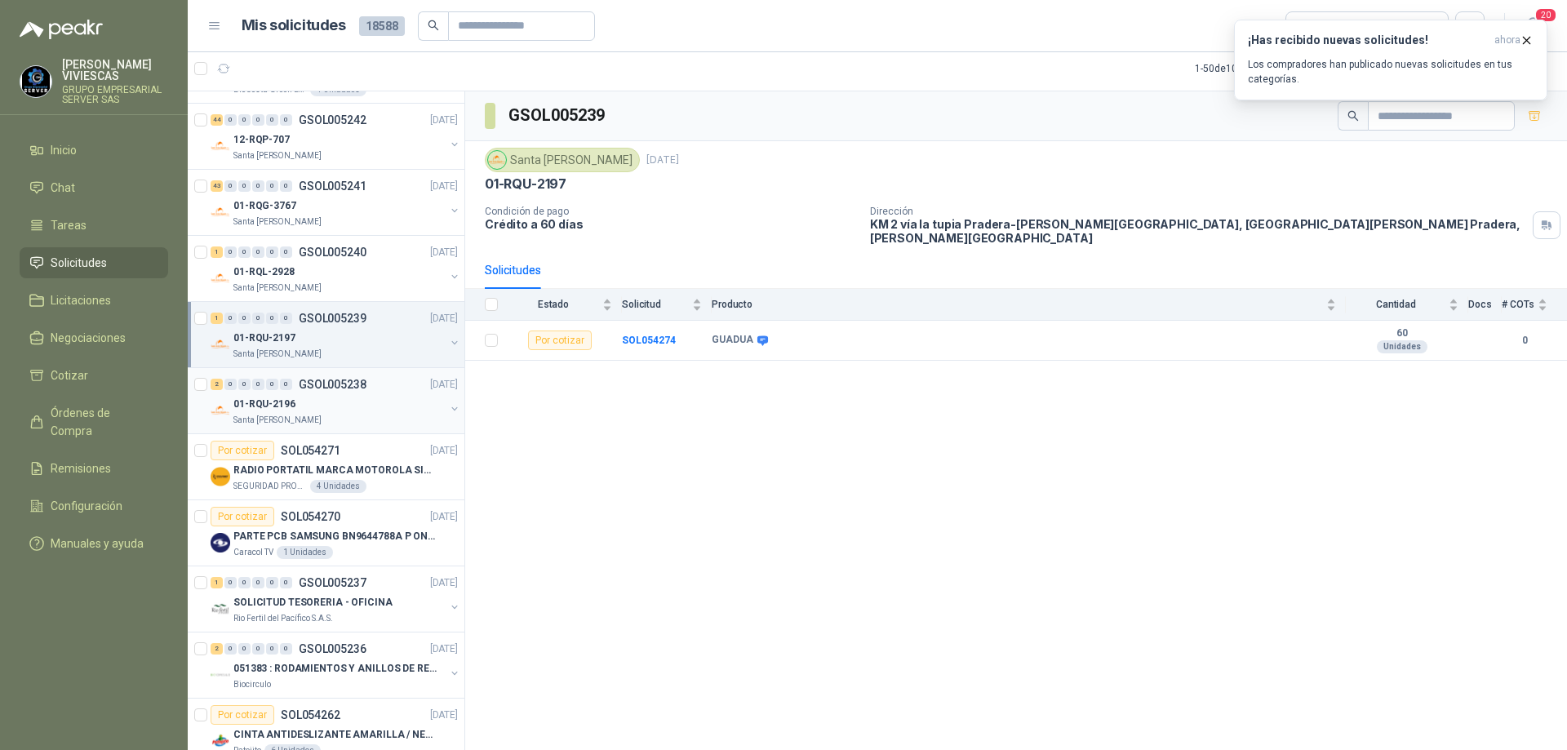
click at [258, 419] on p "Santa [PERSON_NAME]" at bounding box center [277, 420] width 88 height 13
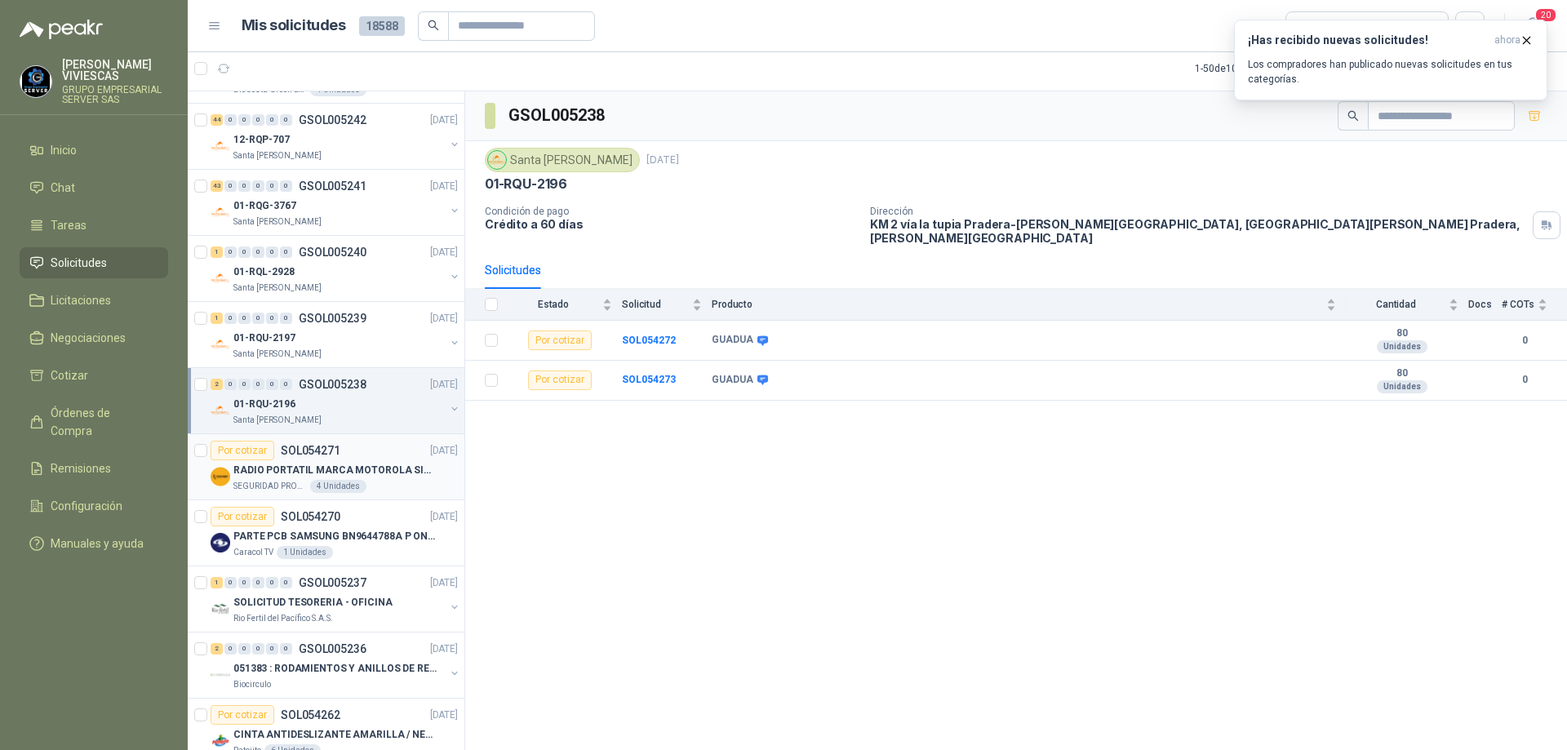
click at [364, 473] on p "RADIO PORTATIL MARCA MOTOROLA SIN PANTALLA CON GPS, INCLUYE: ANTENA, BATERIA, C…" at bounding box center [334, 471] width 203 height 16
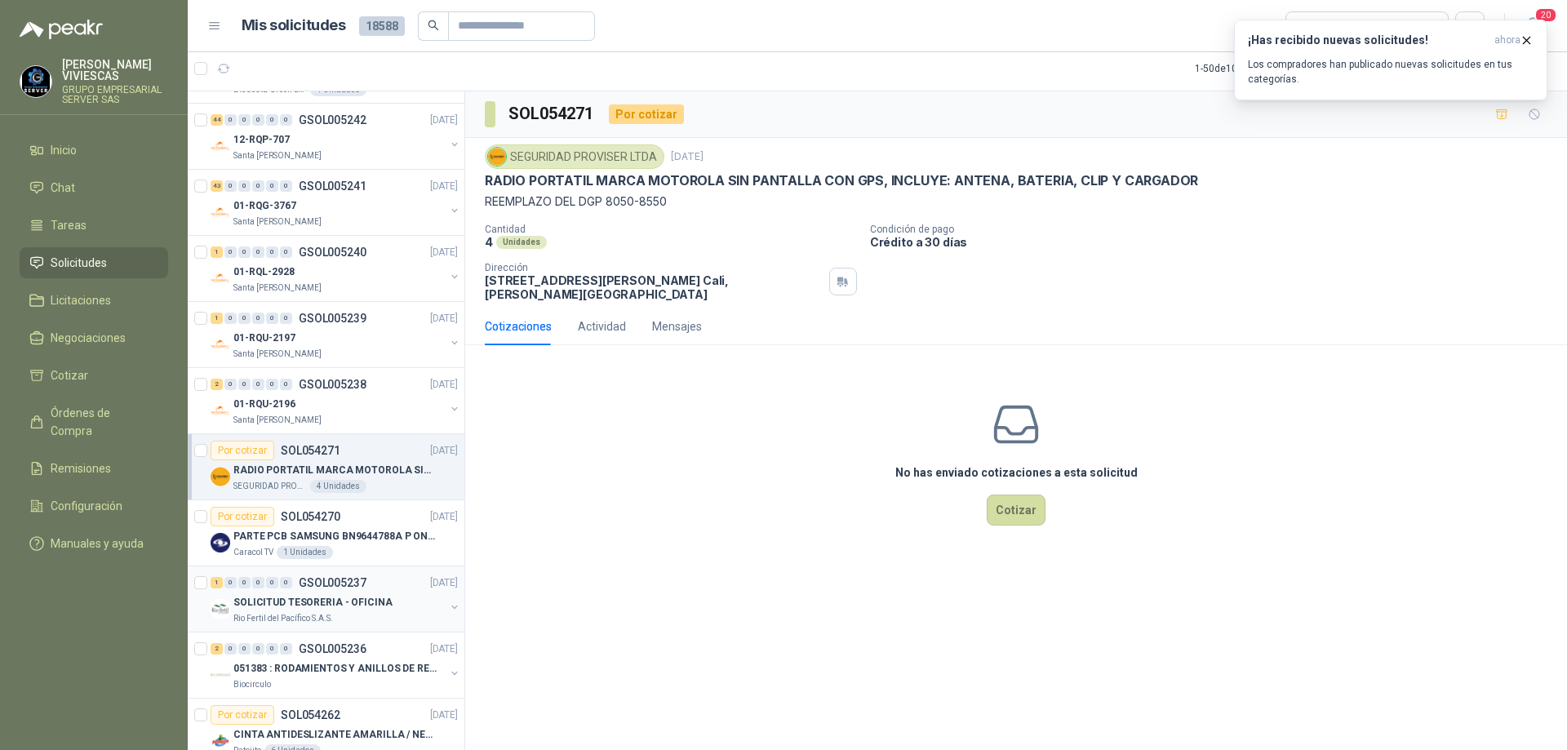
click at [331, 607] on p "SOLICITUD TESORERIA - OFICINA" at bounding box center [312, 603] width 159 height 16
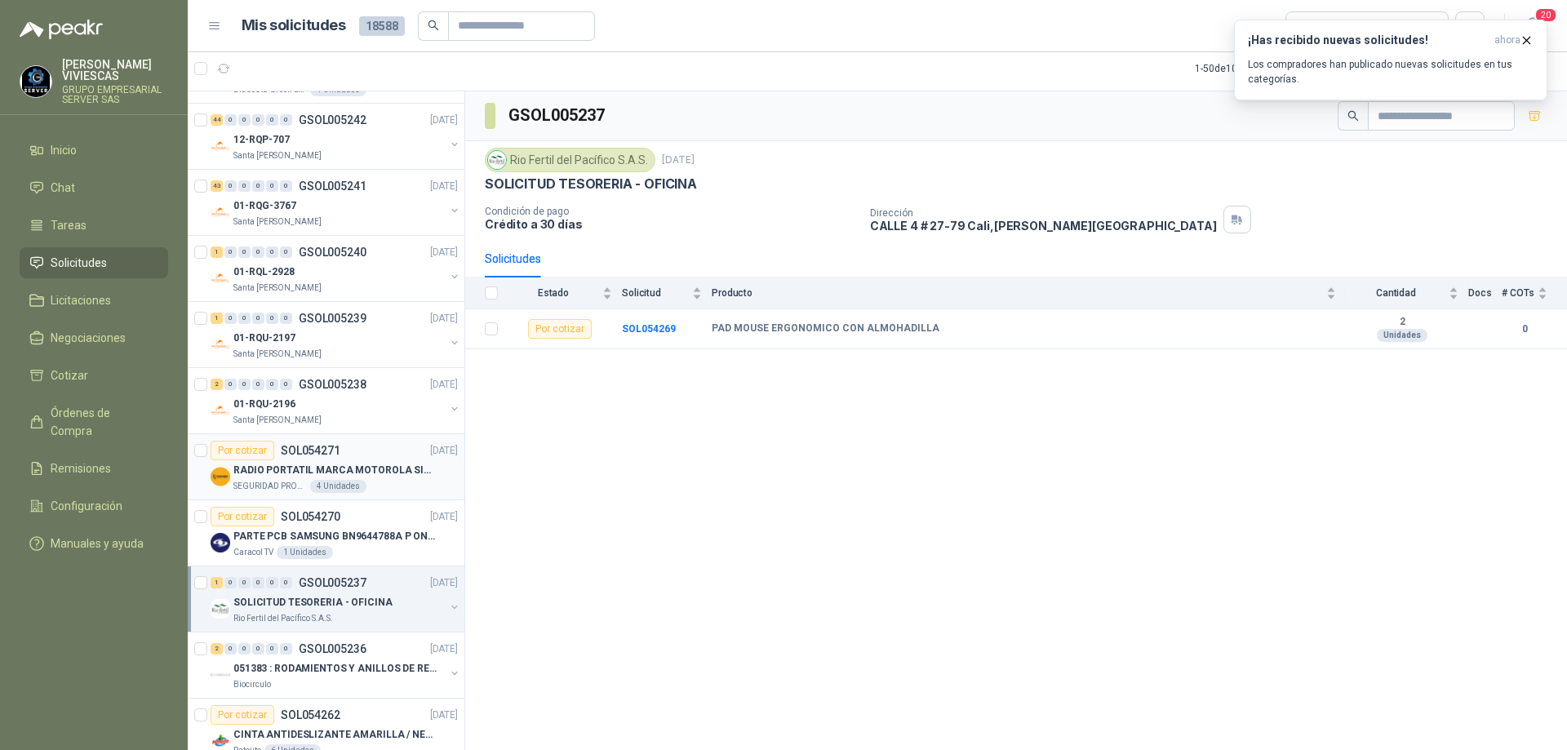
scroll to position [1143, 0]
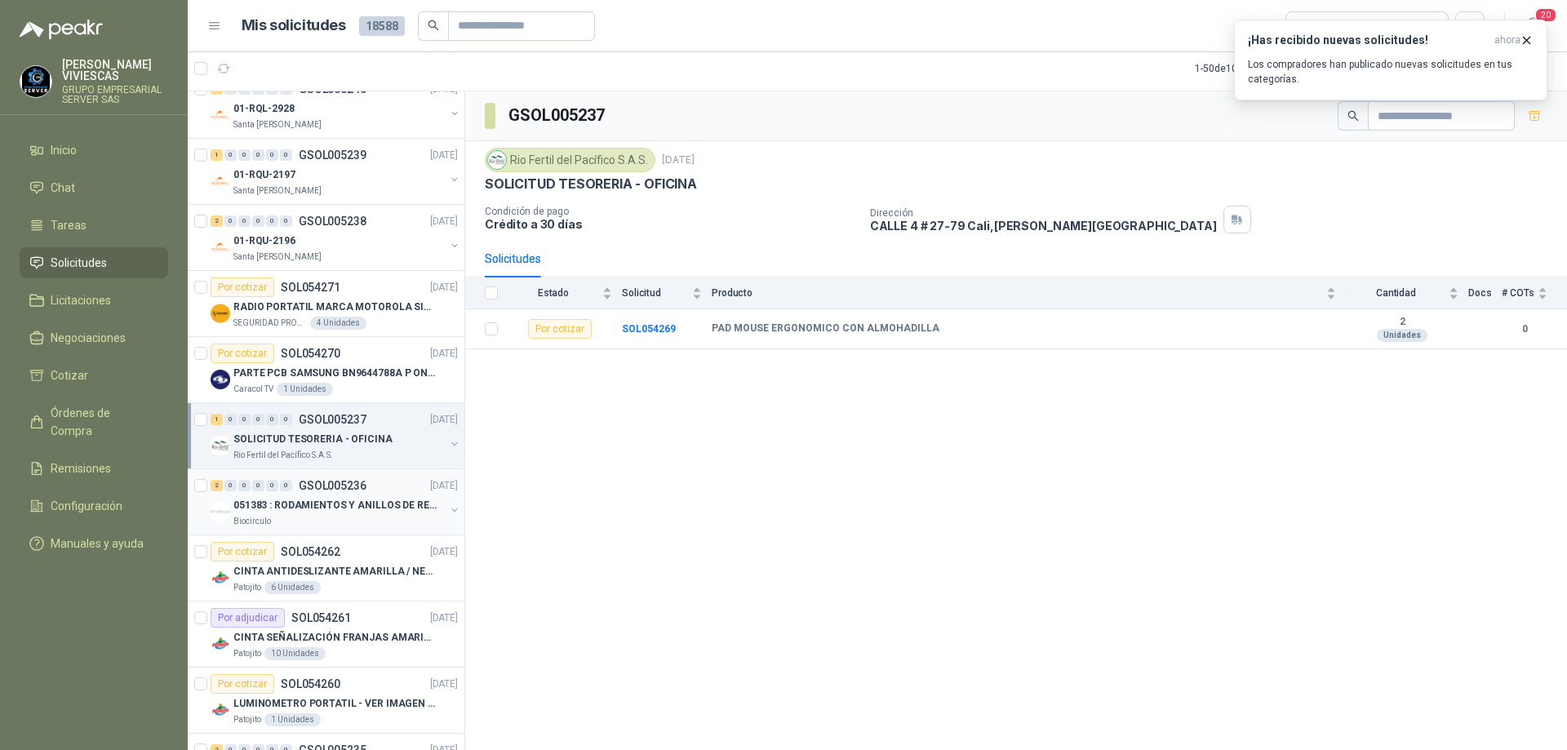
click at [309, 501] on p "051383 : RODAMIENTOS Y ANILLOS DE RETENCION RUEDAS" at bounding box center [334, 506] width 203 height 16
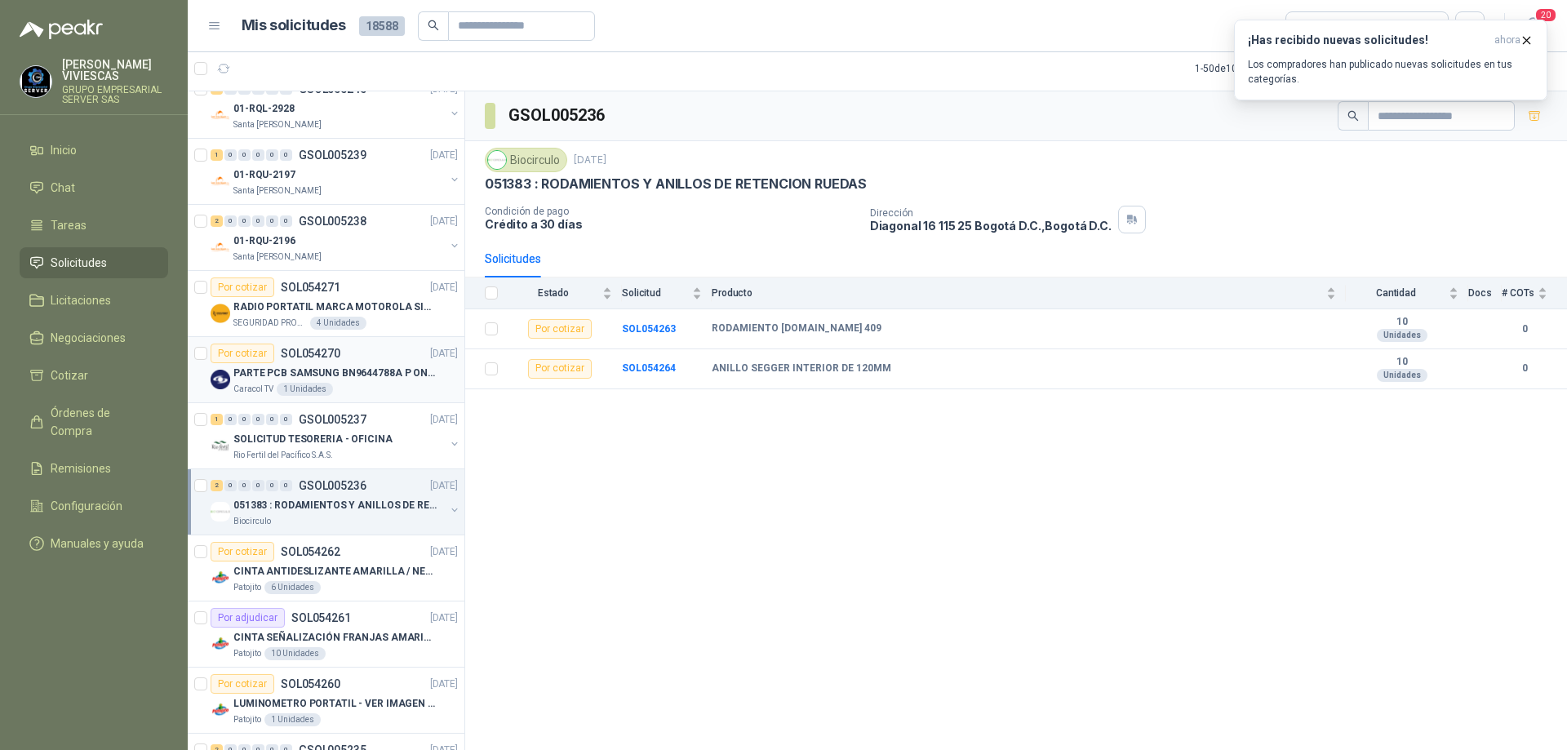
scroll to position [1306, 0]
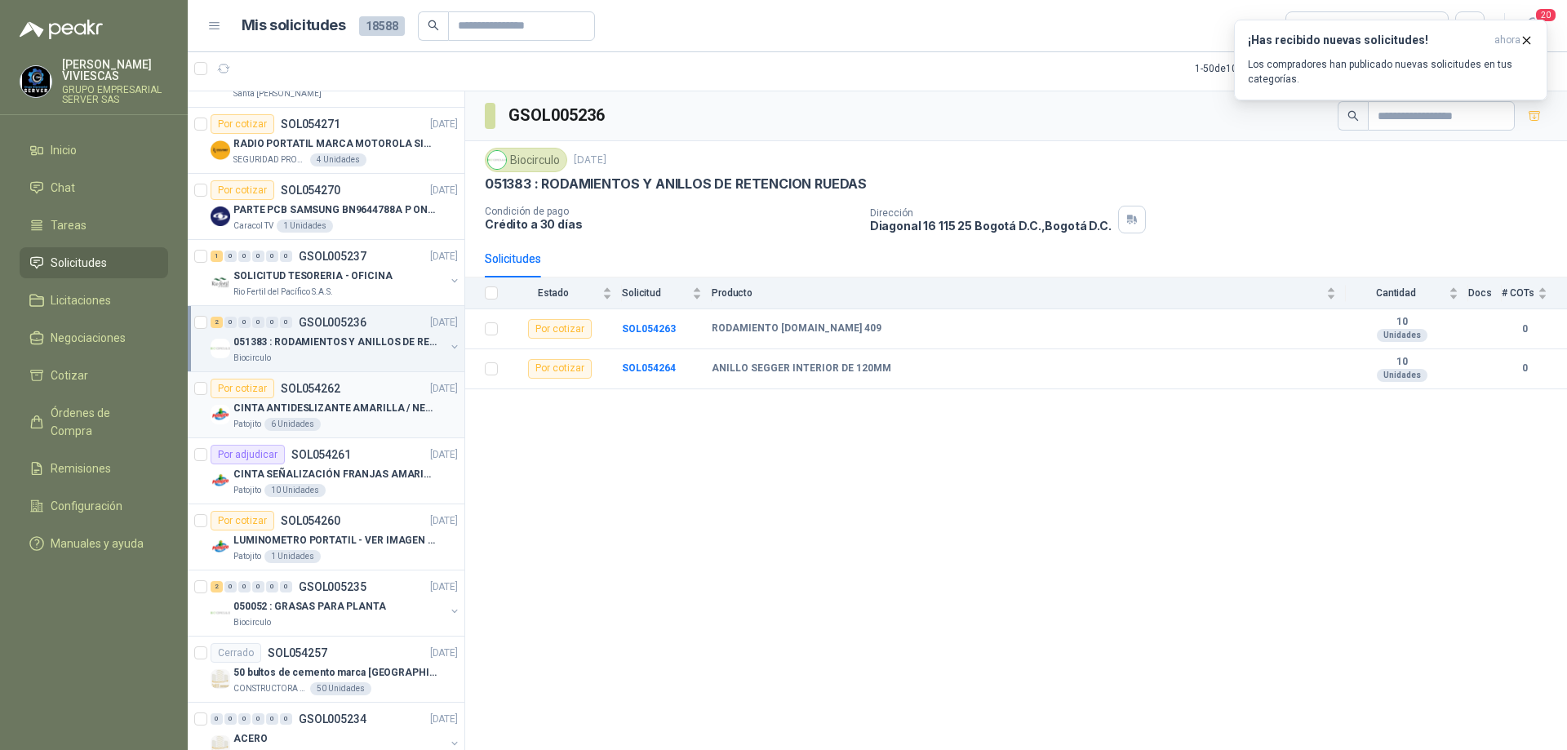
click at [370, 397] on div "Por cotizar SOL054262 [DATE]" at bounding box center [334, 389] width 247 height 20
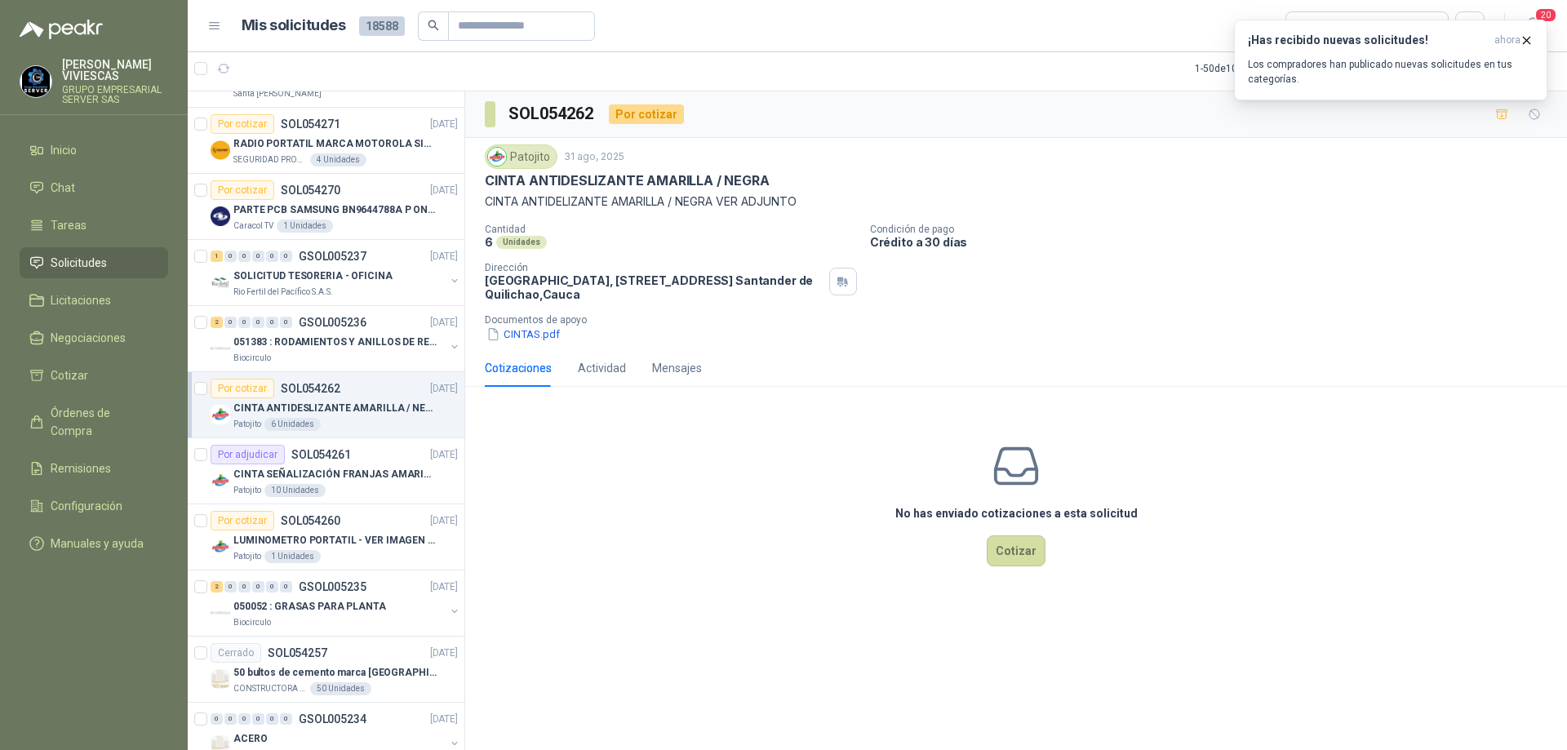
click at [378, 415] on p "CINTA ANTIDESLIZANTE AMARILLA / NEGRA" at bounding box center [334, 409] width 203 height 16
click at [337, 415] on p "CINTA ANTIDESLIZANTE AMARILLA / NEGRA" at bounding box center [334, 409] width 203 height 16
click at [533, 338] on button "CINTAS.pdf" at bounding box center [523, 334] width 77 height 17
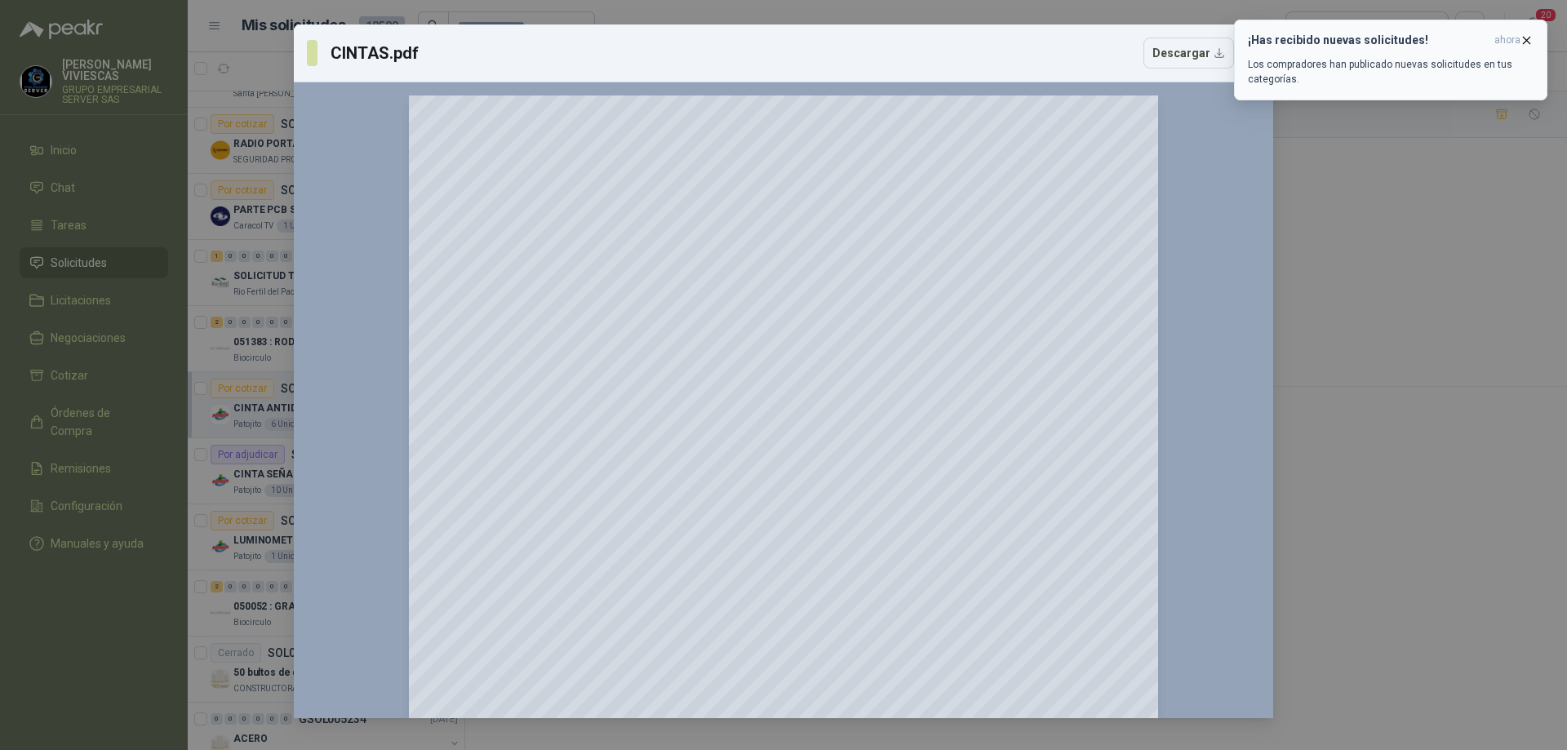
click at [1520, 38] on icon "button" at bounding box center [1527, 40] width 14 height 14
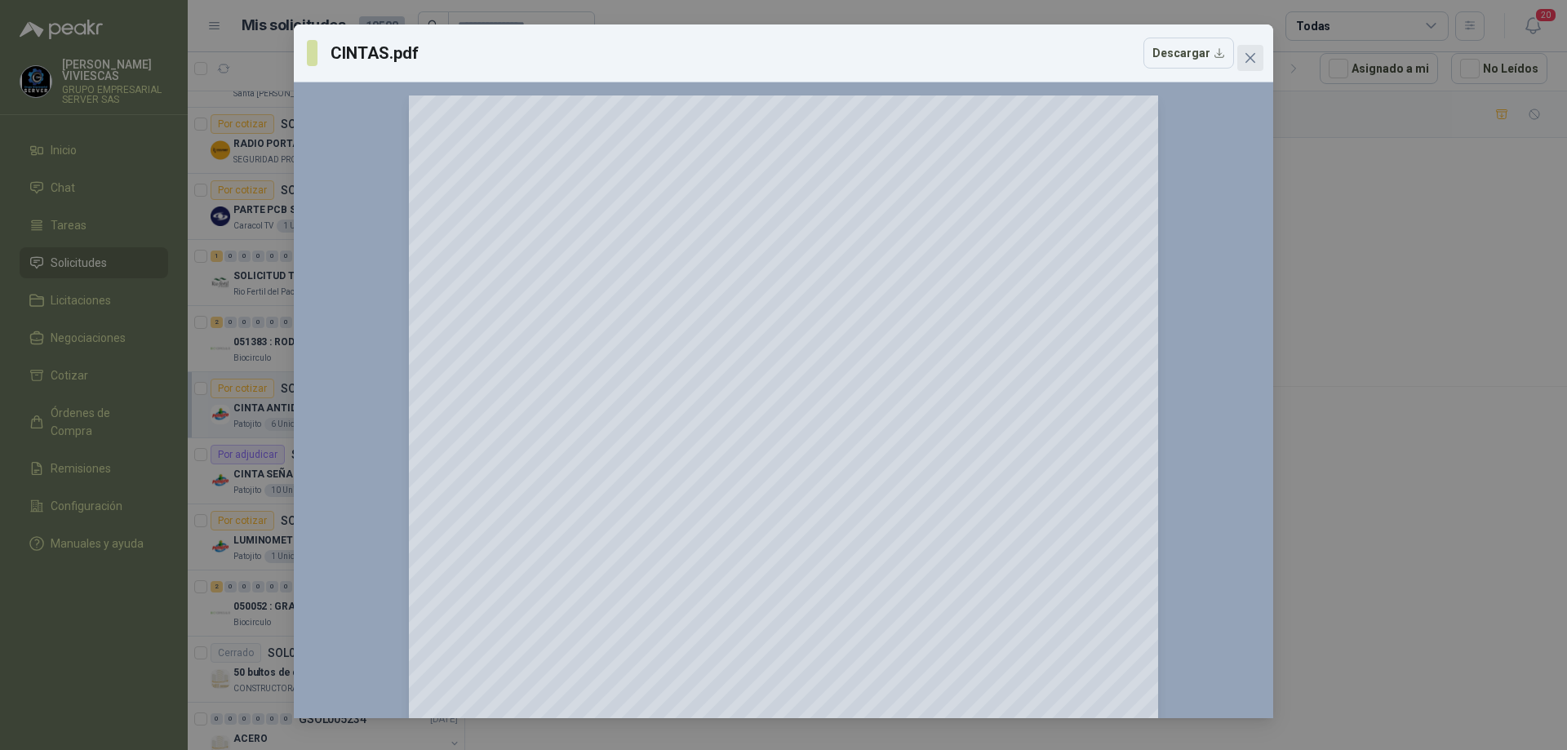
click at [1251, 53] on icon "close" at bounding box center [1250, 57] width 13 height 13
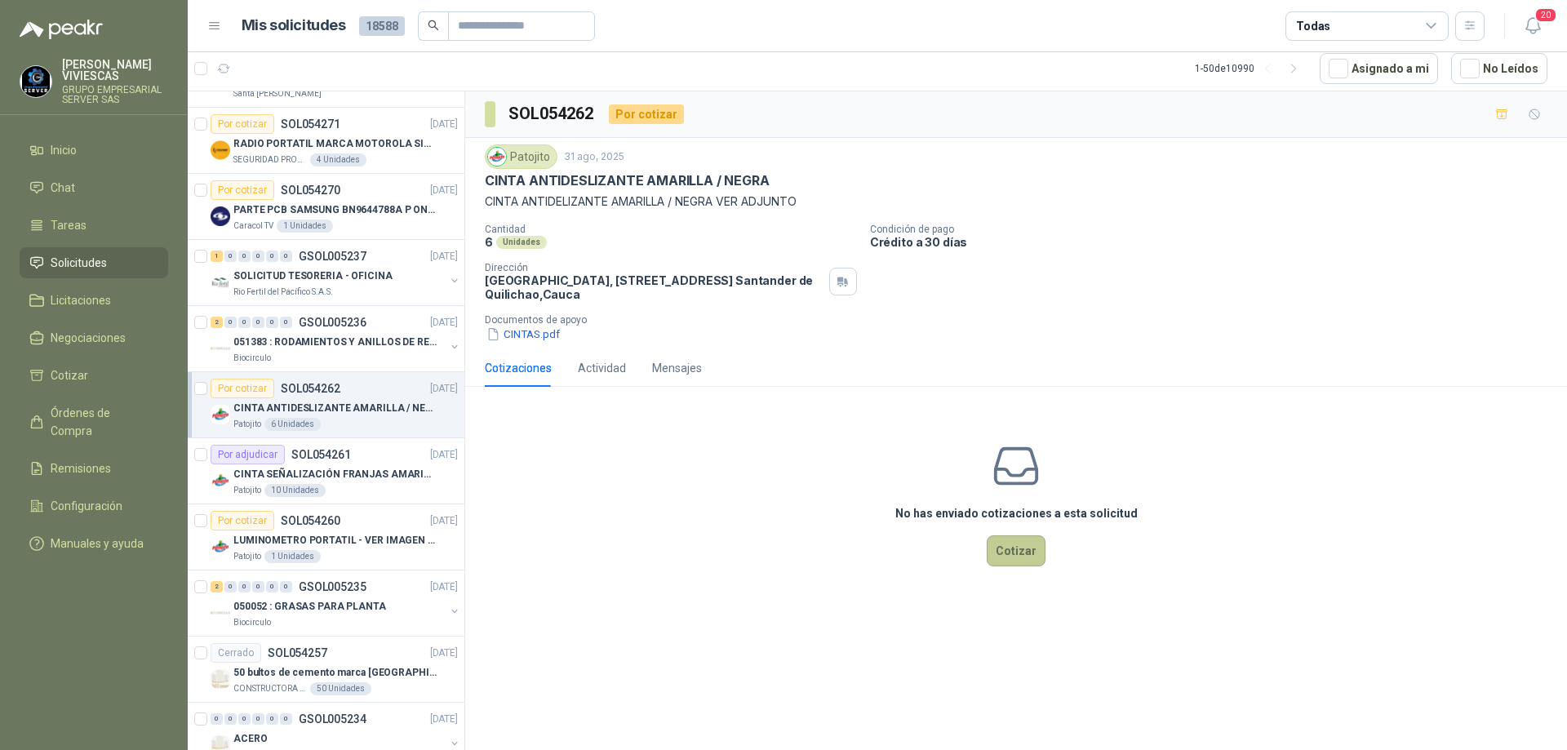
click at [1009, 550] on button "Cotizar" at bounding box center [1016, 550] width 59 height 31
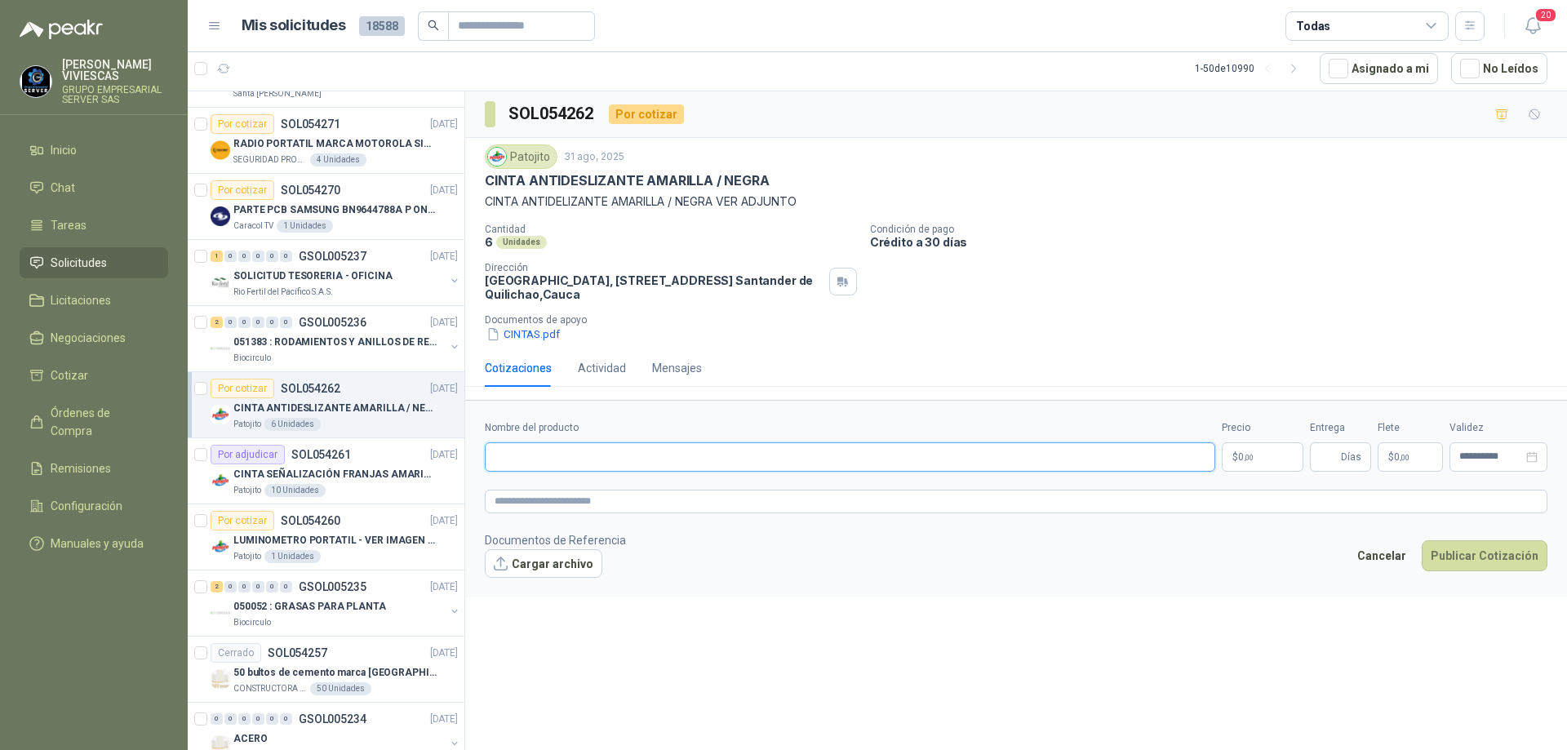
paste input "**********"
type input "**********"
click at [1245, 460] on body "[PERSON_NAME] GRUPO EMPRESARIAL SERVER SAS Inicio Chat Tareas Solicitudes Licit…" at bounding box center [783, 375] width 1567 height 750
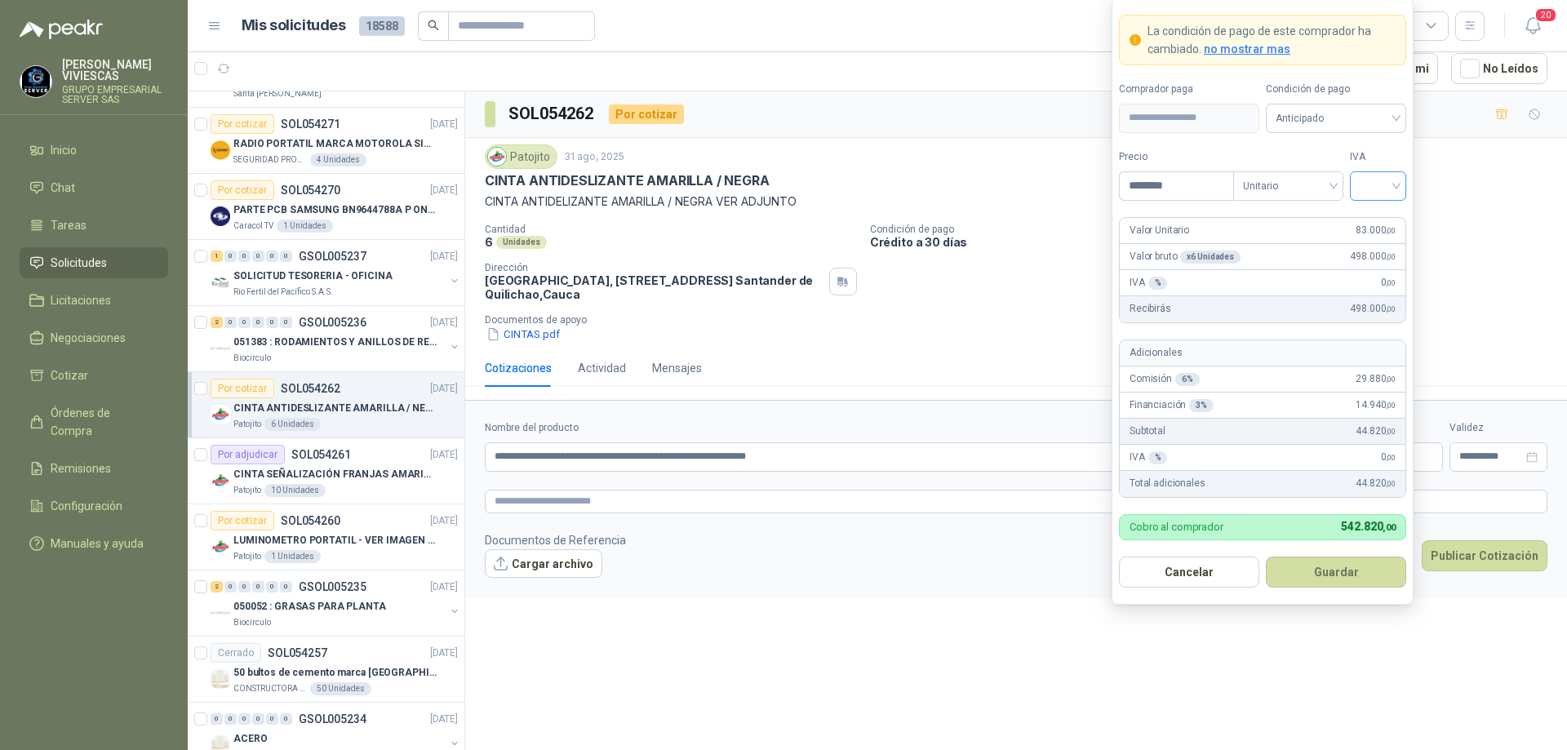
type input "********"
click at [1388, 187] on input "search" at bounding box center [1378, 184] width 37 height 24
click at [1394, 218] on div "19%" at bounding box center [1378, 220] width 50 height 26
click at [1374, 125] on span "Anticipado" at bounding box center [1336, 118] width 121 height 24
click at [1345, 175] on div "Crédito a 30 días" at bounding box center [1336, 178] width 114 height 18
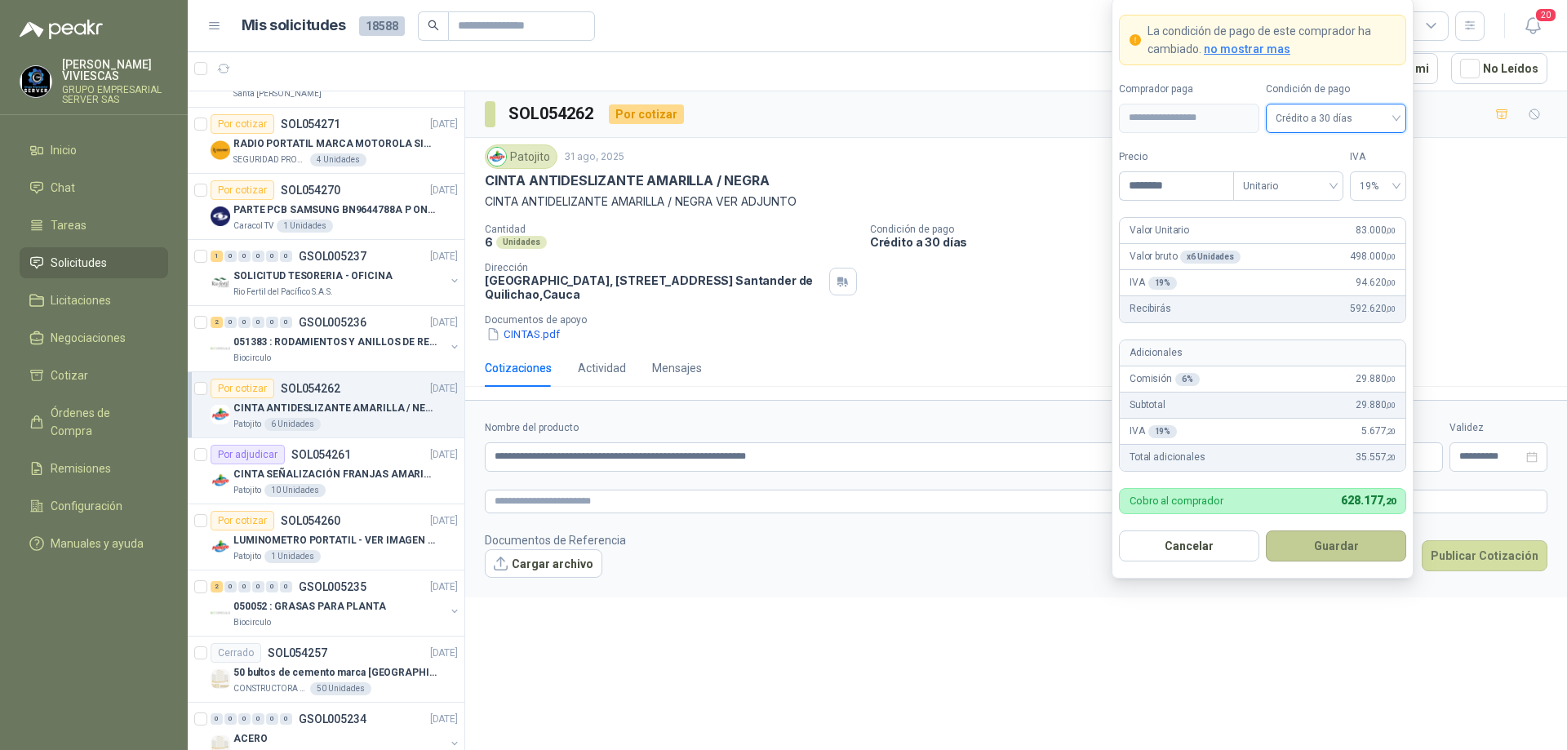
click at [1339, 535] on button "Guardar" at bounding box center [1336, 546] width 140 height 31
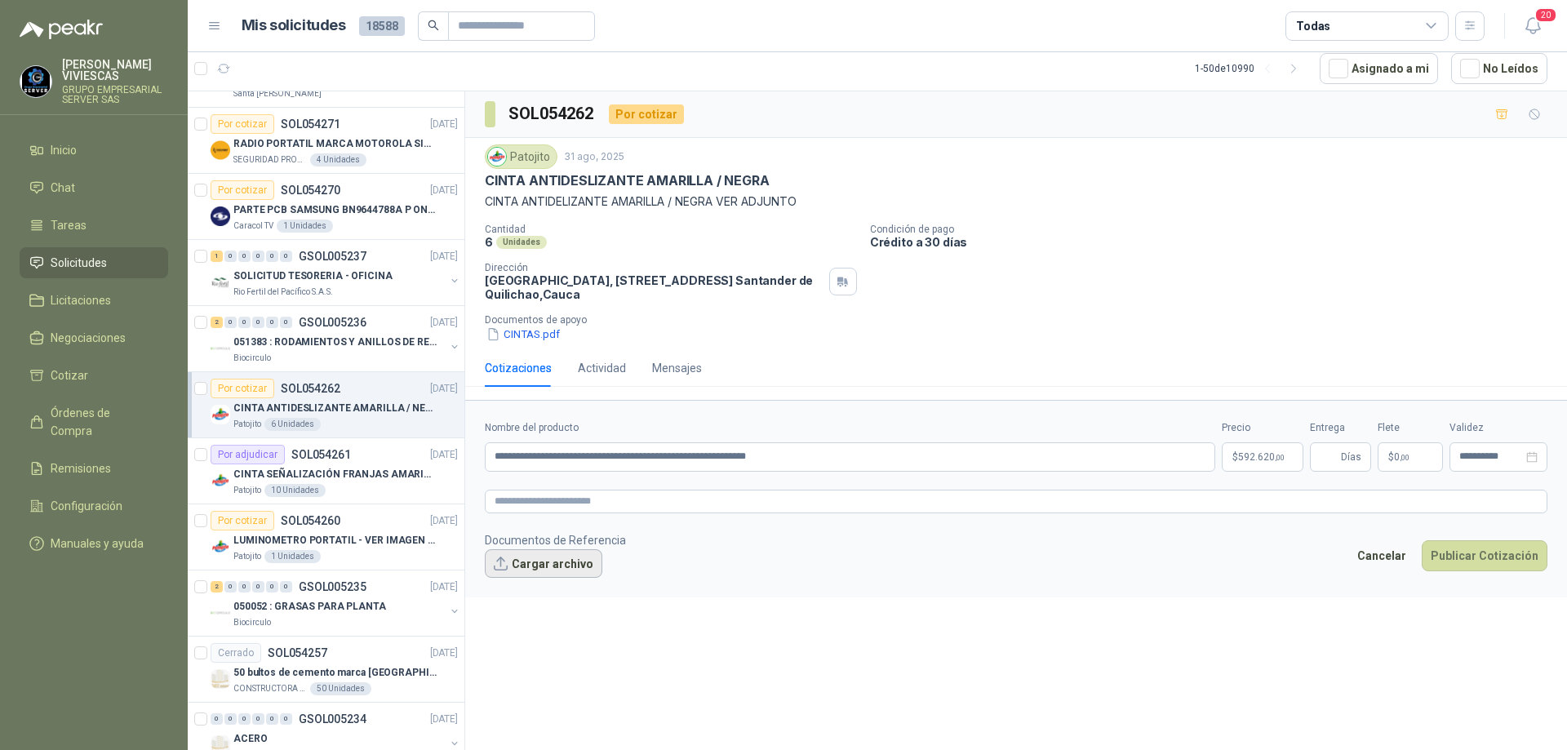
click at [546, 561] on button "Cargar archivo" at bounding box center [544, 563] width 118 height 29
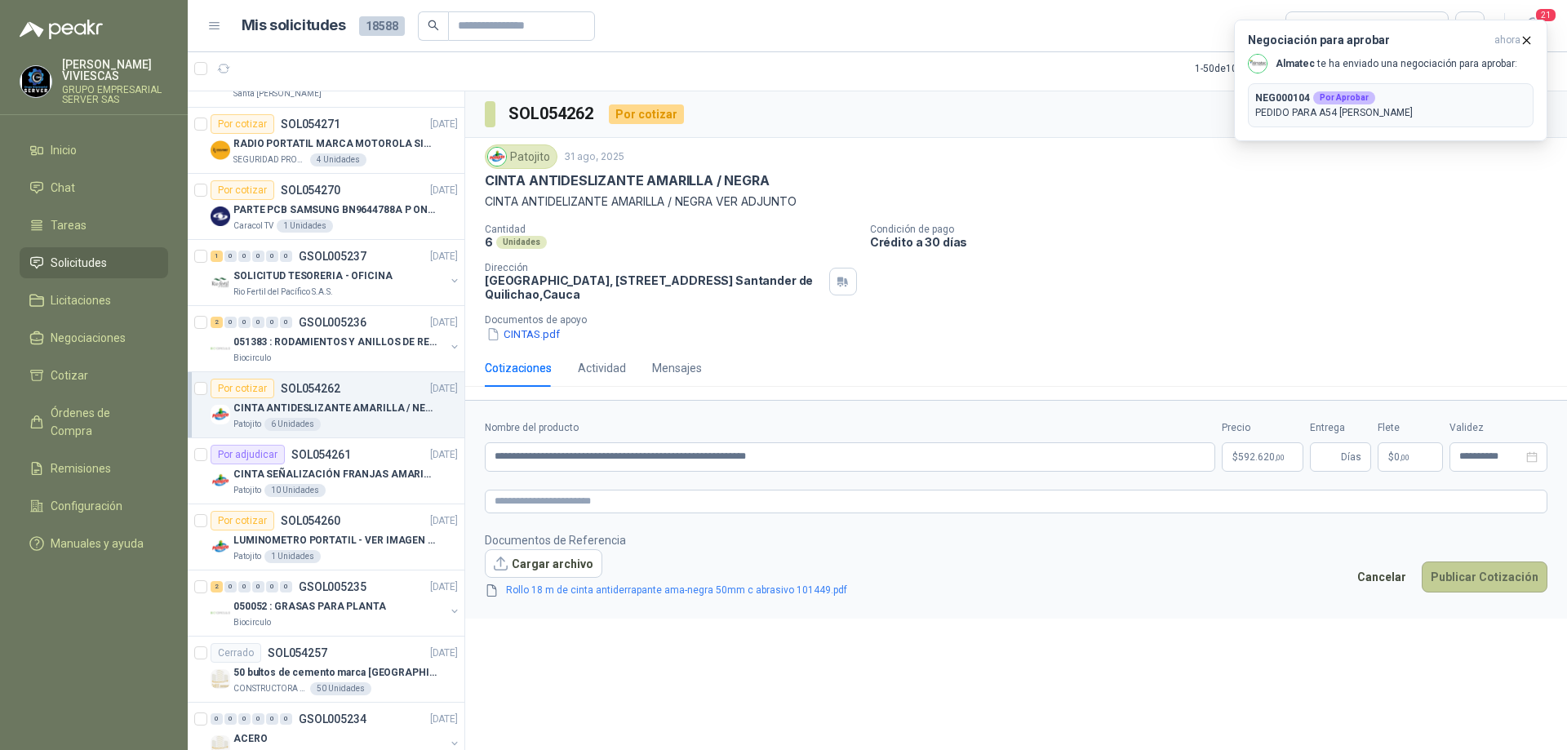
click at [1484, 574] on button "Publicar Cotización" at bounding box center [1485, 577] width 126 height 31
type input "*"
click at [1492, 574] on button "Publicar Cotización" at bounding box center [1485, 577] width 126 height 31
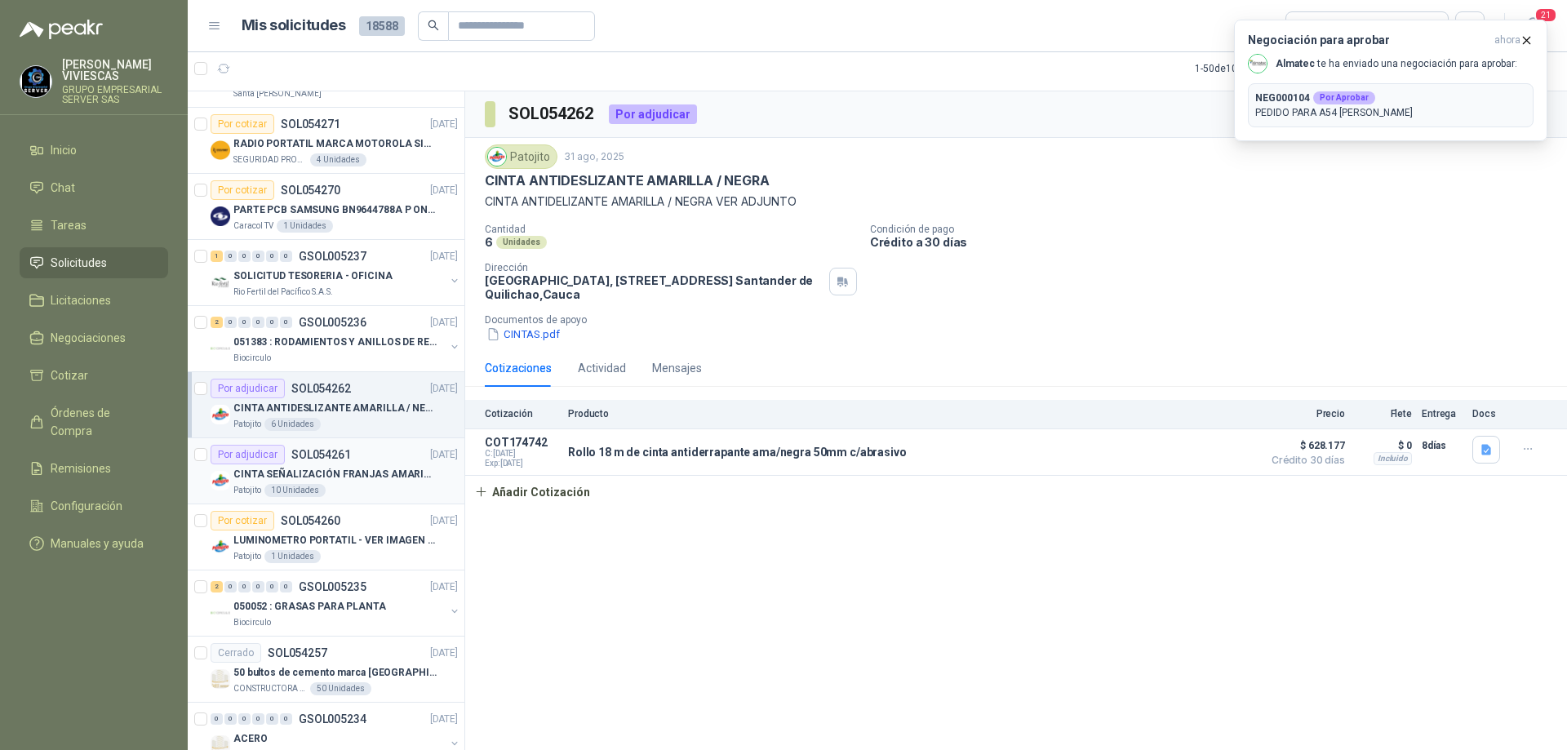
scroll to position [1469, 0]
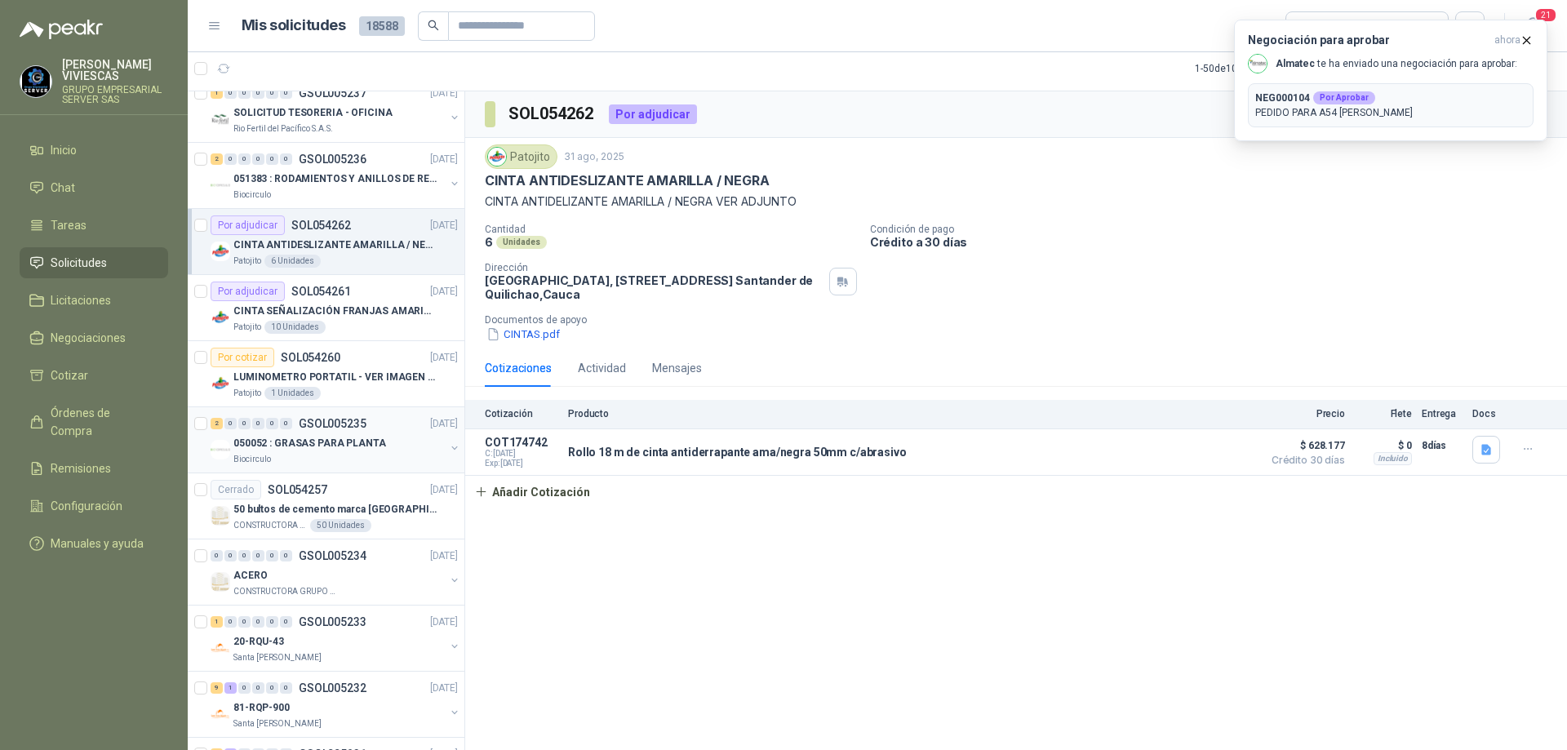
click at [358, 432] on div "2 0 0 0 0 0 GSOL005235 [DATE]" at bounding box center [336, 424] width 251 height 20
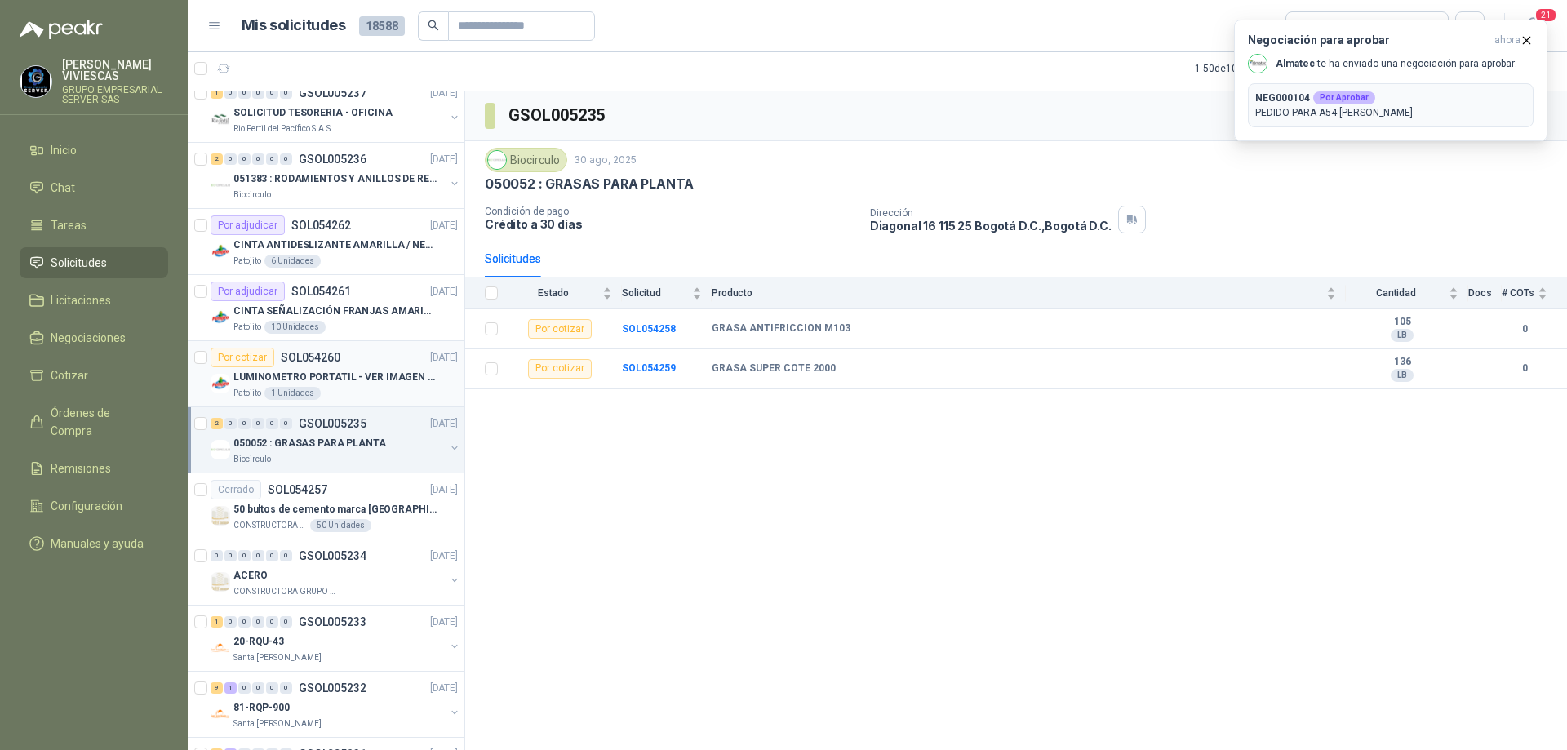
click at [347, 375] on p "LUMINOMETRO PORTATIL - VER IMAGEN ADJUNTA" at bounding box center [334, 378] width 203 height 16
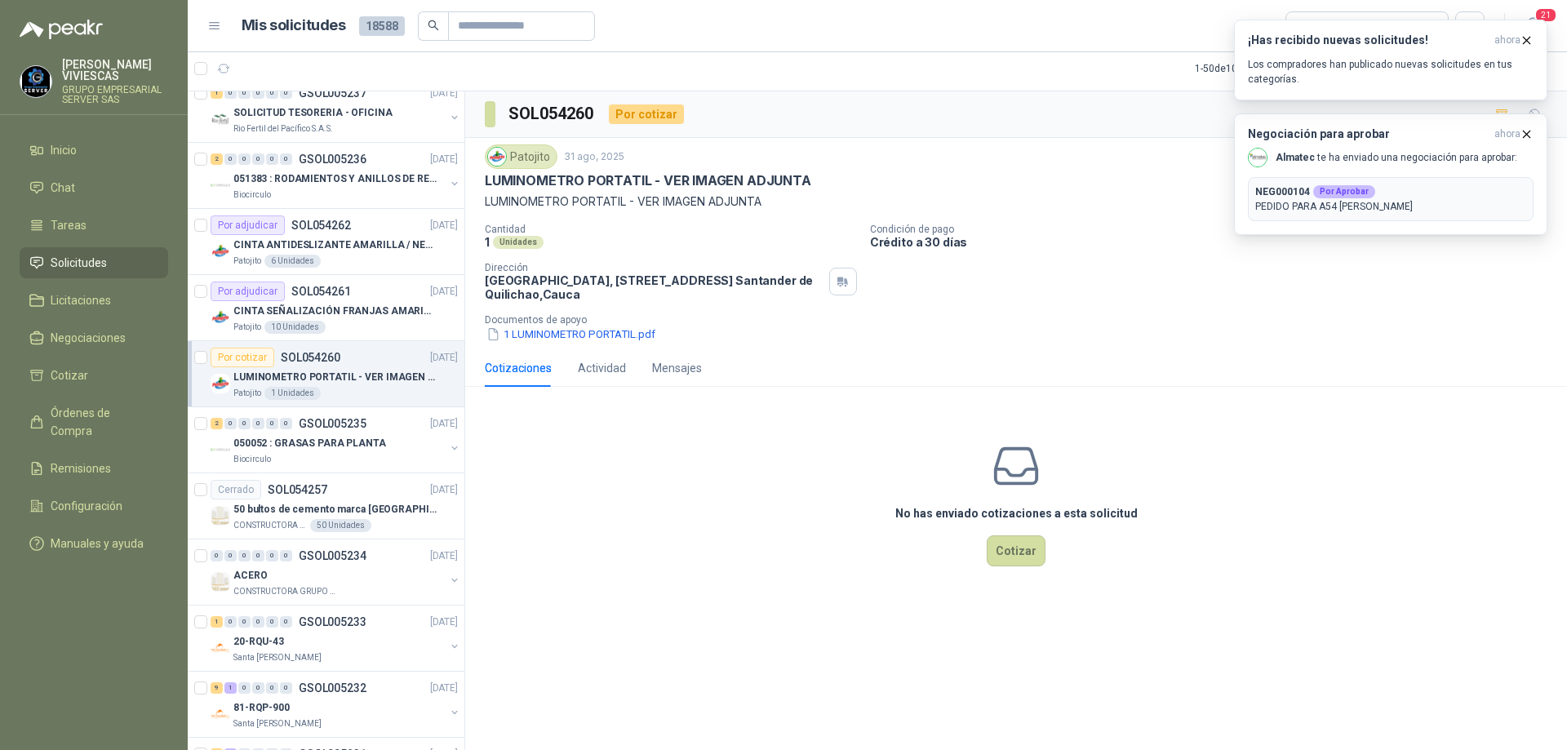
scroll to position [1551, 0]
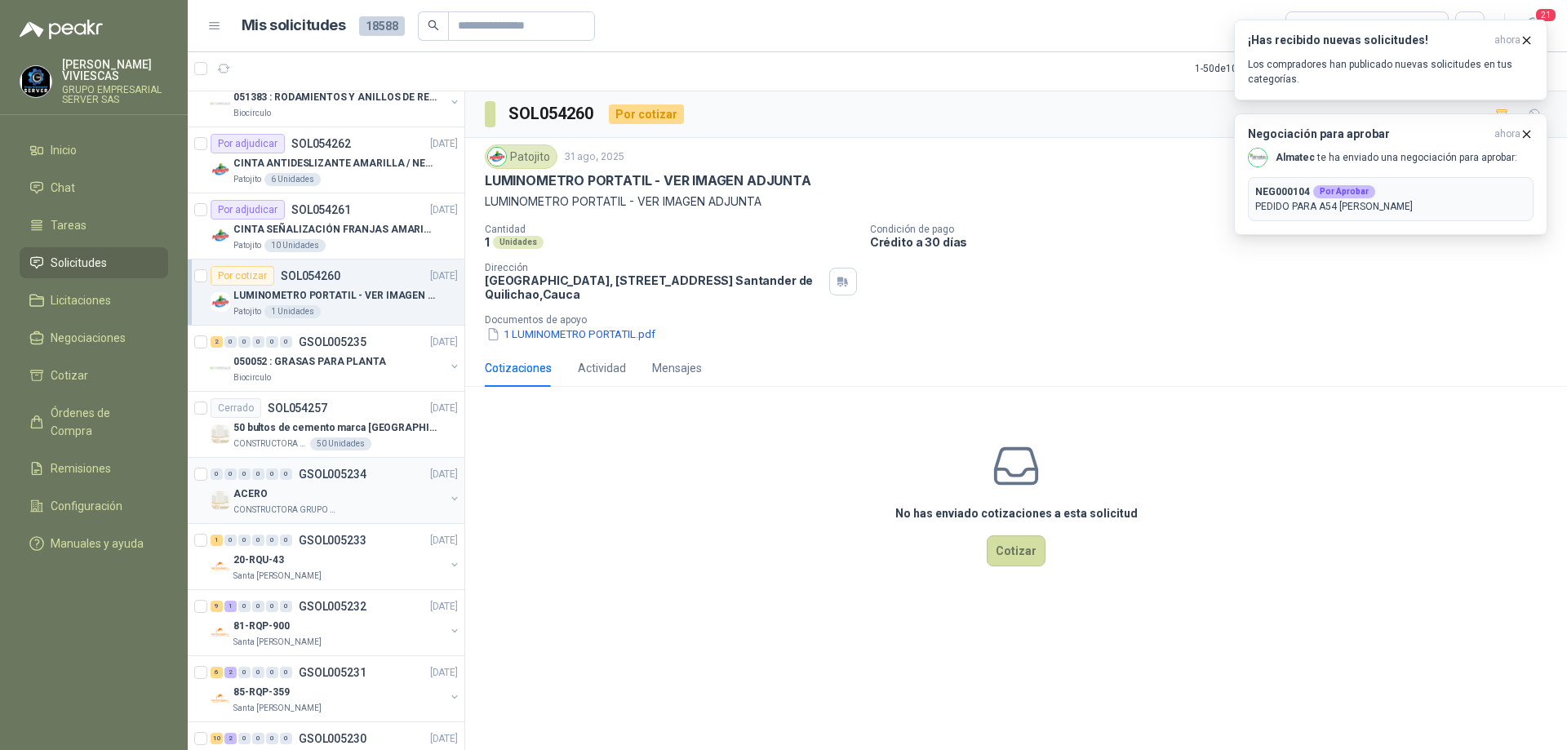
click at [356, 494] on div "ACERO" at bounding box center [338, 494] width 211 height 20
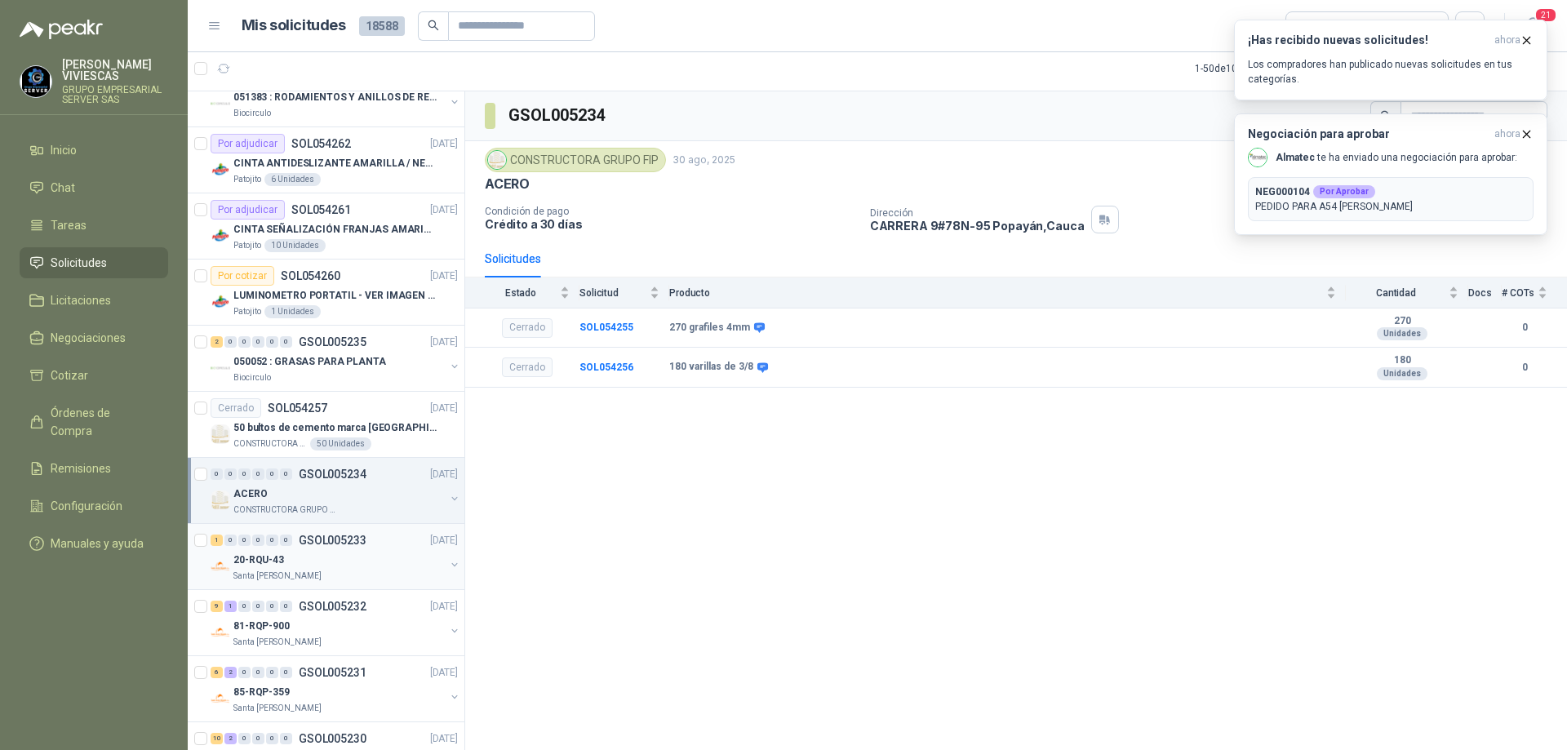
click at [349, 576] on div "Santa [PERSON_NAME]" at bounding box center [338, 576] width 211 height 13
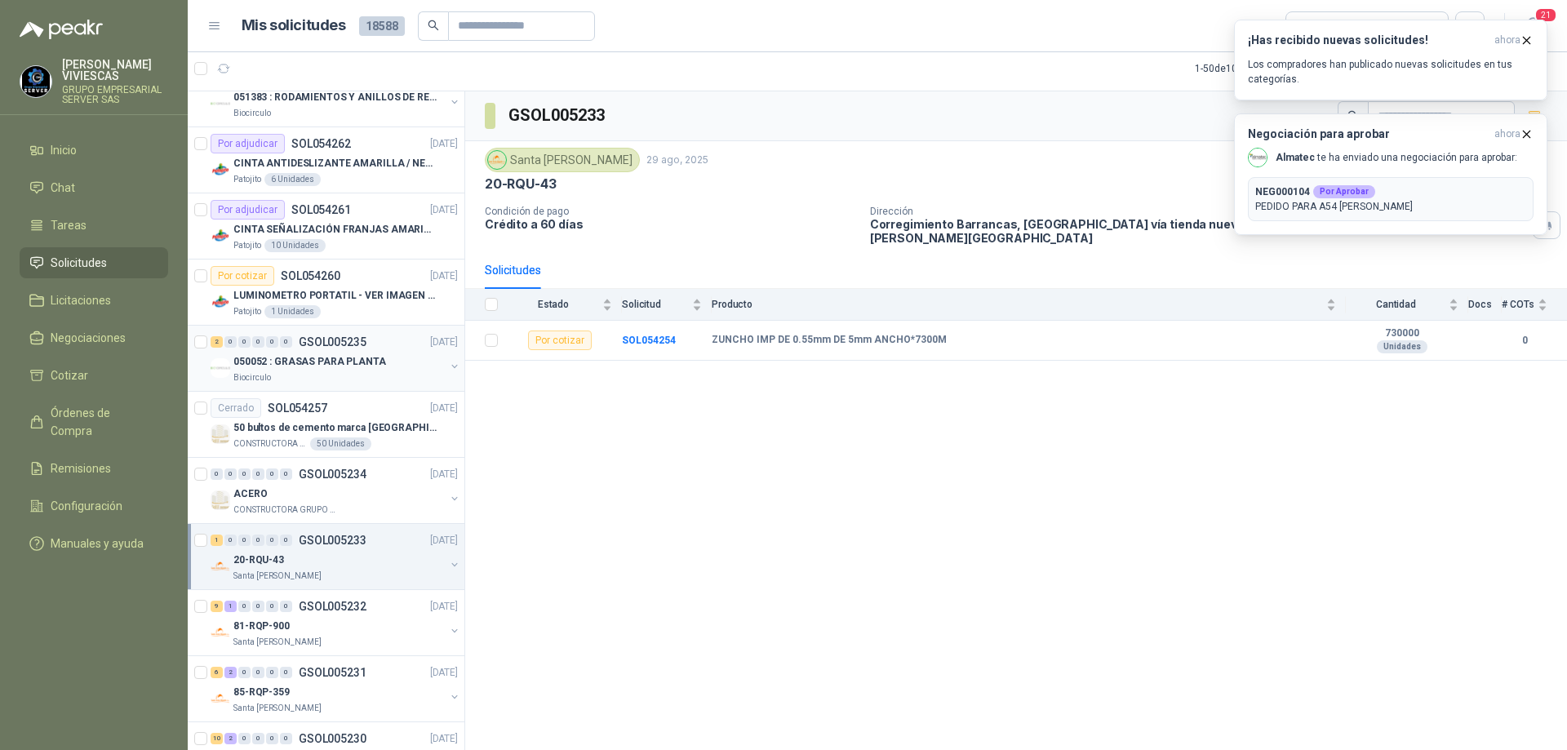
scroll to position [1633, 0]
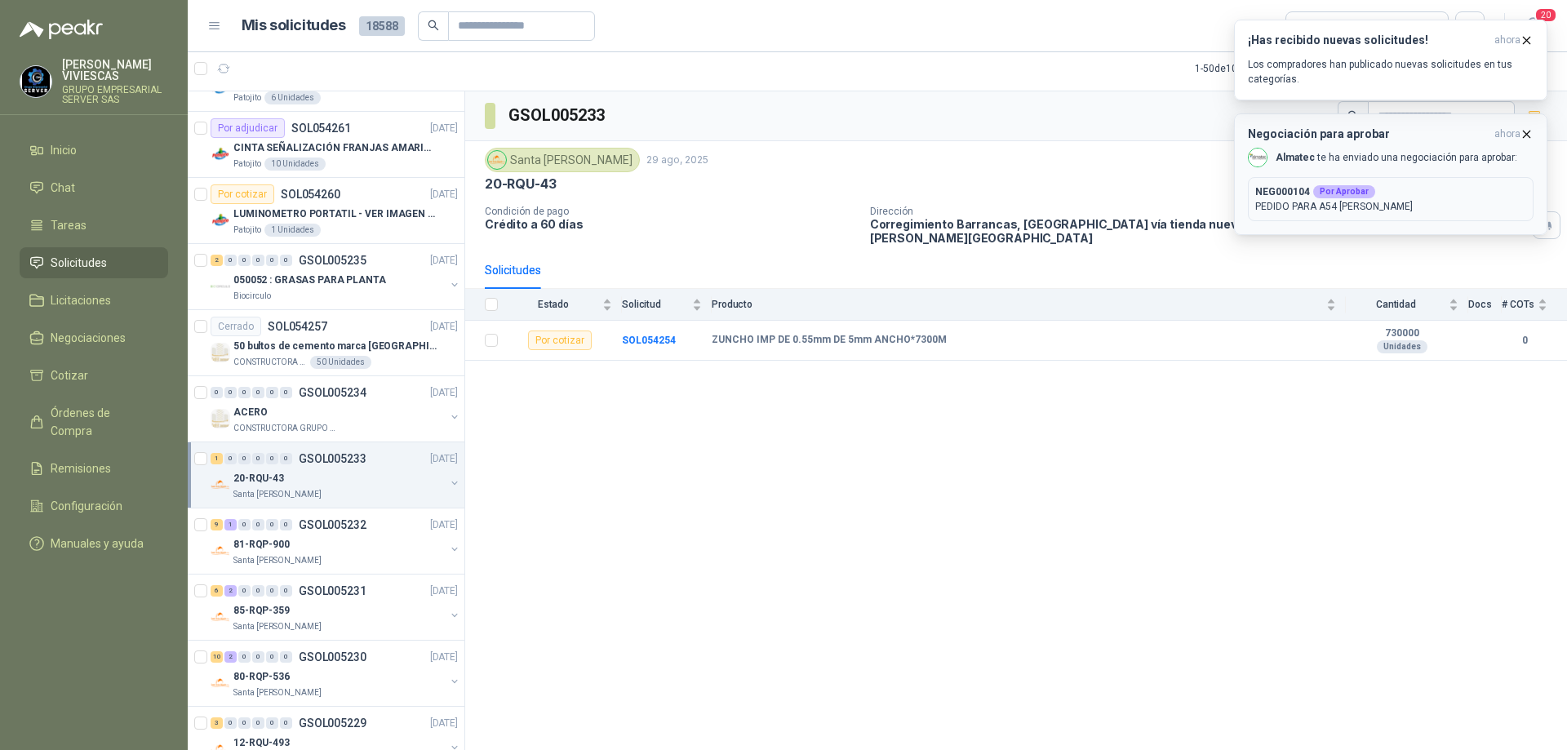
click at [1529, 132] on icon "button" at bounding box center [1527, 134] width 7 height 7
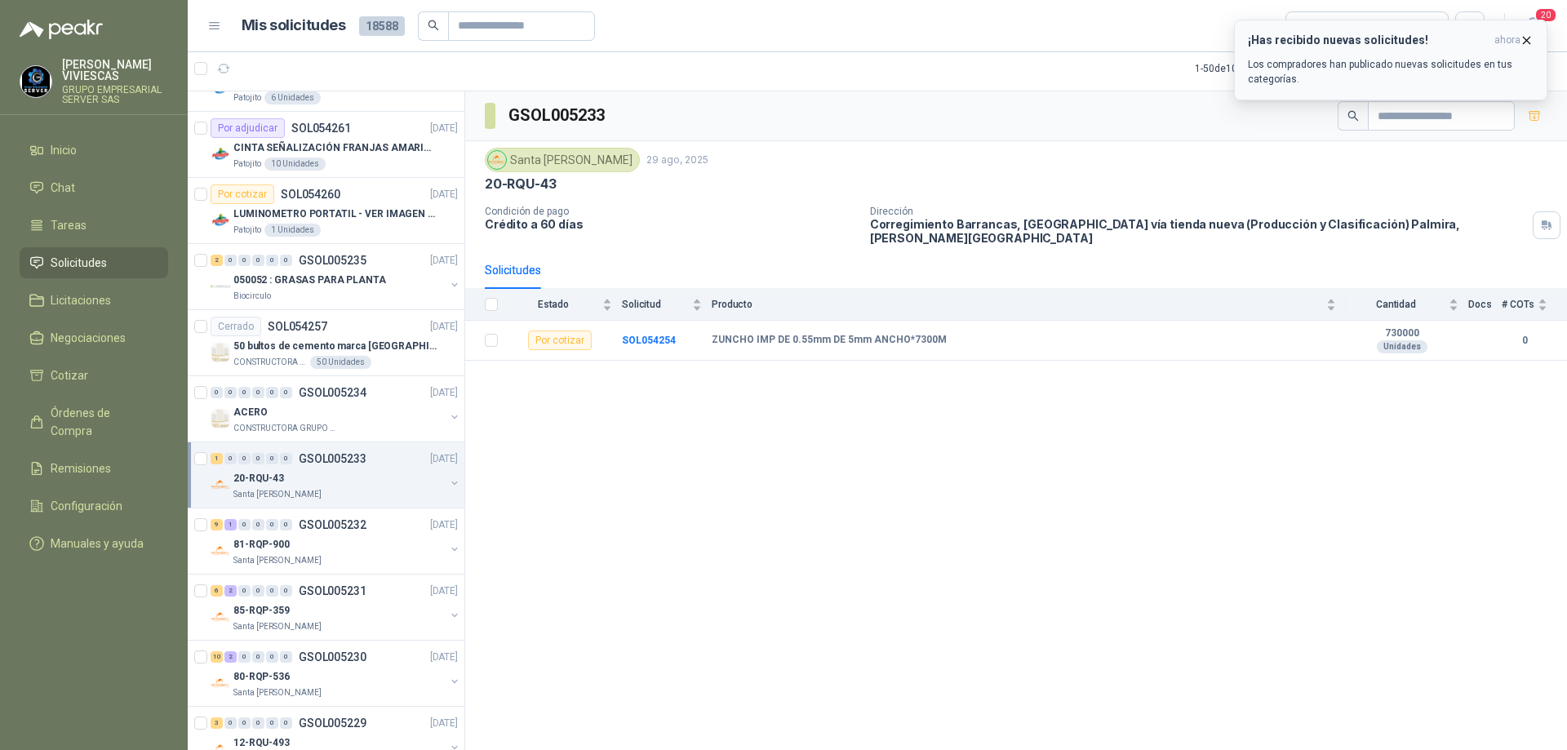
click at [1526, 42] on icon "button" at bounding box center [1527, 40] width 14 height 14
